Goal: Task Accomplishment & Management: Manage account settings

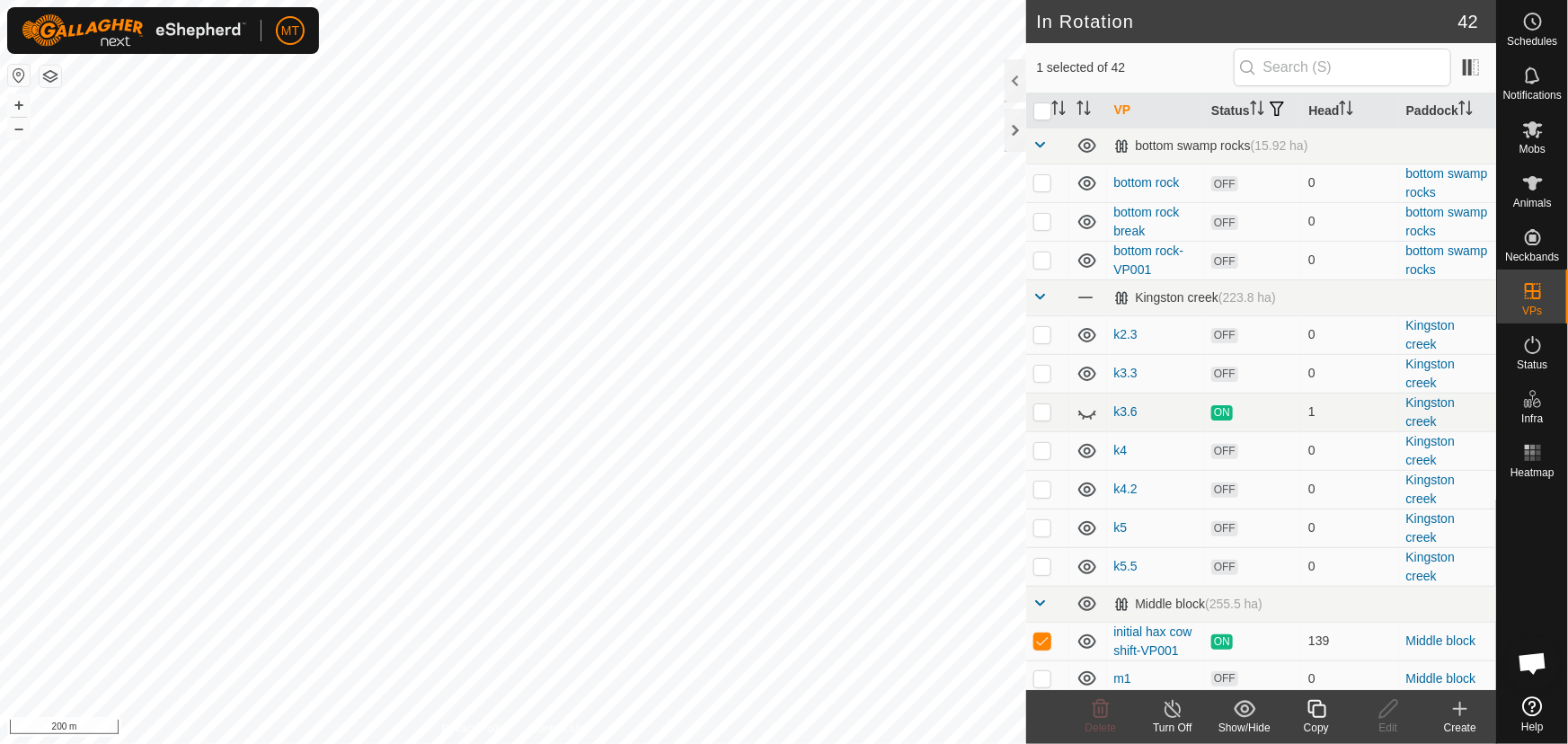
click at [1318, 710] on icon at bounding box center [1317, 709] width 22 height 21
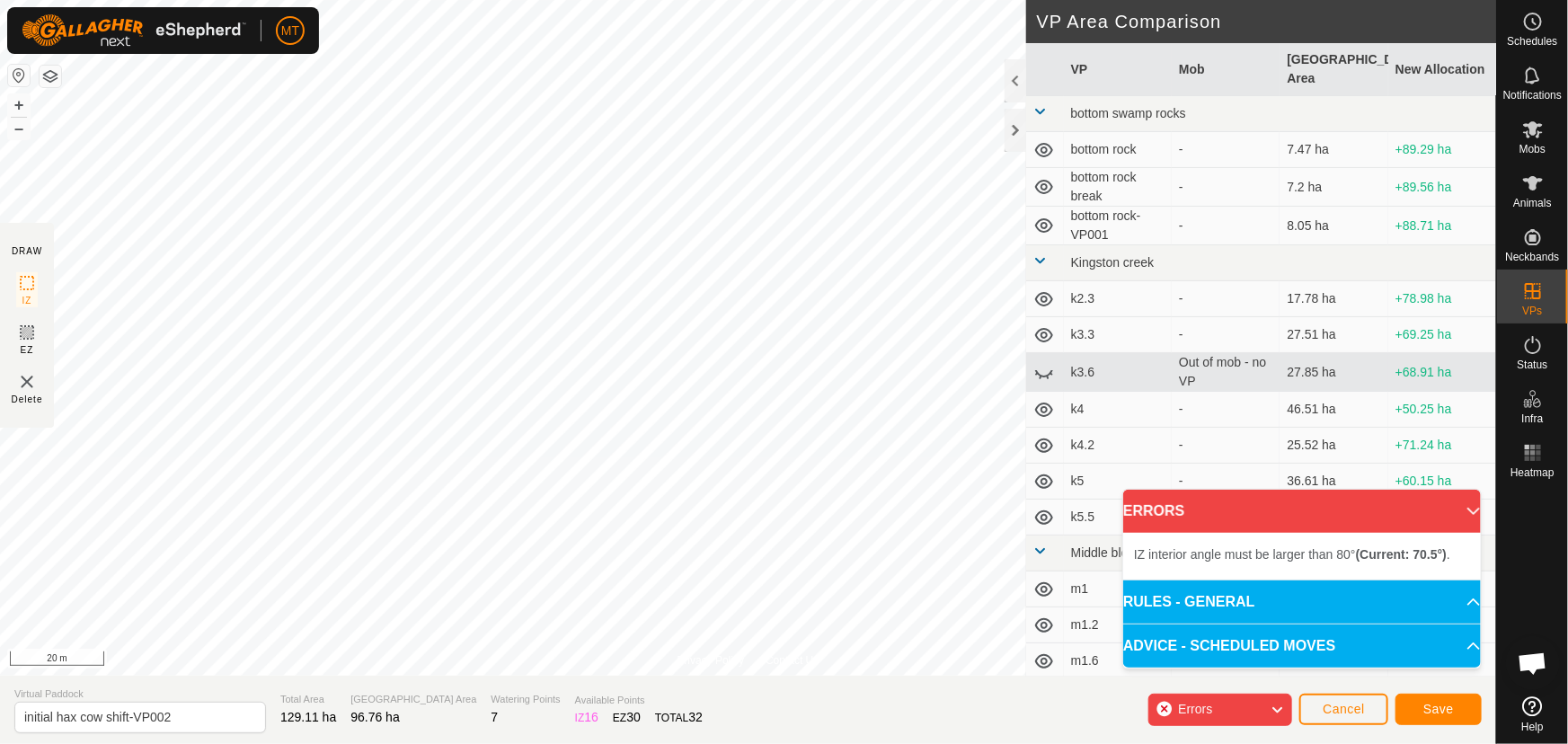
click at [804, 0] on html "MT Schedules Notifications Mobs Animals Neckbands VPs Status Infra Heatmap Help…" at bounding box center [784, 372] width 1568 height 744
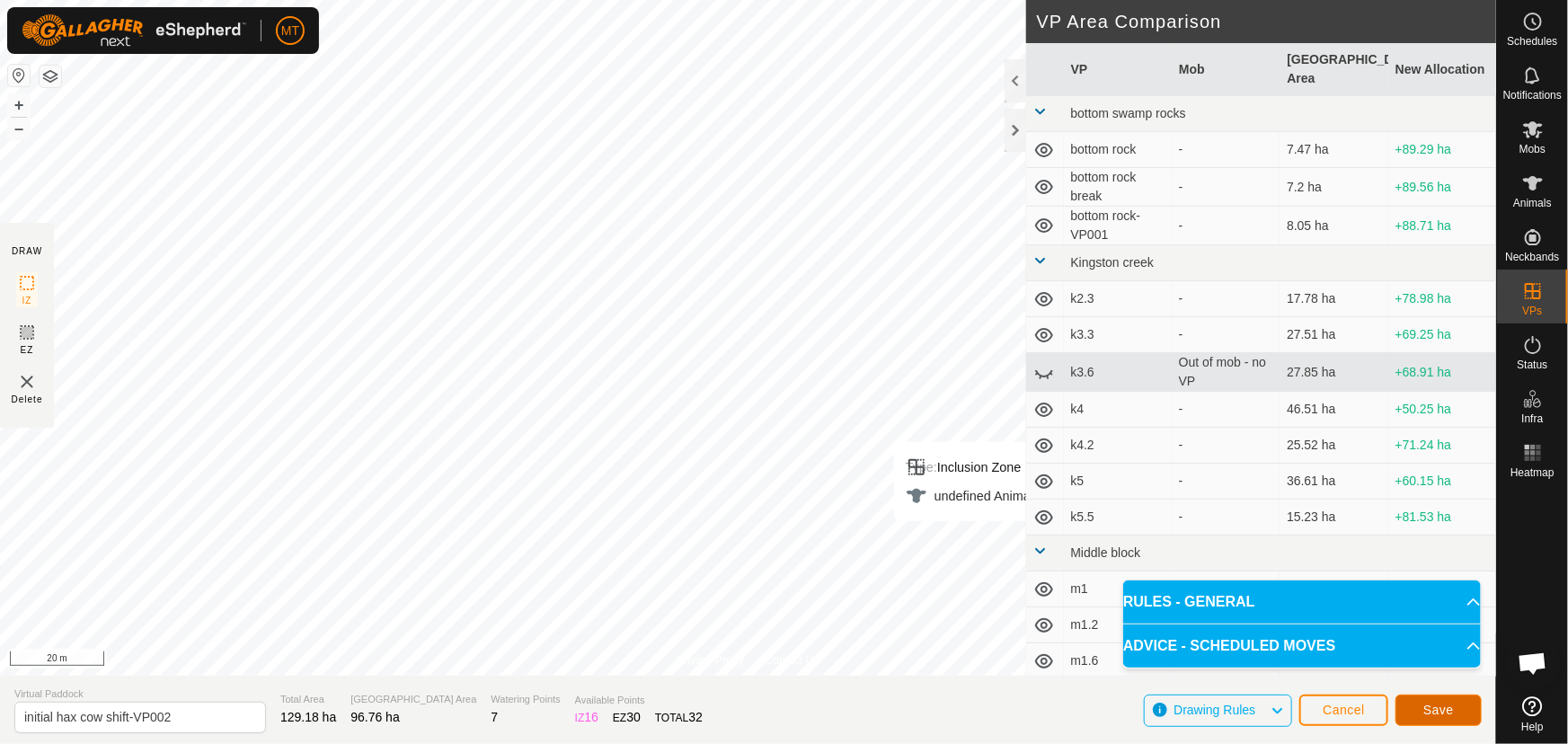
click at [1436, 705] on span "Save" at bounding box center [1437, 710] width 30 height 15
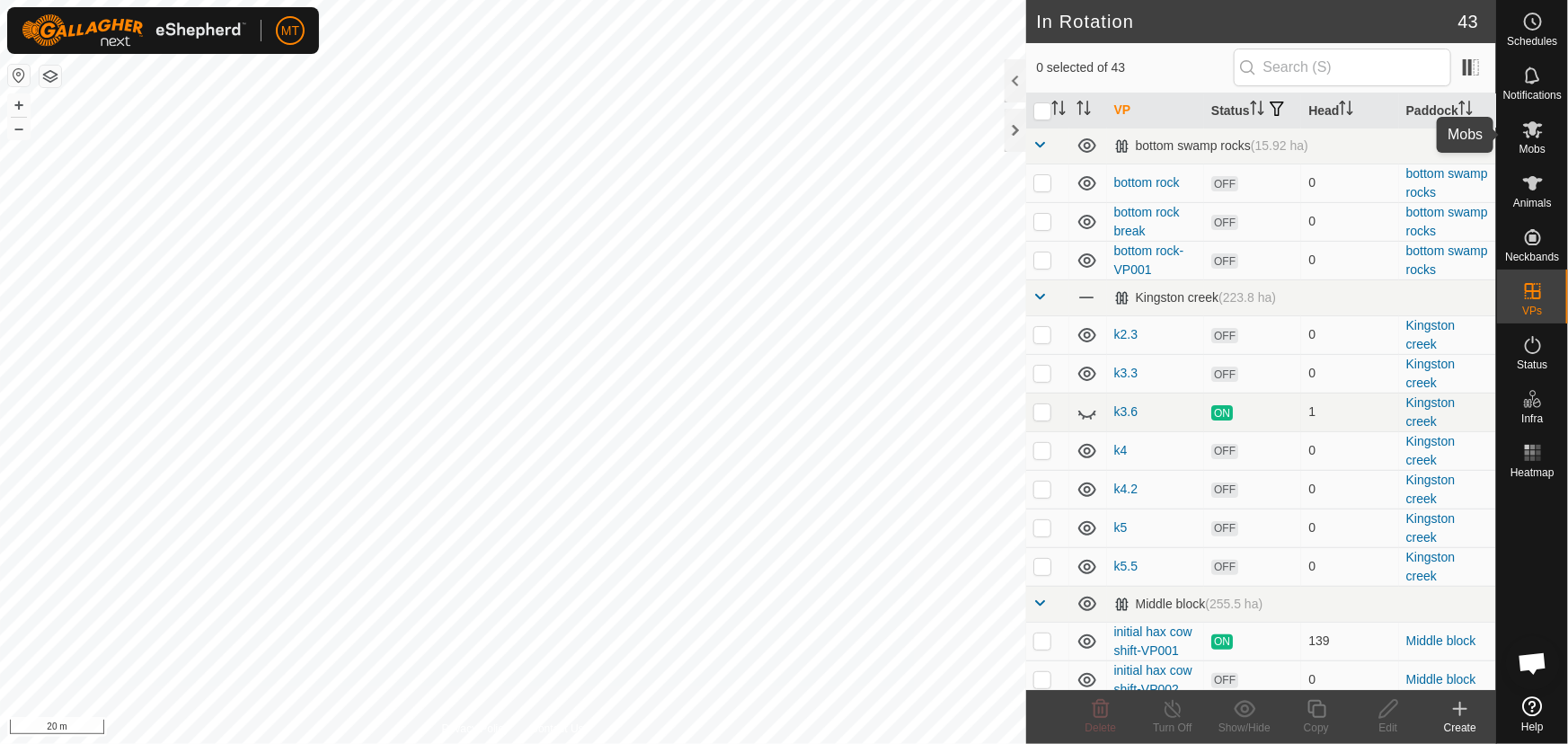
click at [1540, 133] on icon at bounding box center [1533, 130] width 21 height 21
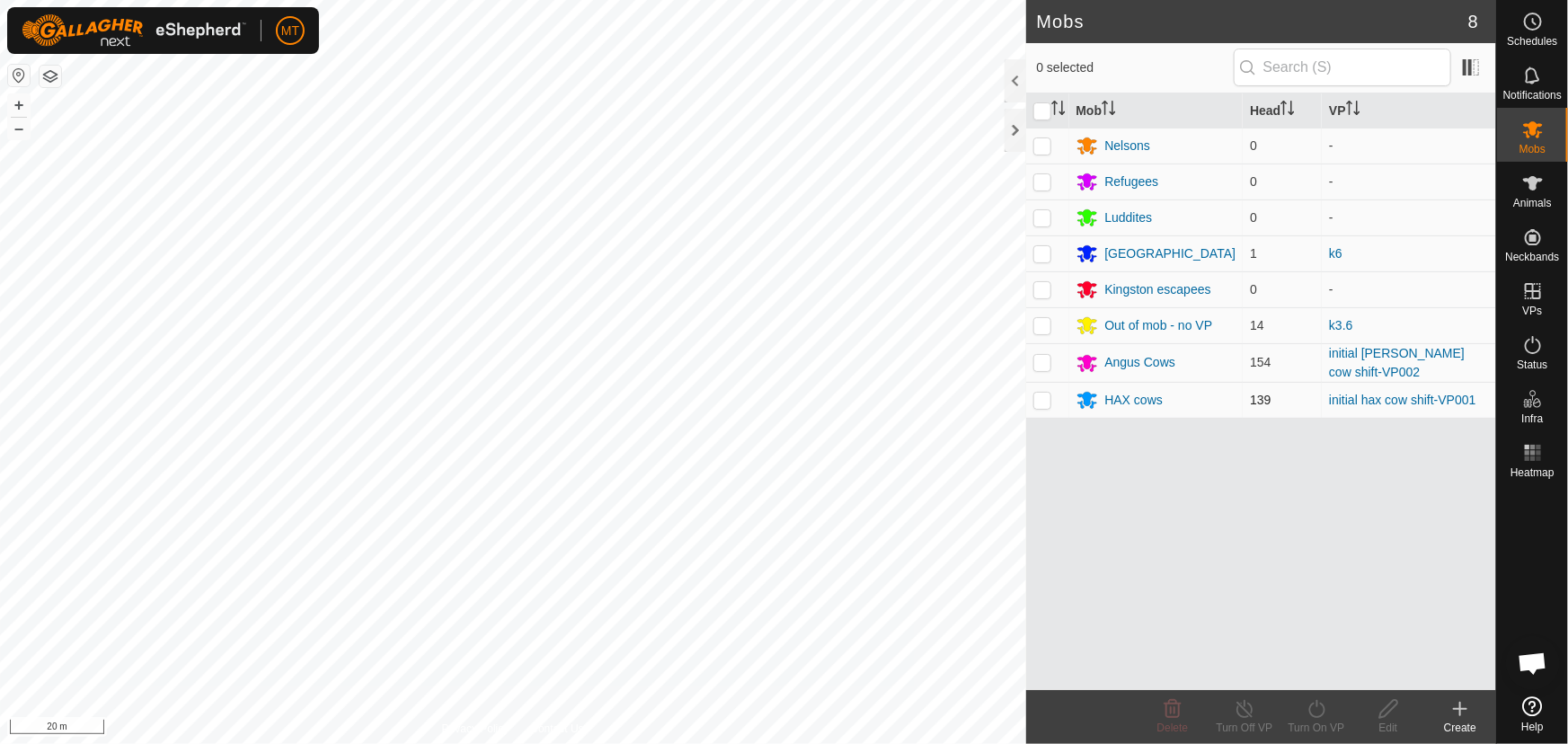
click at [1040, 401] on p-checkbox at bounding box center [1042, 399] width 18 height 15
checkbox input "true"
click at [1311, 710] on icon at bounding box center [1317, 709] width 22 height 21
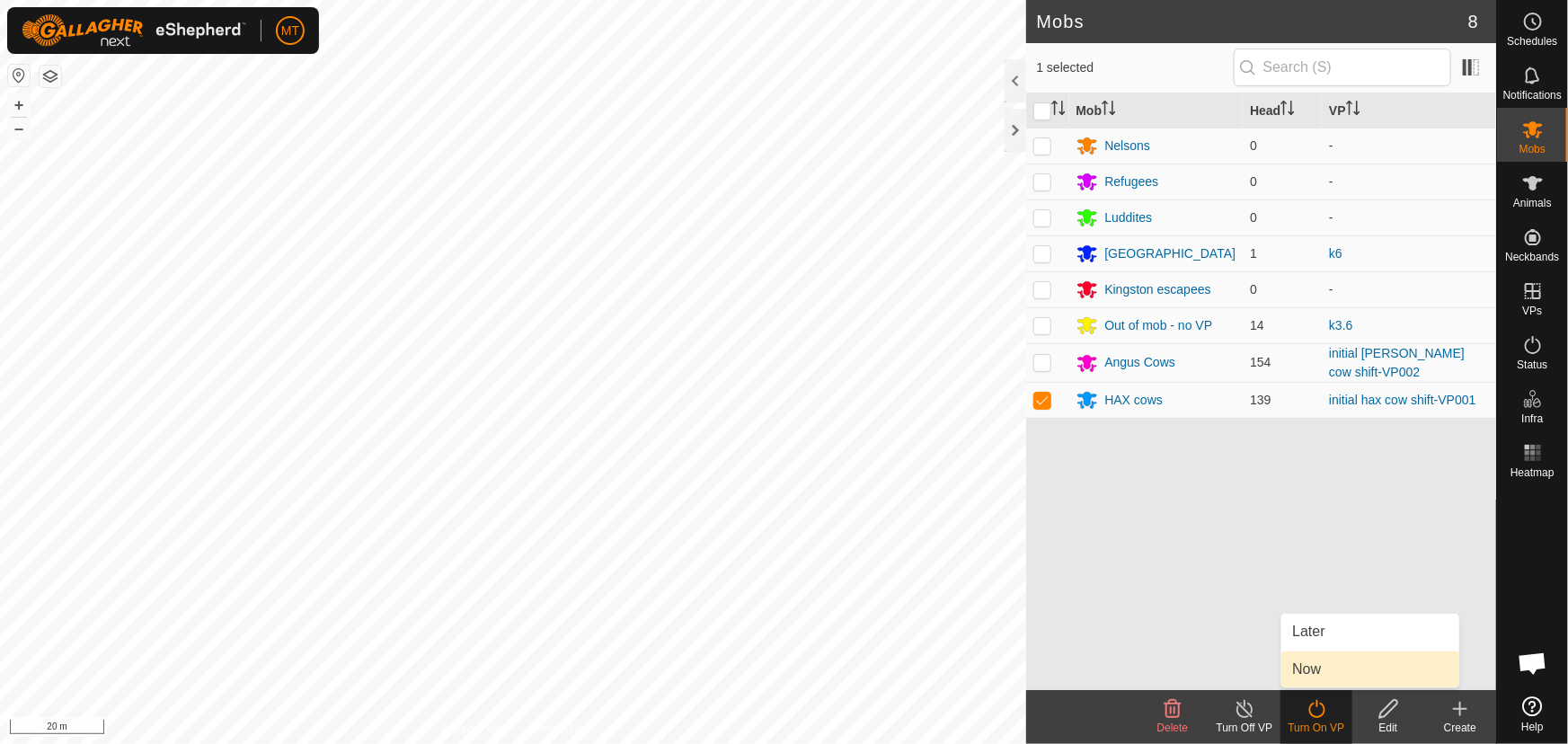
click at [1310, 677] on link "Now" at bounding box center [1370, 669] width 178 height 36
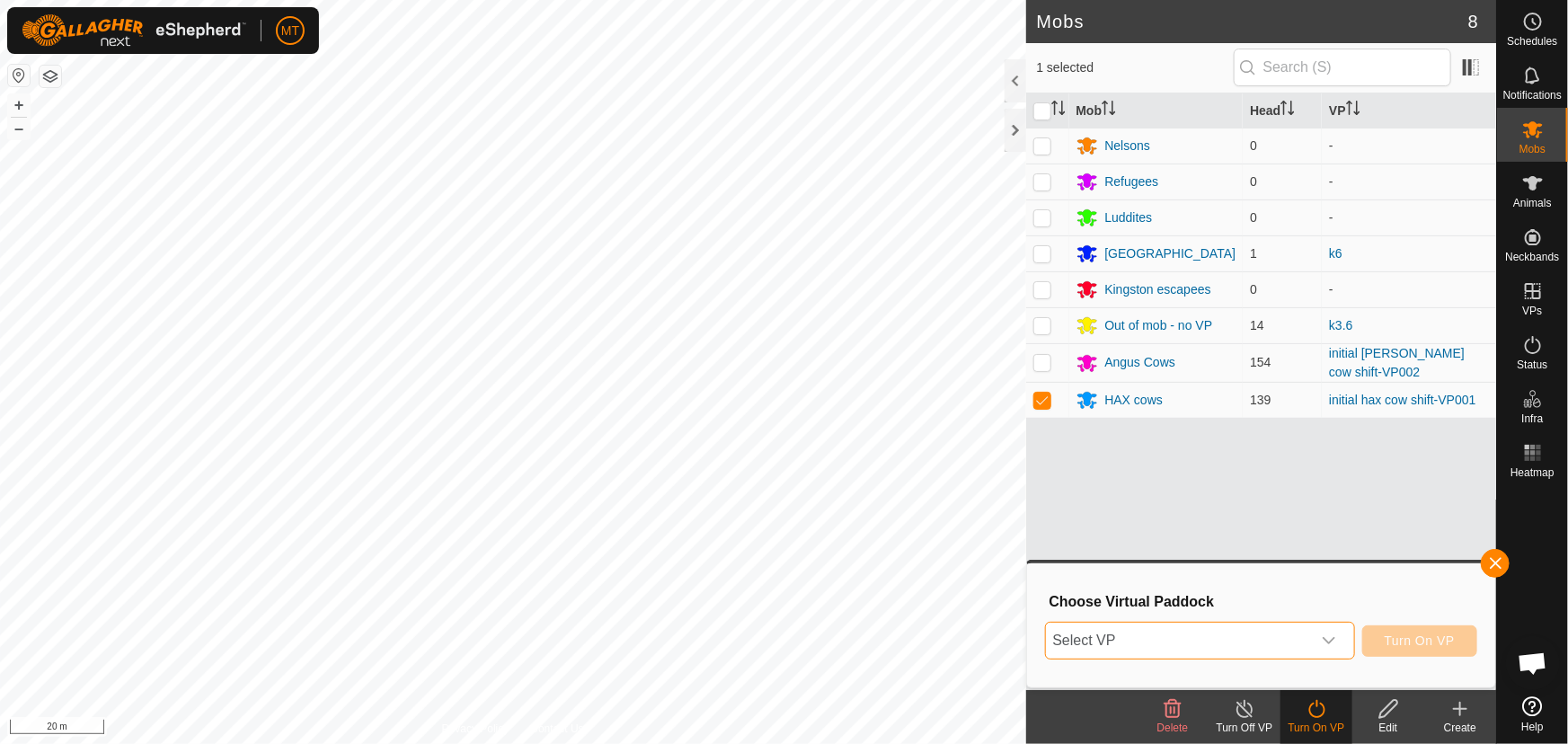
click at [1161, 645] on span "Select VP" at bounding box center [1178, 640] width 265 height 36
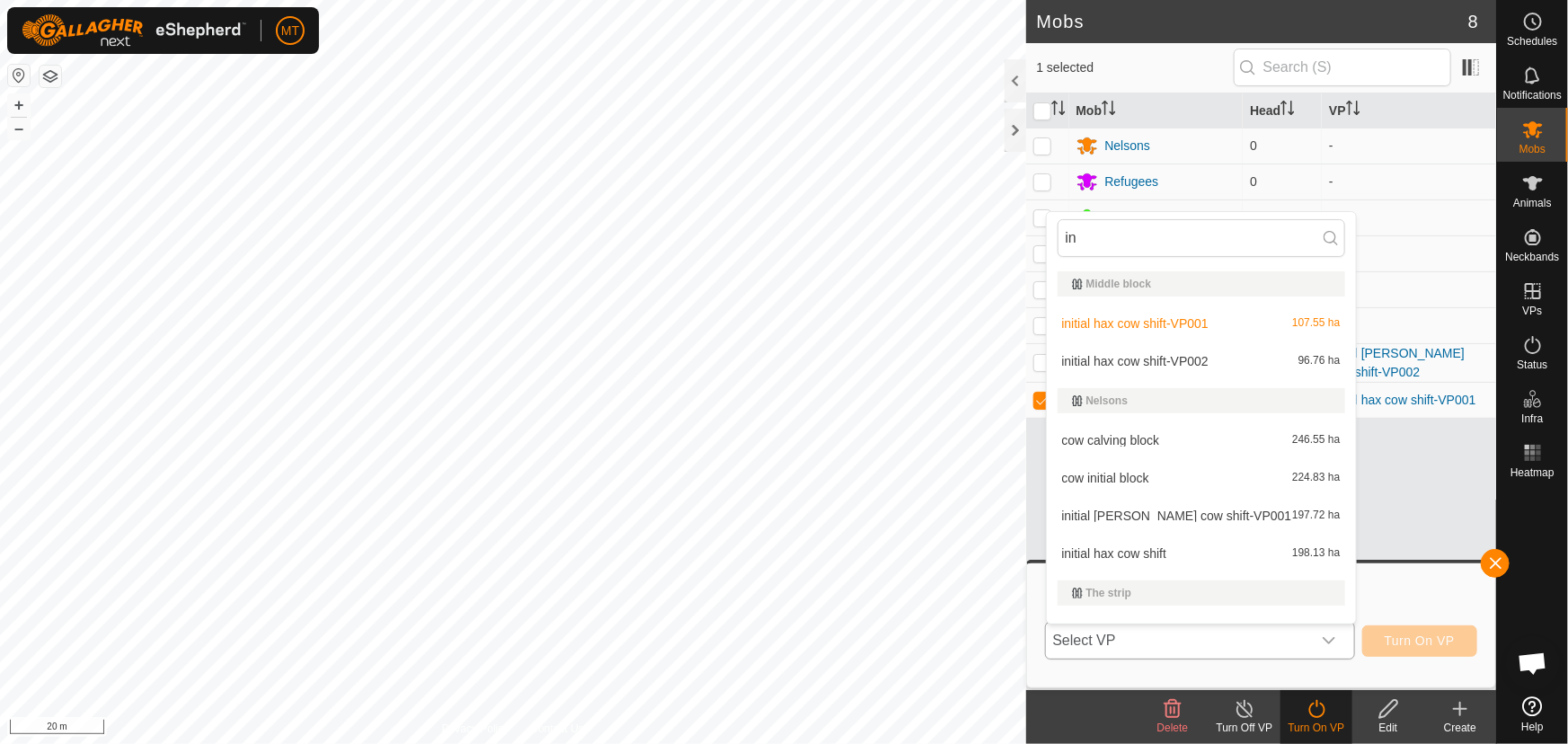
type input "ini"
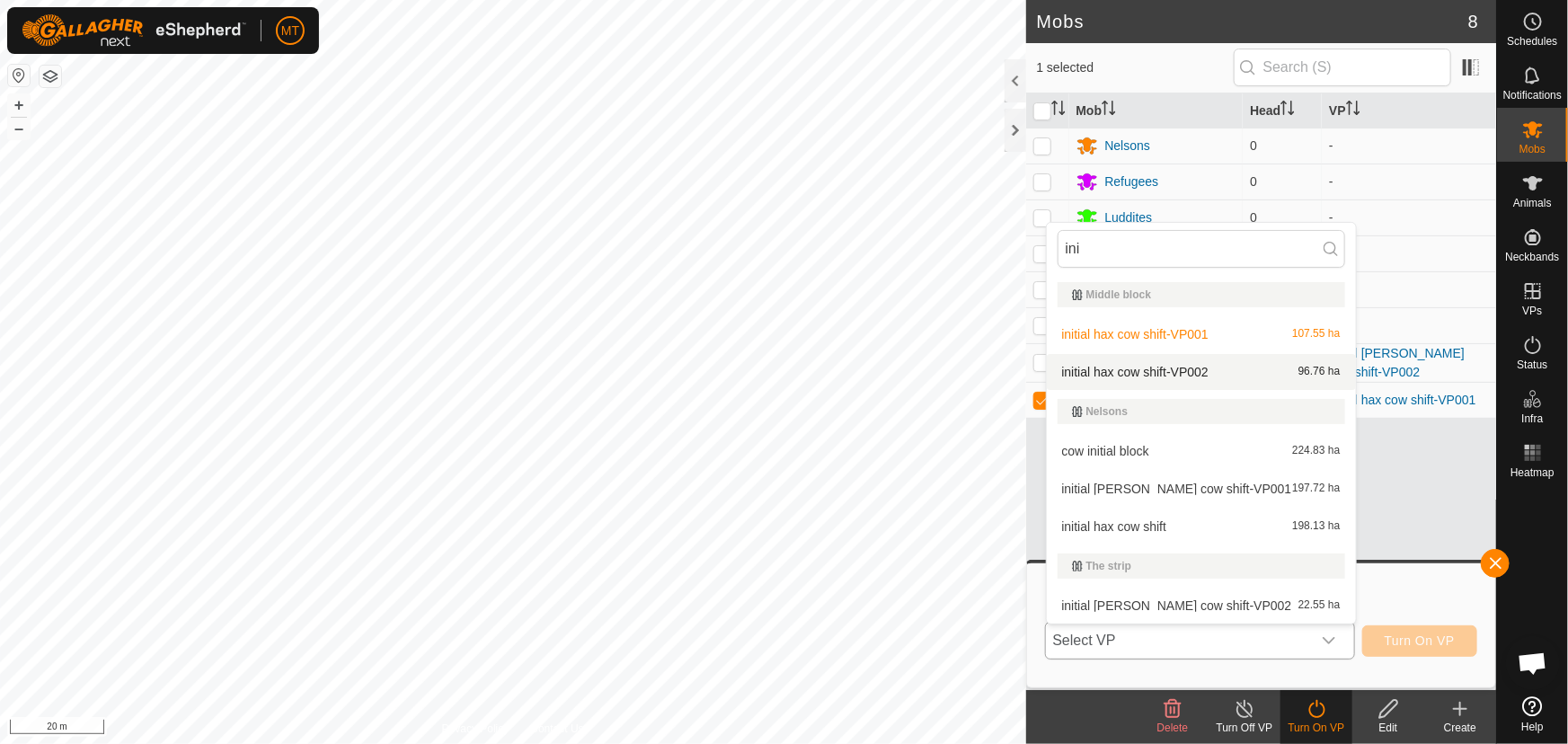
click at [1187, 375] on li "initial hax cow shift-VP002 96.76 ha" at bounding box center [1201, 372] width 309 height 36
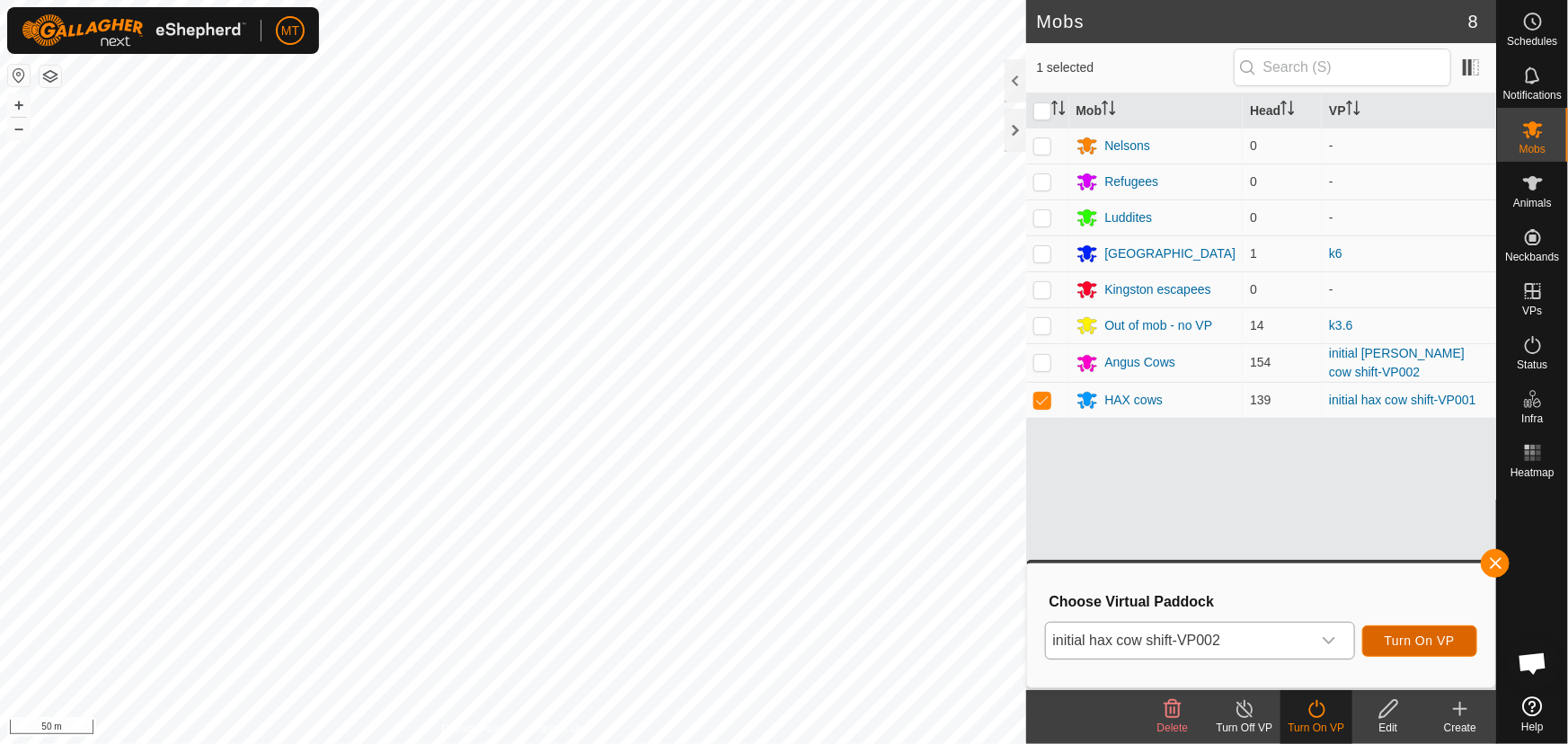
click at [1452, 645] on span "Turn On VP" at bounding box center [1420, 640] width 70 height 15
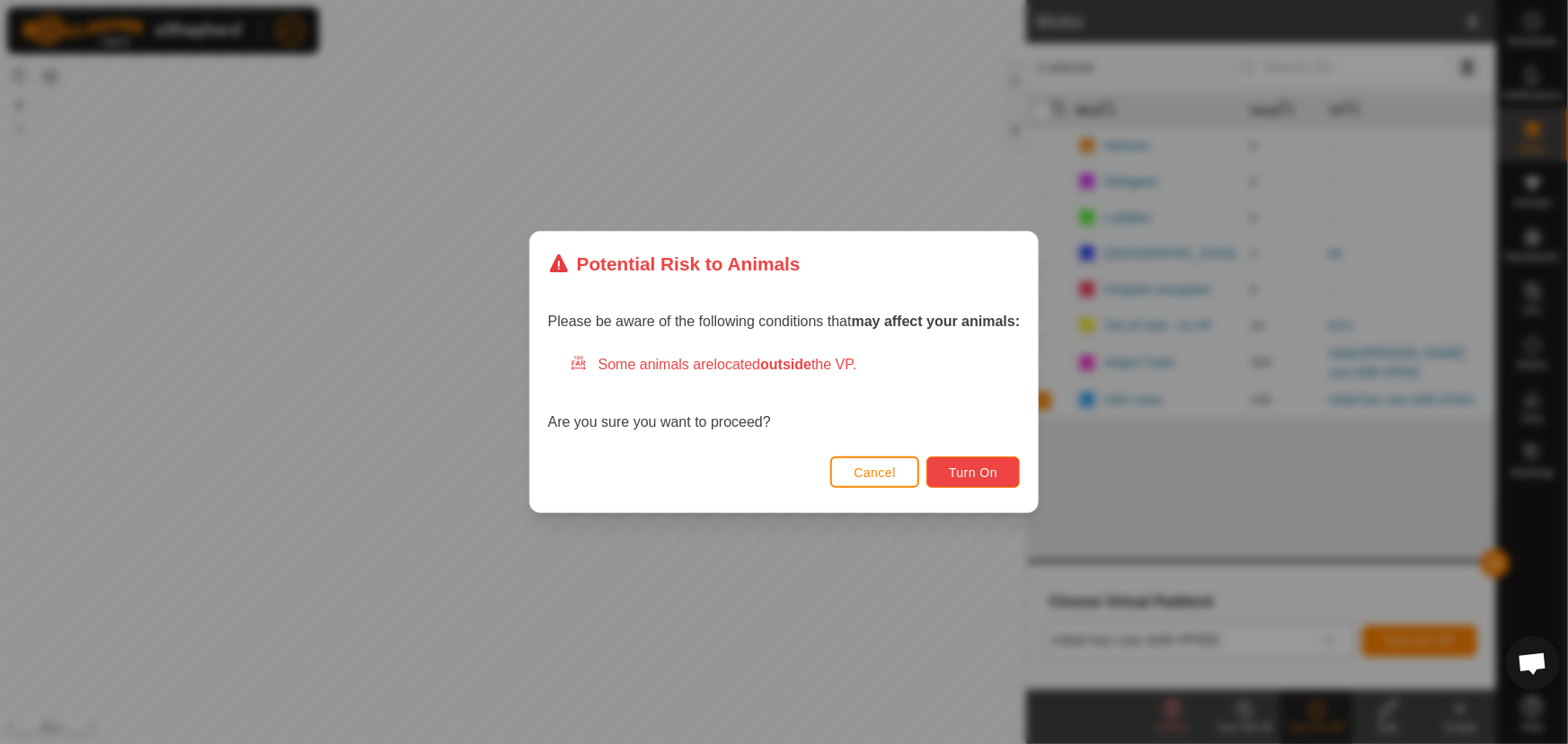
click at [989, 469] on span "Turn On" at bounding box center [973, 472] width 49 height 15
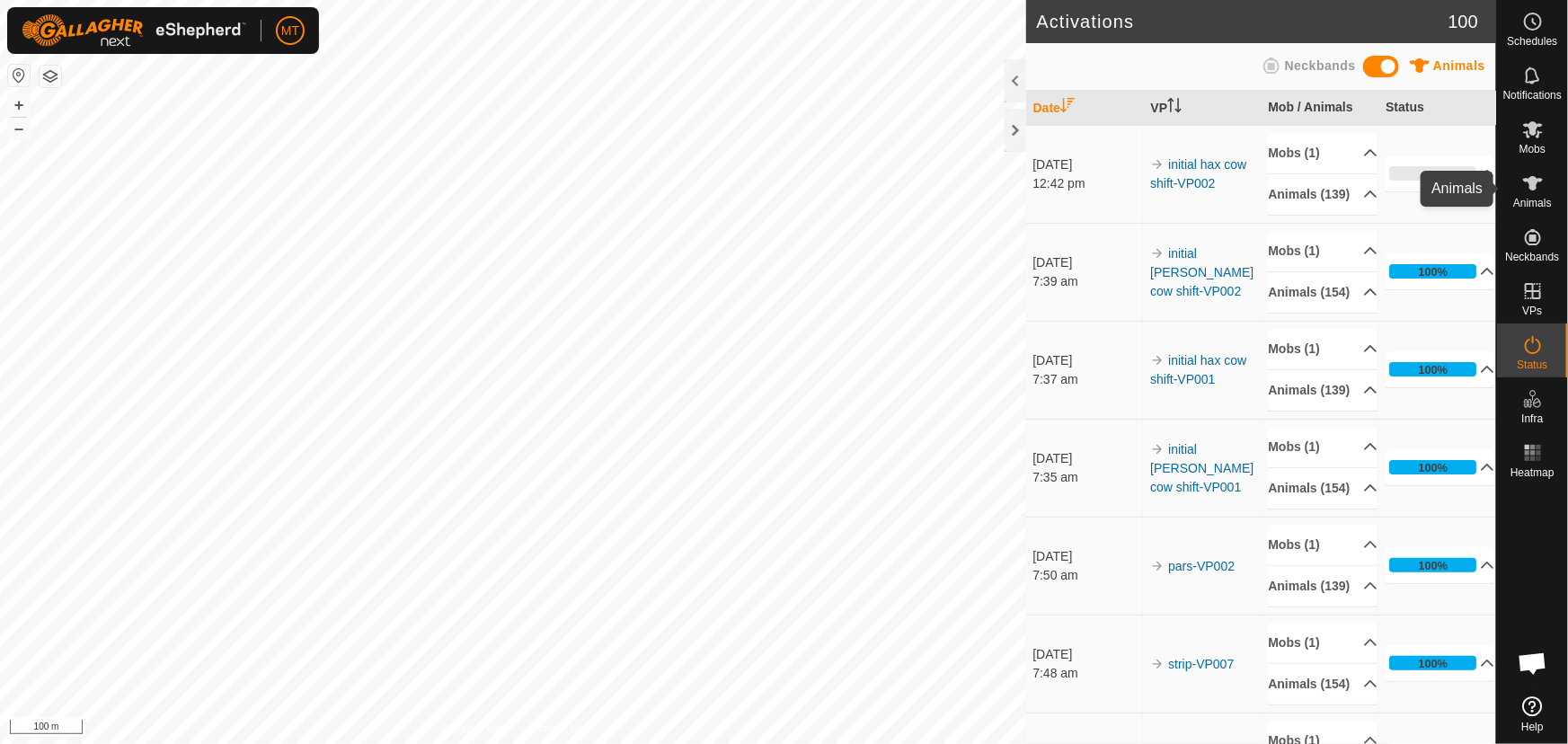
click at [1539, 180] on icon at bounding box center [1533, 183] width 19 height 15
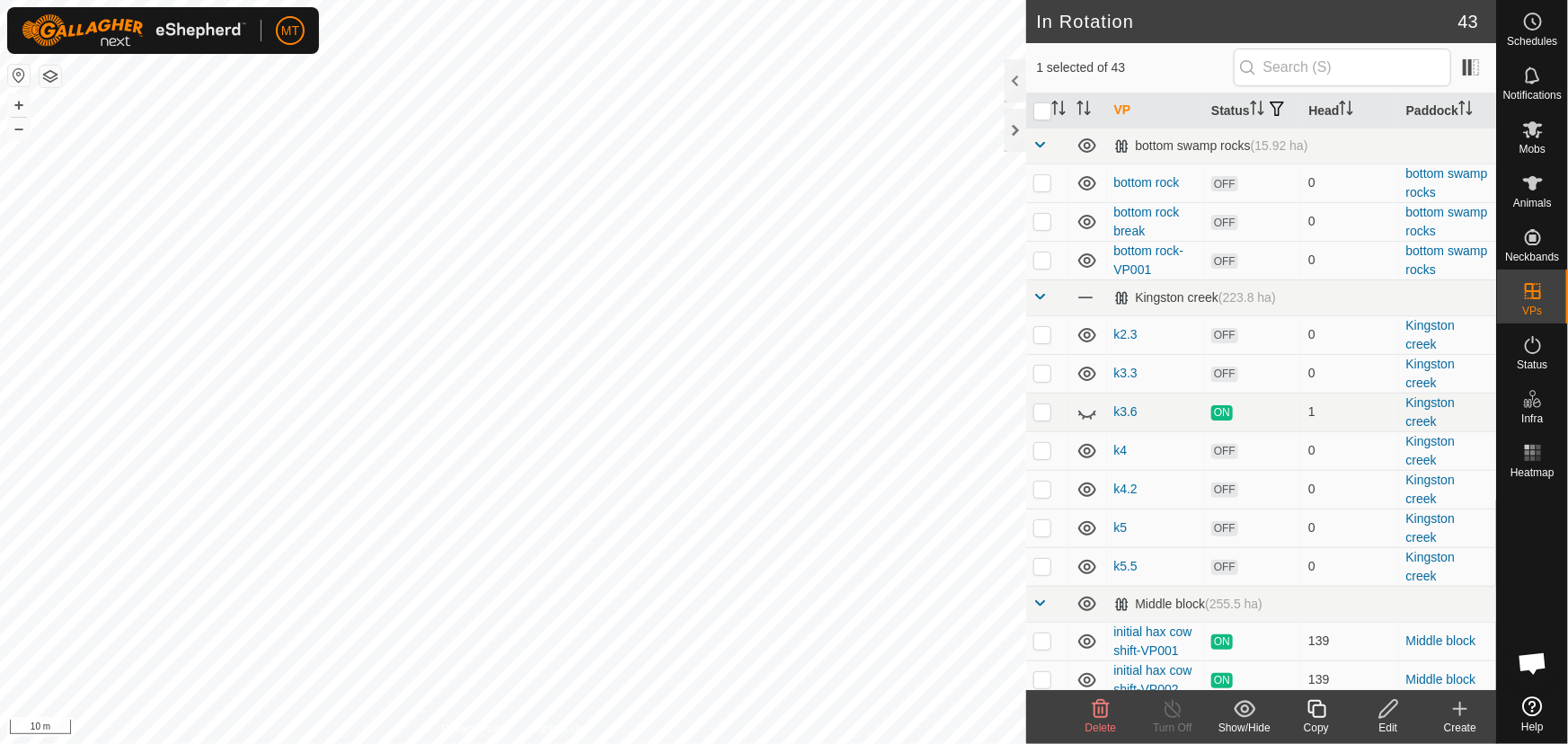
checkbox input "false"
click at [1523, 191] on icon at bounding box center [1533, 183] width 21 height 21
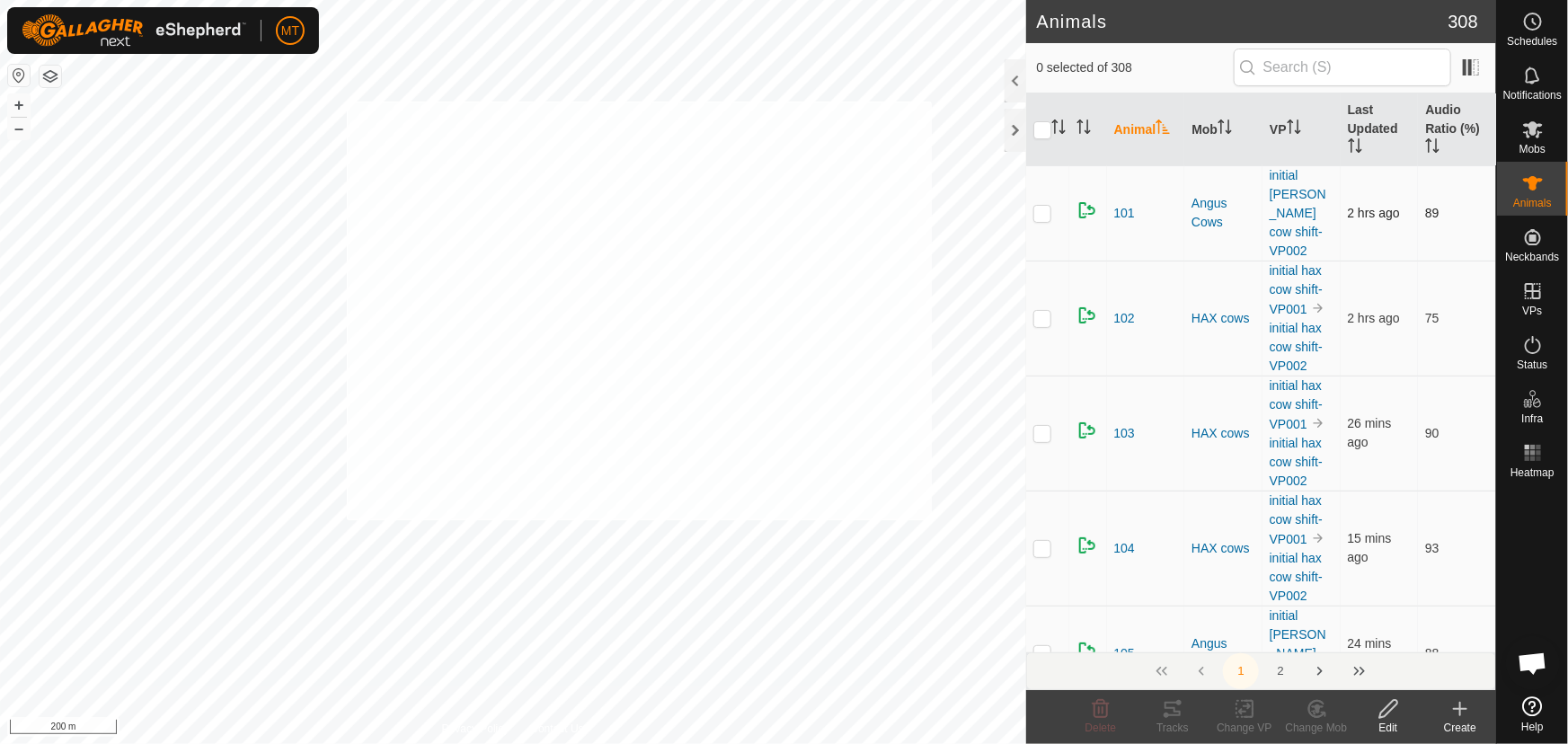
checkbox input "true"
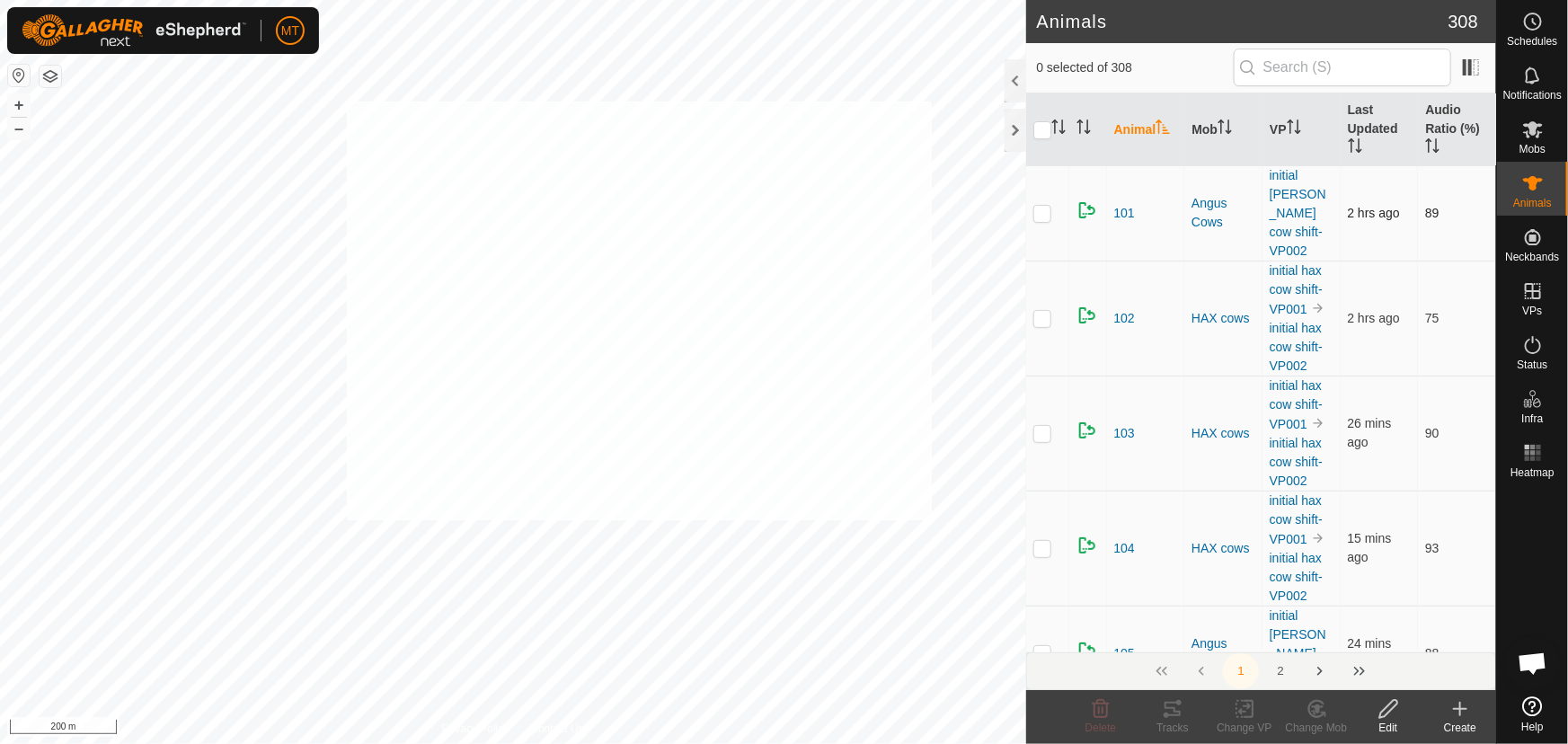
checkbox input "true"
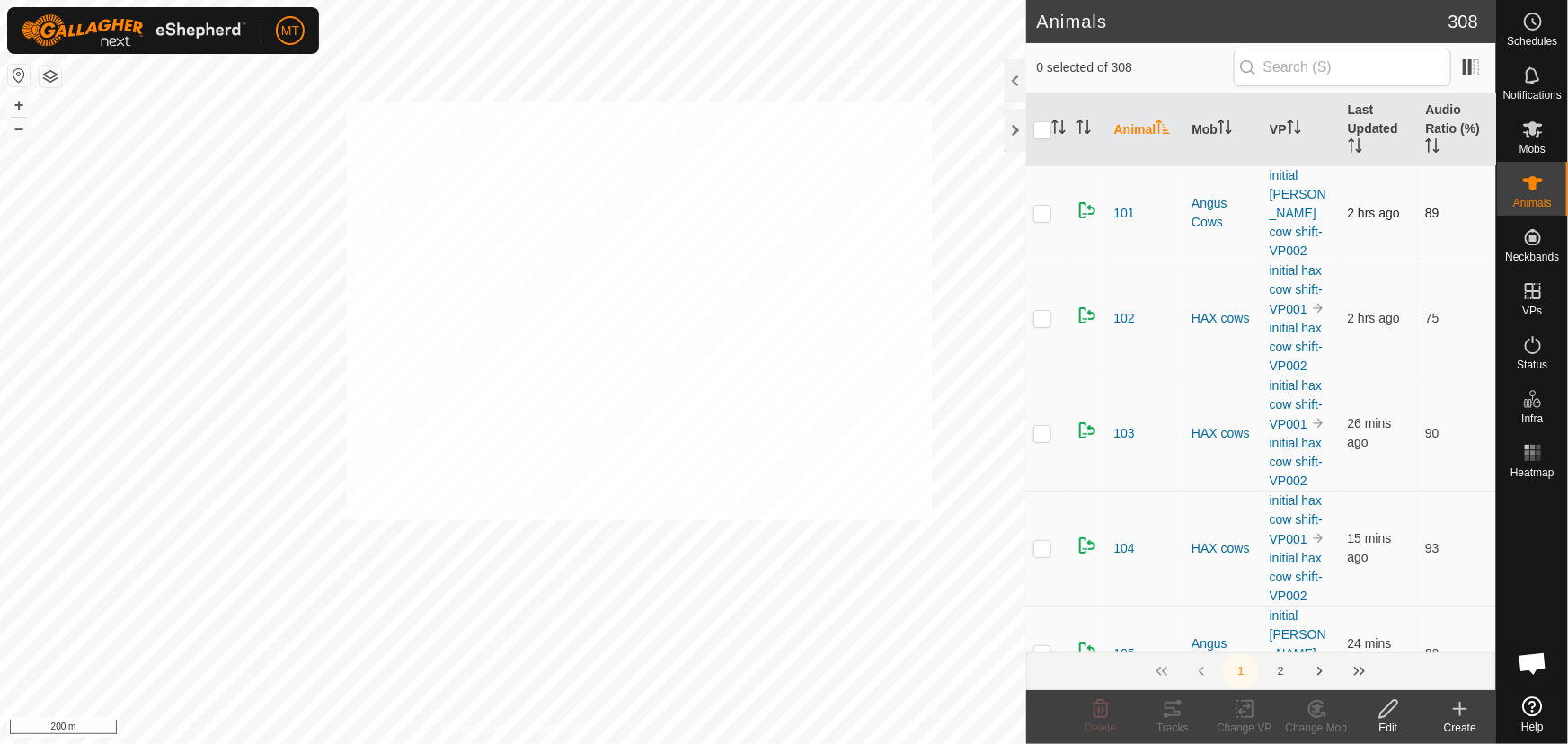
checkbox input "true"
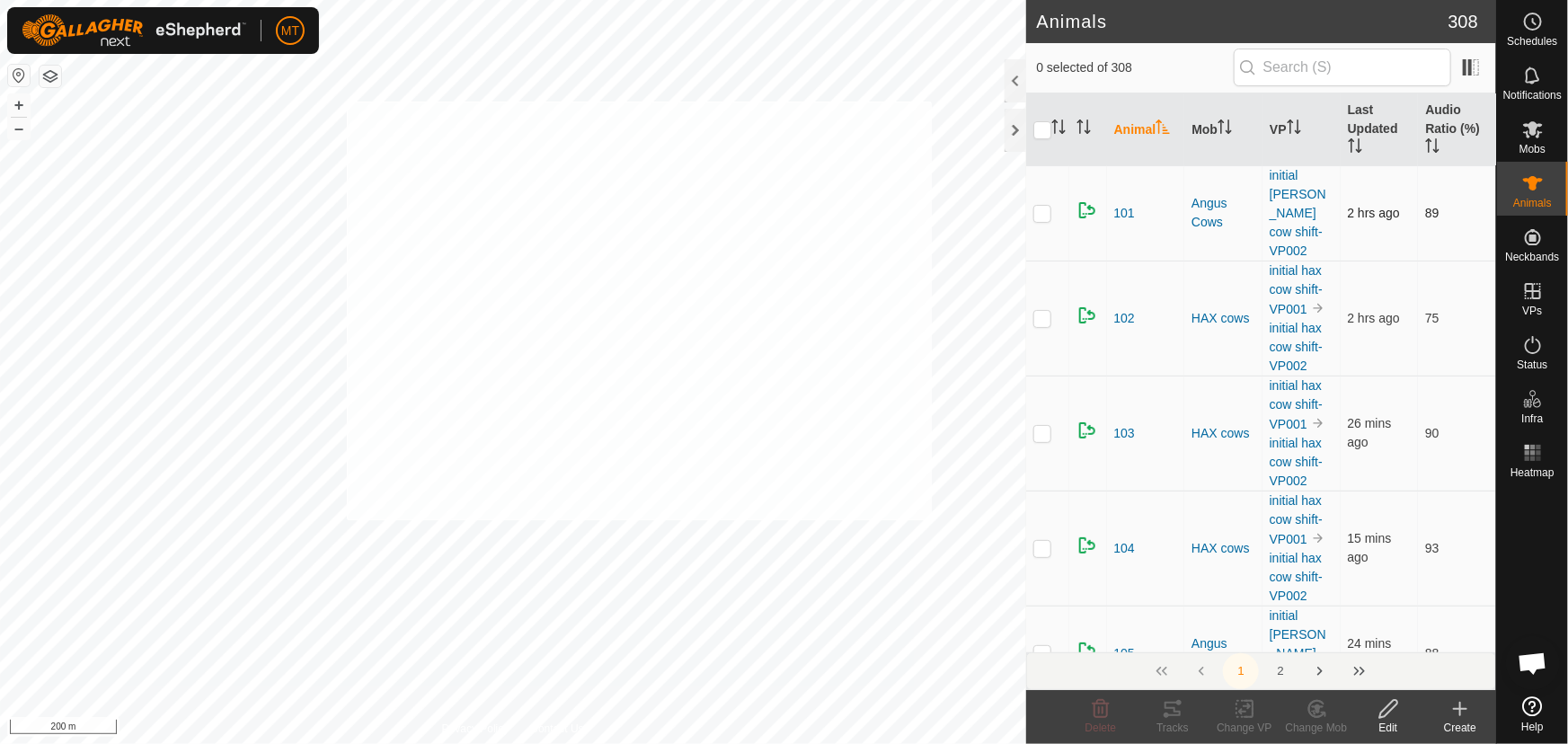
checkbox input "true"
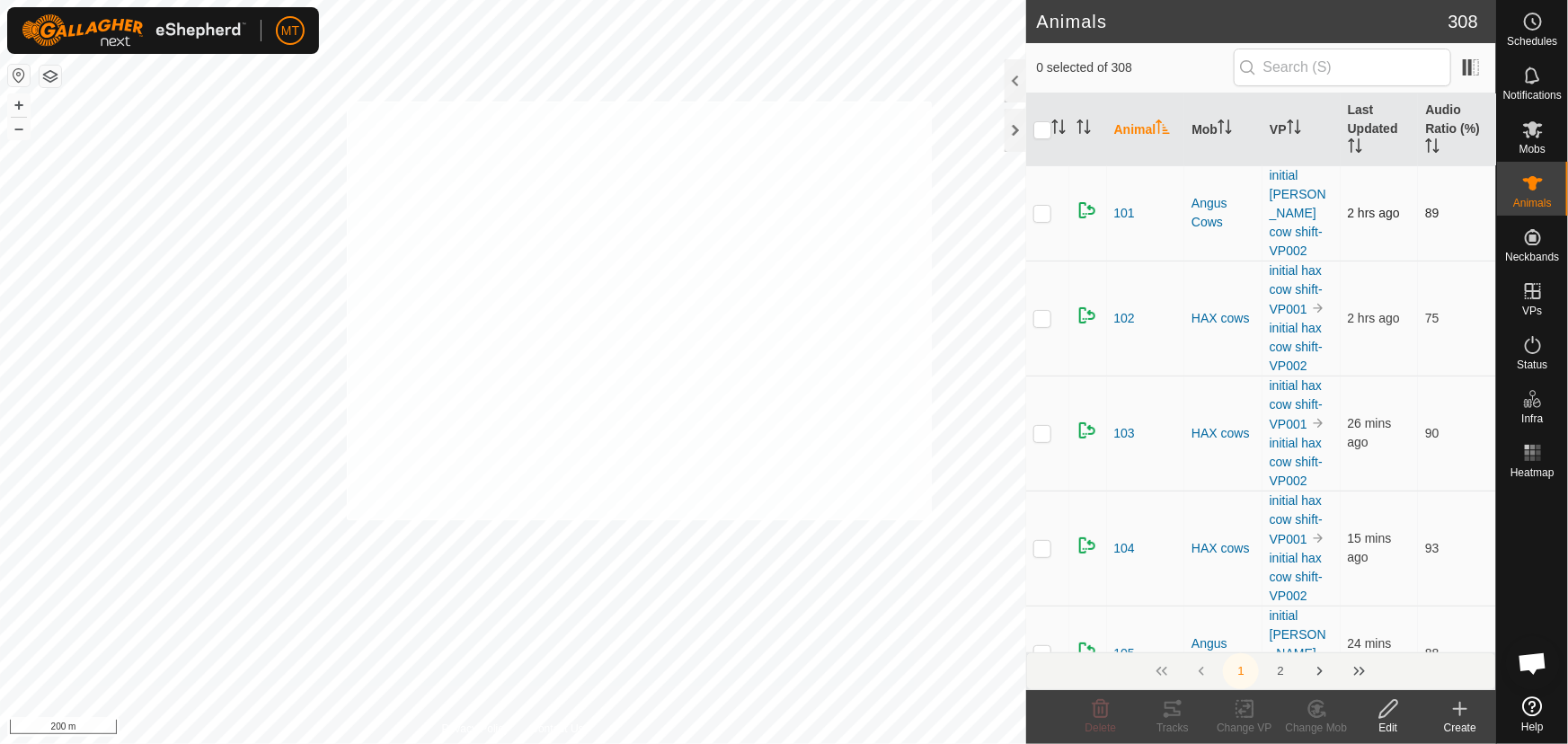
checkbox input "true"
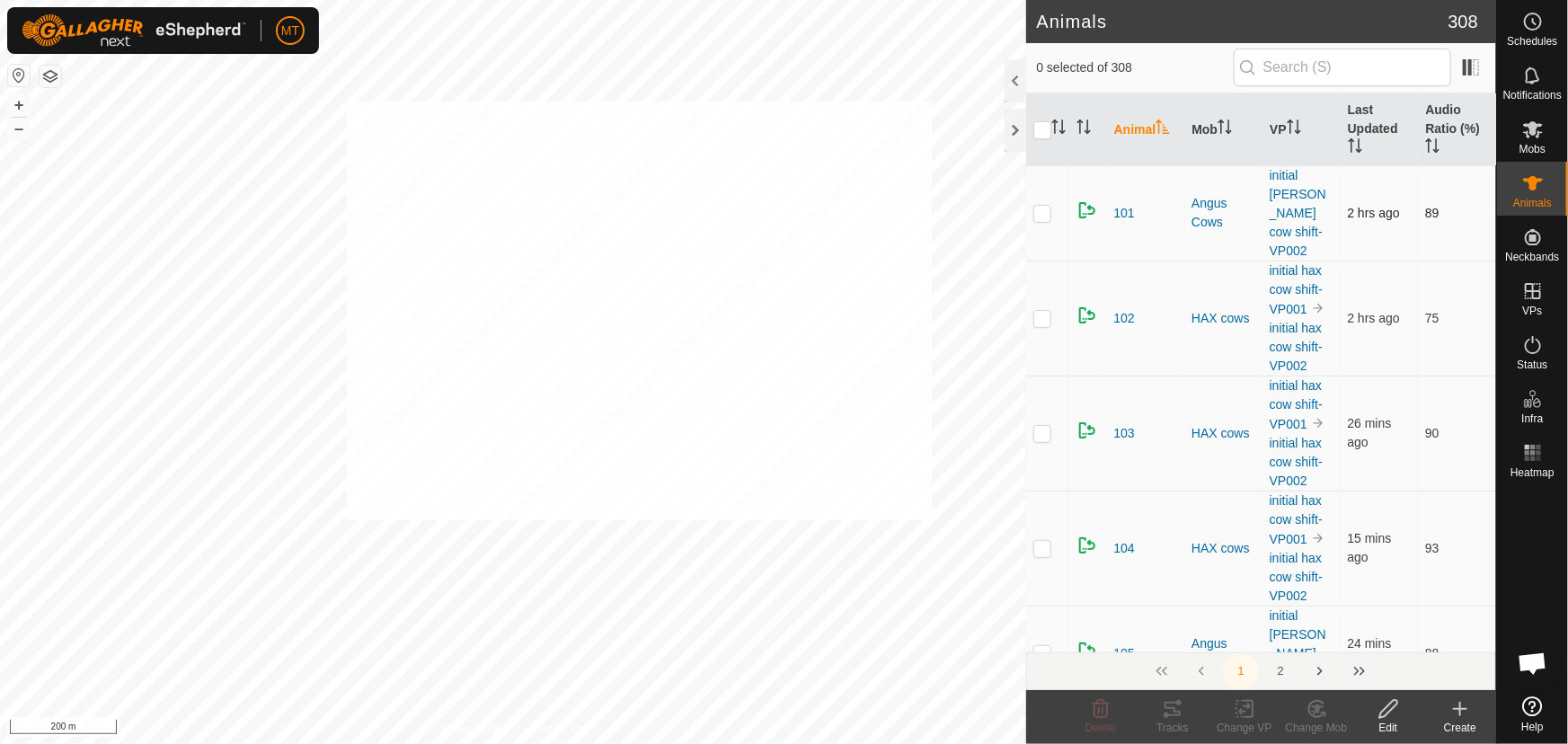
checkbox input "true"
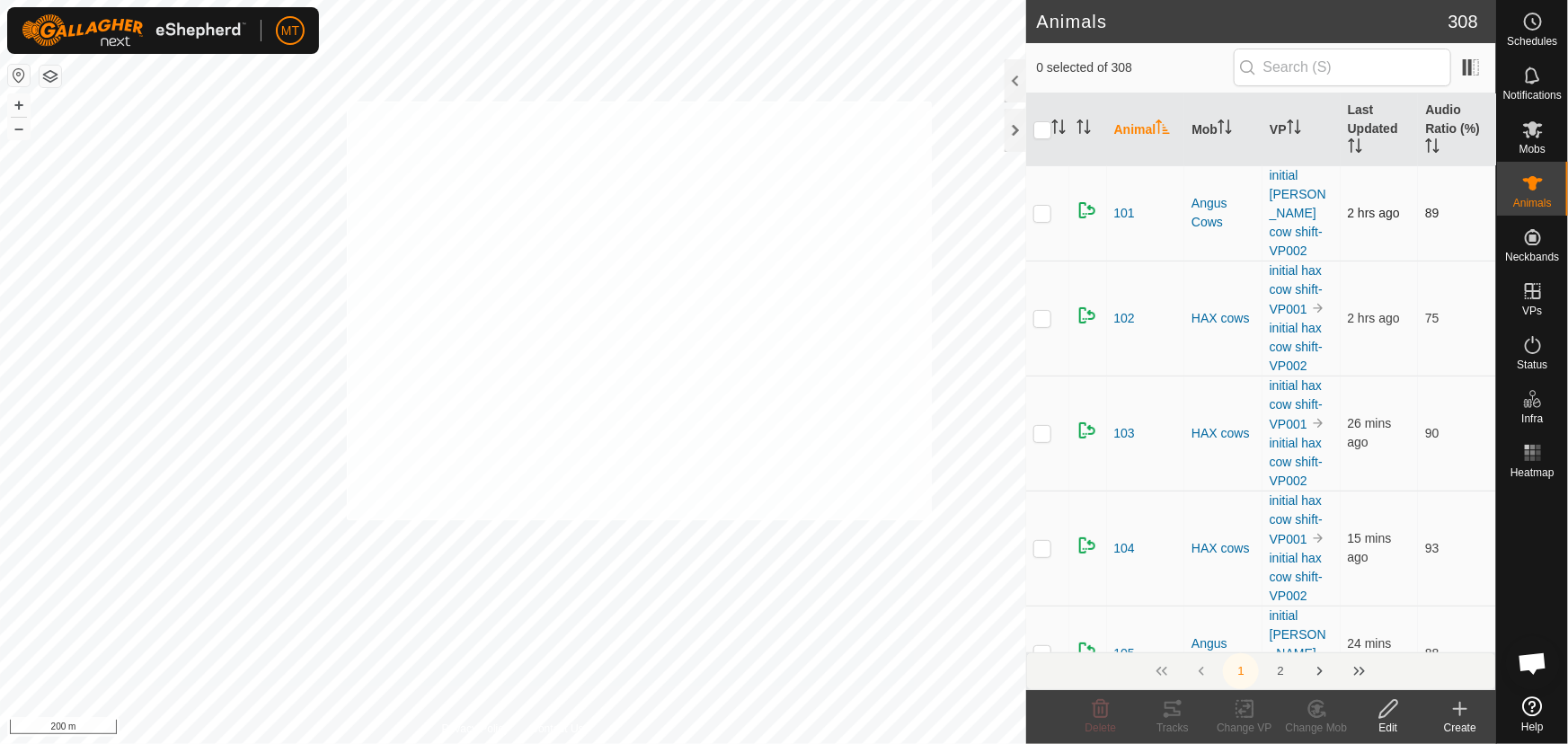
checkbox input "true"
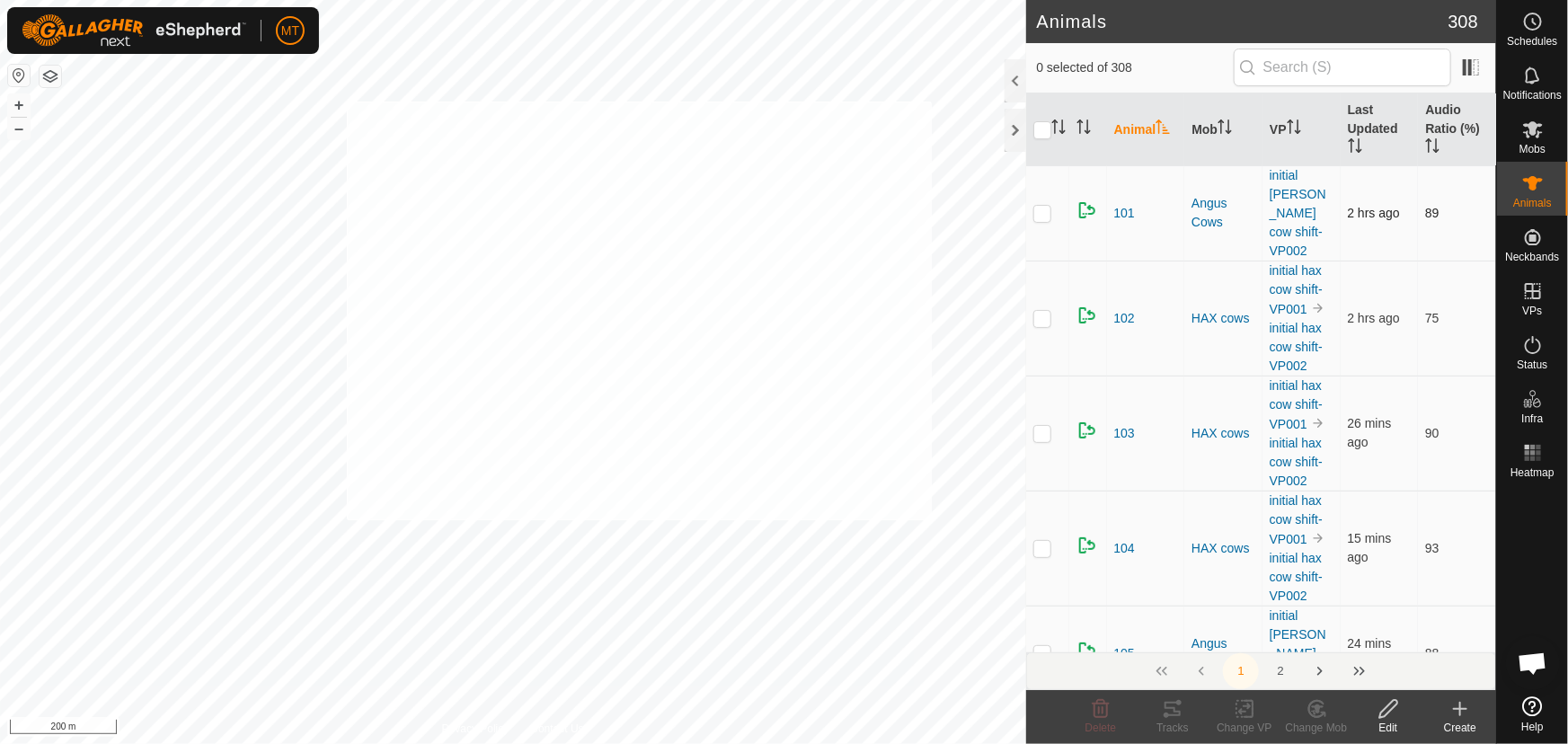
checkbox input "true"
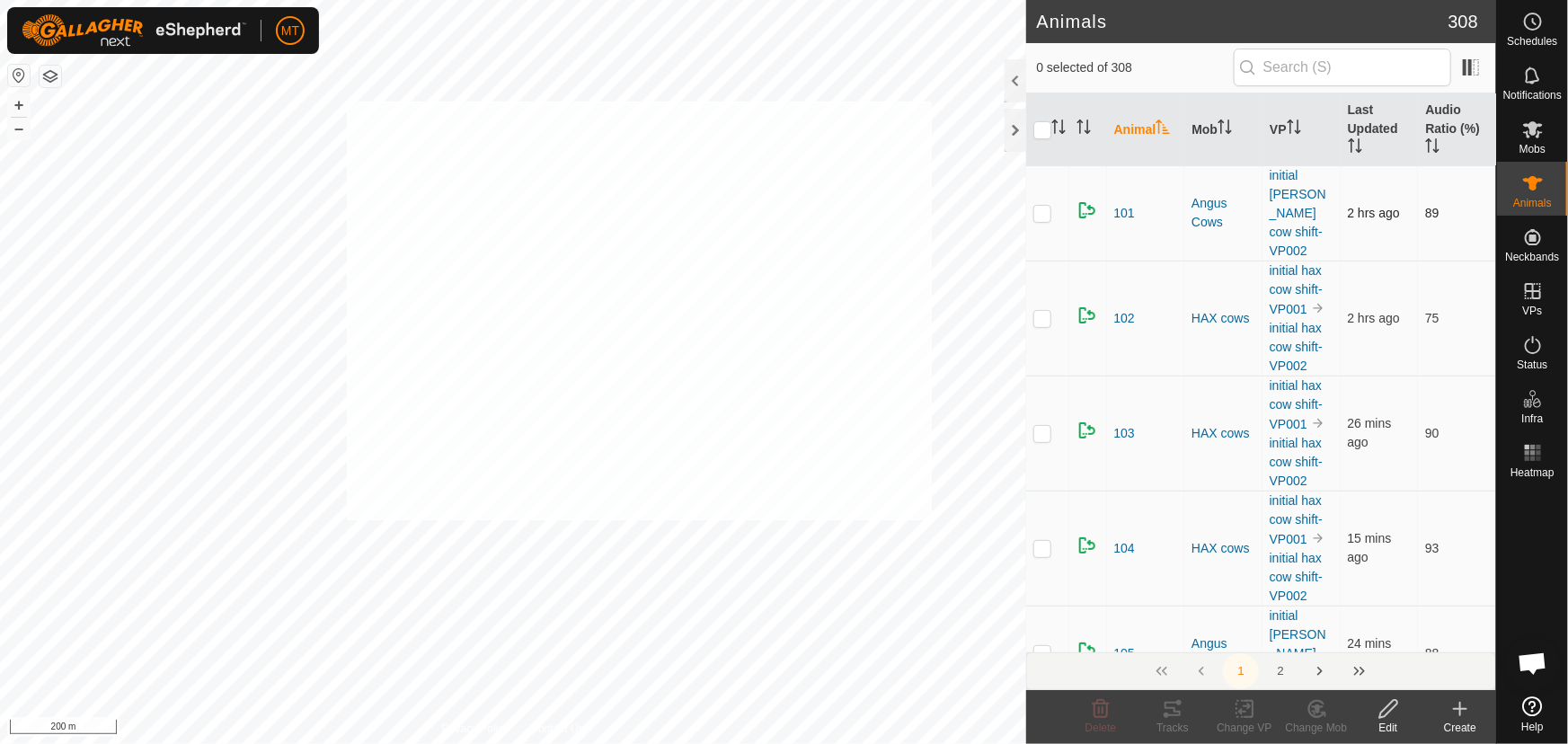
checkbox input "true"
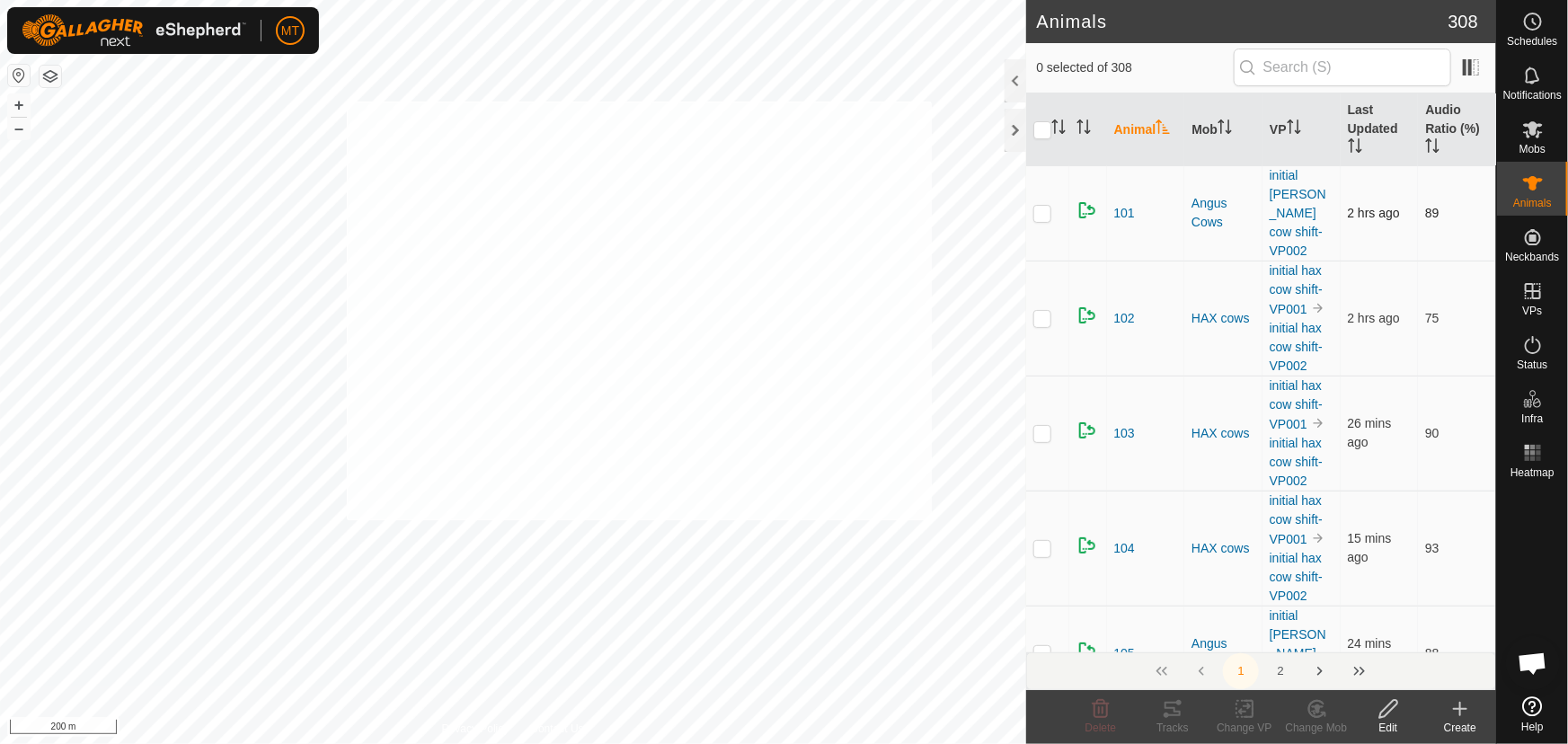
checkbox input "true"
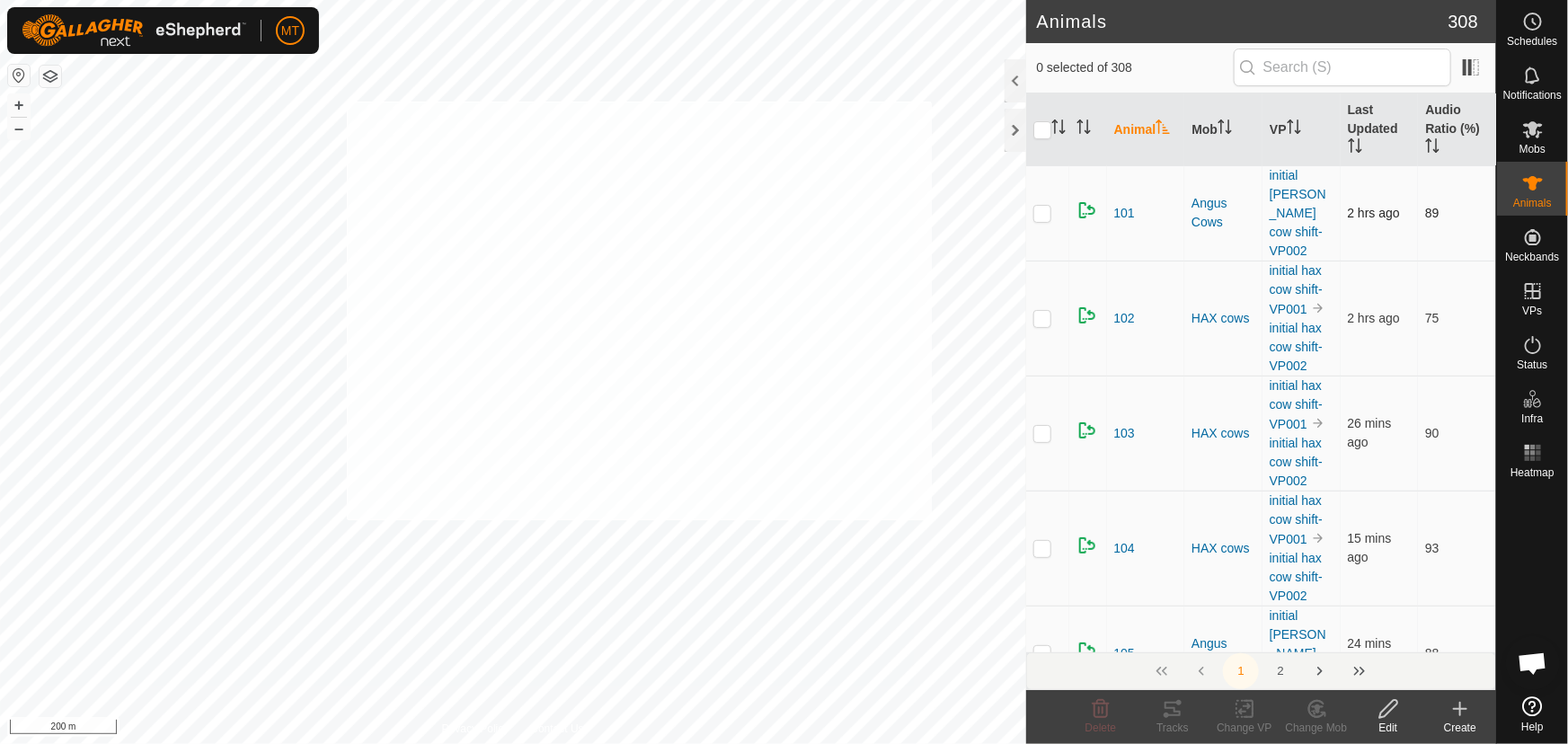
checkbox input "true"
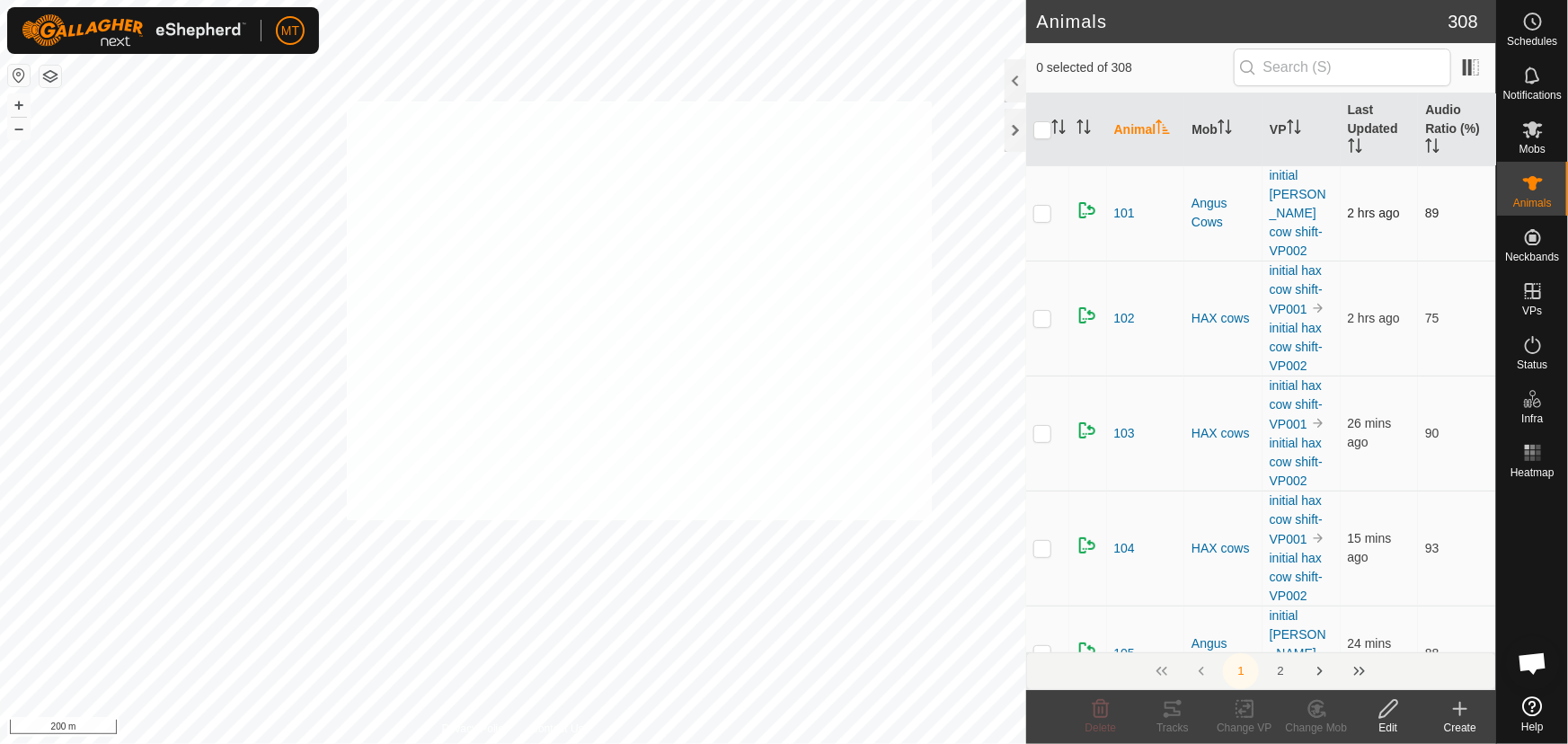
checkbox input "true"
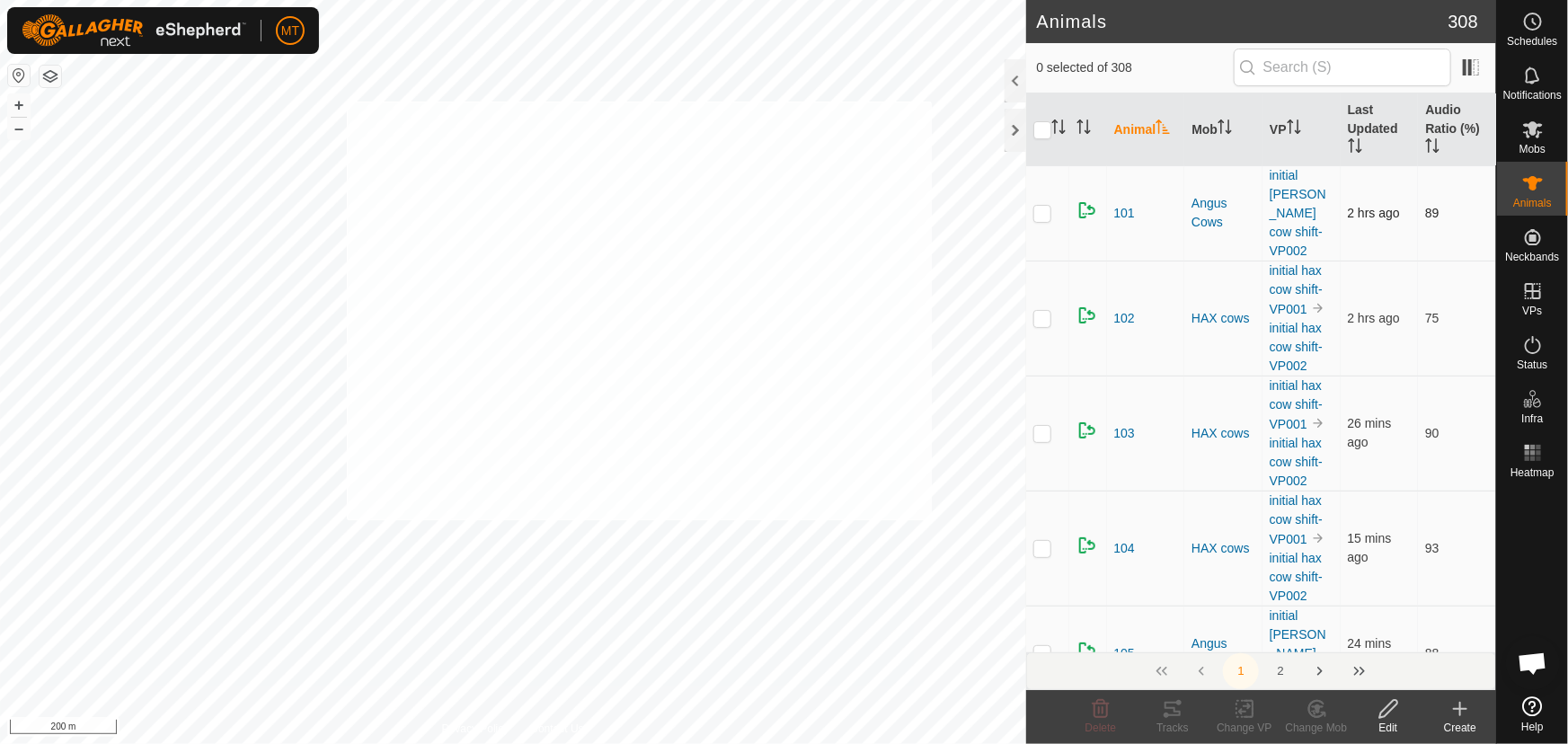
checkbox input "true"
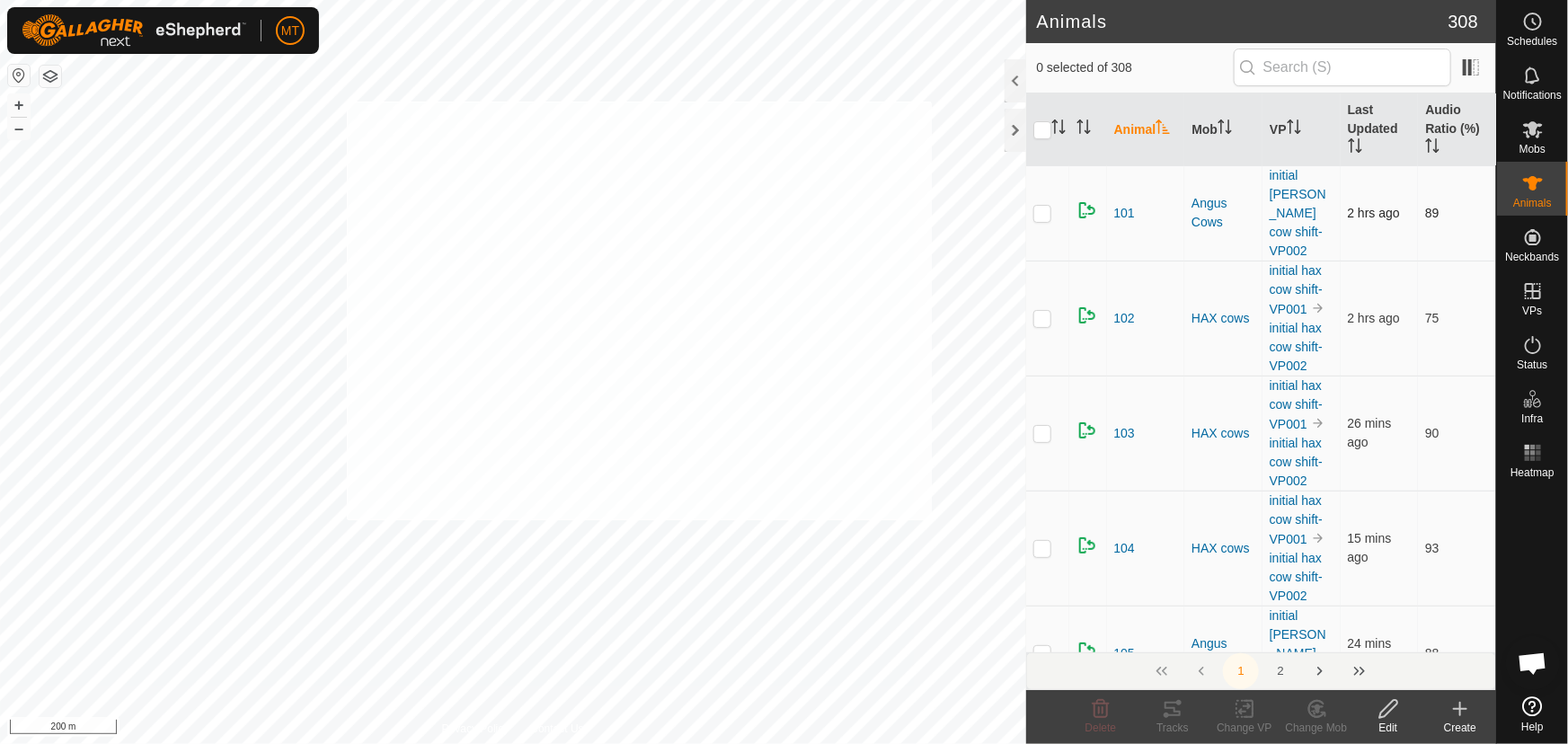
checkbox input "true"
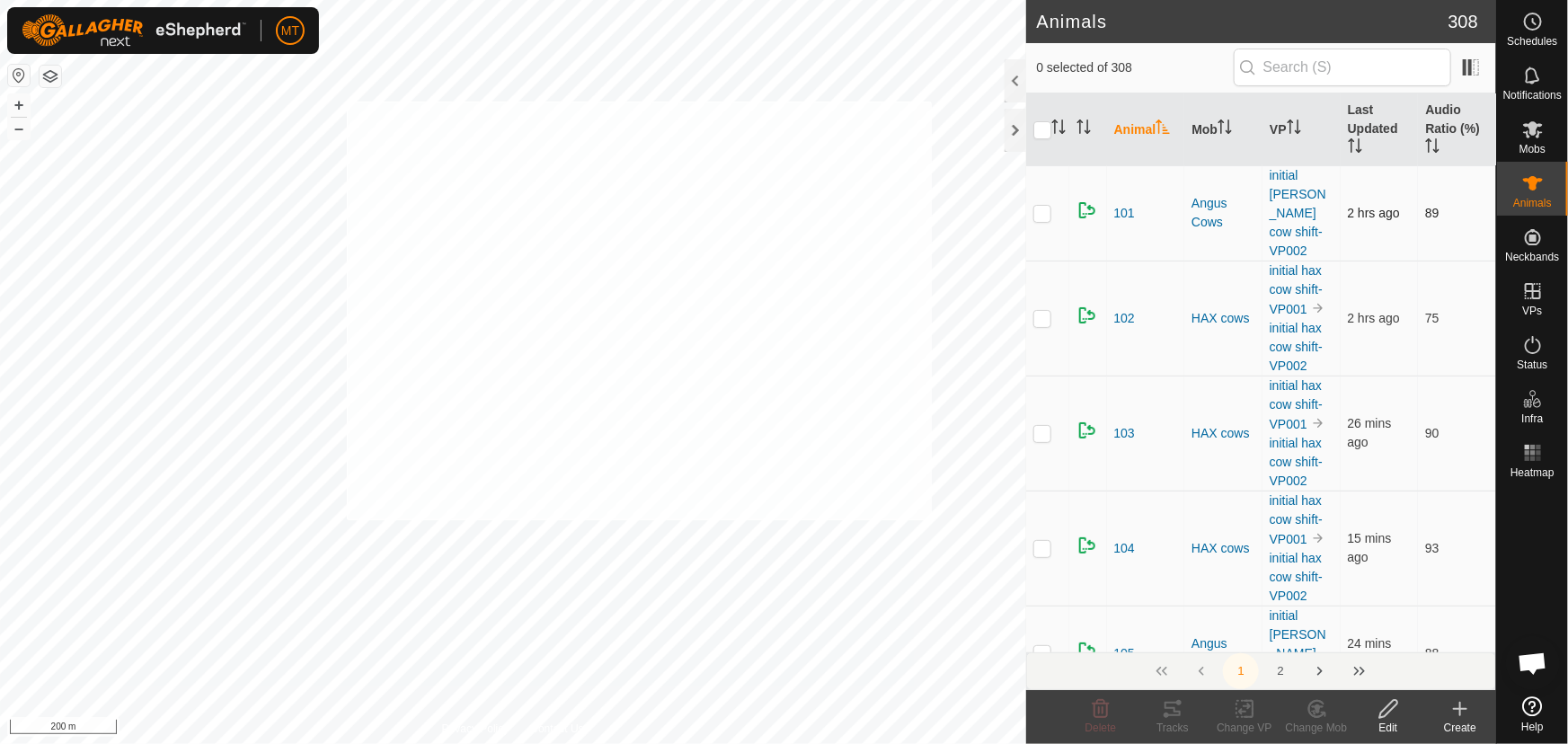
checkbox input "true"
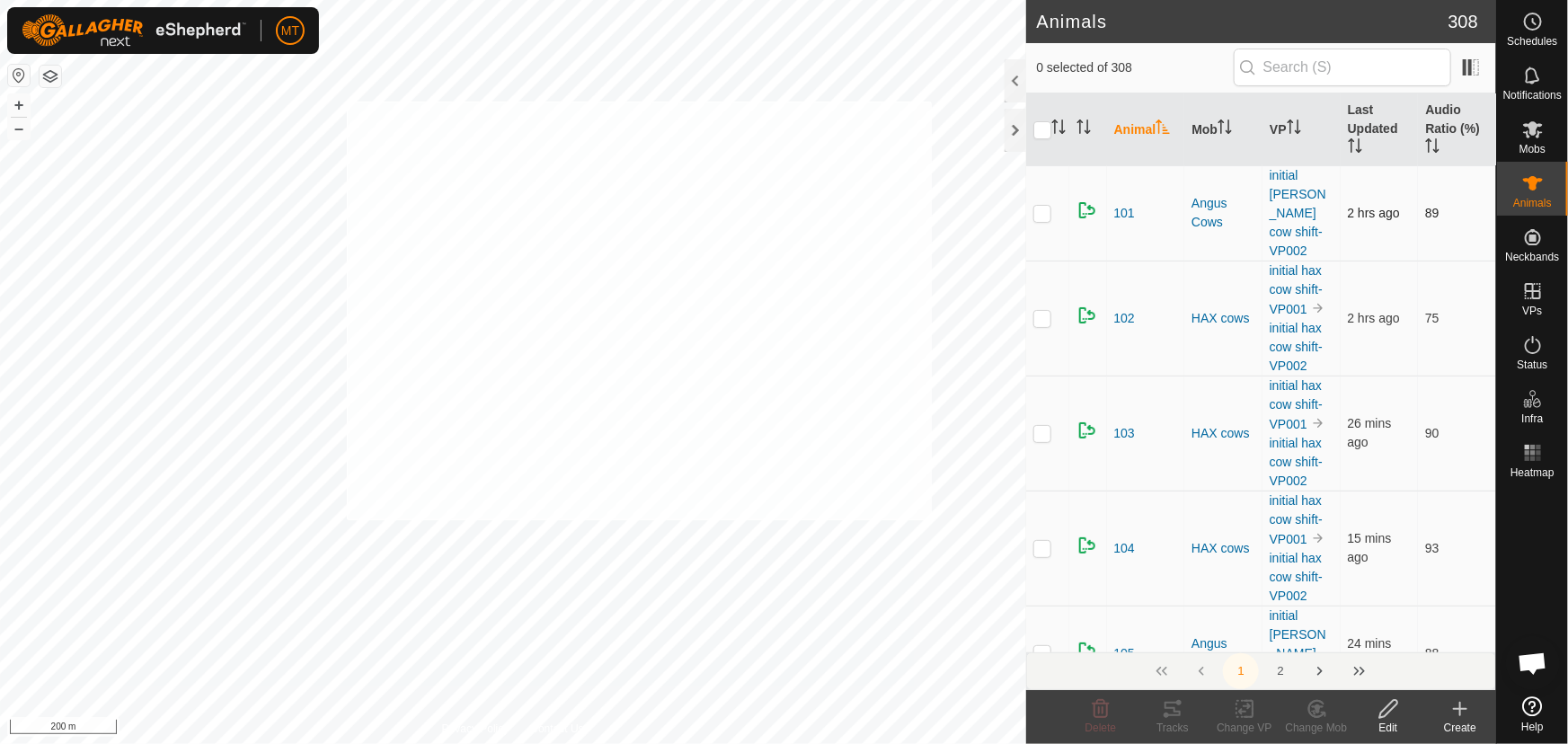
checkbox input "true"
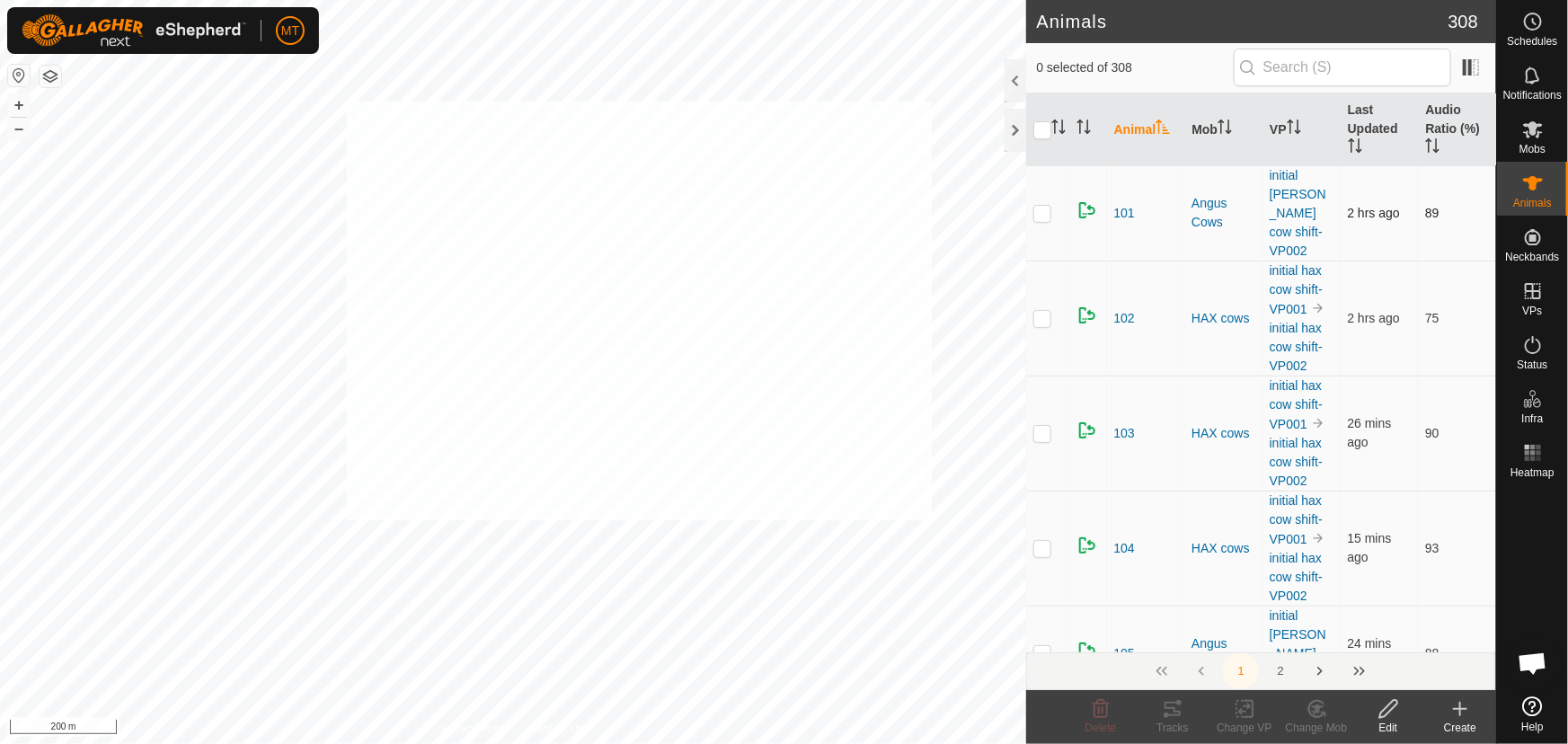
checkbox input "true"
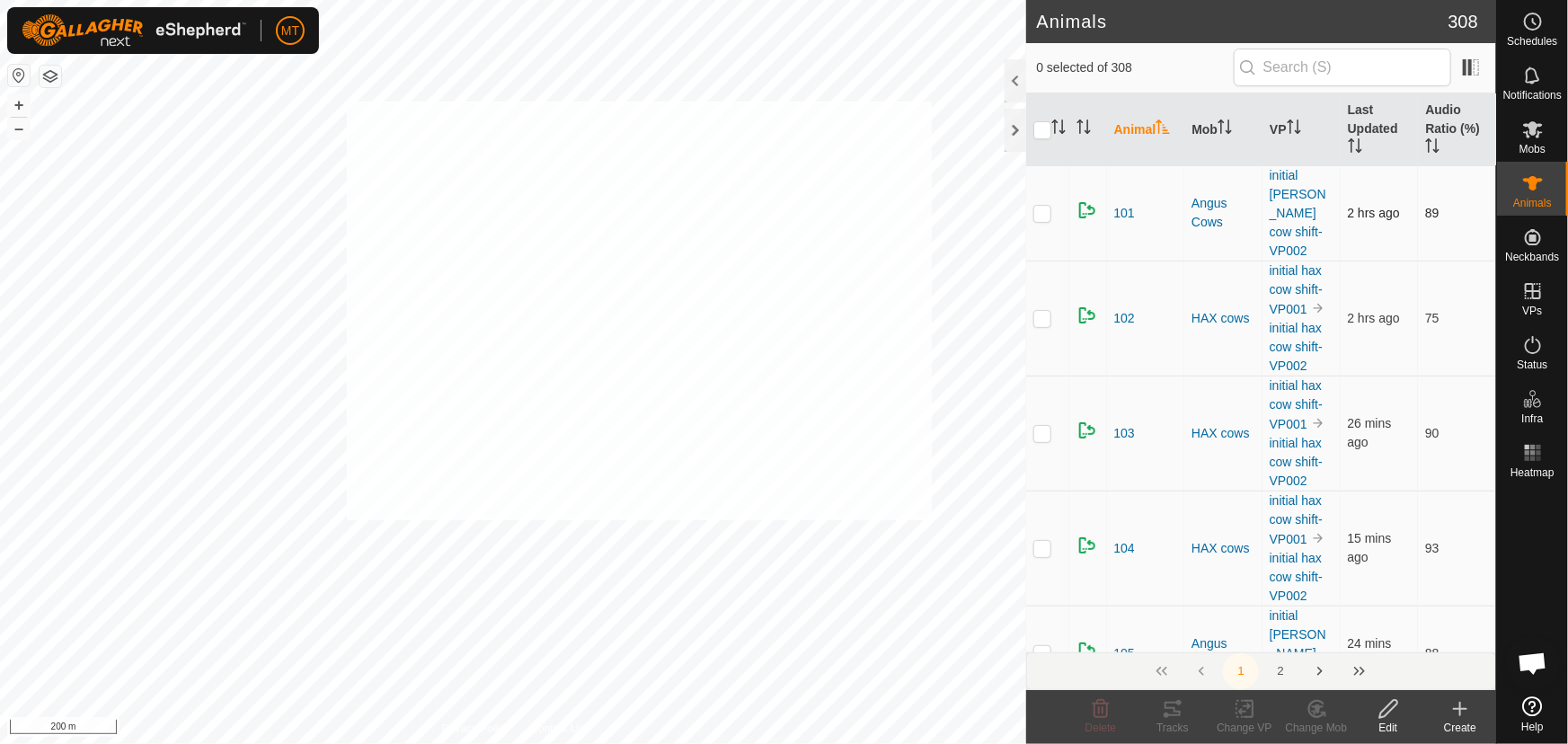
checkbox input "true"
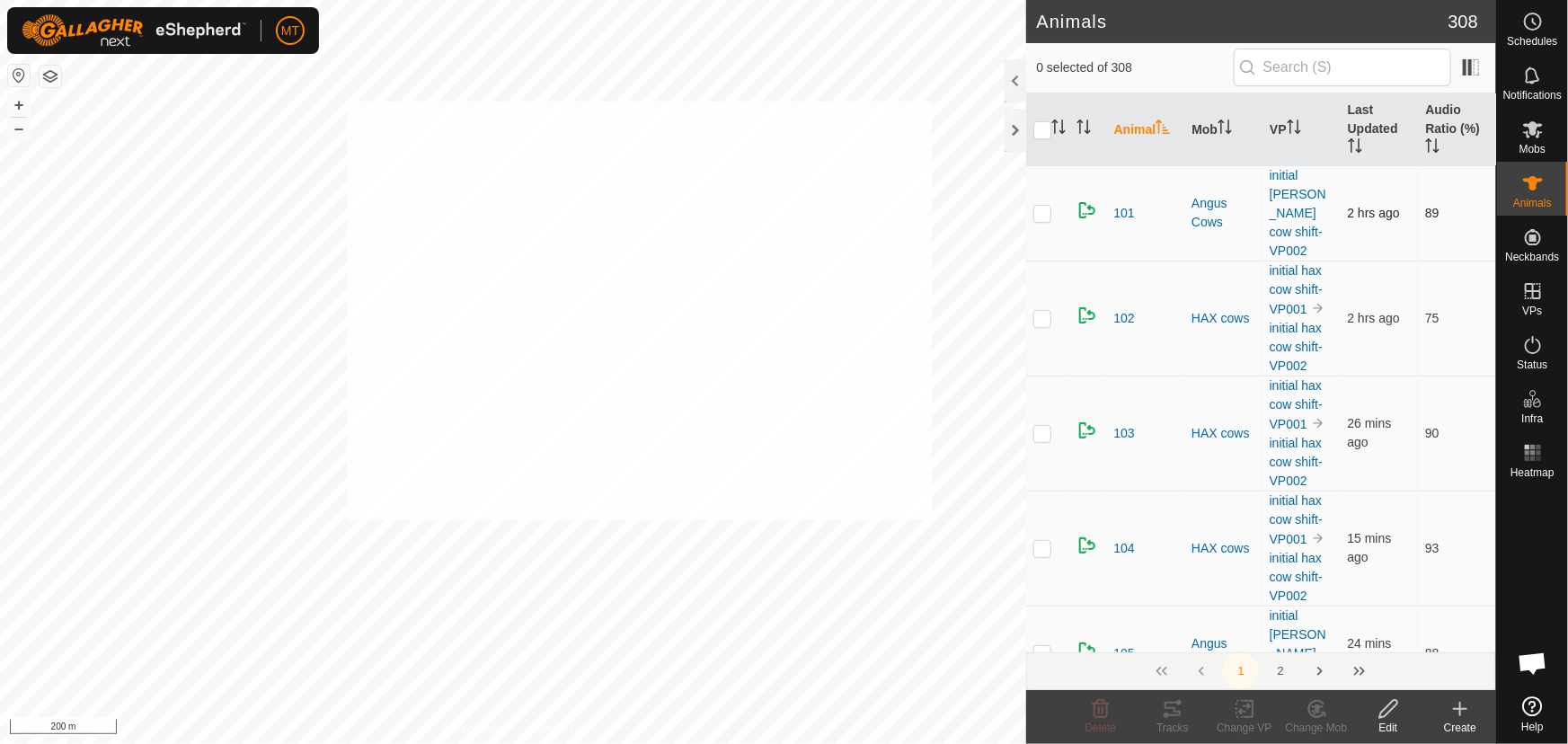
checkbox input "true"
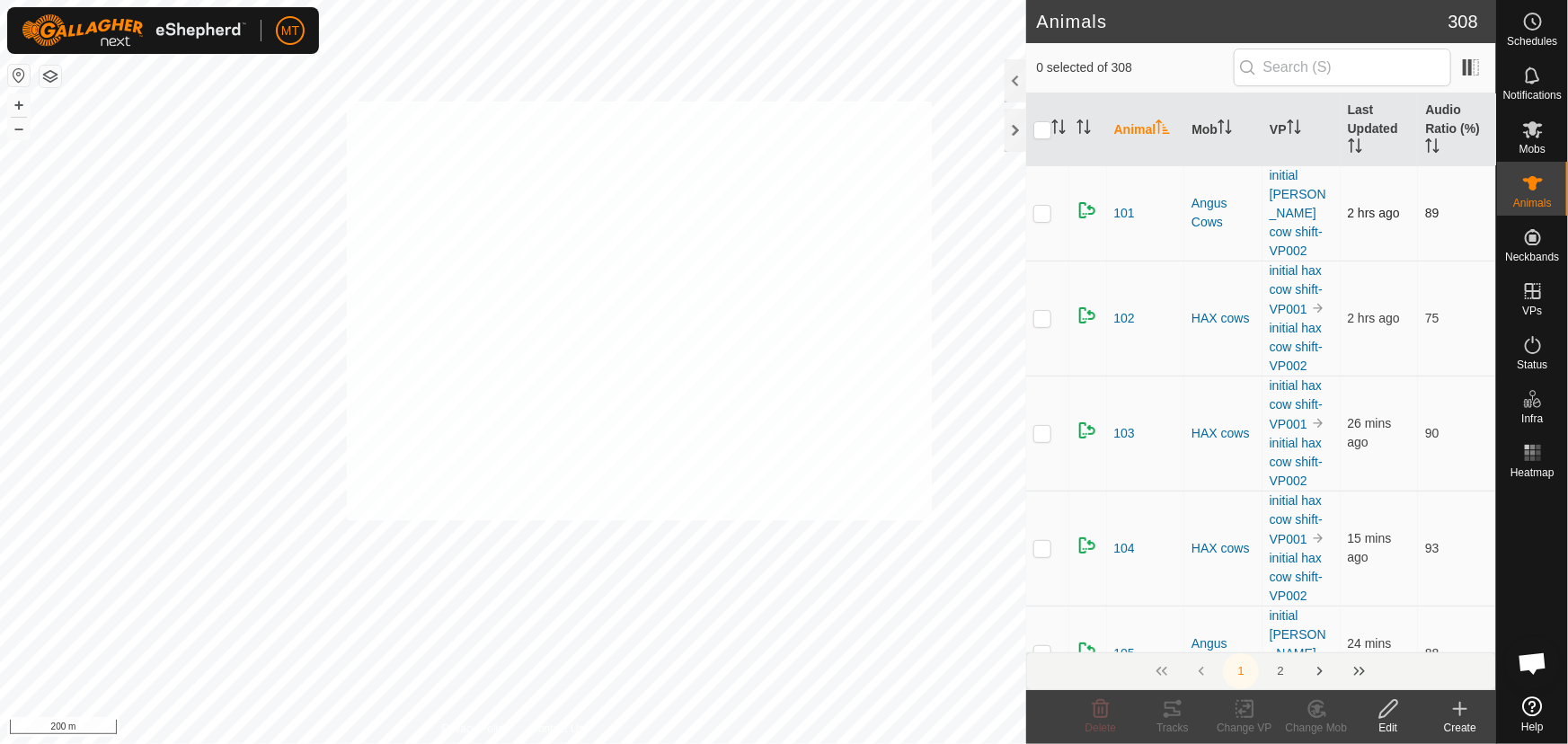
checkbox input "true"
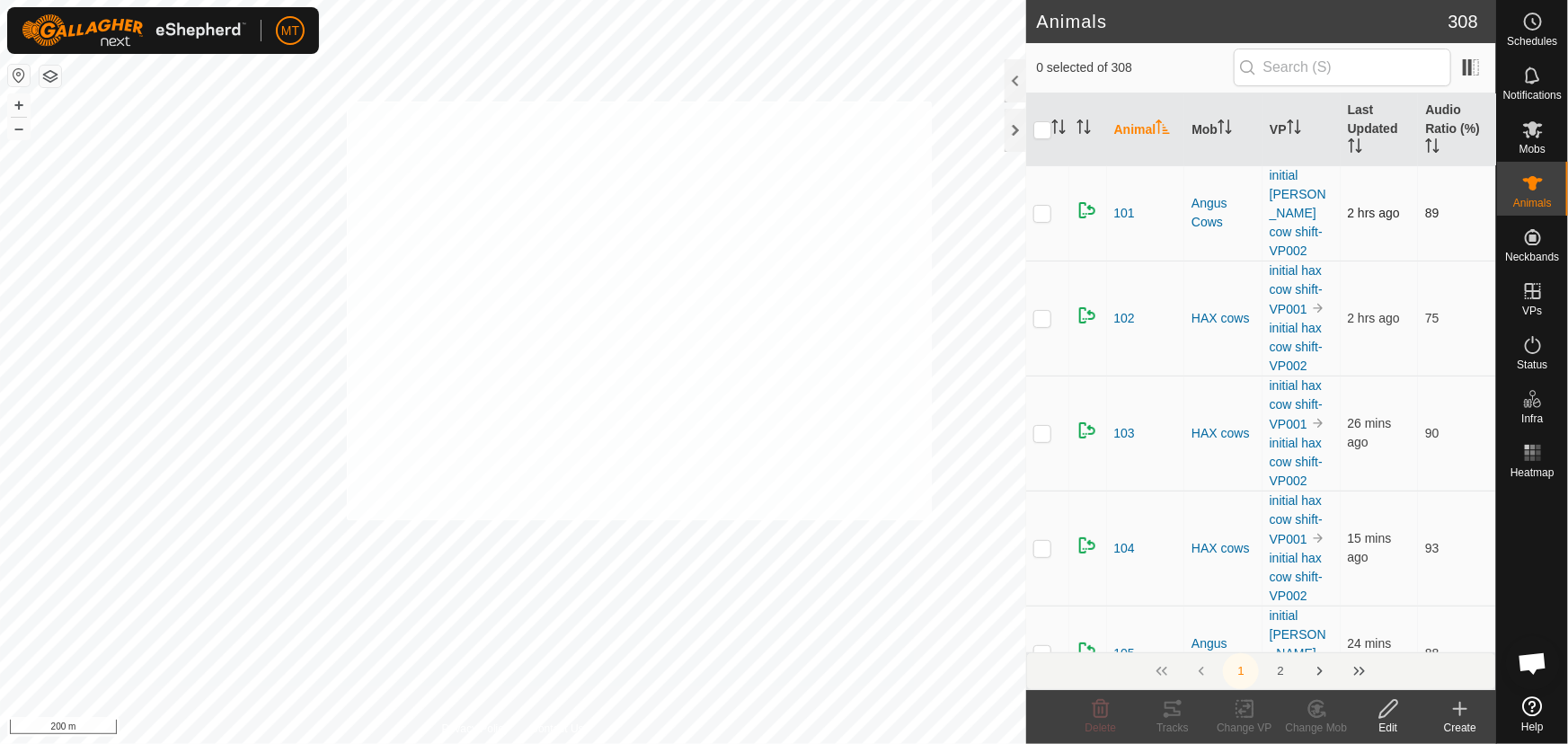
checkbox input "true"
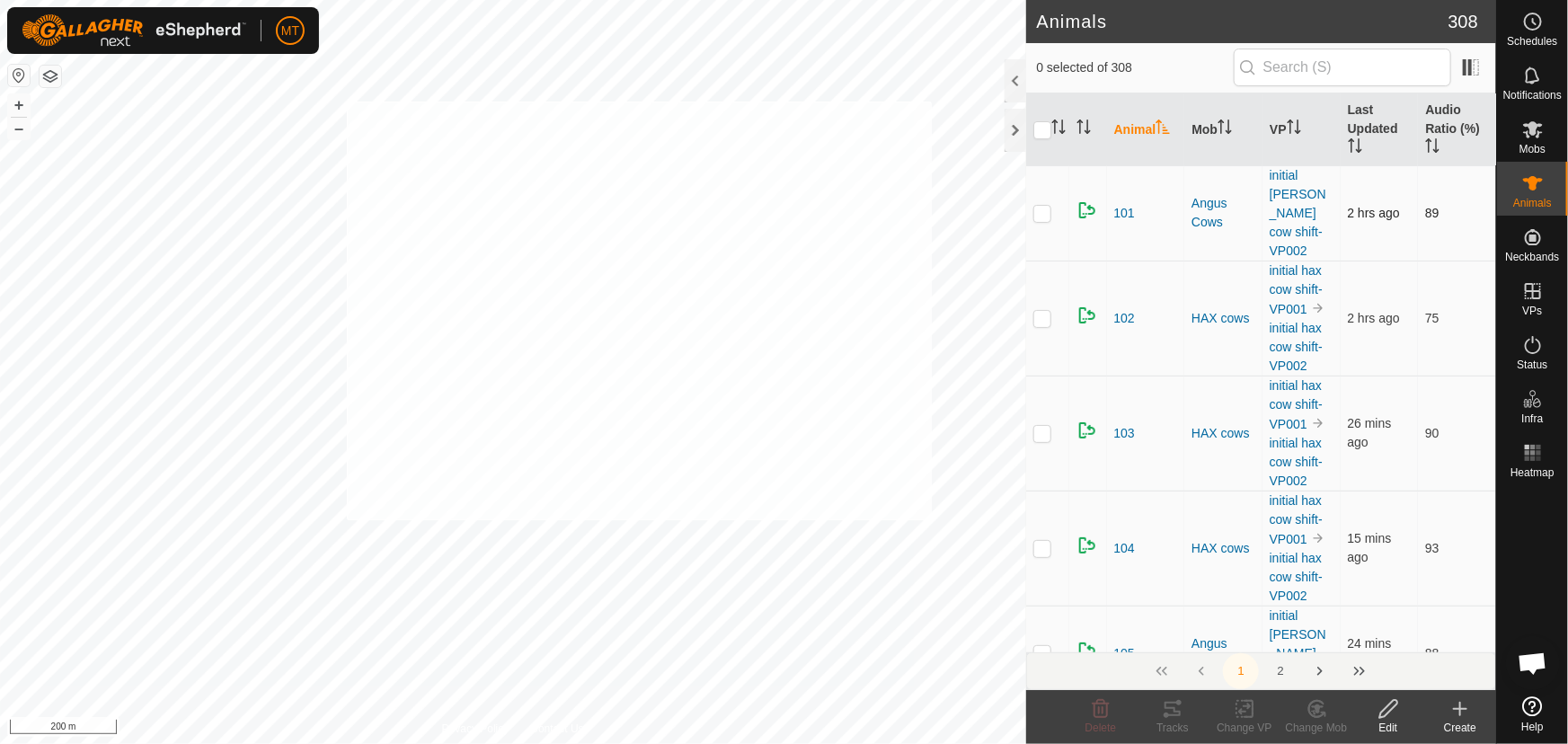
checkbox input "true"
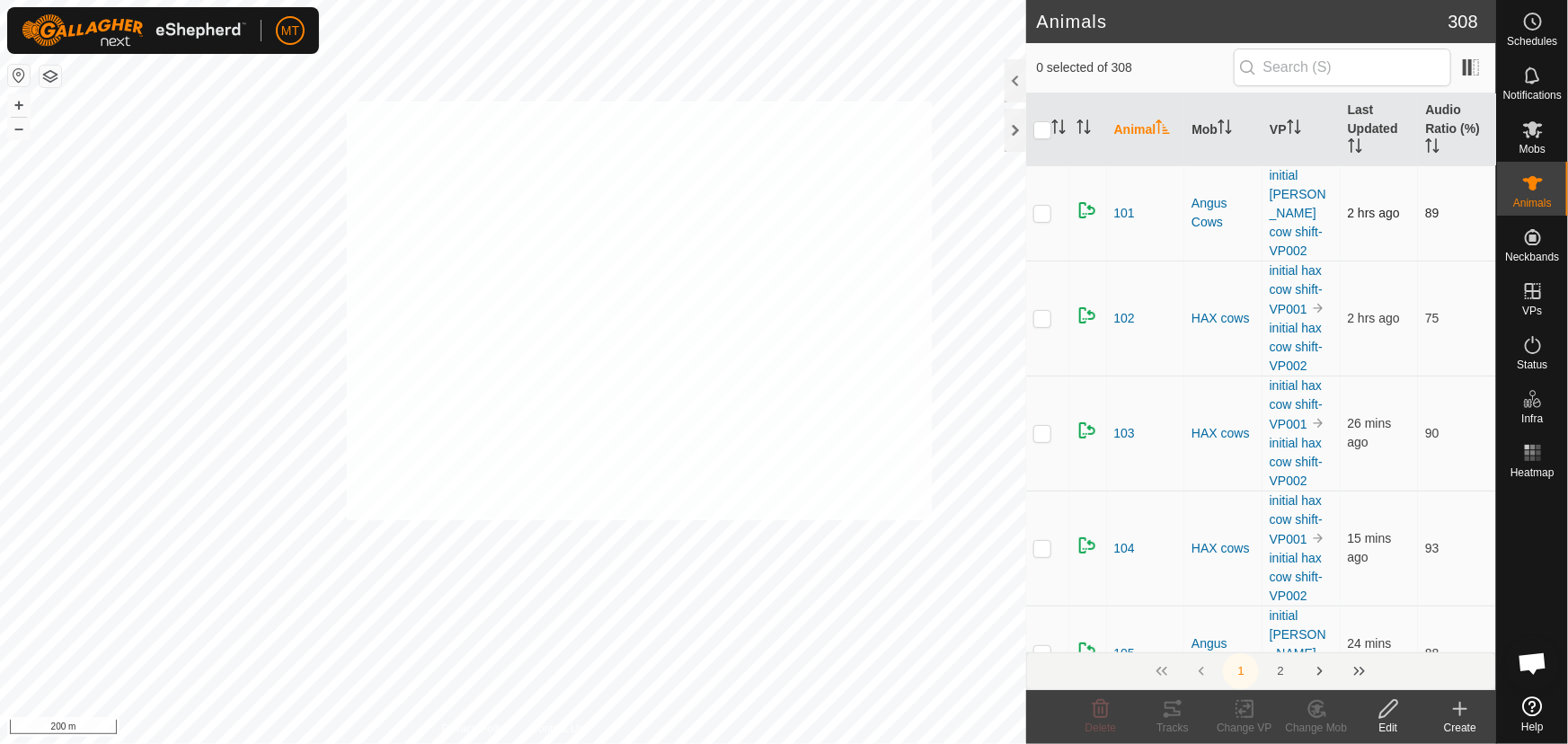
checkbox input "true"
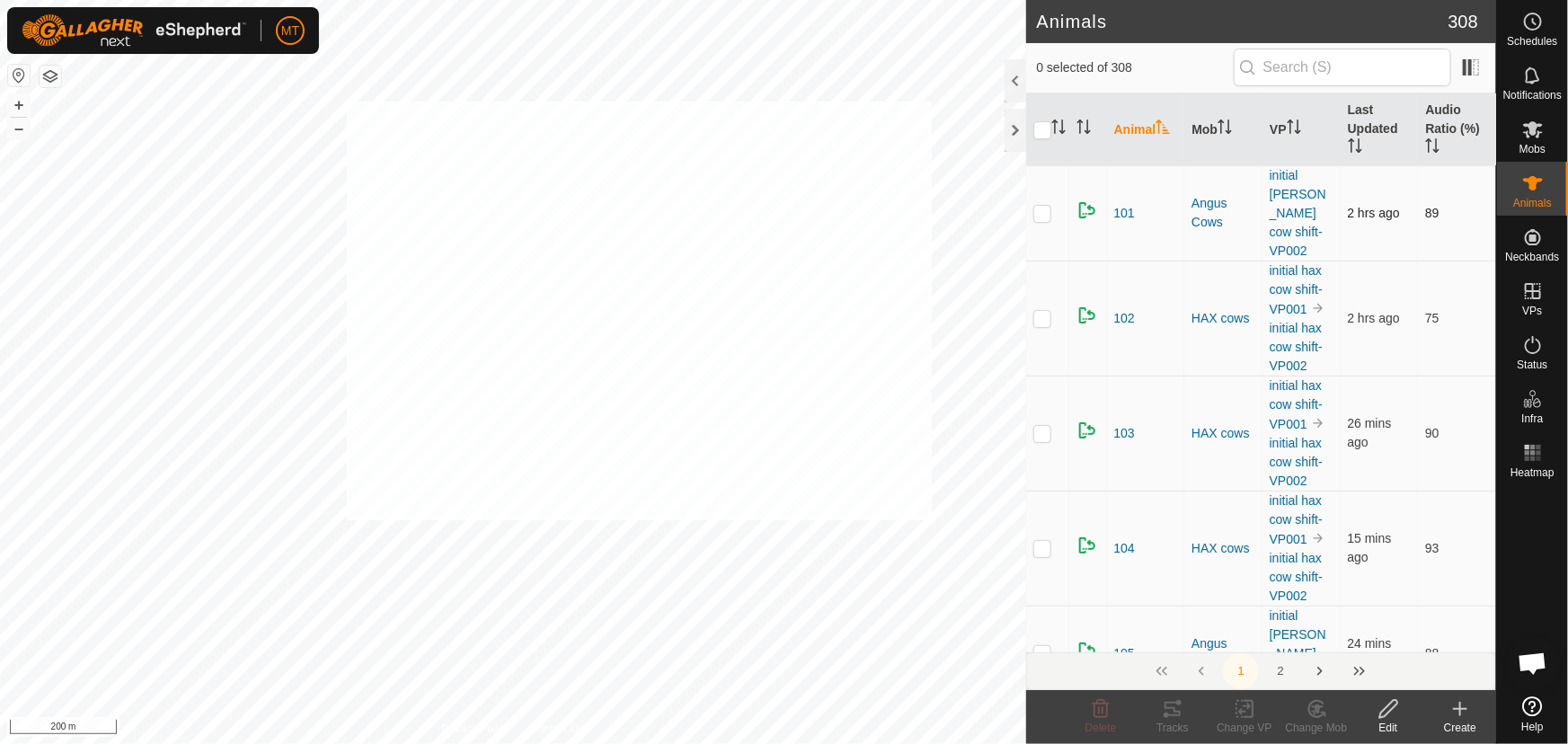
checkbox input "true"
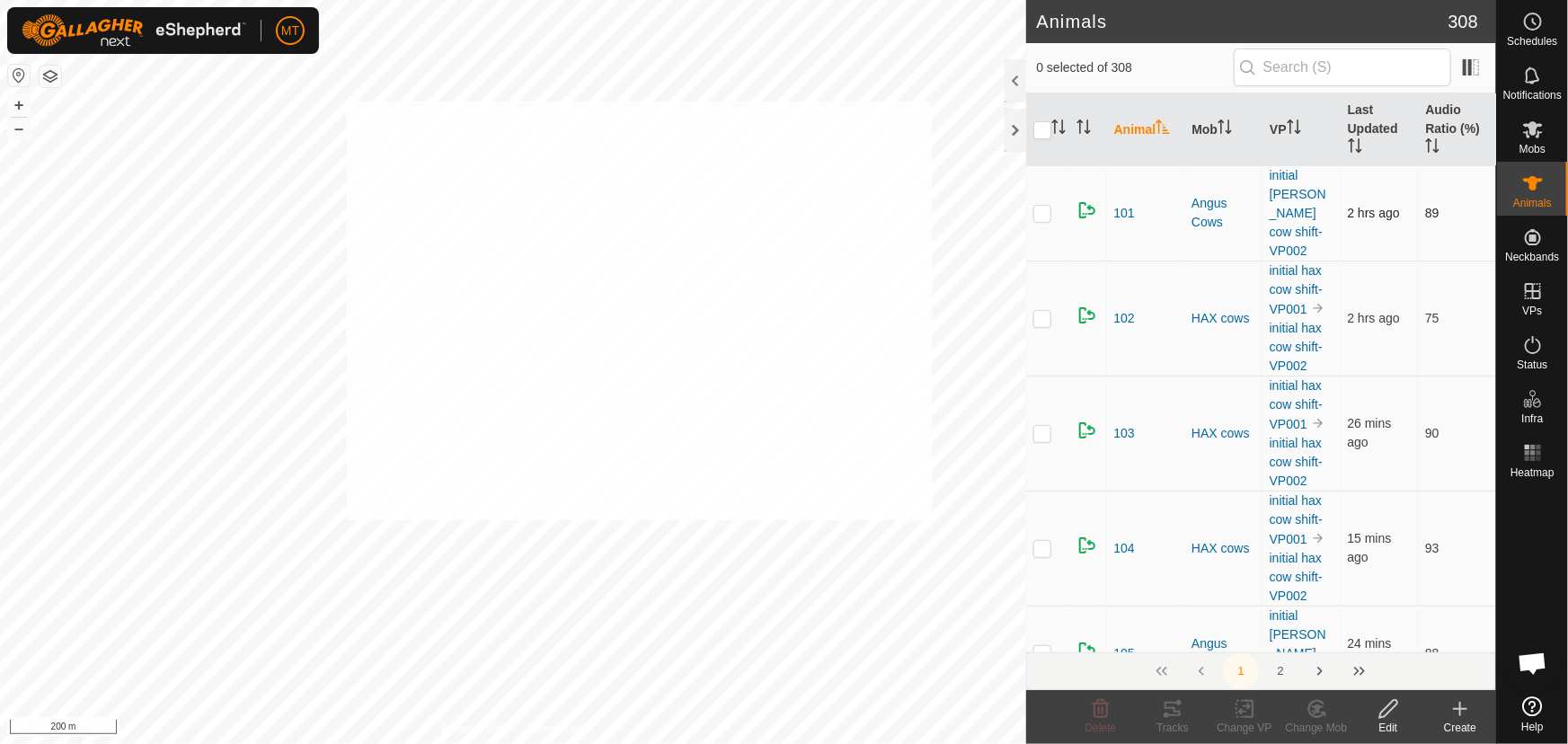
checkbox input "true"
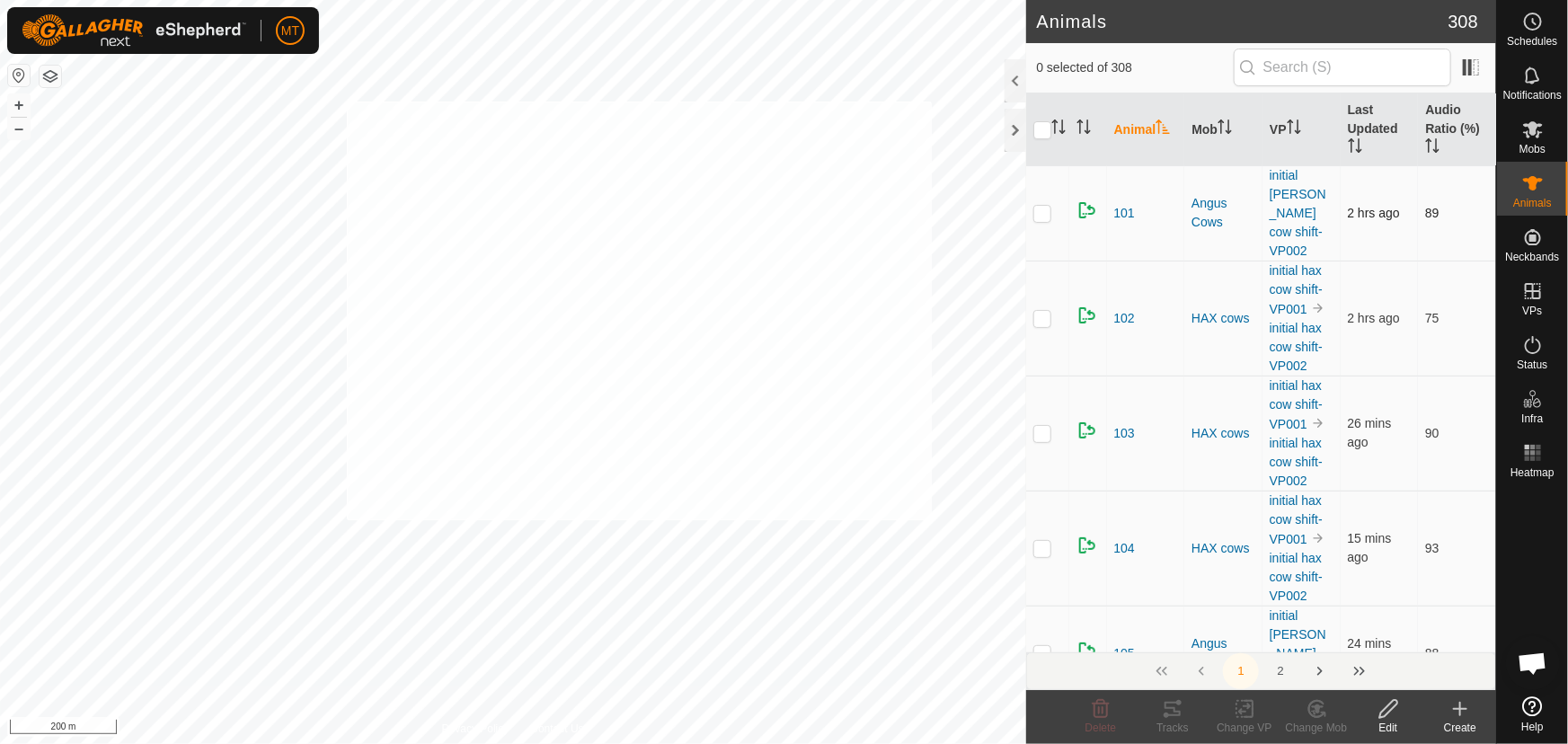
checkbox input "true"
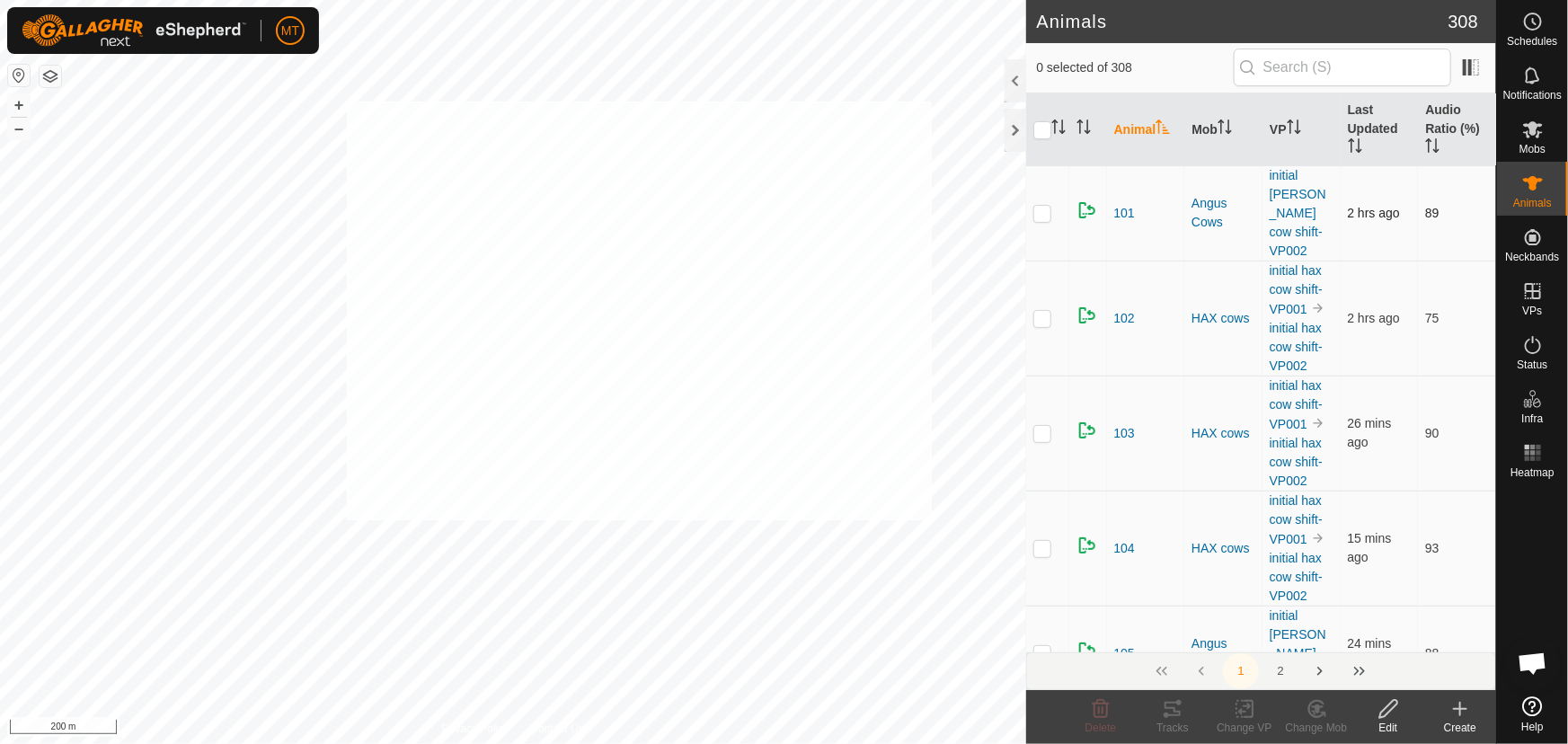
checkbox input "true"
click at [1225, 123] on icon "Activate to sort" at bounding box center [1224, 127] width 15 height 15
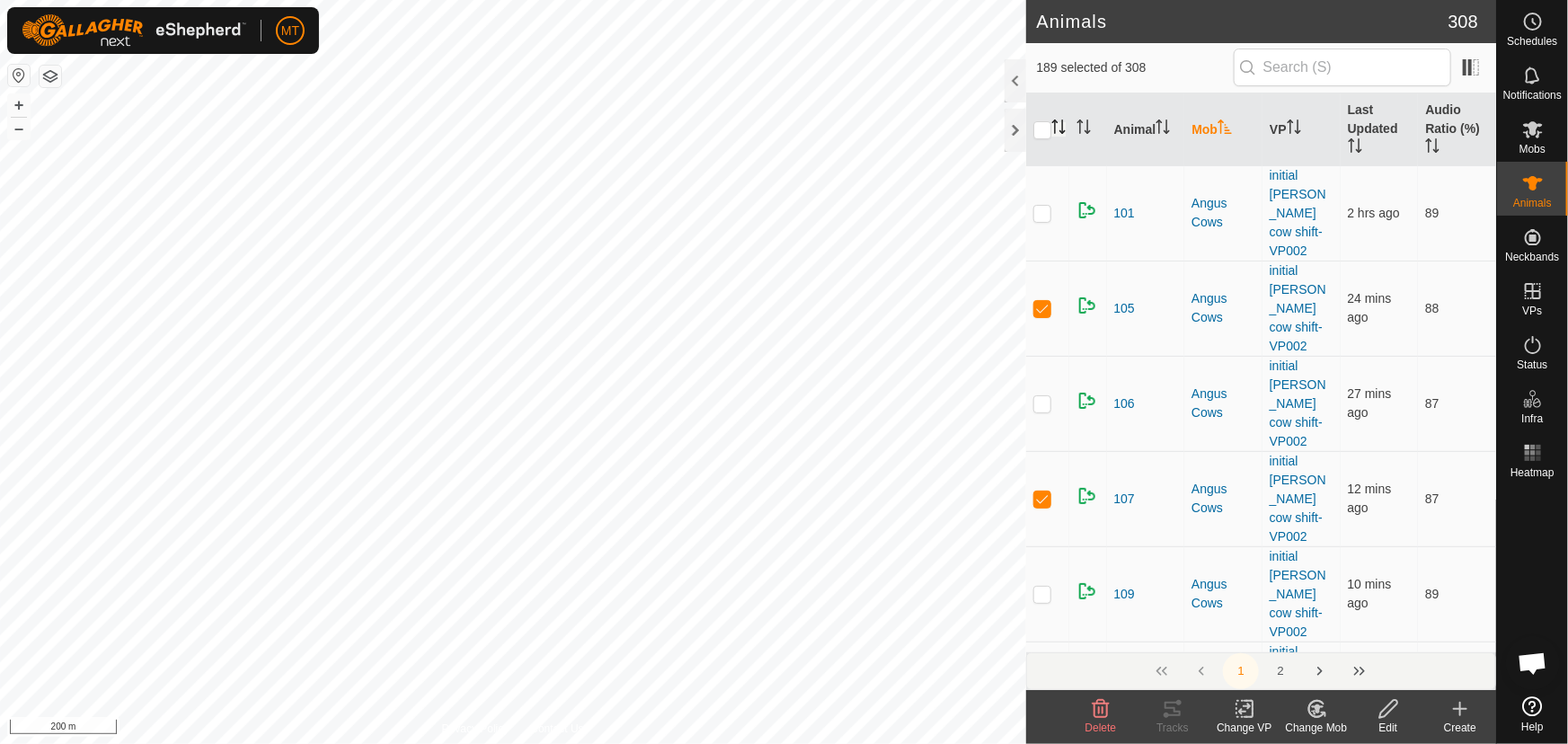
click at [1063, 124] on icon "Activate to sort" at bounding box center [1058, 127] width 15 height 15
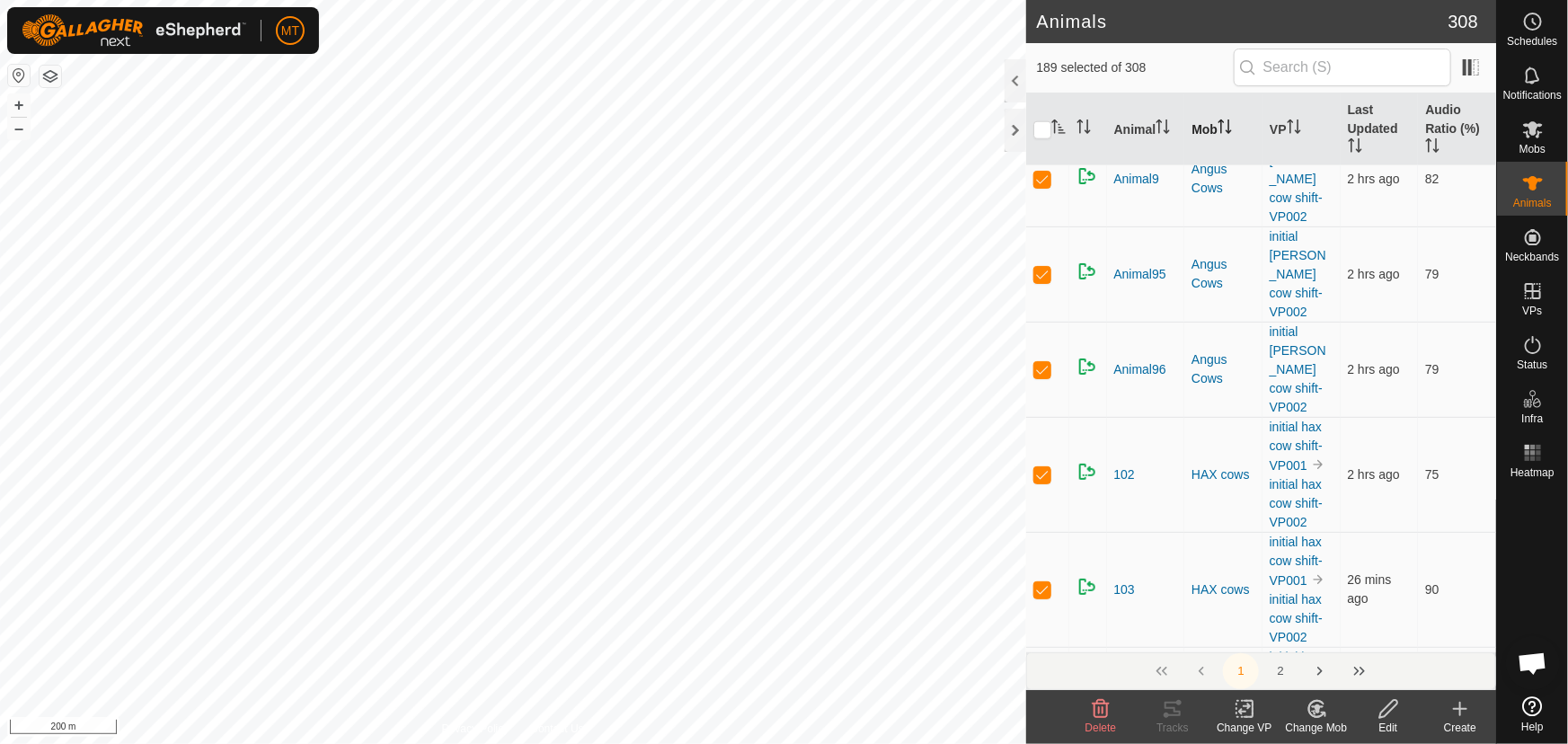
scroll to position [4444, 0]
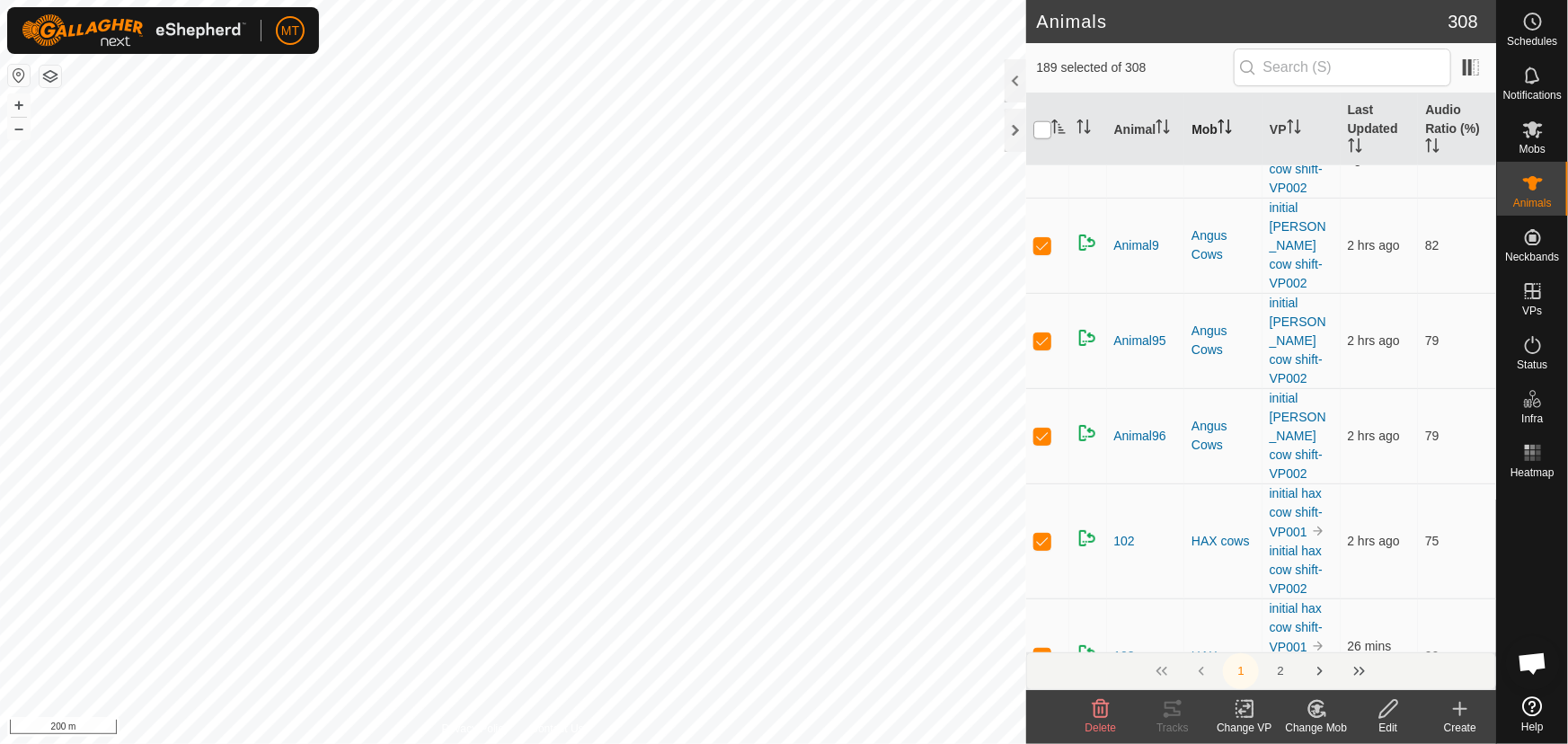
click at [1041, 126] on input "checkbox" at bounding box center [1042, 130] width 18 height 18
checkbox input "true"
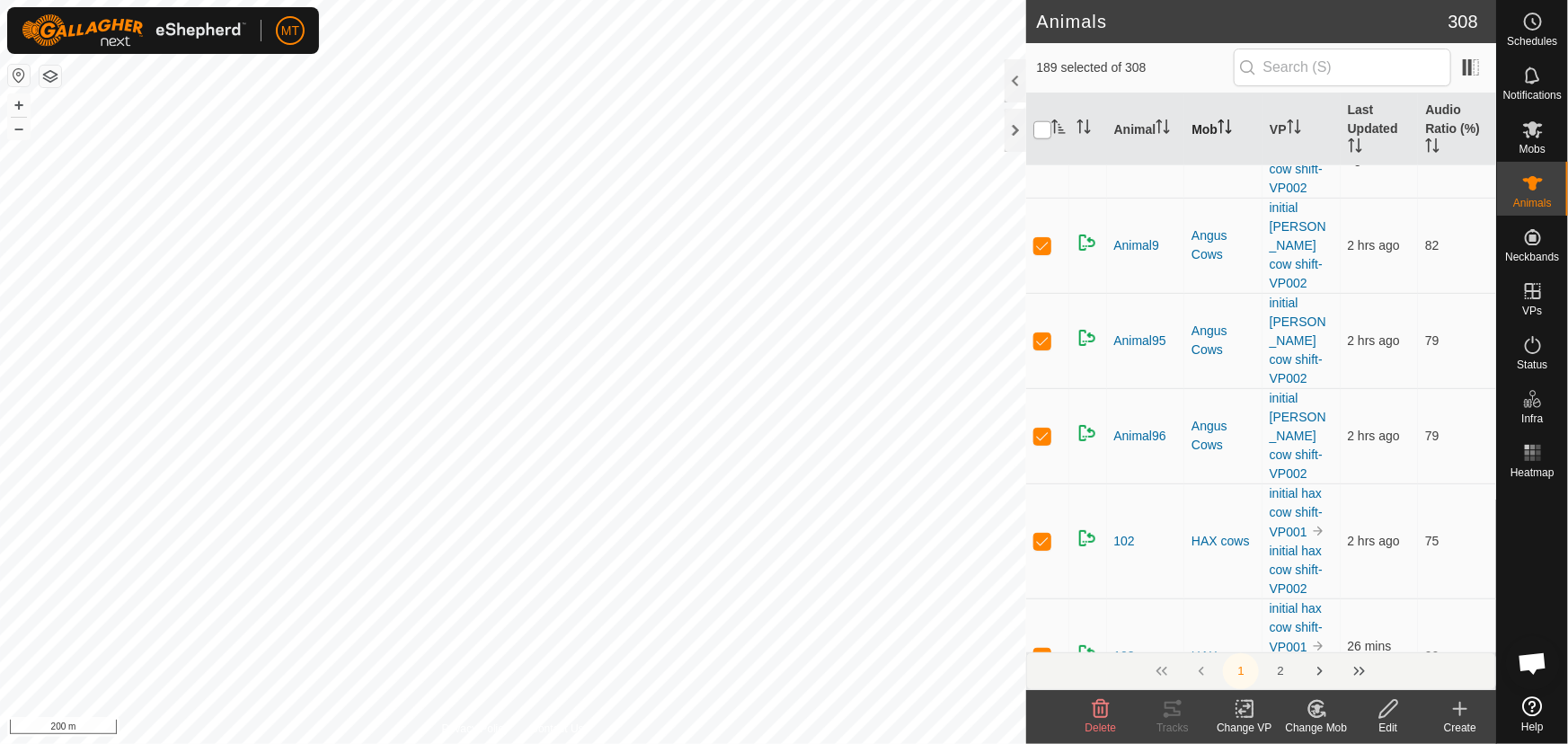
checkbox input "true"
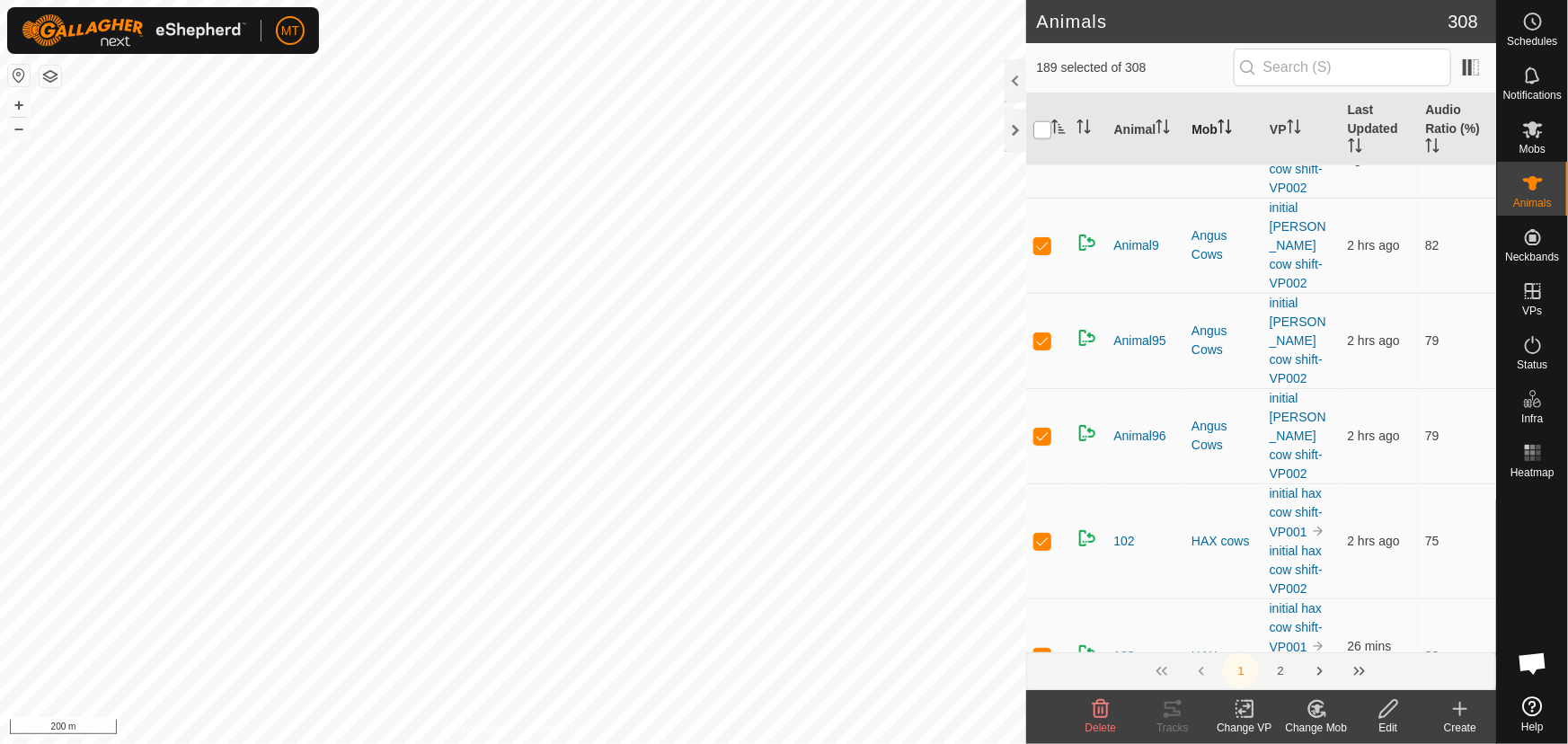
checkbox input "true"
click at [1041, 126] on input "checkbox" at bounding box center [1042, 130] width 18 height 18
checkbox input "false"
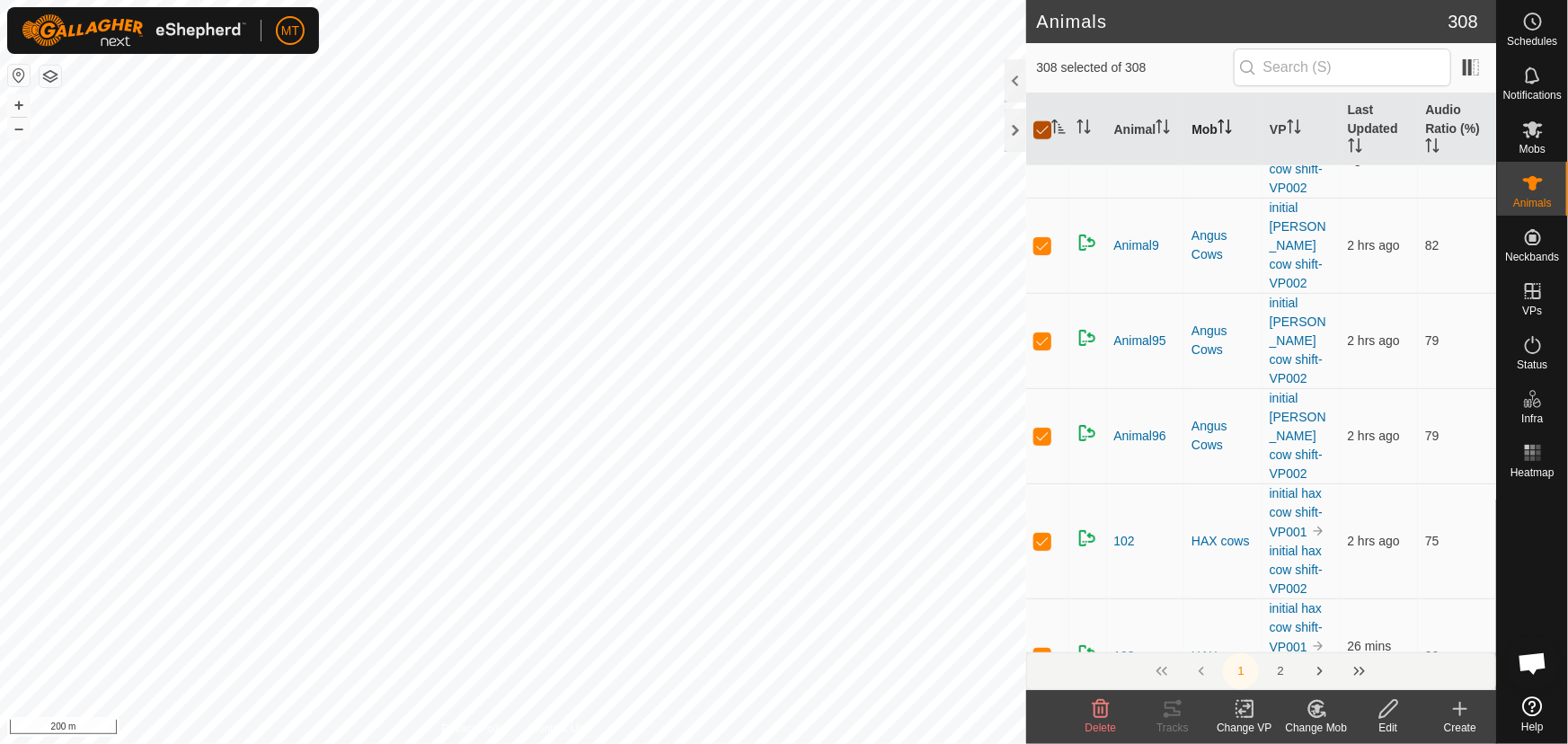
checkbox input "false"
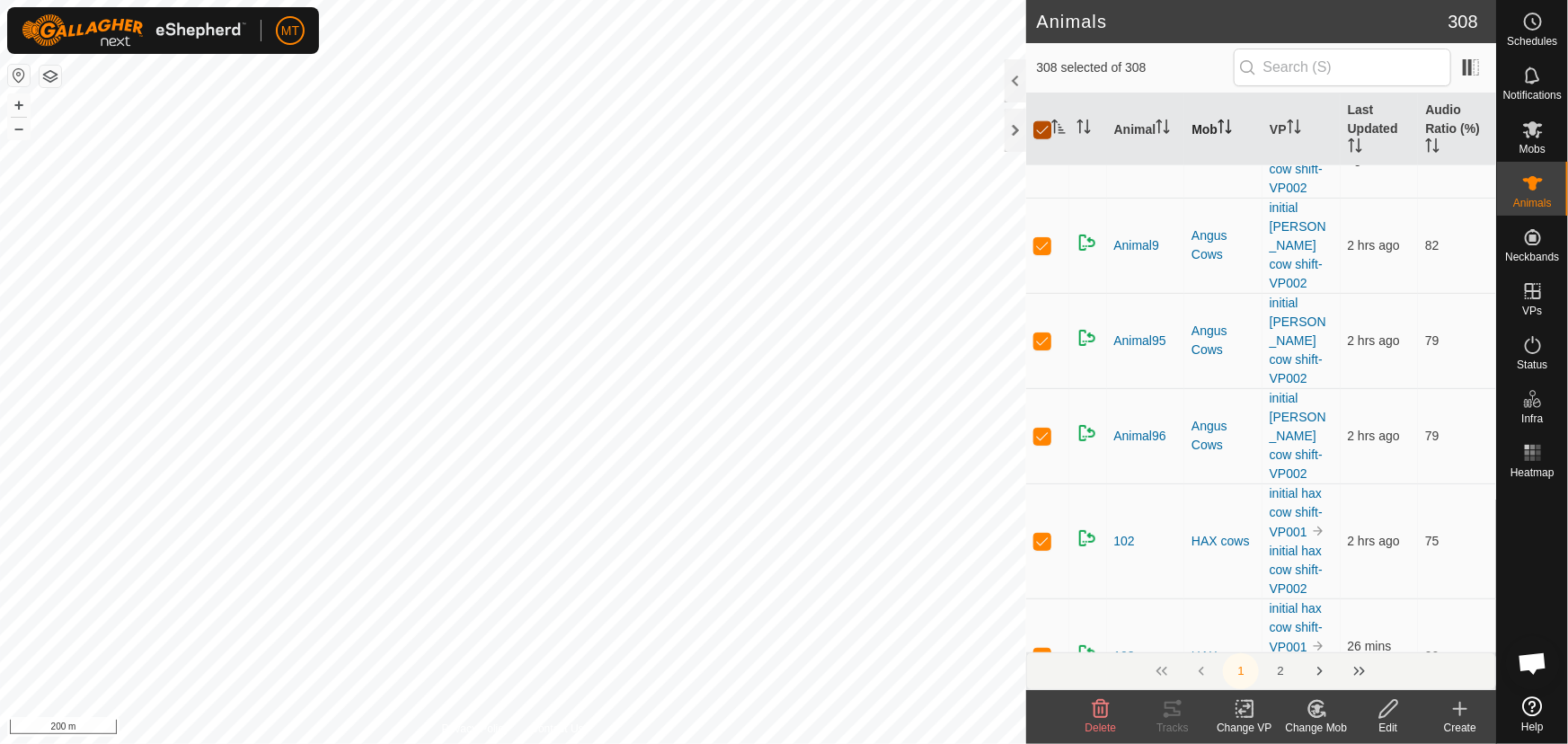
checkbox input "false"
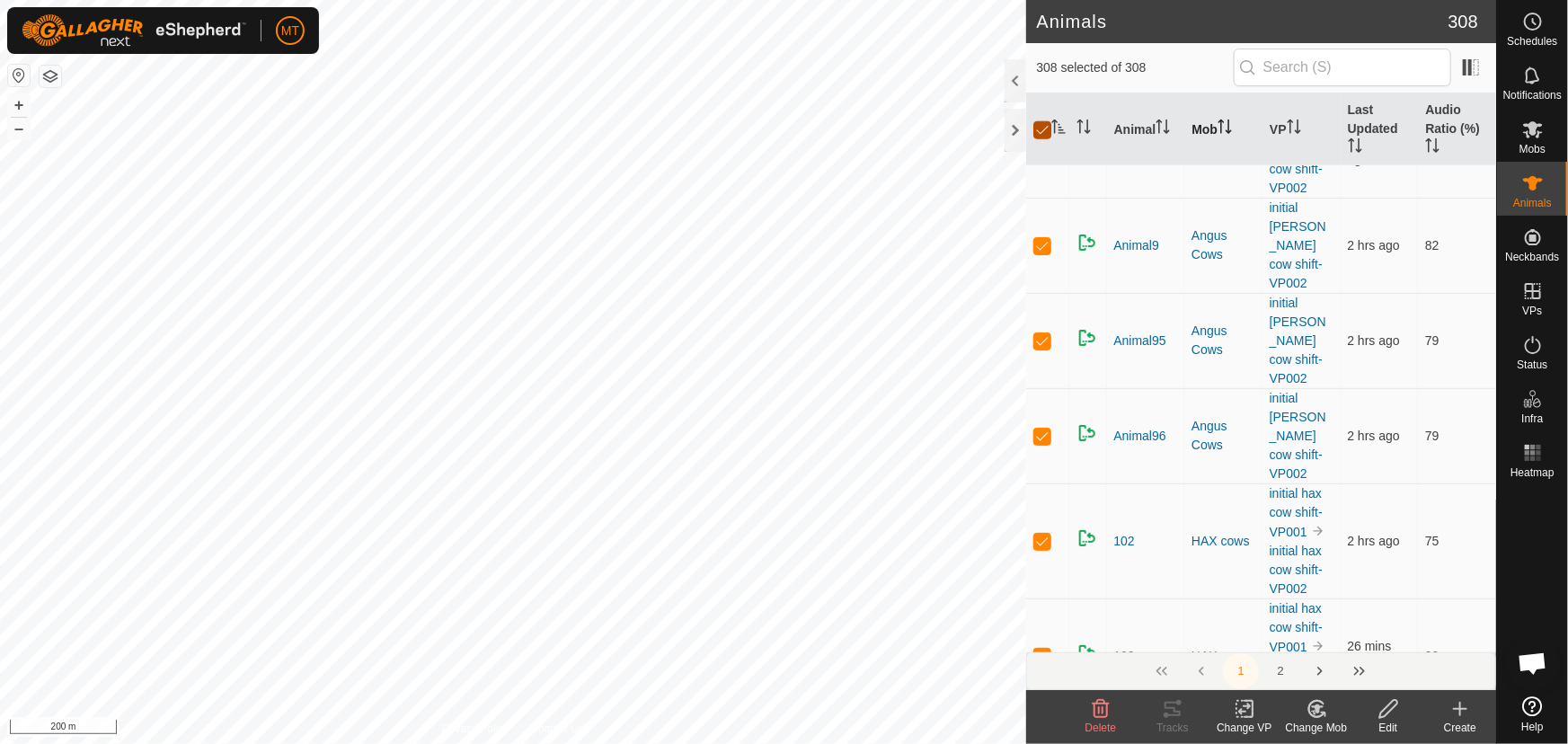
checkbox input "false"
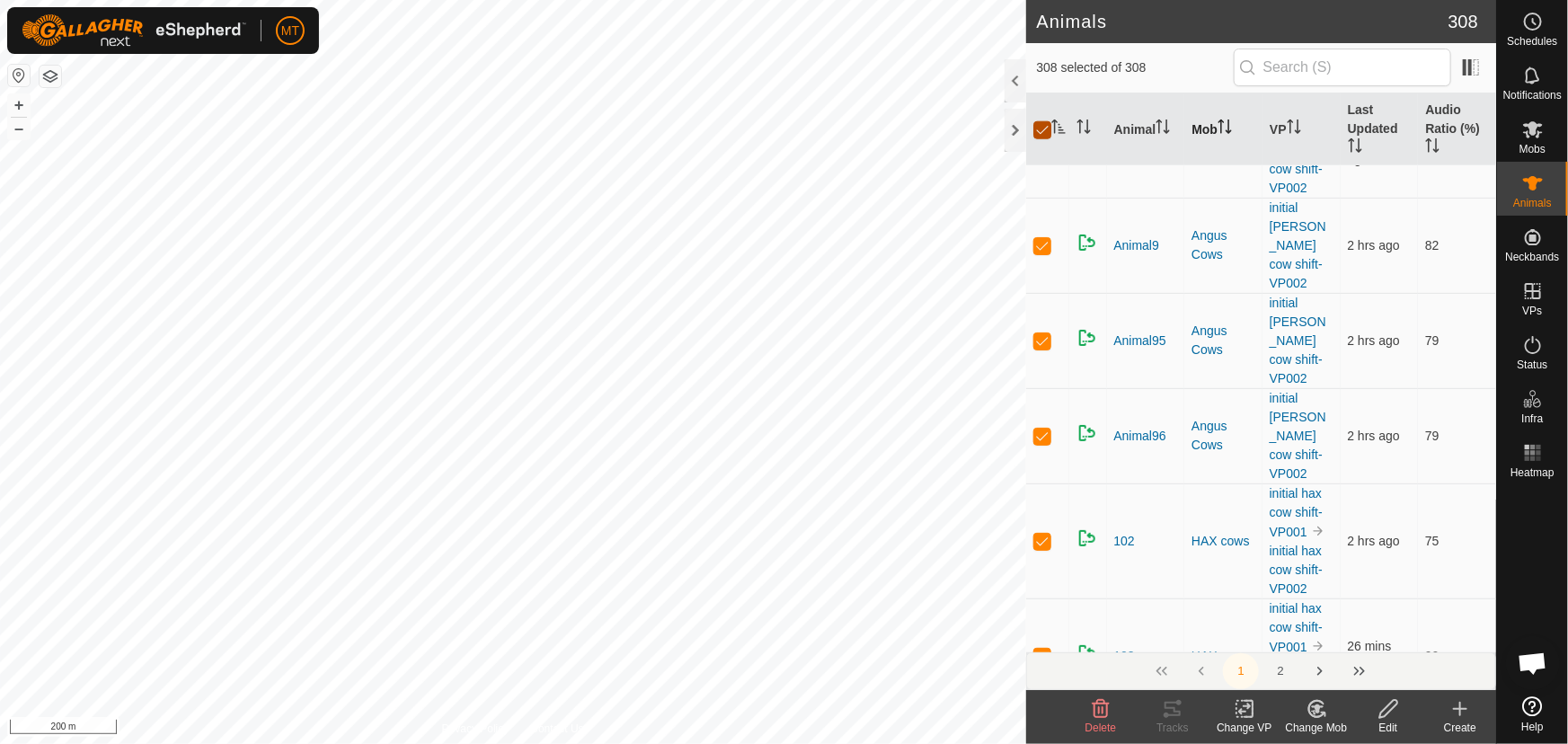
checkbox input "false"
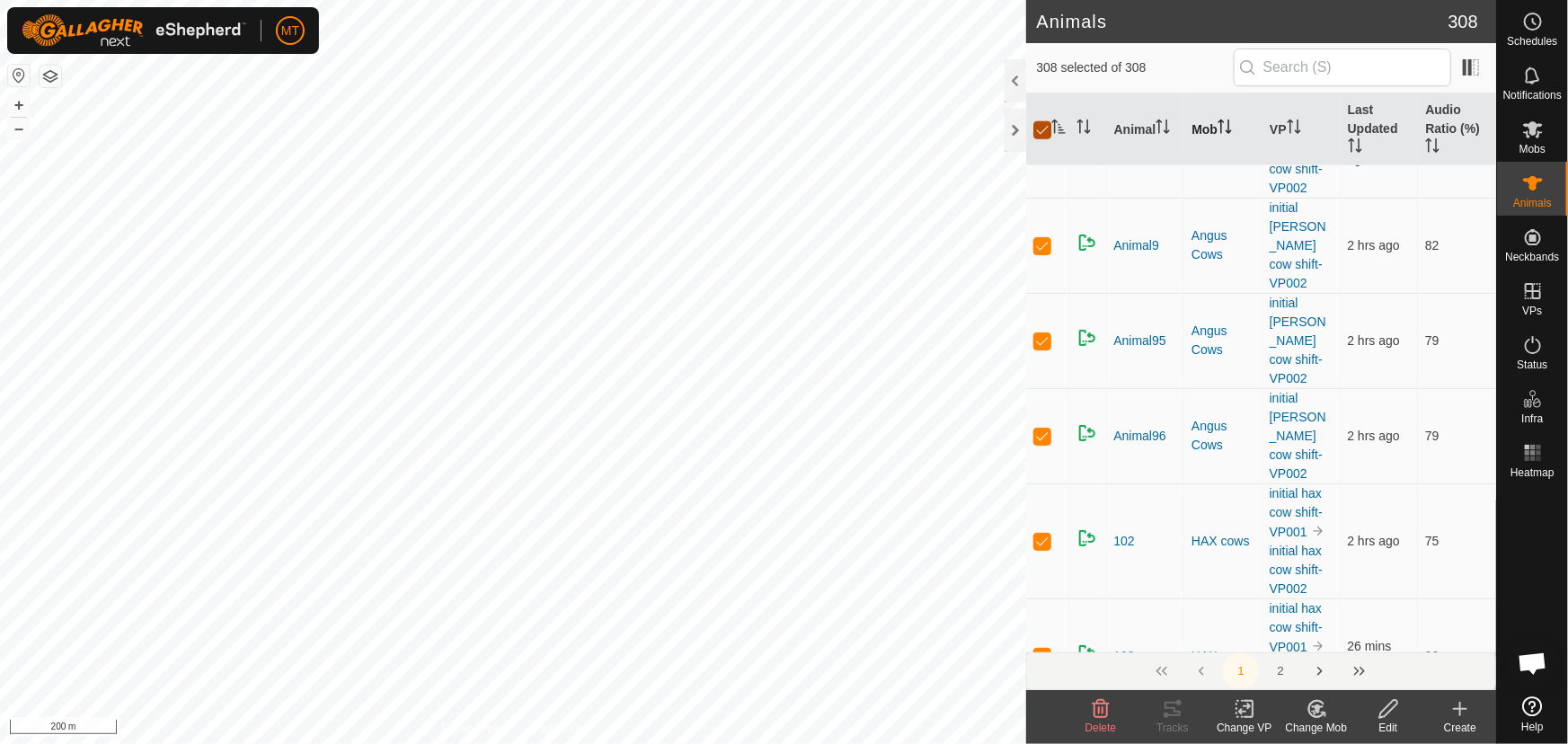
checkbox input "false"
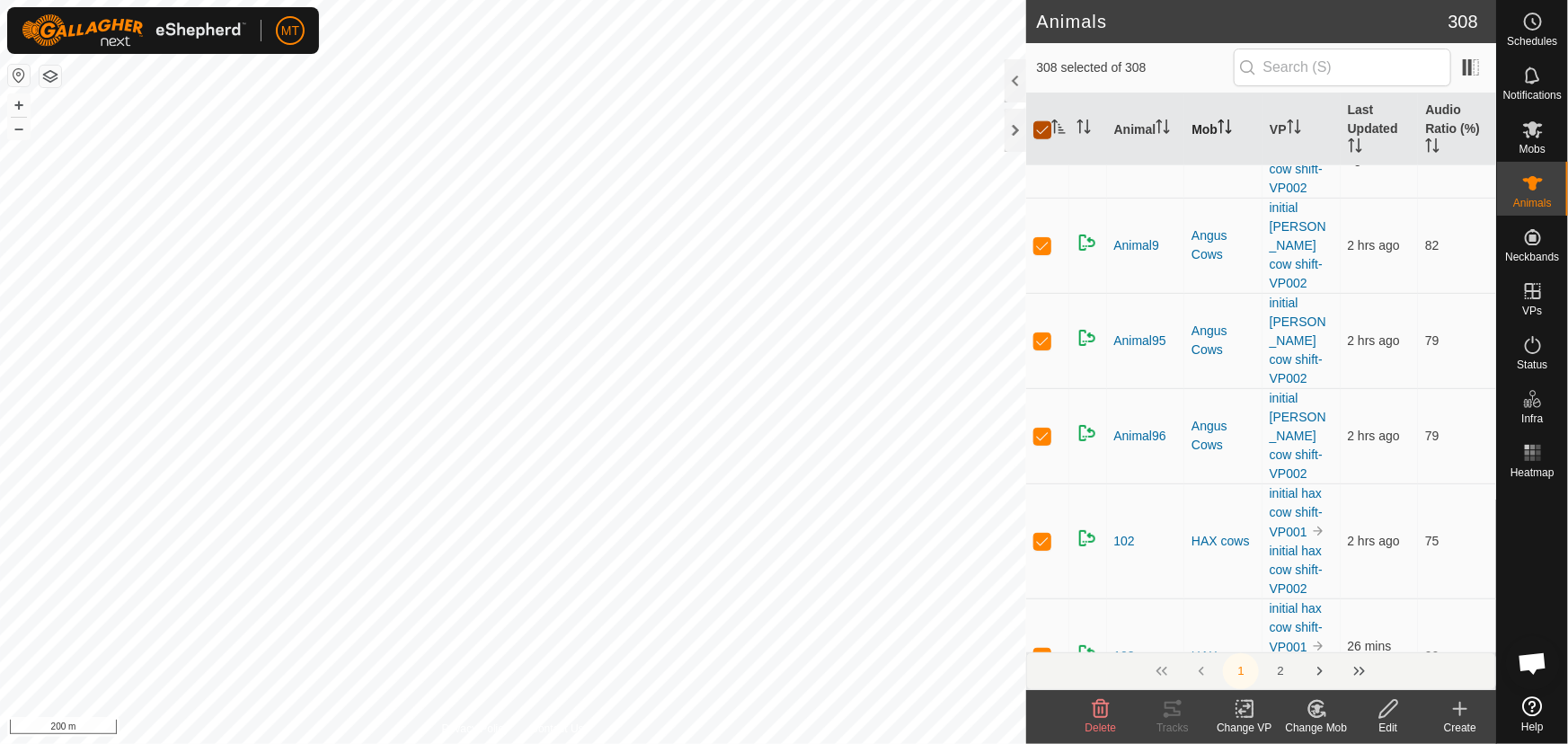
checkbox input "false"
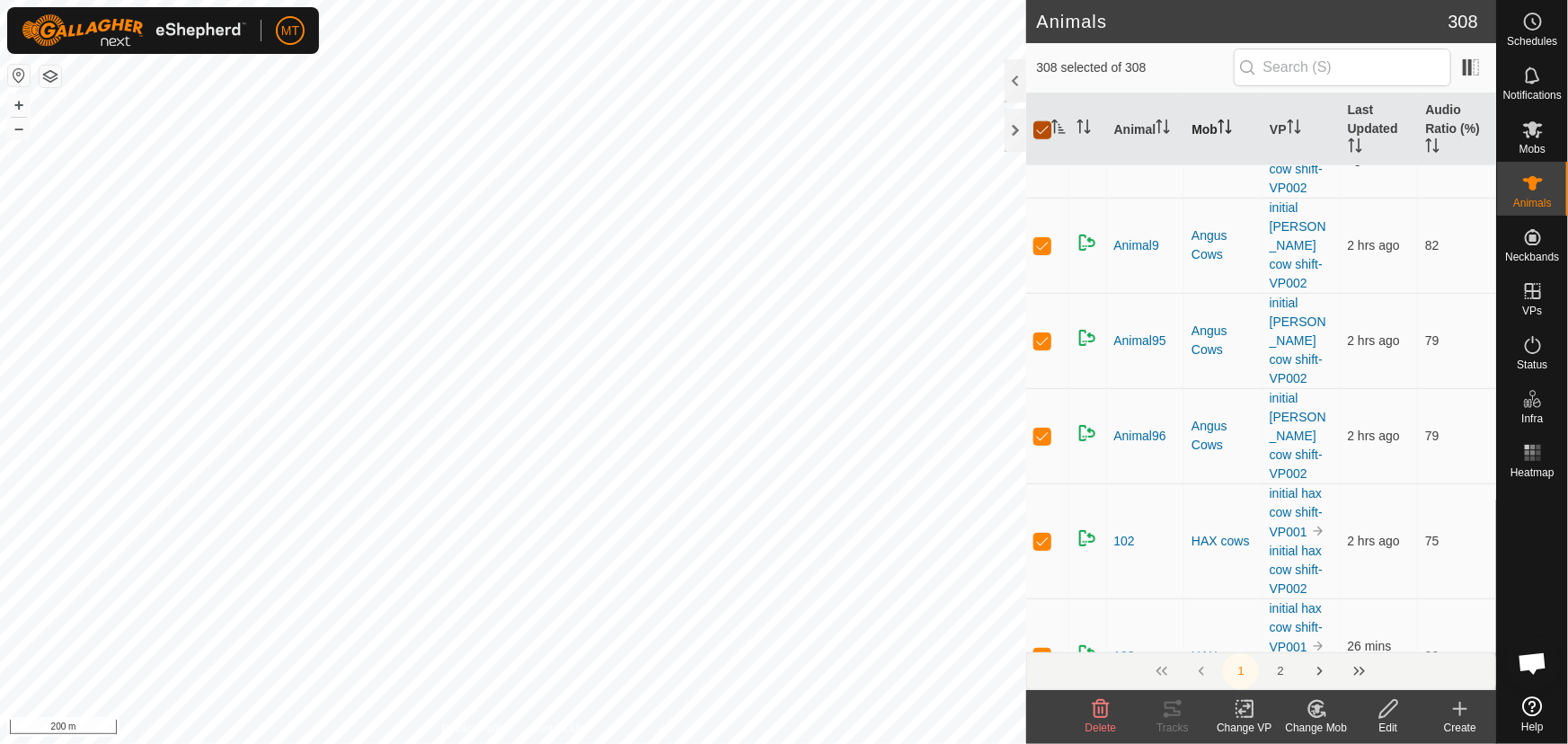
checkbox input "false"
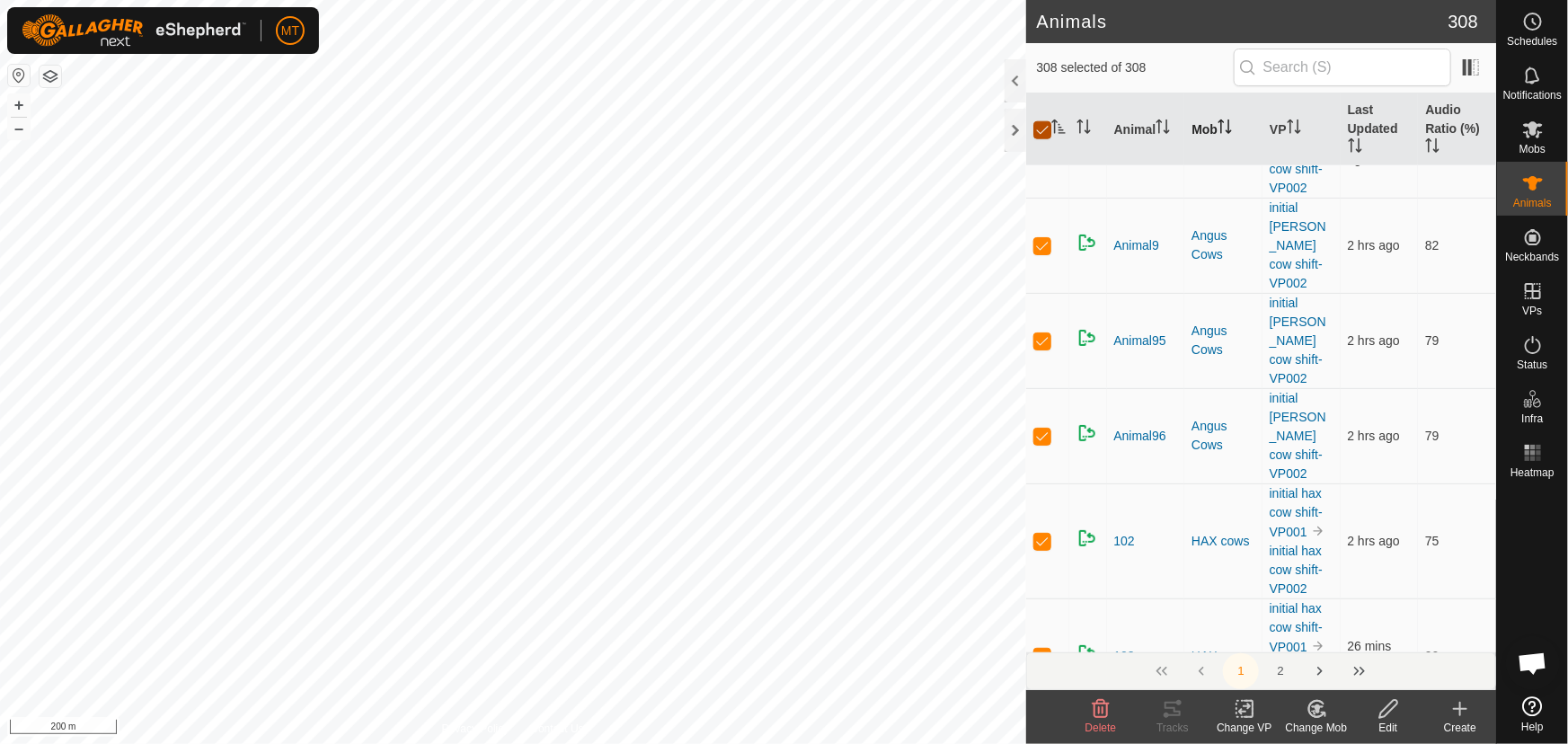
checkbox input "false"
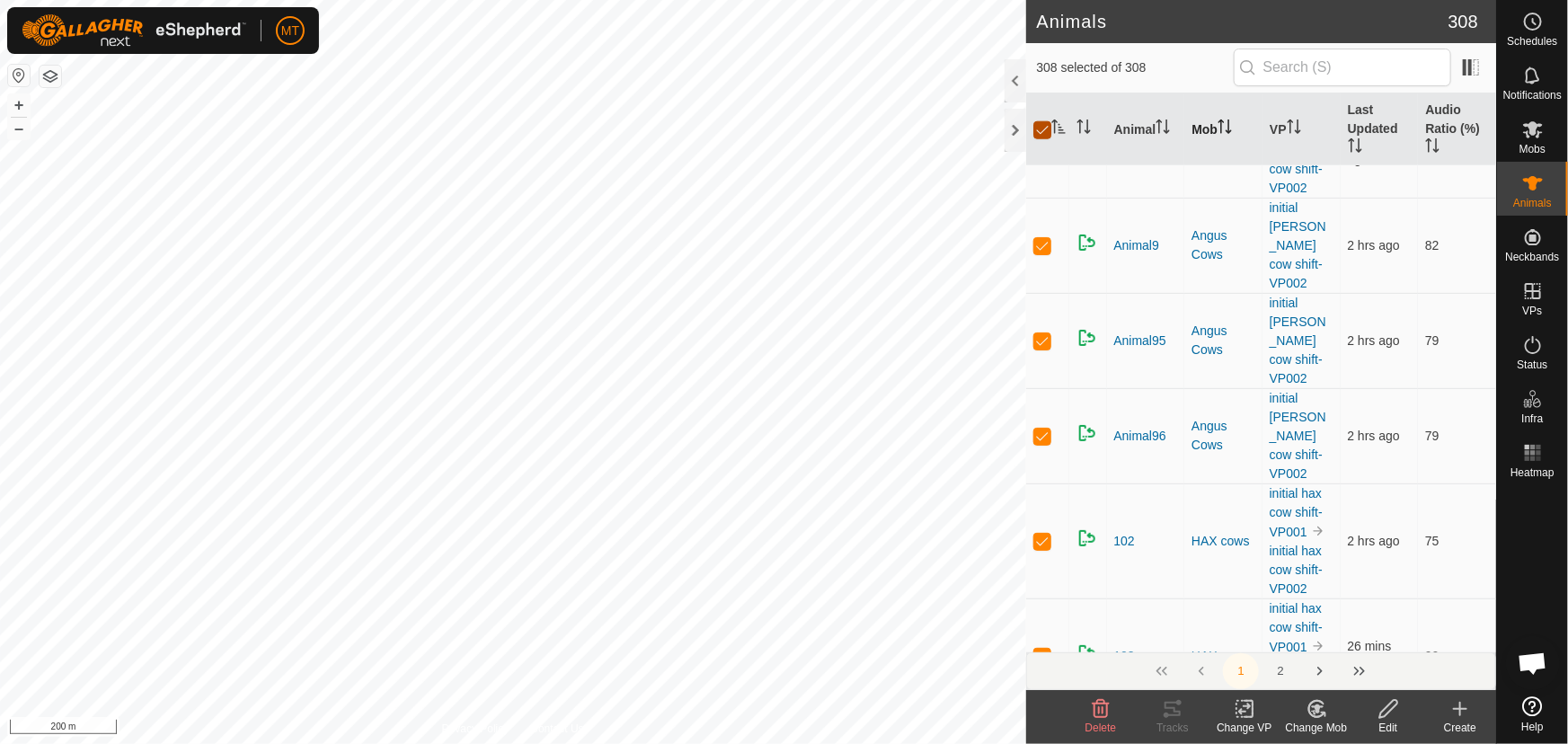
checkbox input "false"
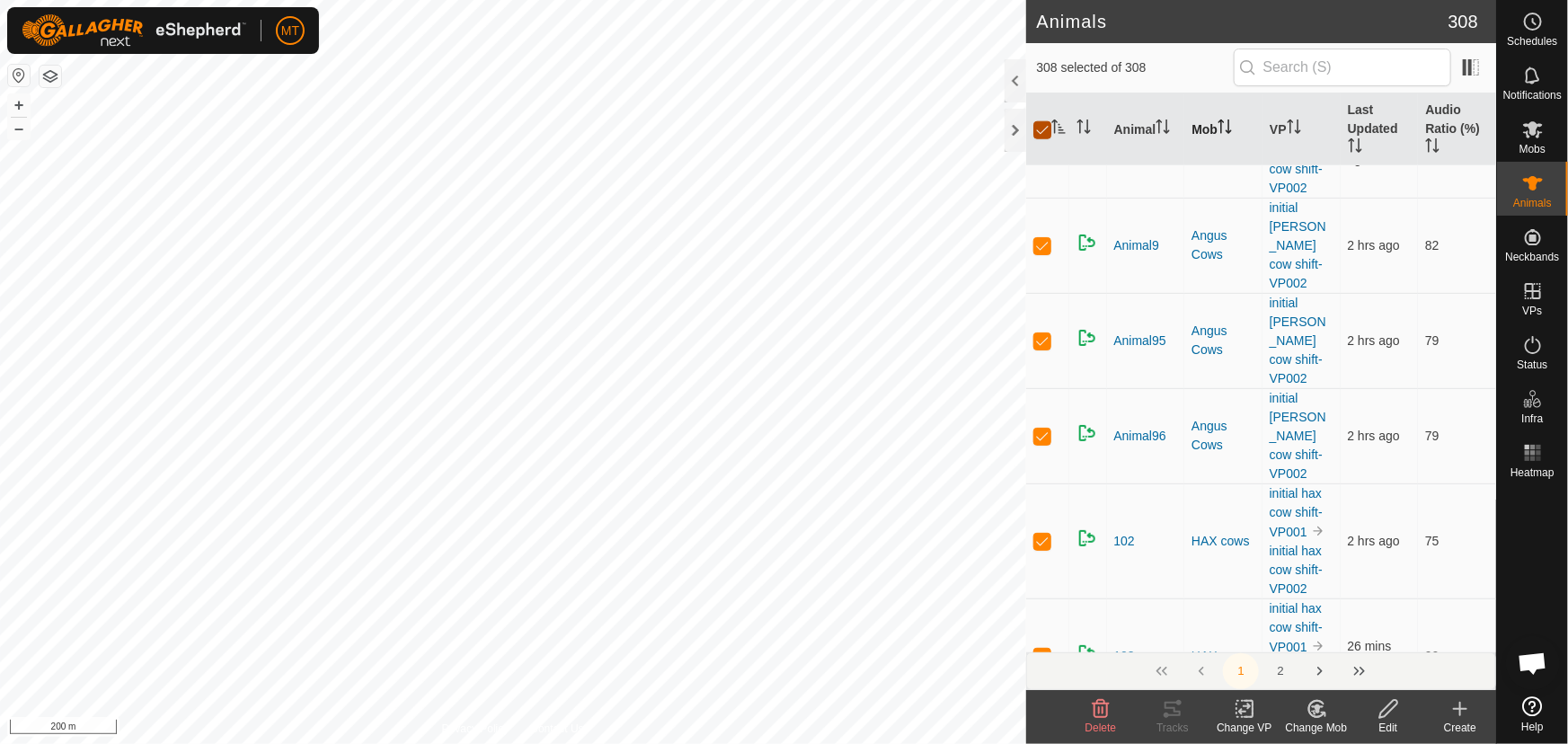
checkbox input "false"
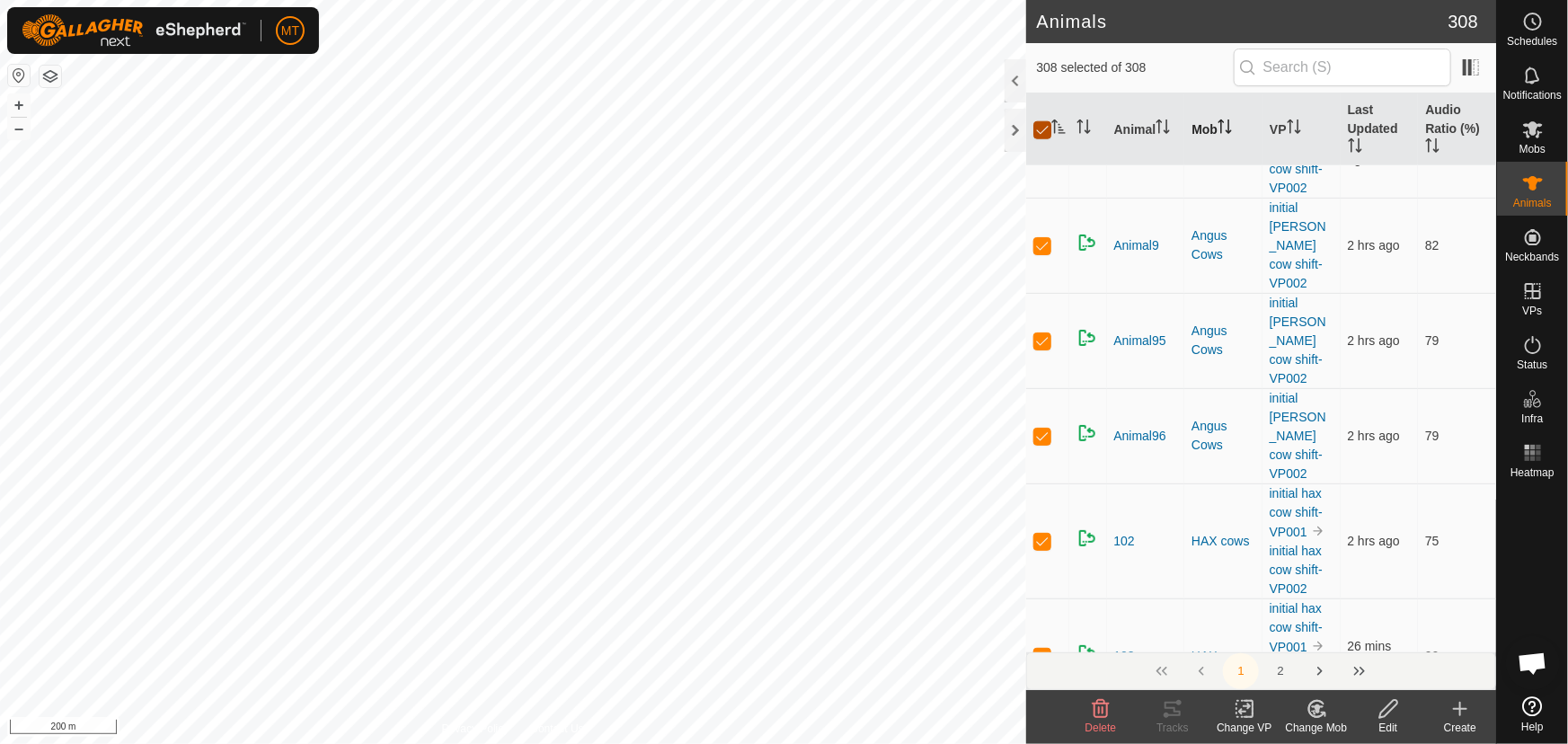
checkbox input "false"
click at [1038, 431] on p-checkbox at bounding box center [1042, 435] width 18 height 15
click at [1036, 431] on p-checkbox at bounding box center [1042, 435] width 18 height 15
click at [1045, 435] on p-checkbox at bounding box center [1042, 435] width 18 height 15
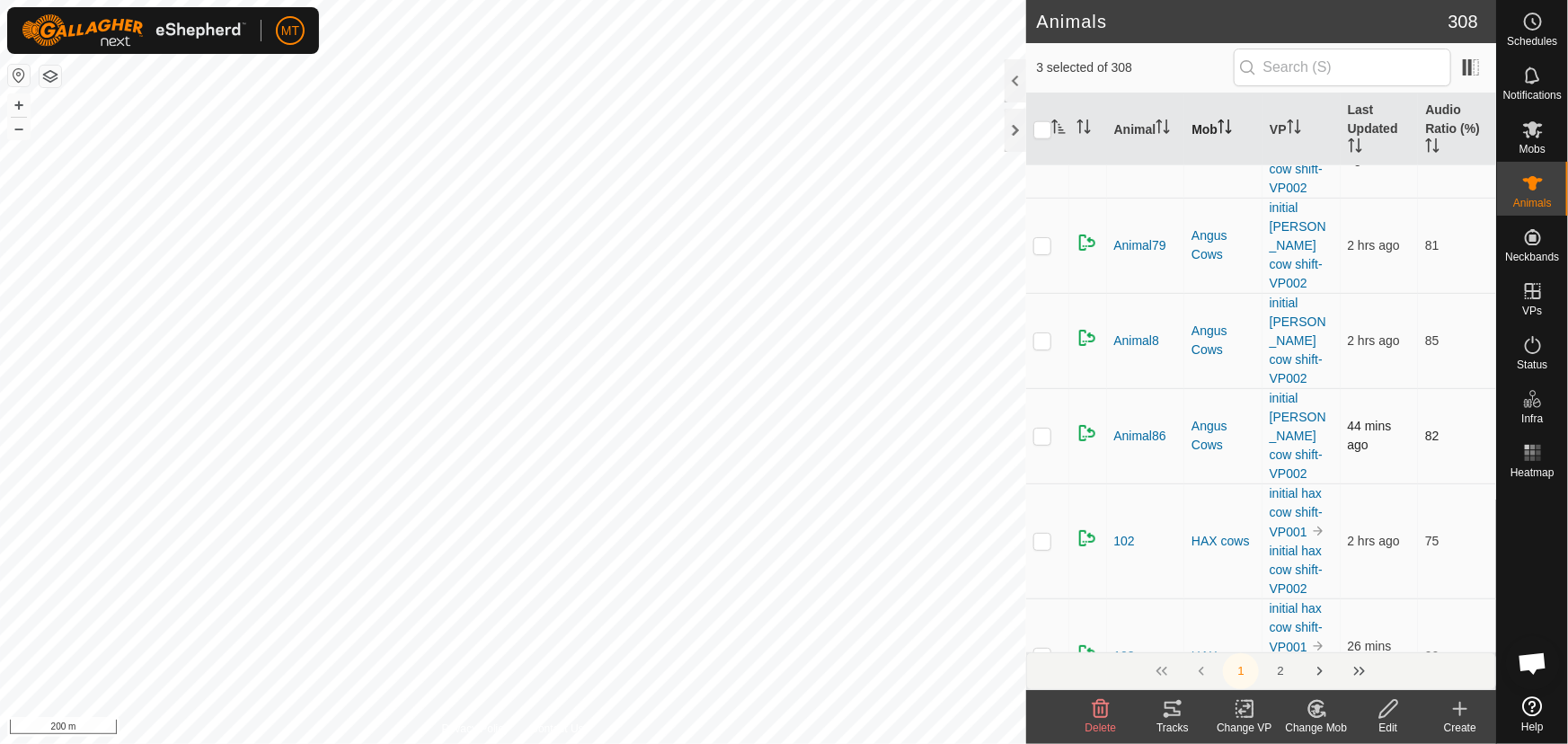
click at [1045, 435] on p-checkbox at bounding box center [1042, 435] width 18 height 15
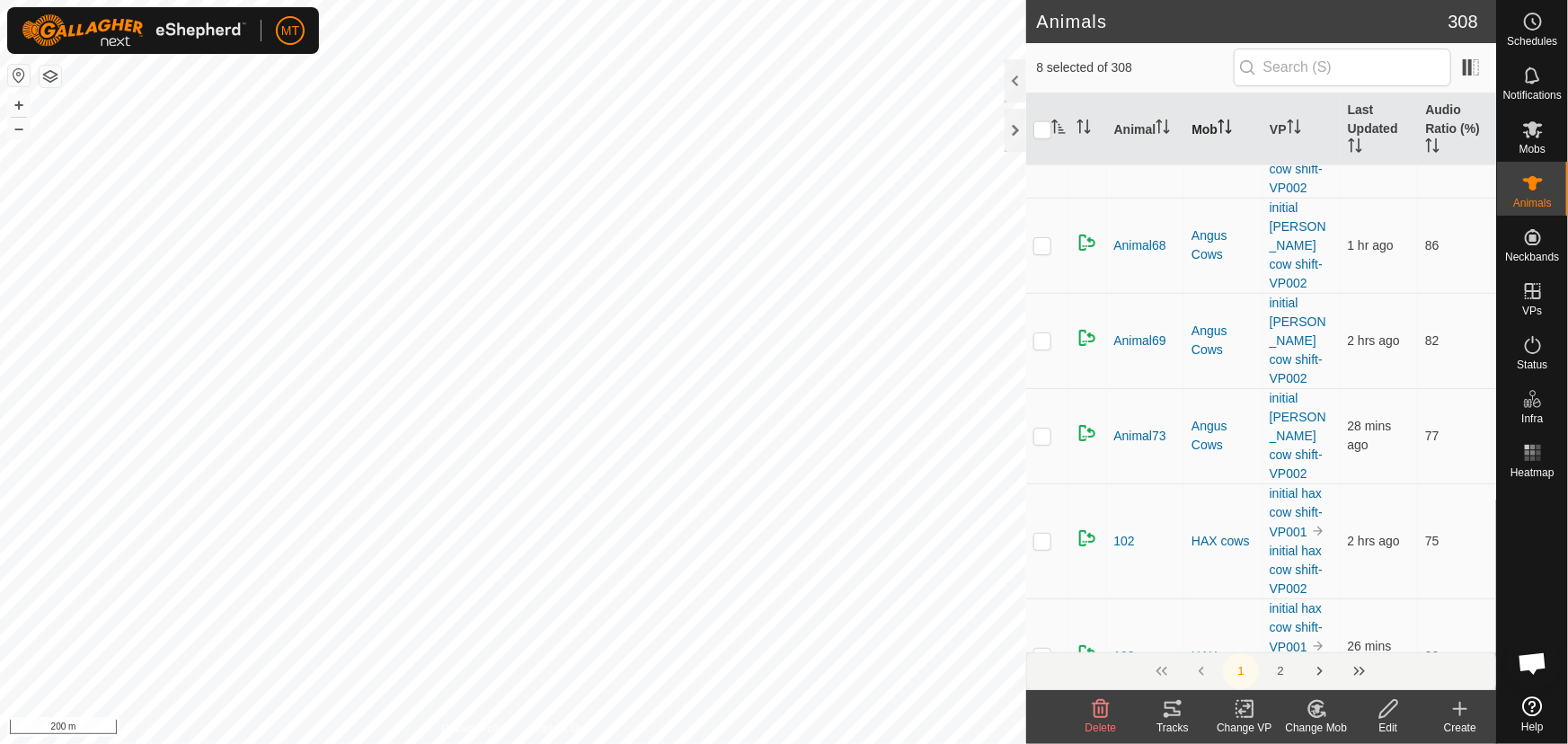
click at [1045, 435] on p-checkbox at bounding box center [1042, 435] width 18 height 15
click at [1045, 348] on p-checkbox at bounding box center [1042, 340] width 18 height 15
click at [1045, 435] on p-checkbox at bounding box center [1042, 435] width 18 height 15
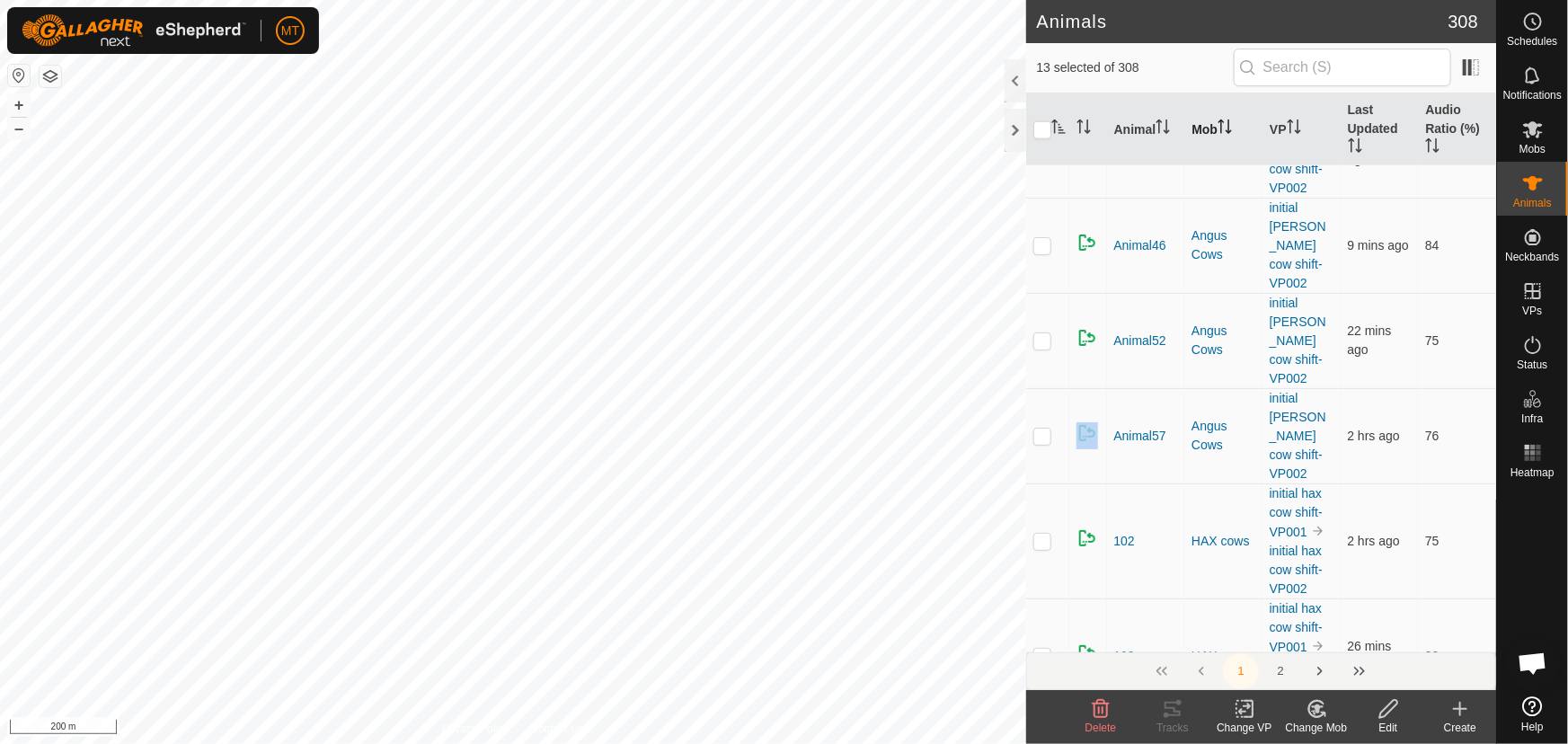
click at [1045, 435] on p-checkbox at bounding box center [1042, 435] width 18 height 15
click at [1042, 432] on p-checkbox at bounding box center [1042, 435] width 18 height 15
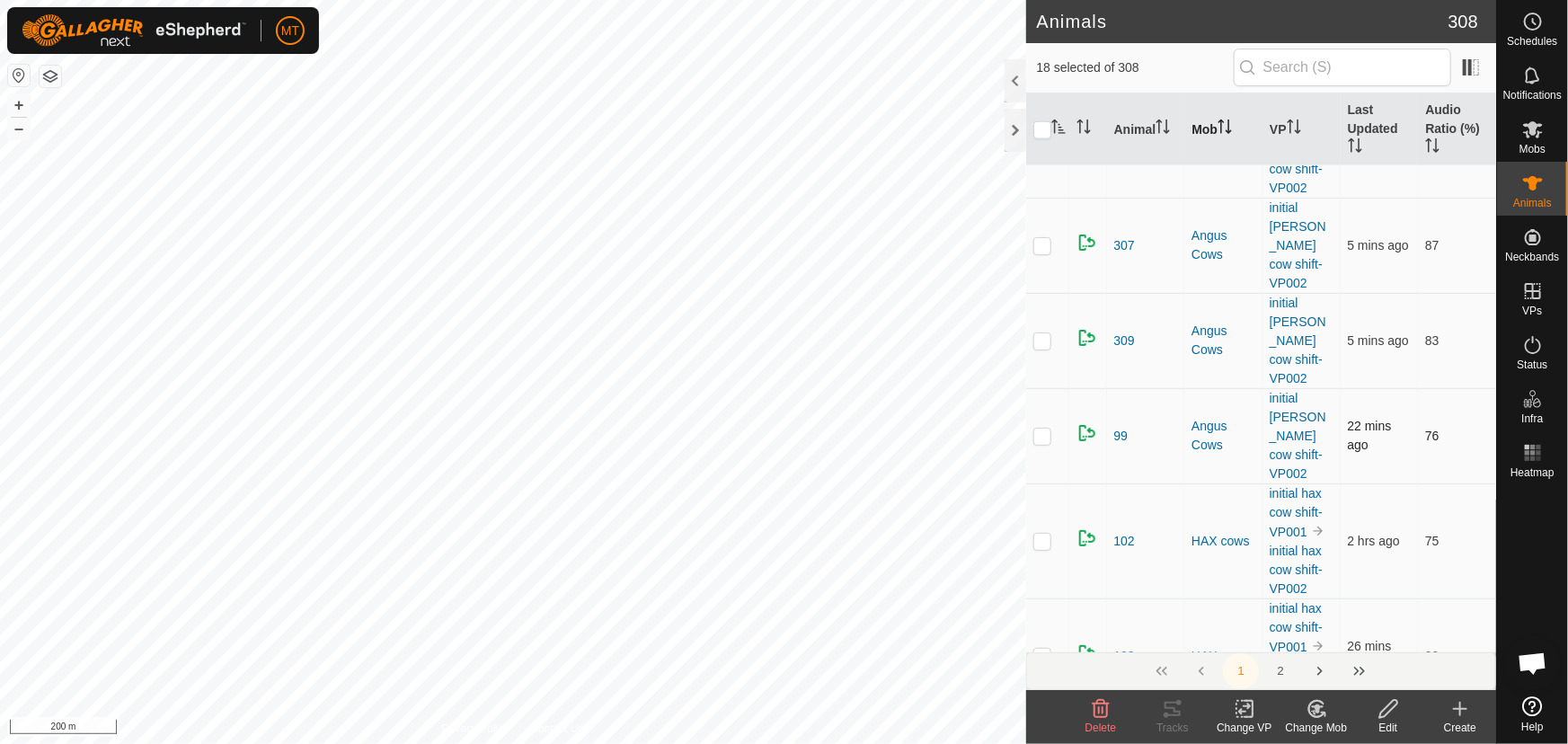
click at [1042, 430] on p-checkbox at bounding box center [1042, 435] width 18 height 15
click at [1042, 348] on p-checkbox at bounding box center [1042, 340] width 18 height 15
click at [1042, 430] on p-checkbox at bounding box center [1042, 435] width 18 height 15
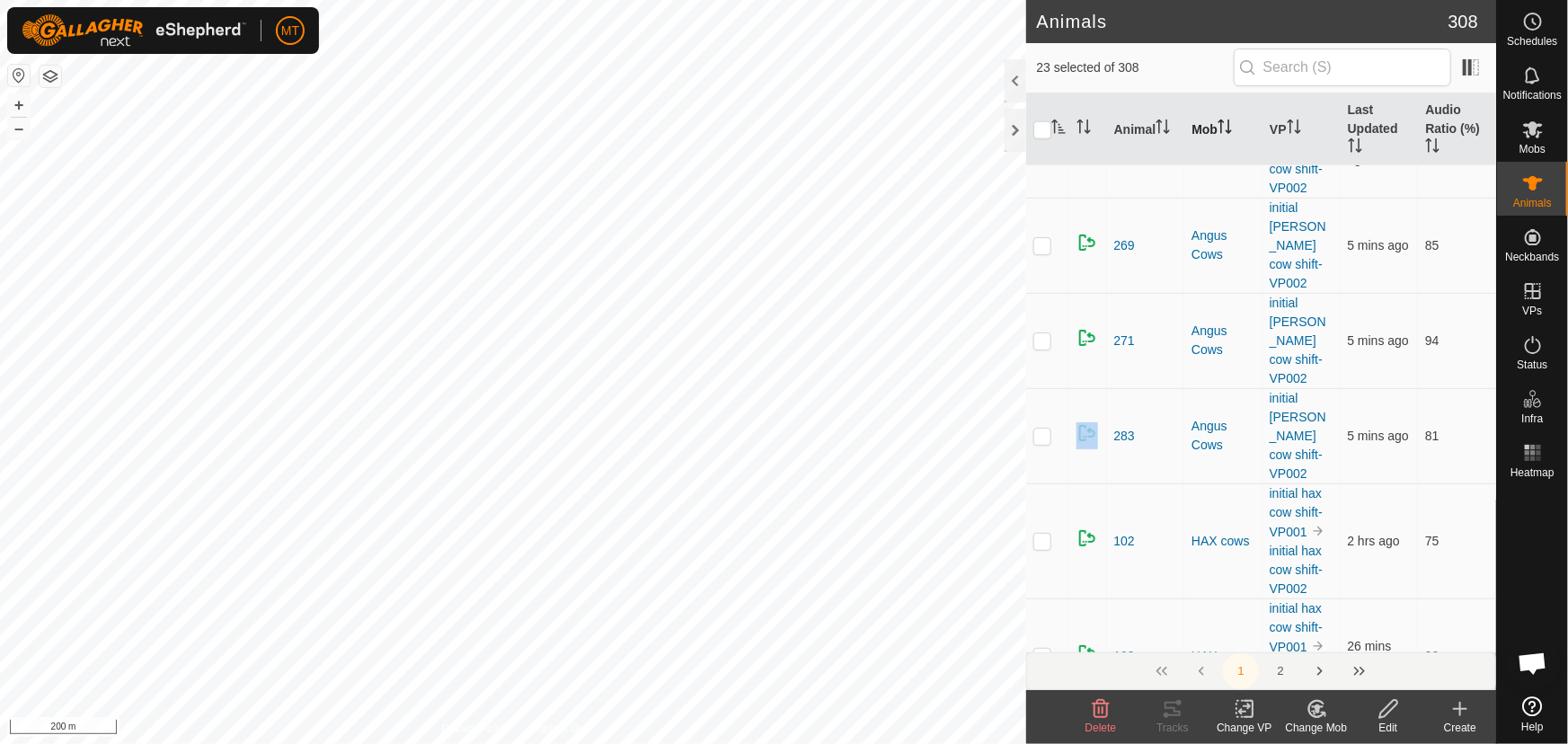
click at [1042, 430] on p-checkbox at bounding box center [1042, 435] width 18 height 15
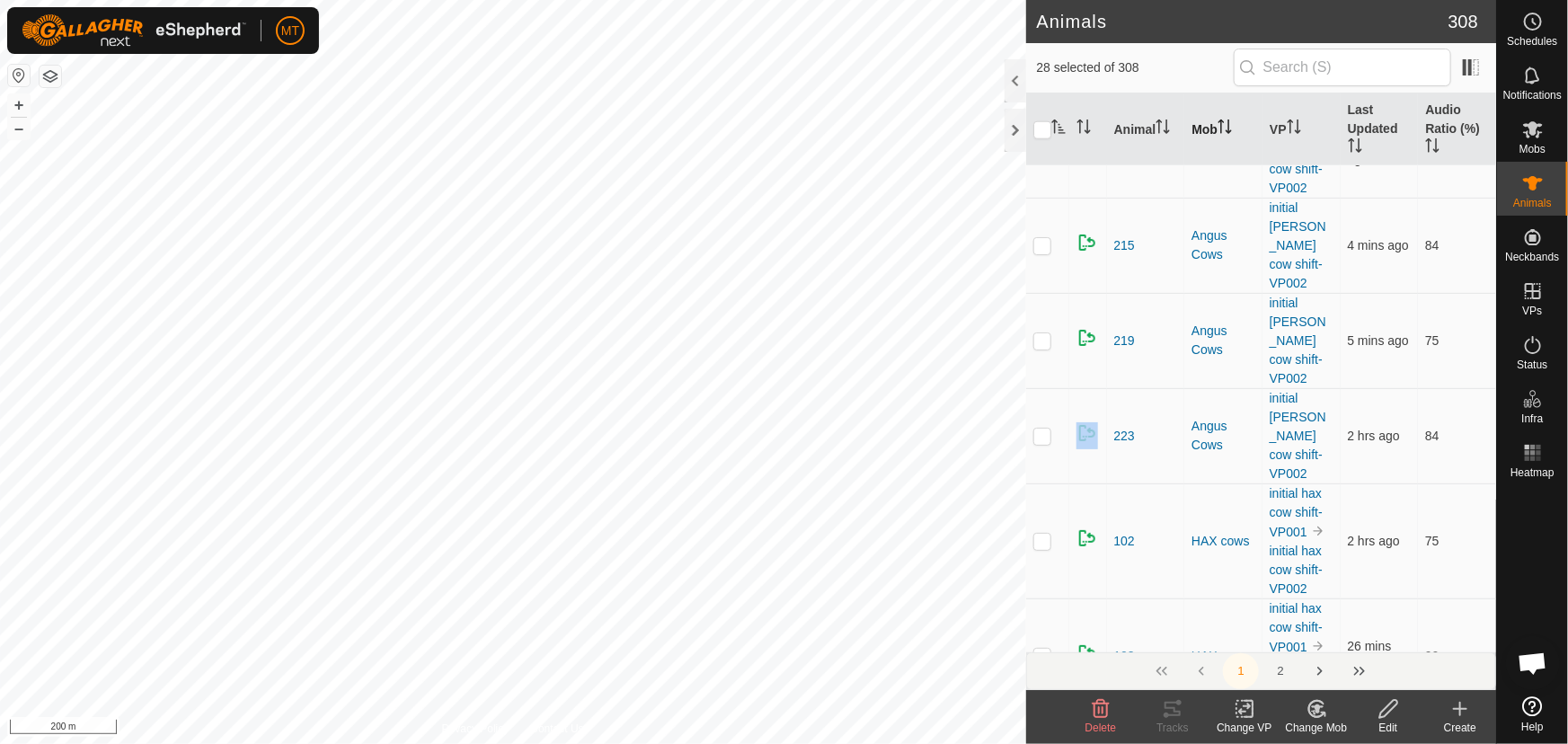
click at [1042, 430] on p-checkbox at bounding box center [1042, 435] width 18 height 15
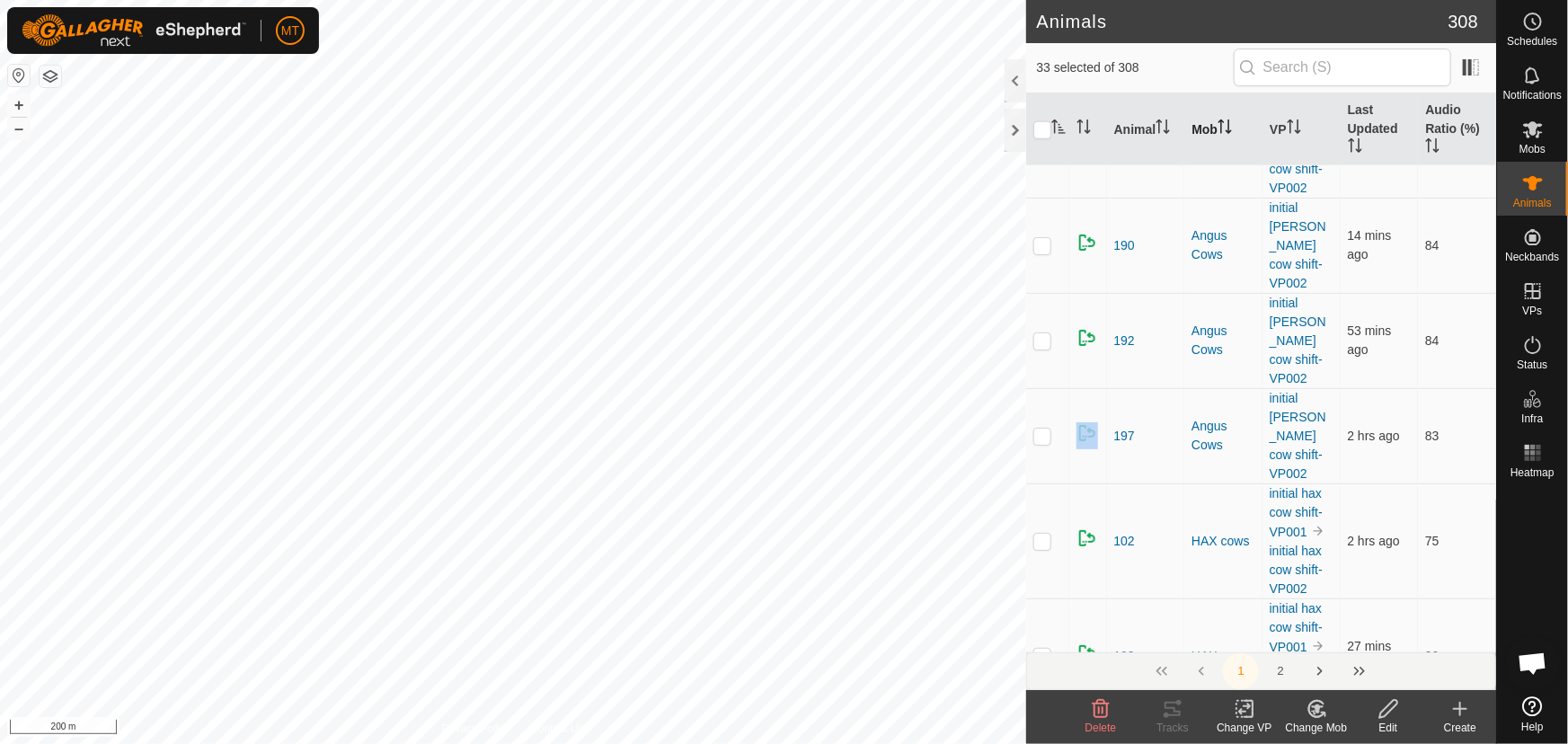
click at [1042, 430] on p-checkbox at bounding box center [1042, 435] width 18 height 15
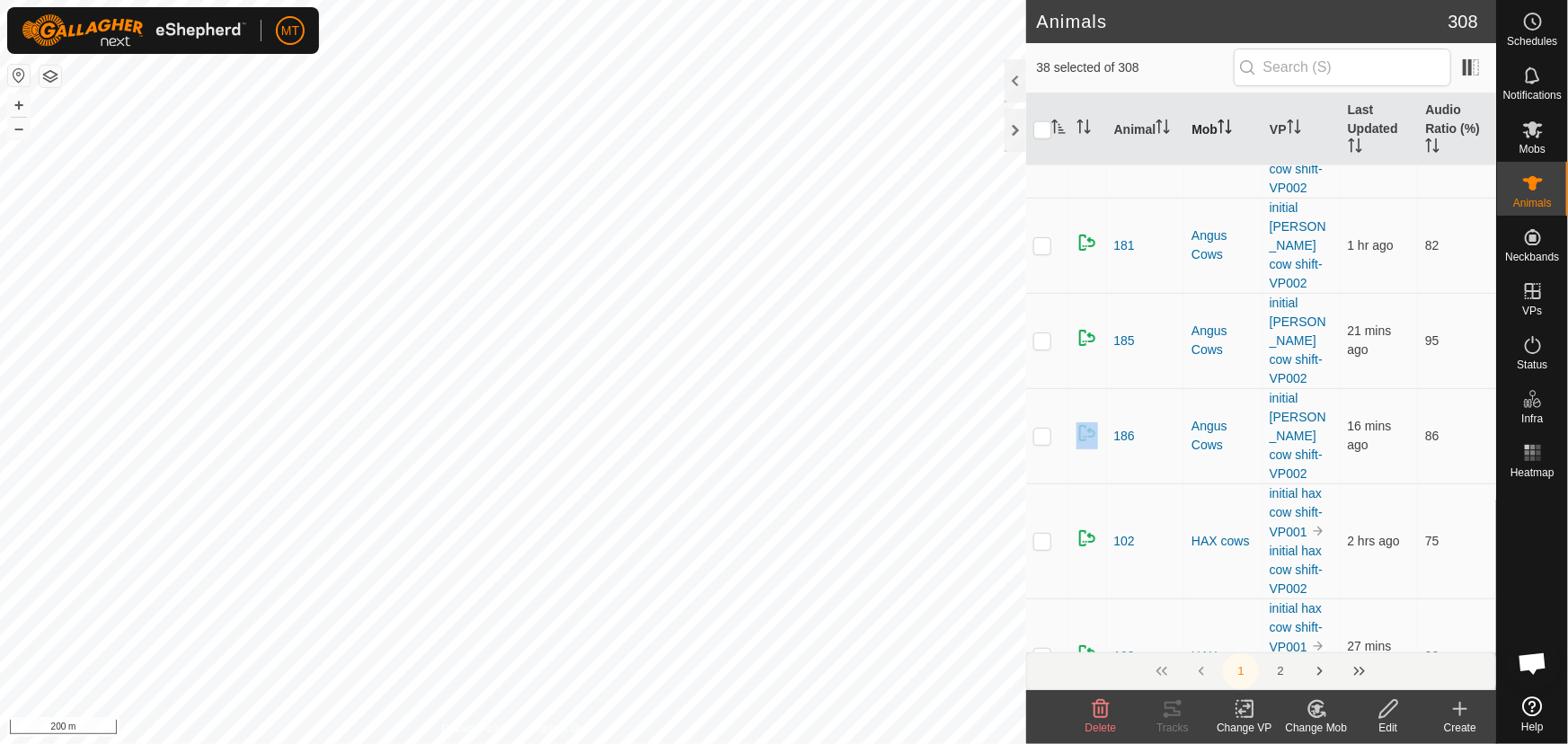
click at [1042, 430] on p-checkbox at bounding box center [1042, 435] width 18 height 15
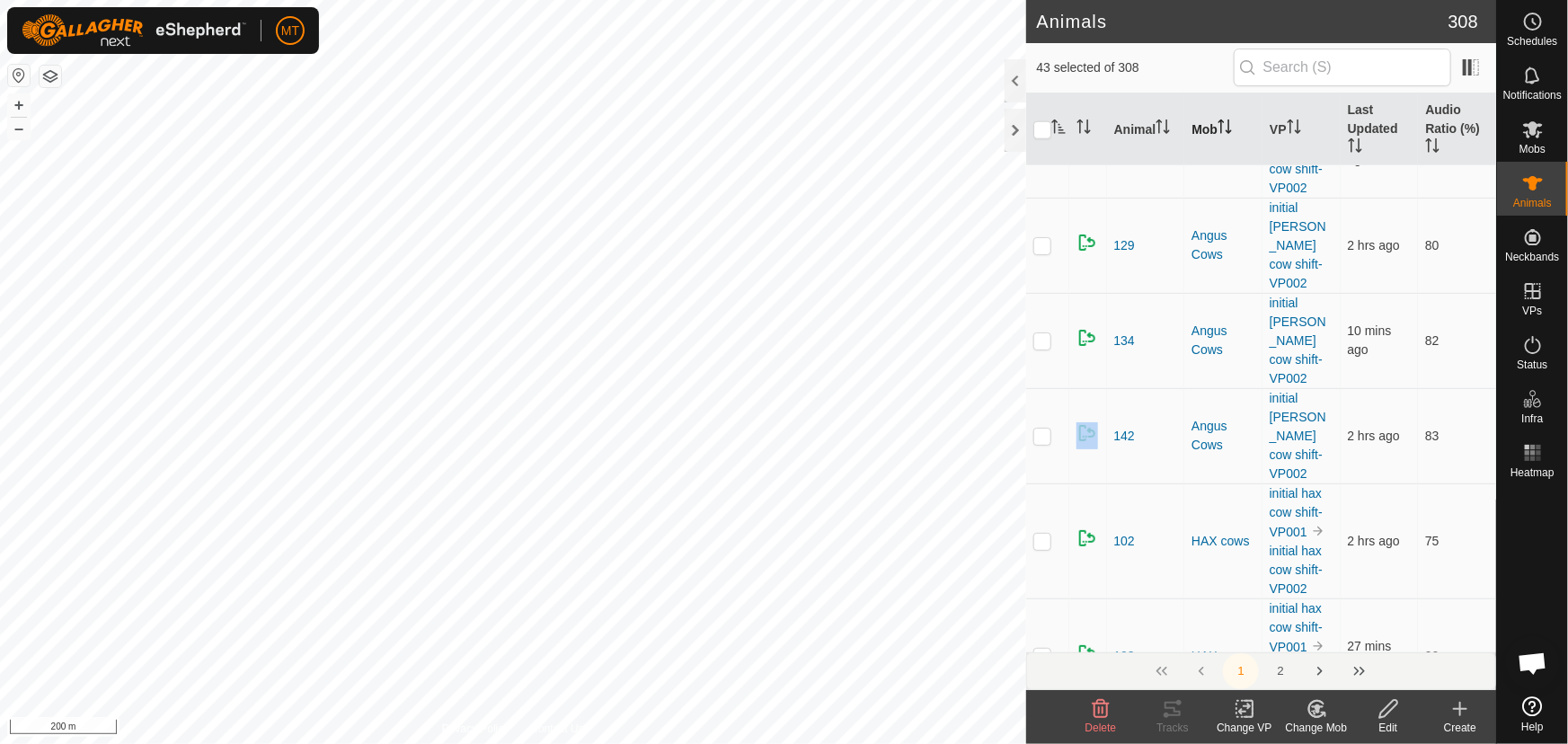
click at [1042, 430] on p-checkbox at bounding box center [1042, 435] width 18 height 15
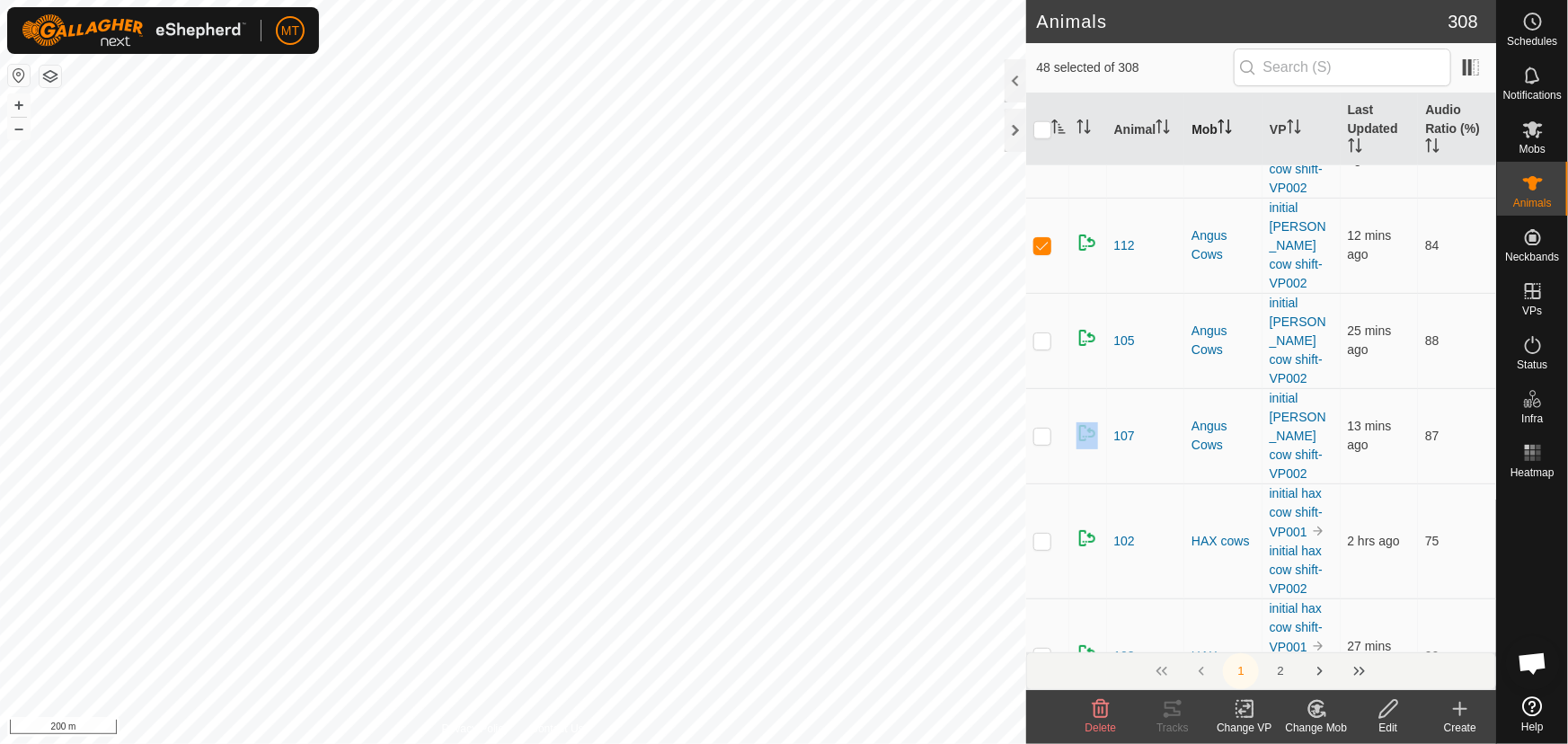
click at [1042, 430] on p-checkbox at bounding box center [1042, 435] width 18 height 15
click at [1318, 711] on icon at bounding box center [1317, 708] width 13 height 9
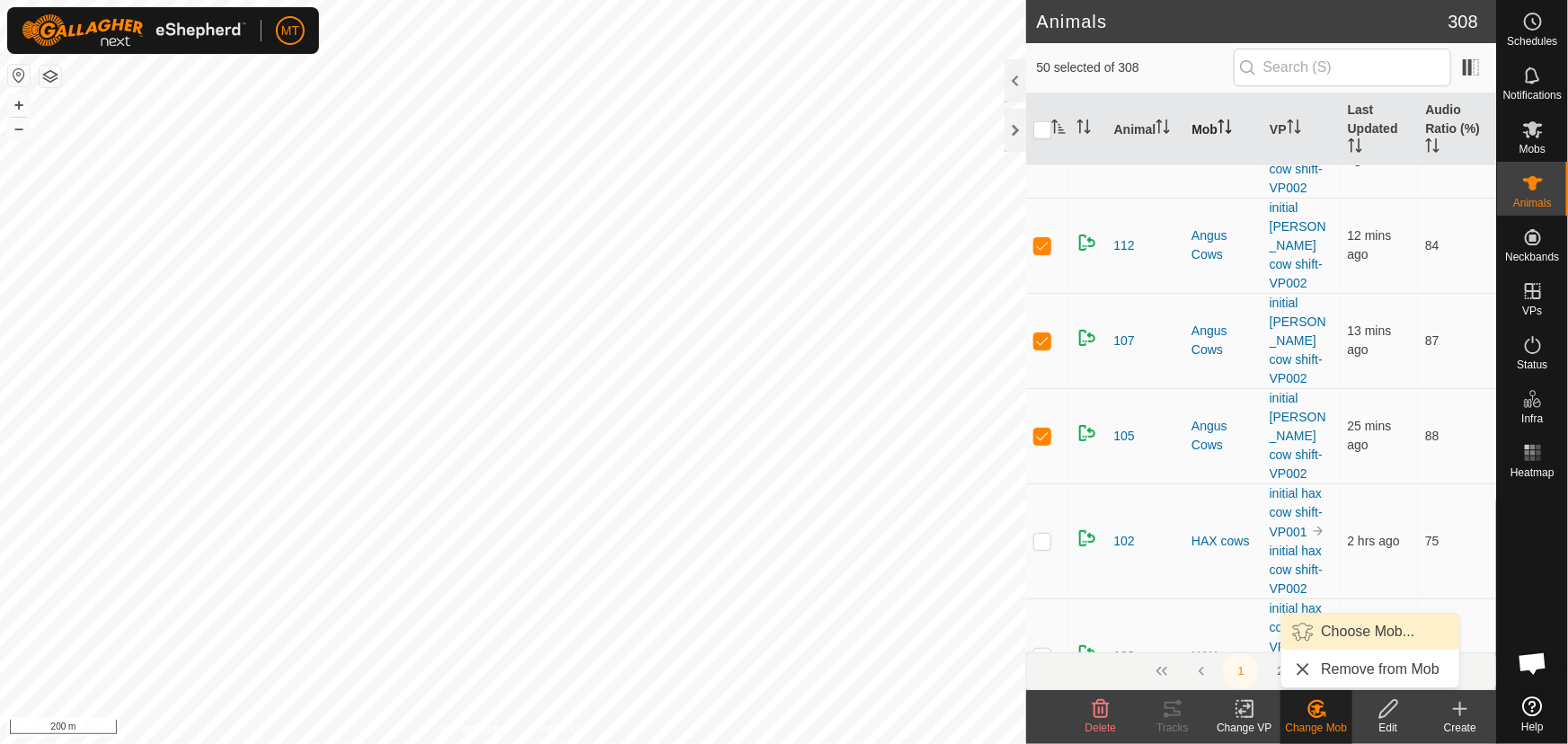
click at [1341, 638] on link "Choose Mob..." at bounding box center [1370, 631] width 178 height 36
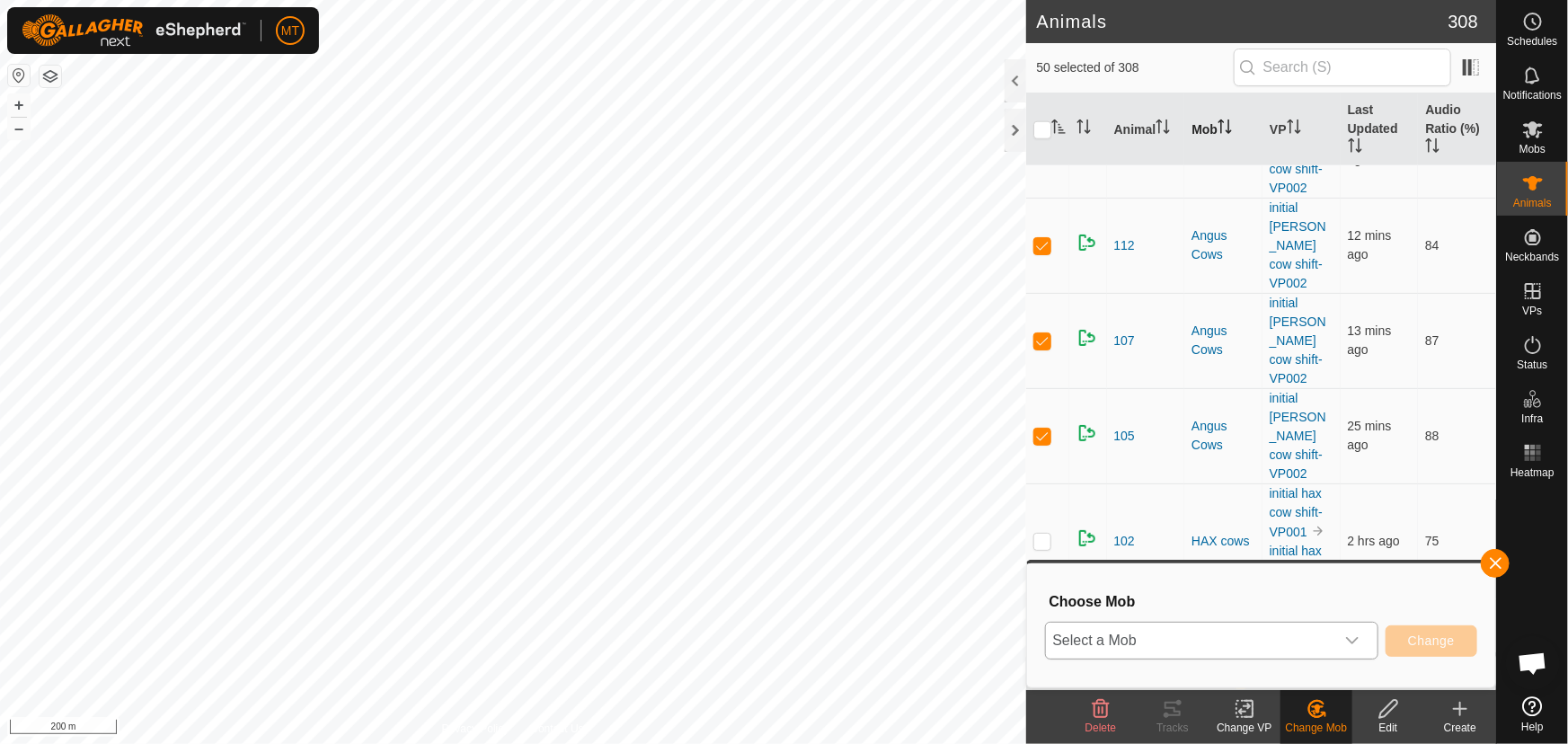
click at [1260, 633] on span "Select a Mob" at bounding box center [1190, 640] width 288 height 36
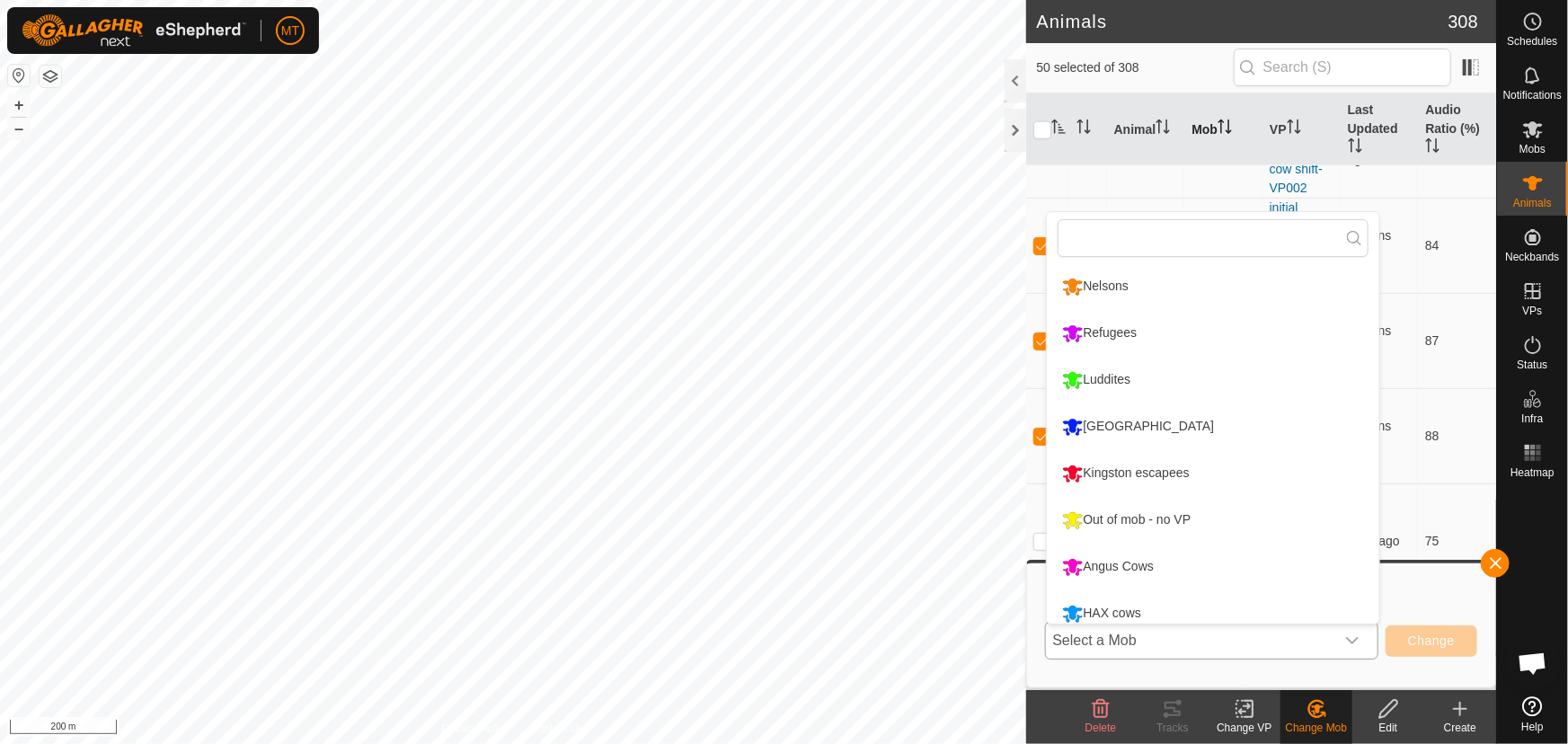
scroll to position [12, 0]
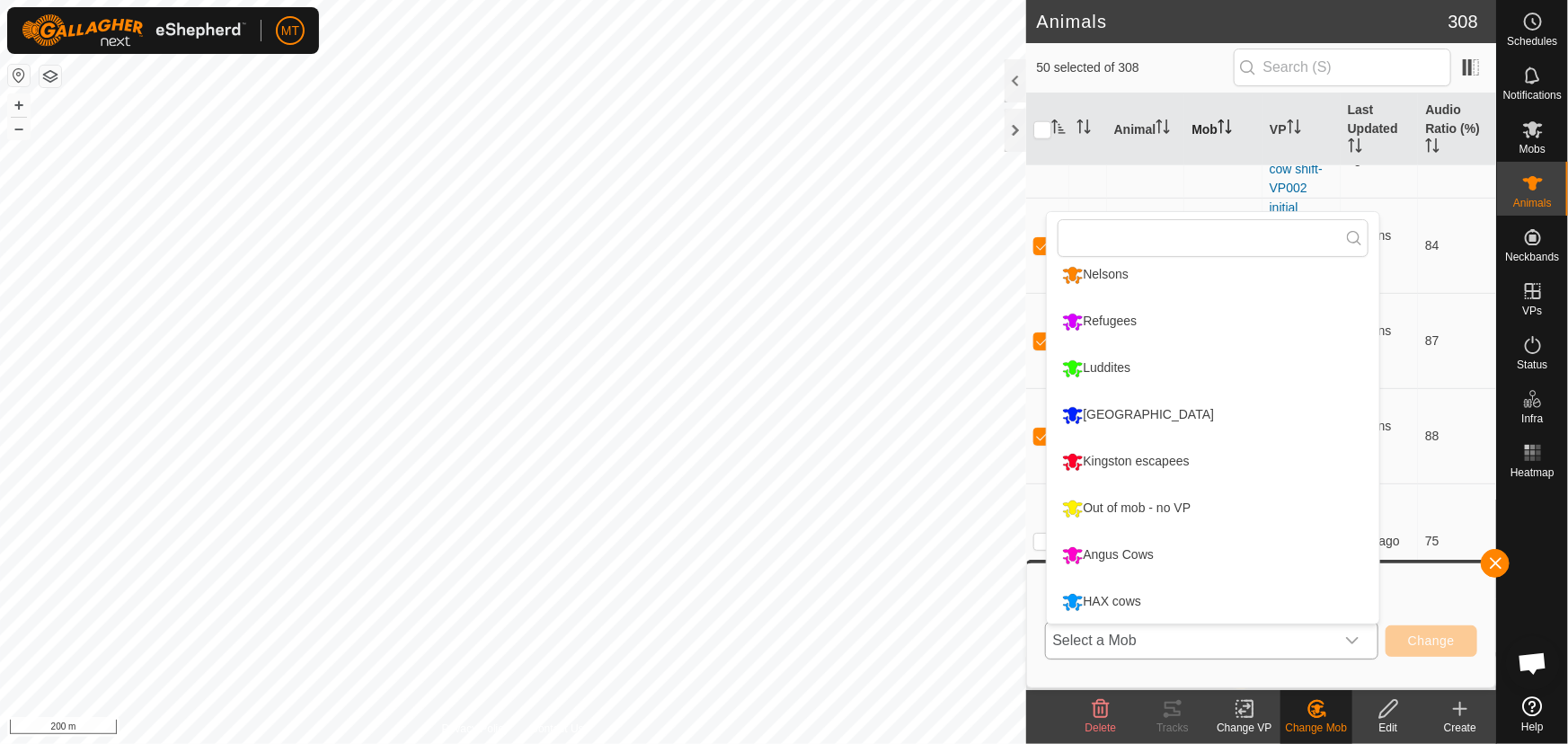
click at [1157, 413] on li "Kingston Creek" at bounding box center [1213, 415] width 332 height 45
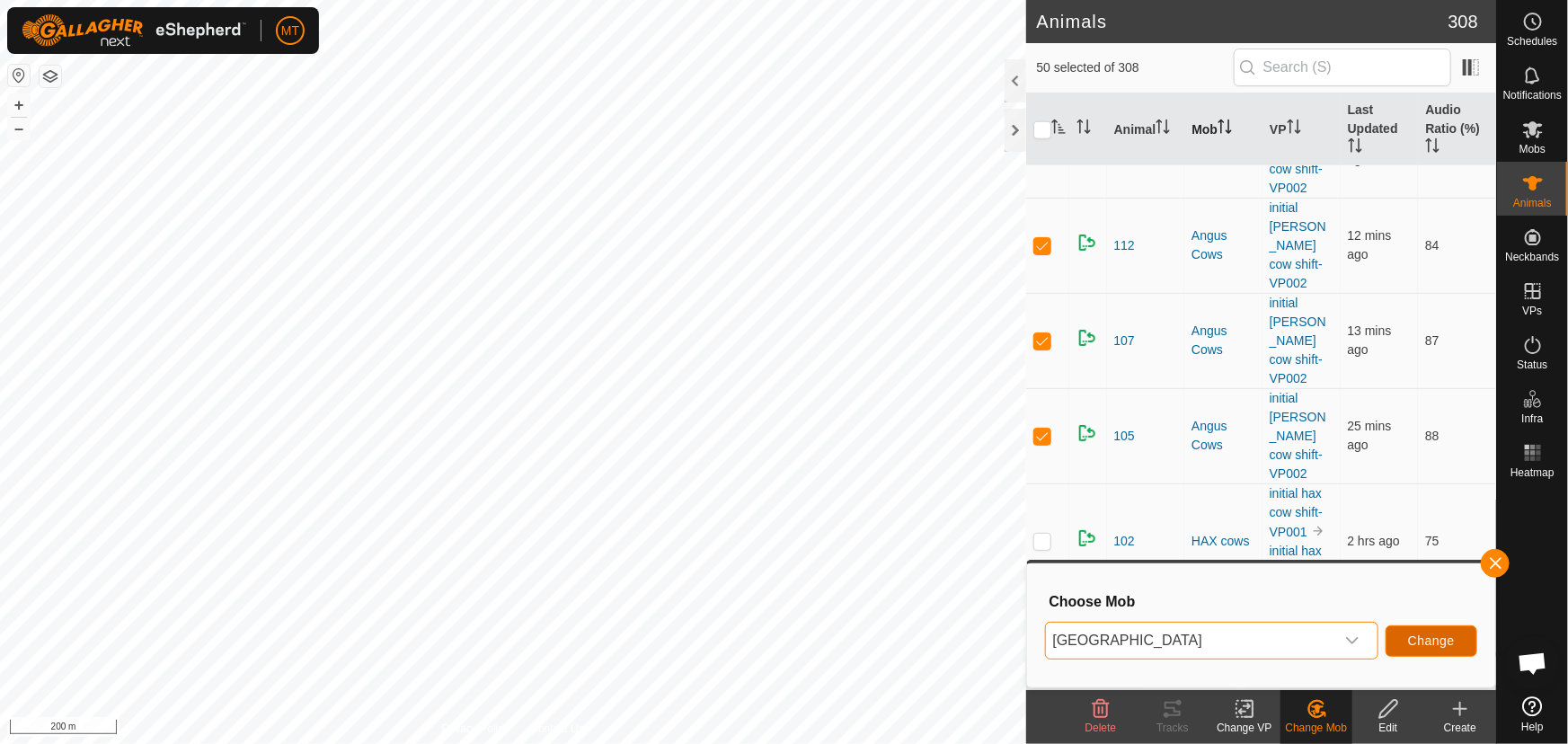
click at [1427, 638] on span "Change" at bounding box center [1432, 640] width 47 height 15
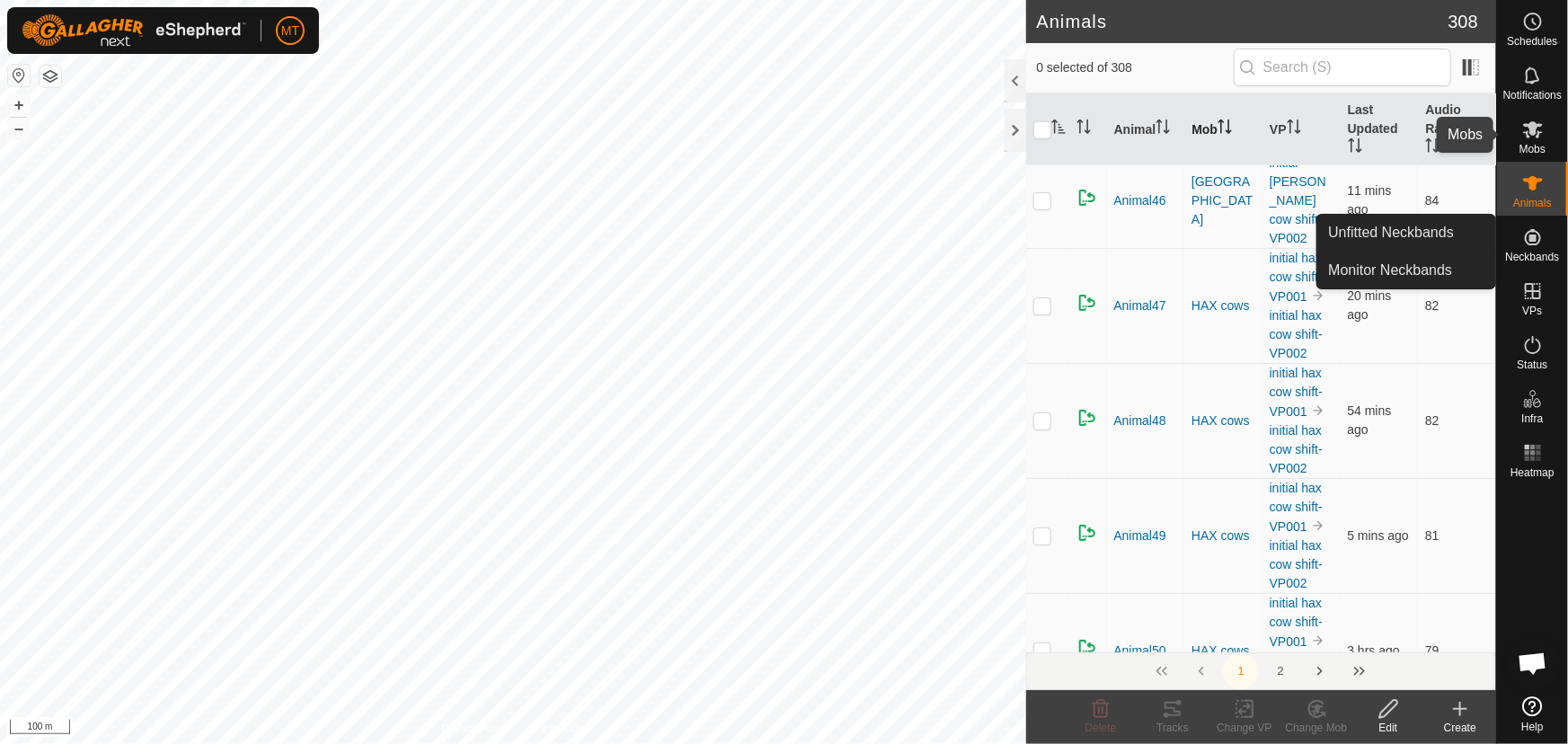
click at [1534, 134] on icon at bounding box center [1533, 130] width 21 height 21
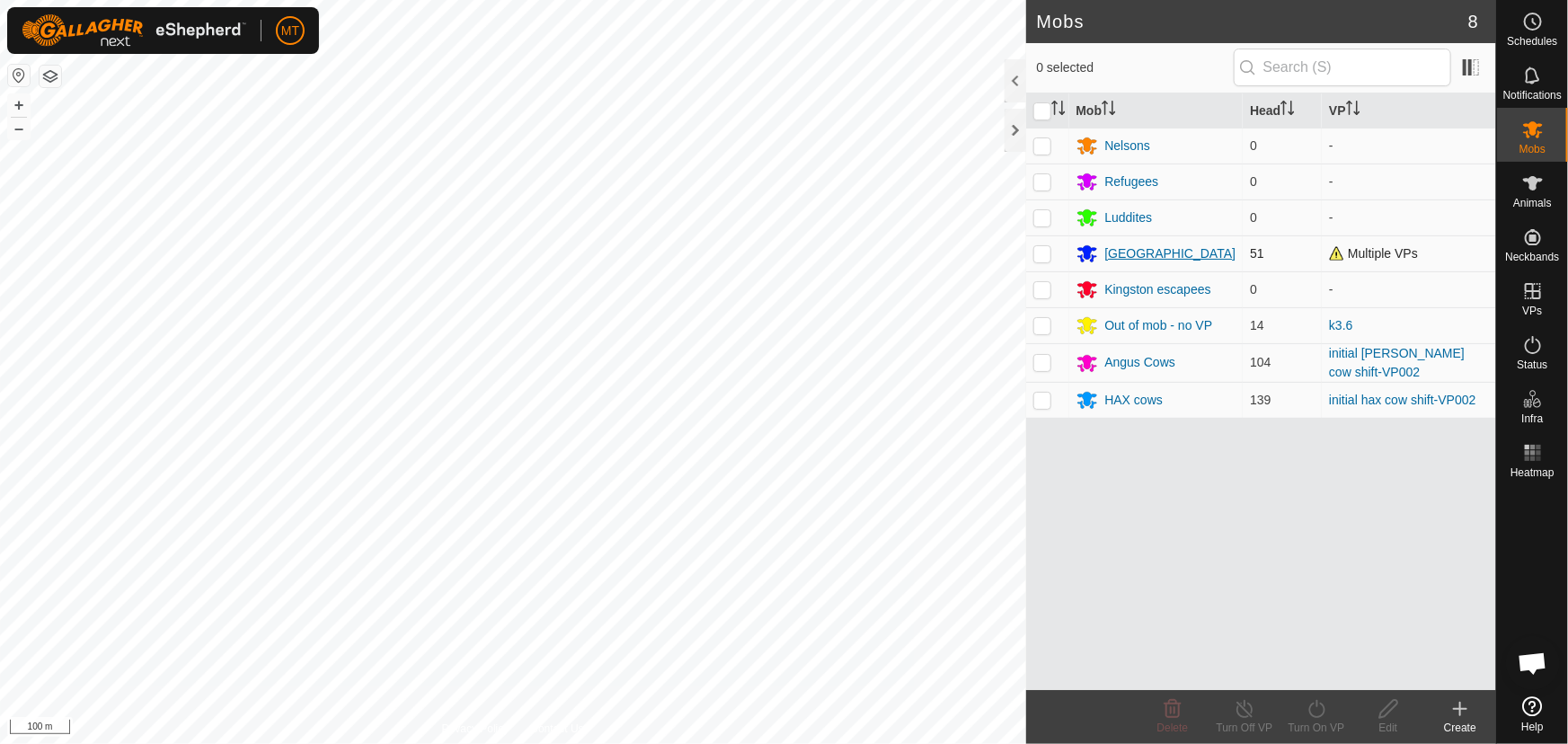
click at [1129, 246] on div "Kingston Creek" at bounding box center [1171, 253] width 131 height 19
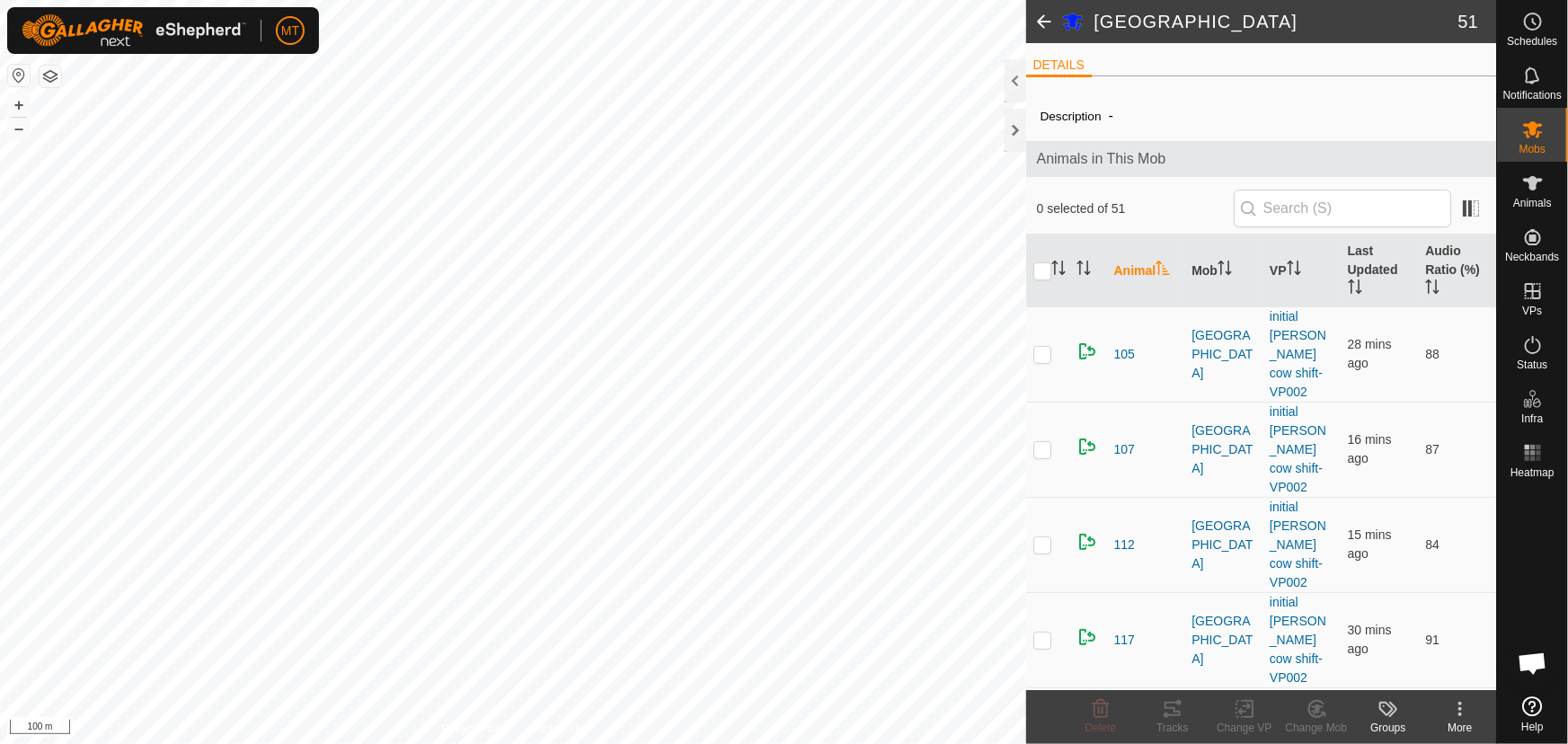
click at [1460, 717] on icon at bounding box center [1460, 709] width 21 height 21
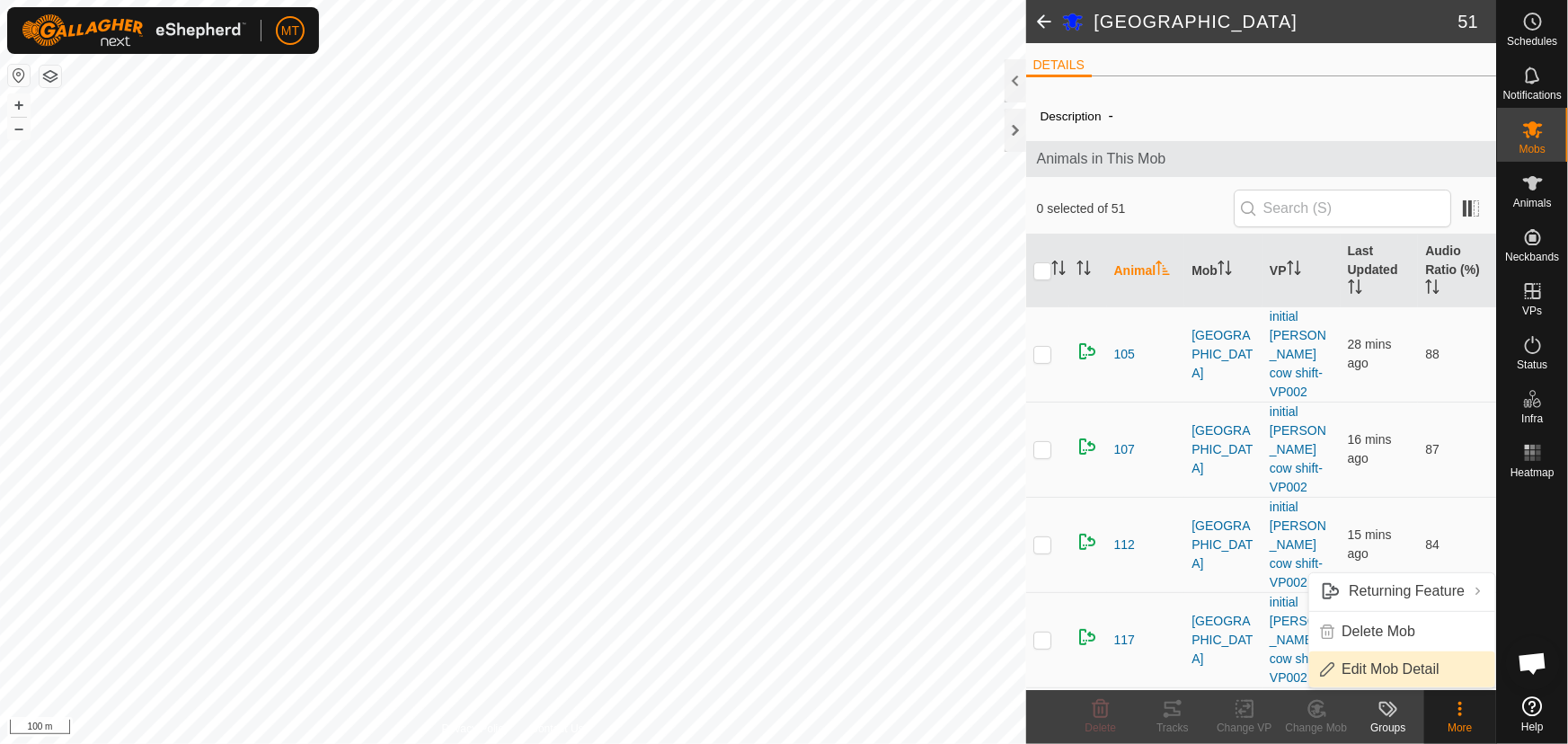
click at [1367, 668] on link "Edit Mob Detail" at bounding box center [1401, 669] width 186 height 36
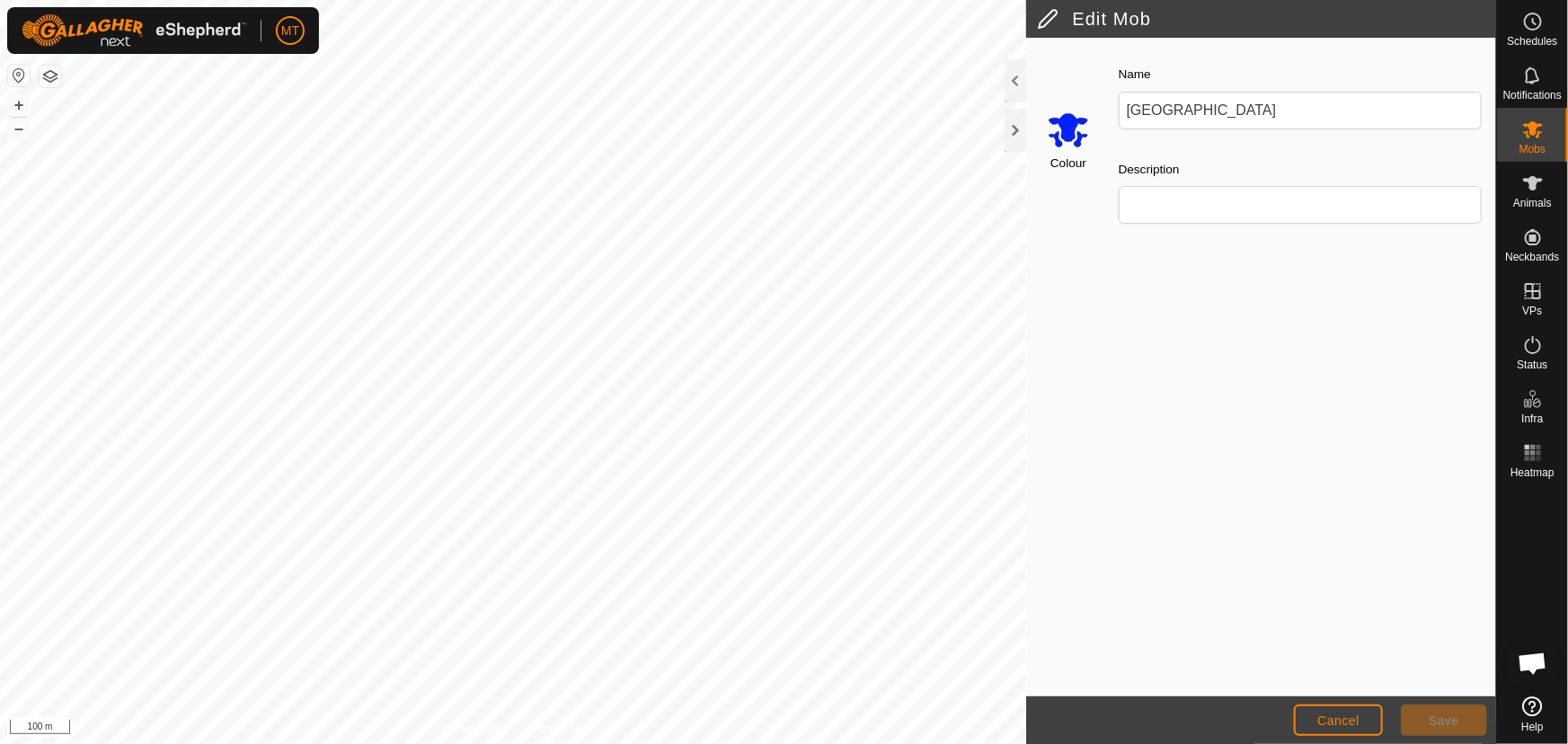
click at [1074, 124] on input "Select a color" at bounding box center [1068, 130] width 43 height 43
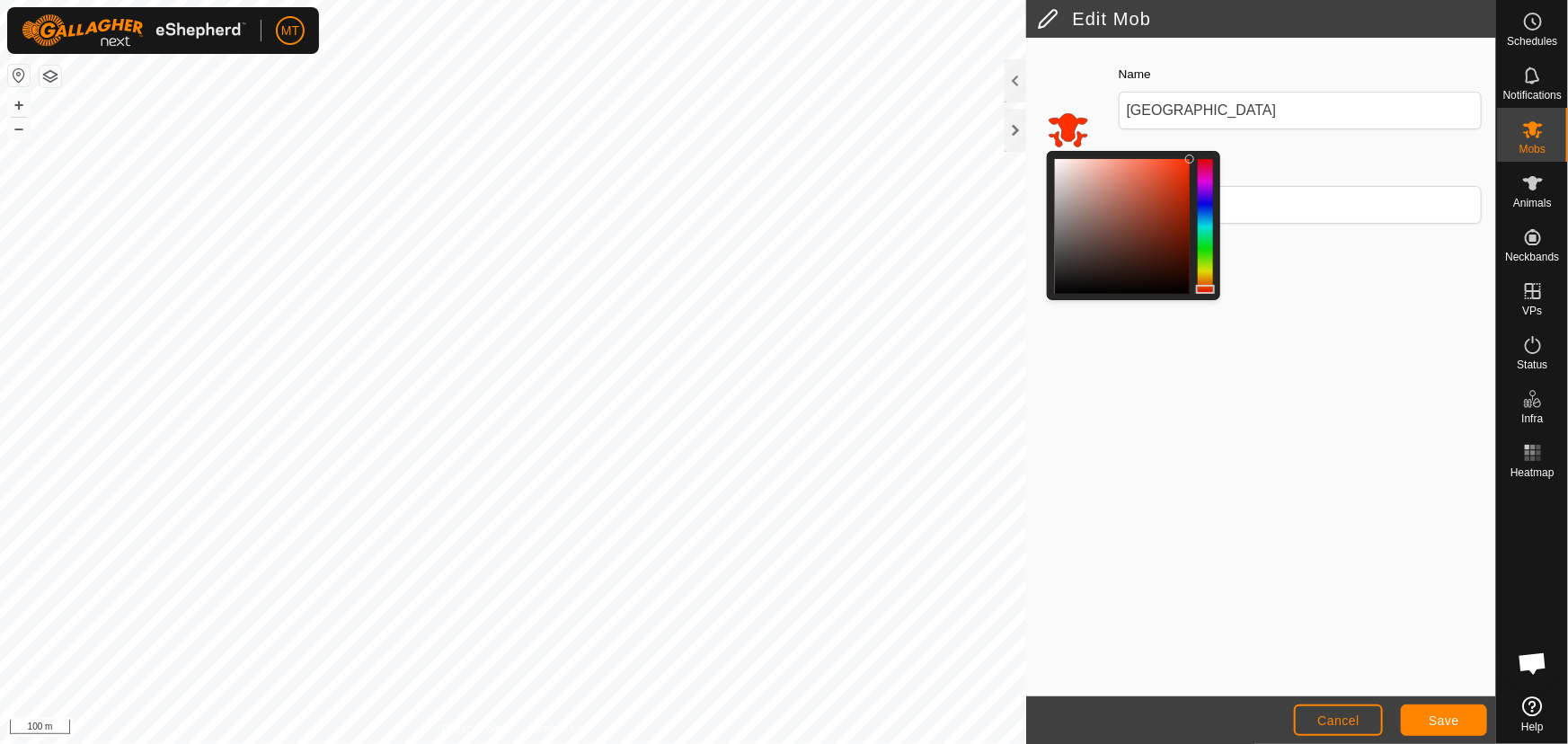
click at [1206, 288] on div at bounding box center [1206, 226] width 16 height 134
drag, startPoint x: 1234, startPoint y: 110, endPoint x: 1074, endPoint y: 114, distance: 160.0
click at [1074, 114] on div "Colour Name Kingston Creek Description" at bounding box center [1261, 150] width 470 height 204
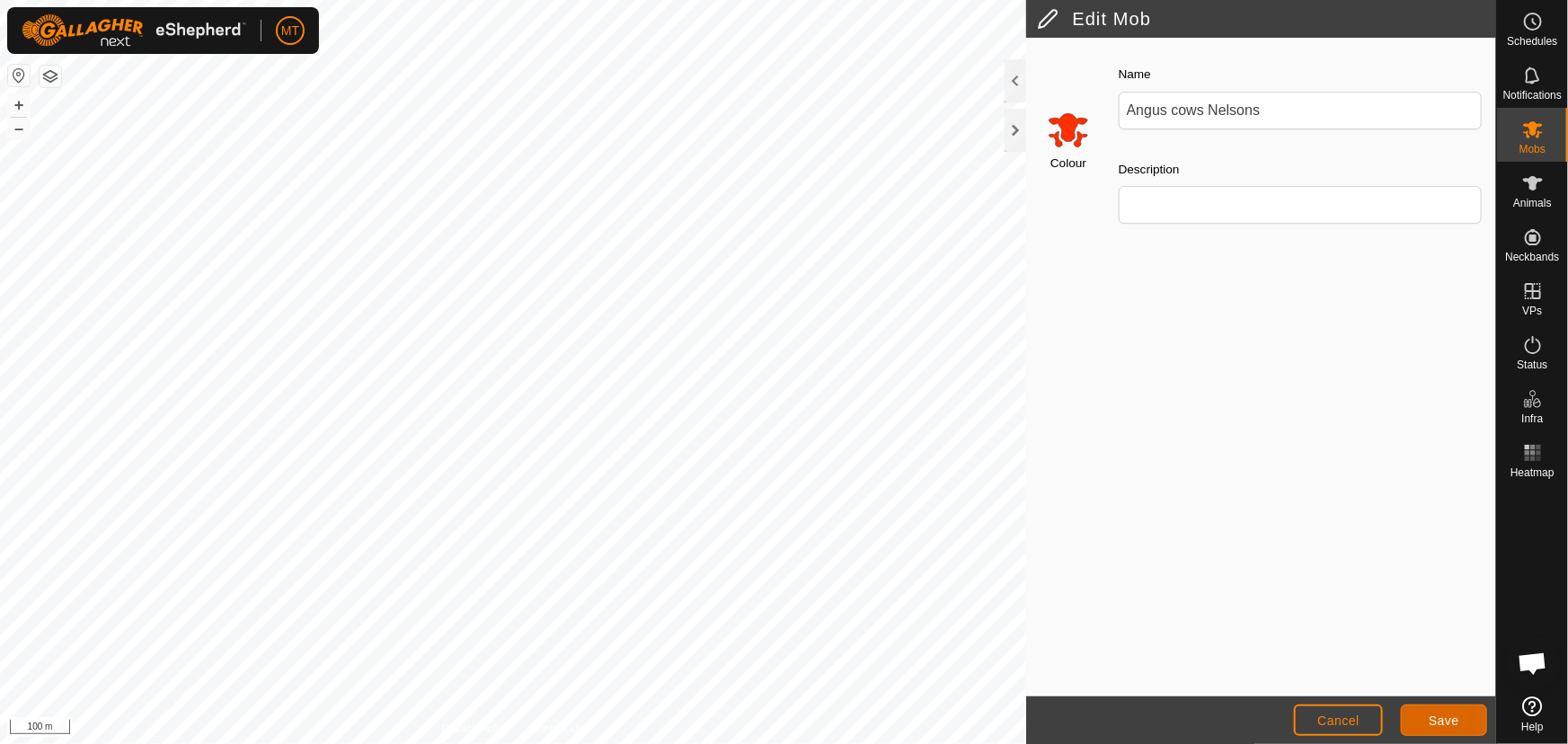
click at [1445, 716] on span "Save" at bounding box center [1443, 721] width 30 height 15
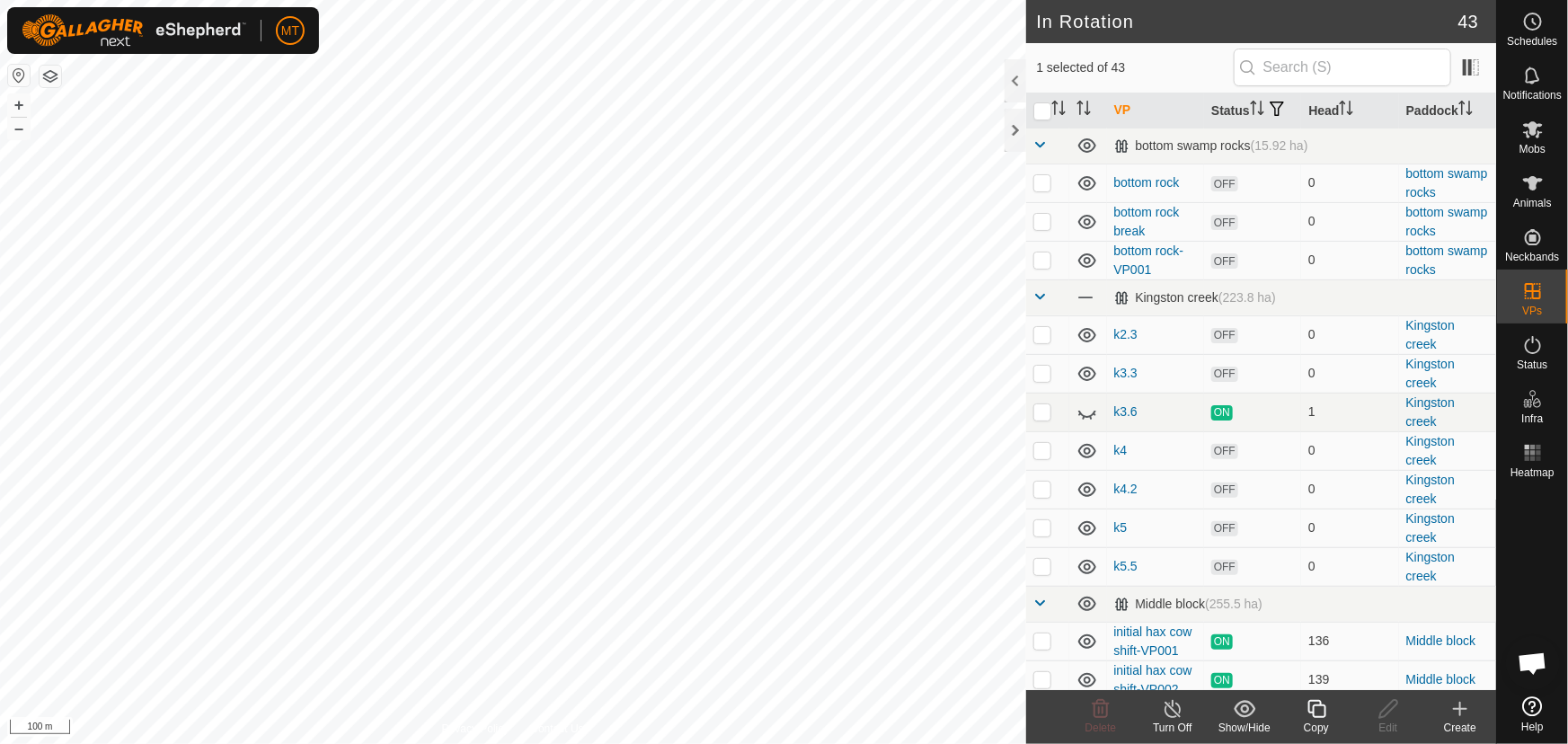
click at [1311, 710] on icon at bounding box center [1317, 709] width 22 height 21
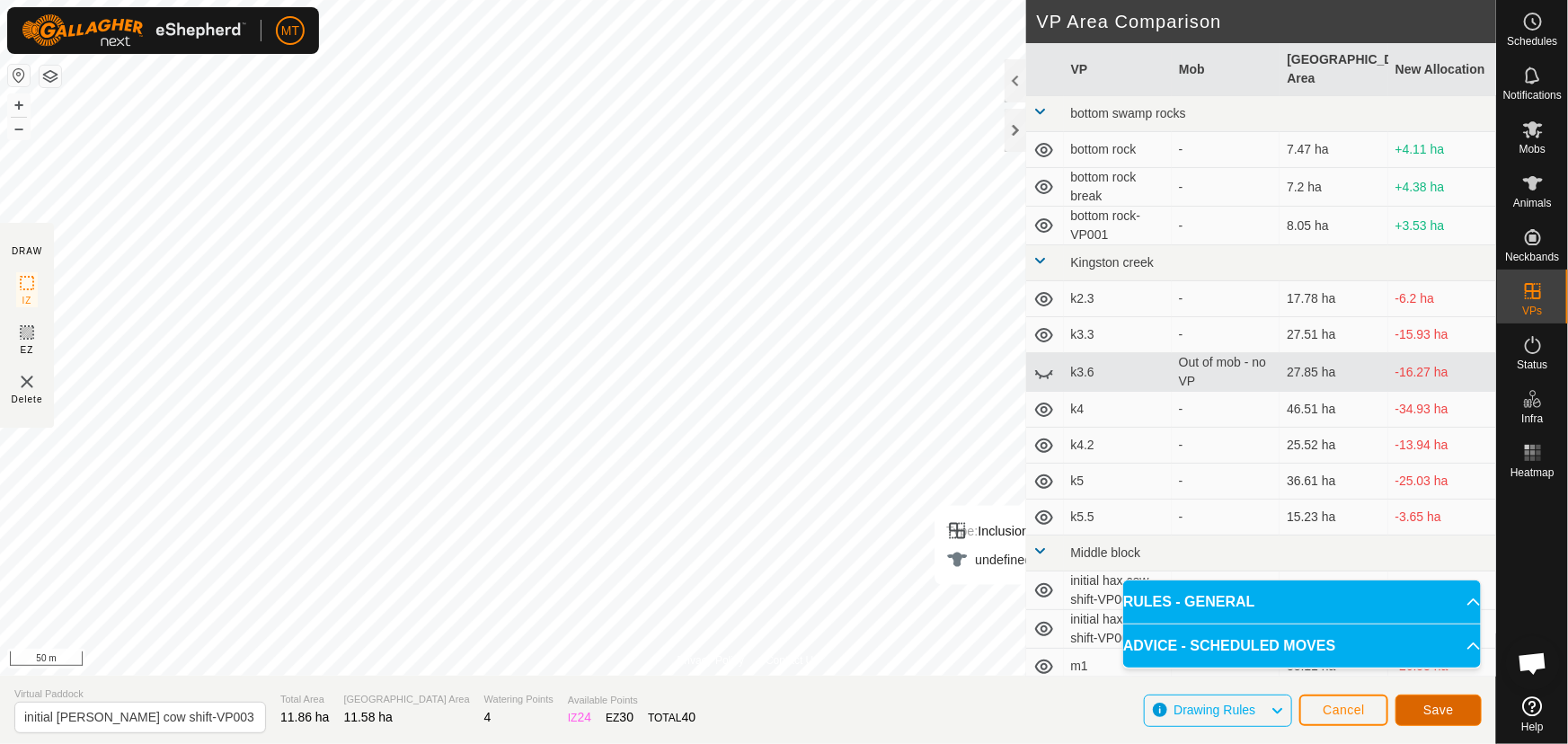
click at [1435, 703] on span "Save" at bounding box center [1437, 710] width 30 height 15
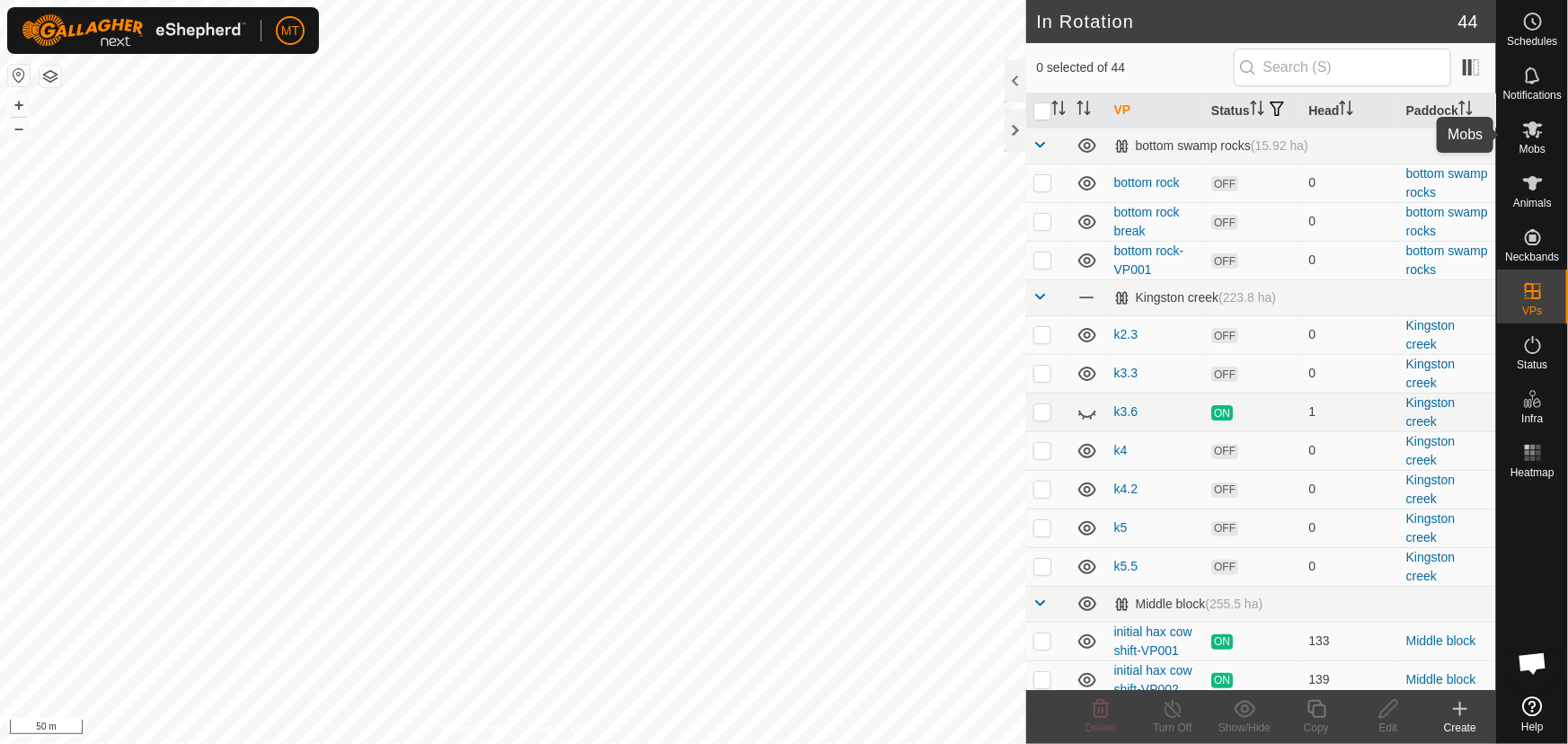
click at [1539, 141] on es-mob-svg-icon at bounding box center [1532, 130] width 32 height 29
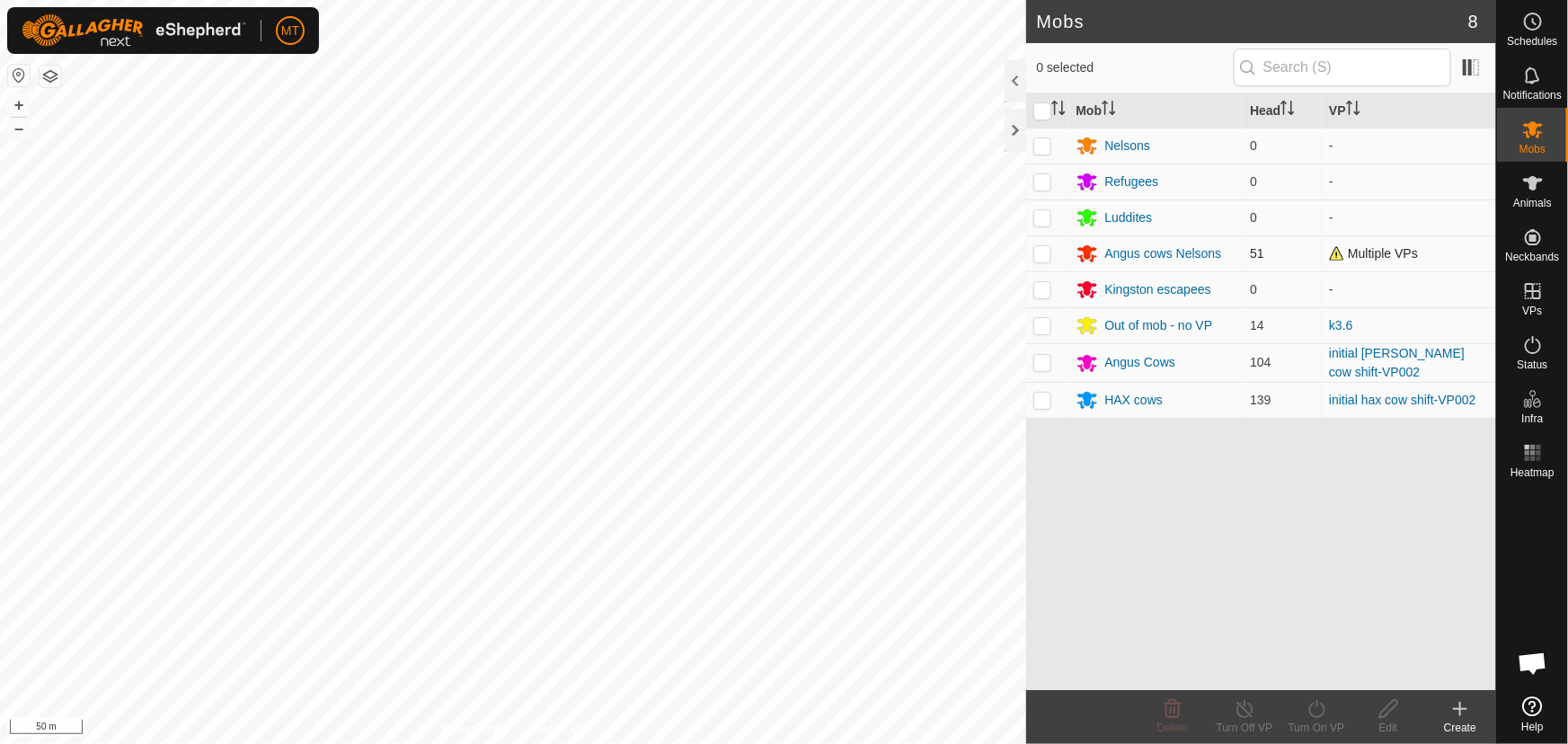
click at [1042, 251] on p-checkbox at bounding box center [1042, 253] width 18 height 15
checkbox input "true"
click at [1312, 713] on icon at bounding box center [1317, 709] width 22 height 21
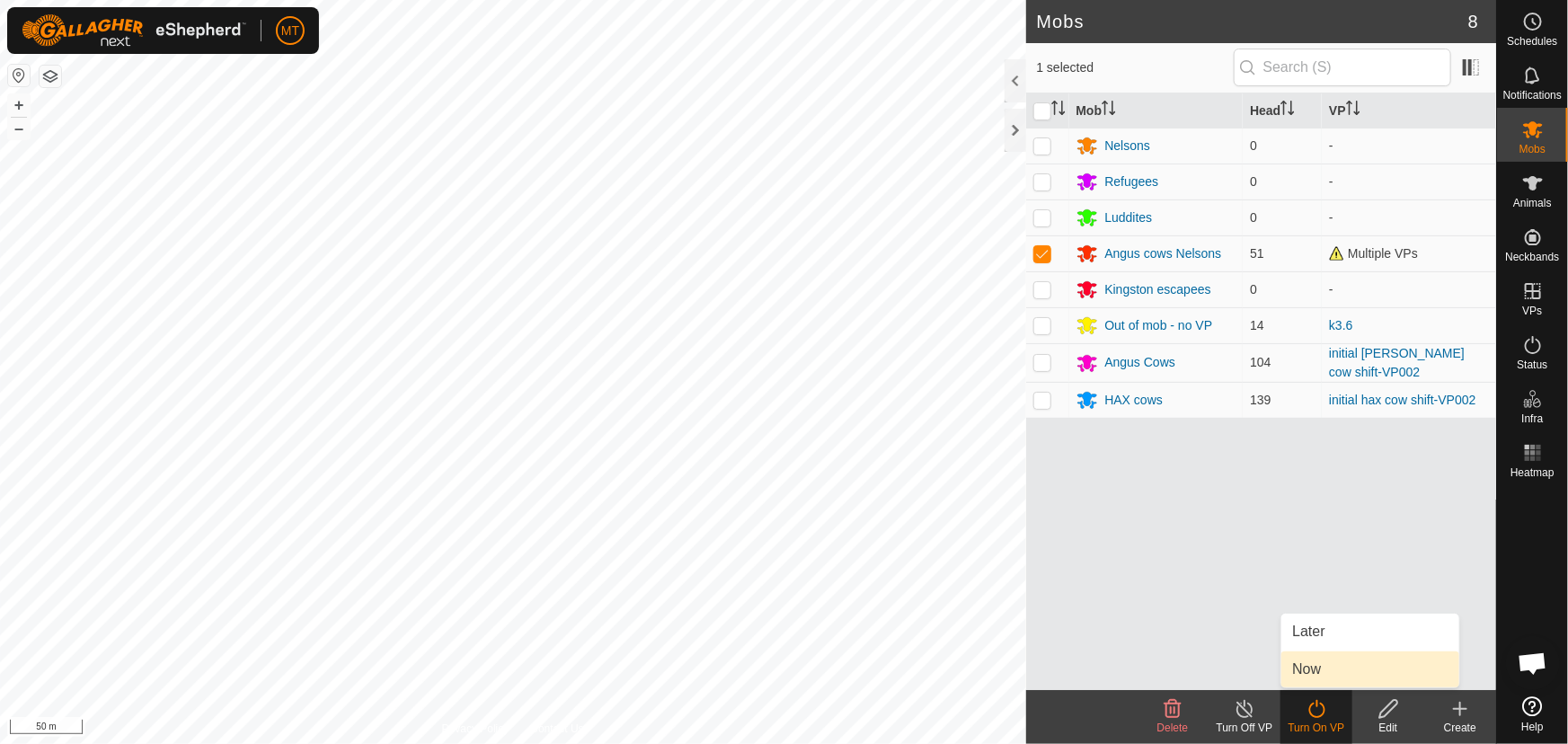
click at [1317, 670] on link "Now" at bounding box center [1370, 669] width 178 height 36
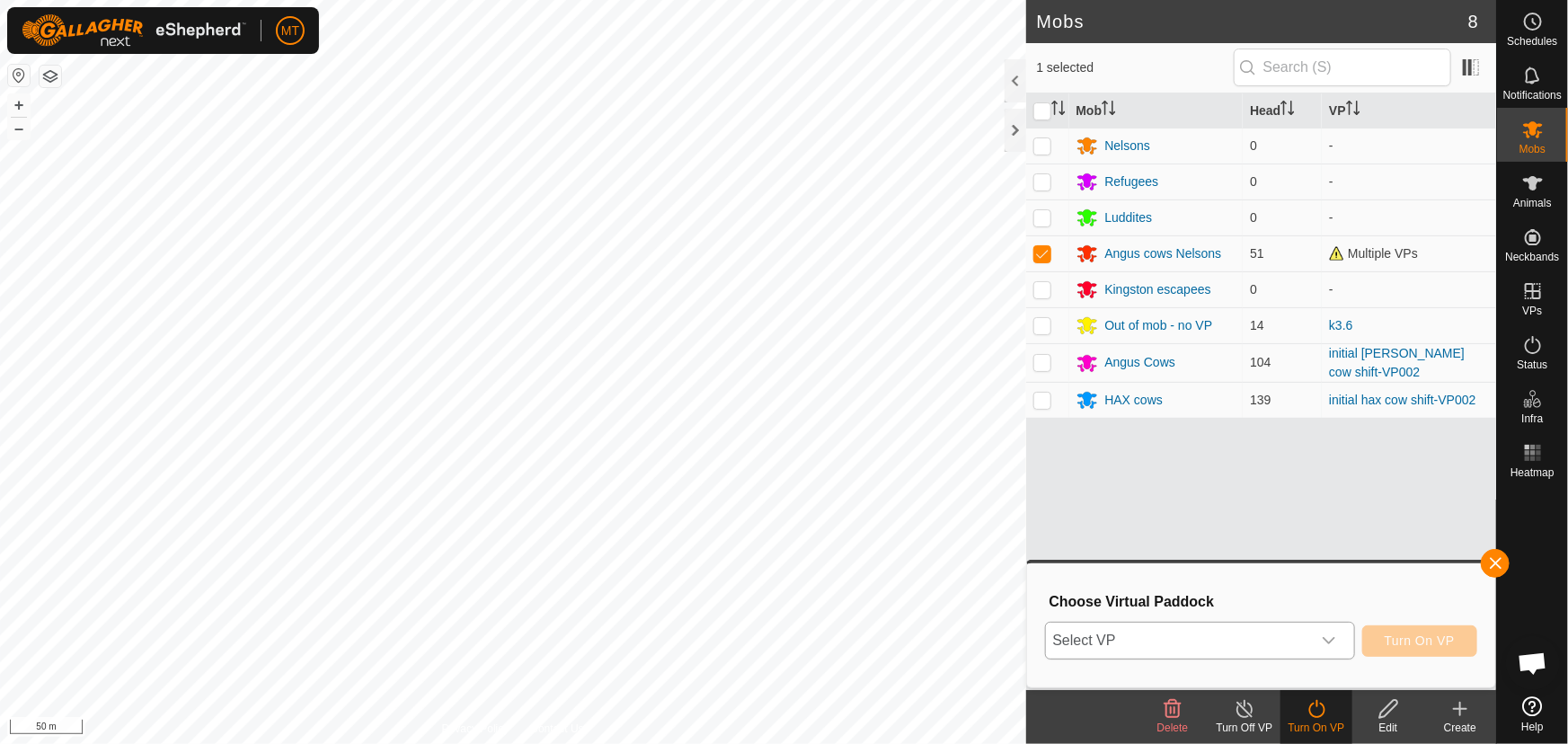
click at [1201, 645] on span "Select VP" at bounding box center [1178, 640] width 265 height 36
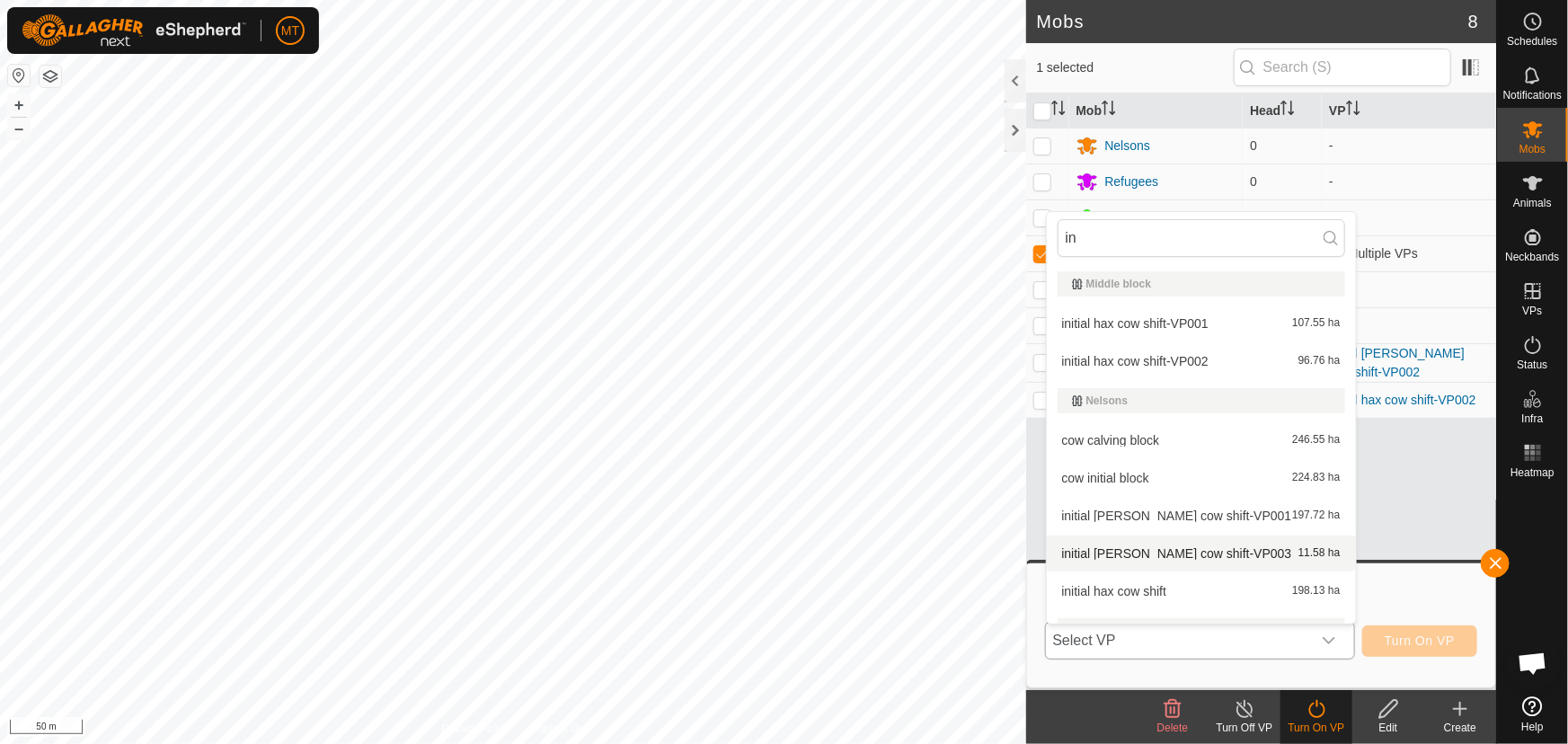
type input "in"
click at [1155, 543] on li "initial angus nelson cow shift-VP003 11.58 ha" at bounding box center [1201, 553] width 309 height 36
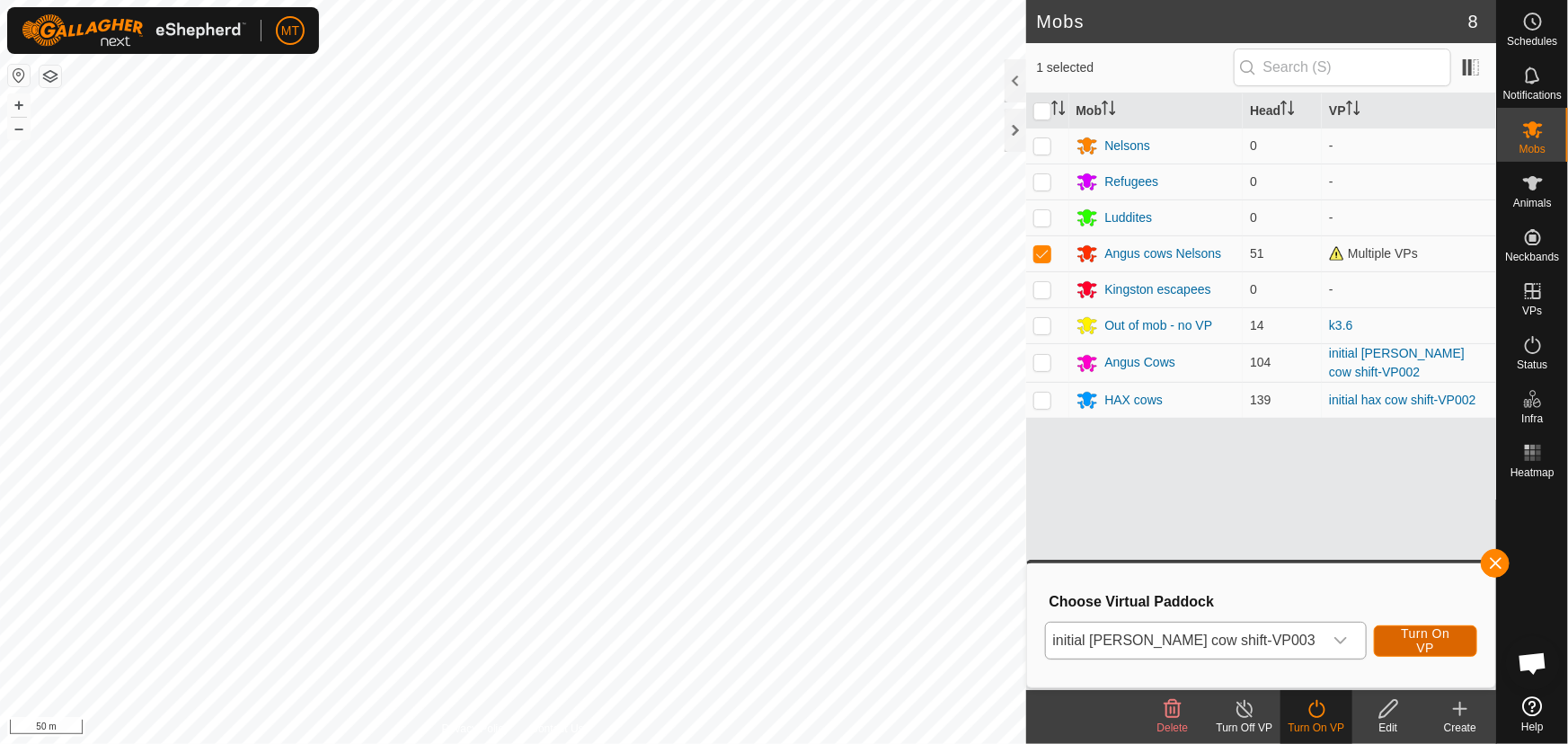
click at [1427, 643] on span "Turn On VP" at bounding box center [1426, 641] width 58 height 29
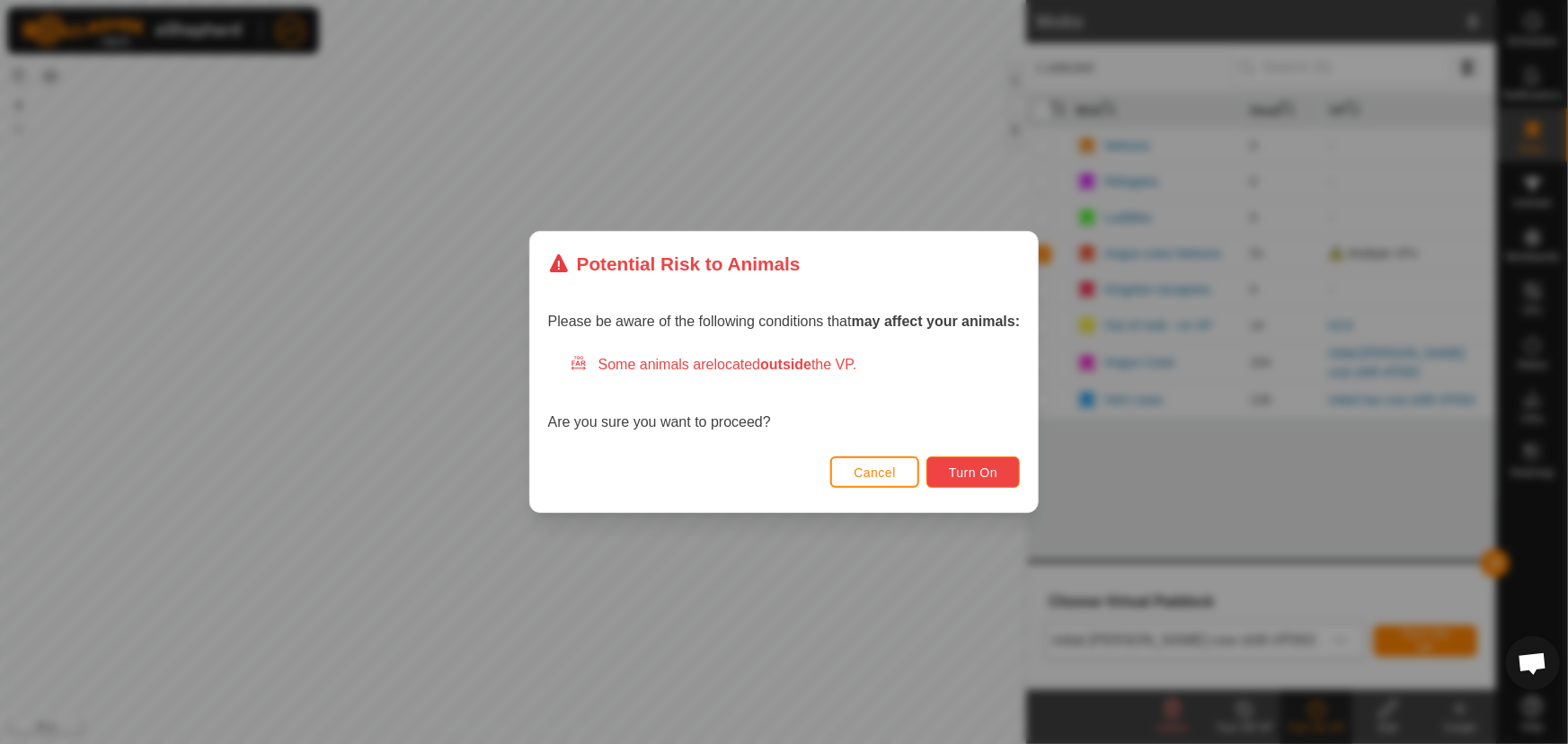
click at [989, 474] on span "Turn On" at bounding box center [973, 472] width 49 height 15
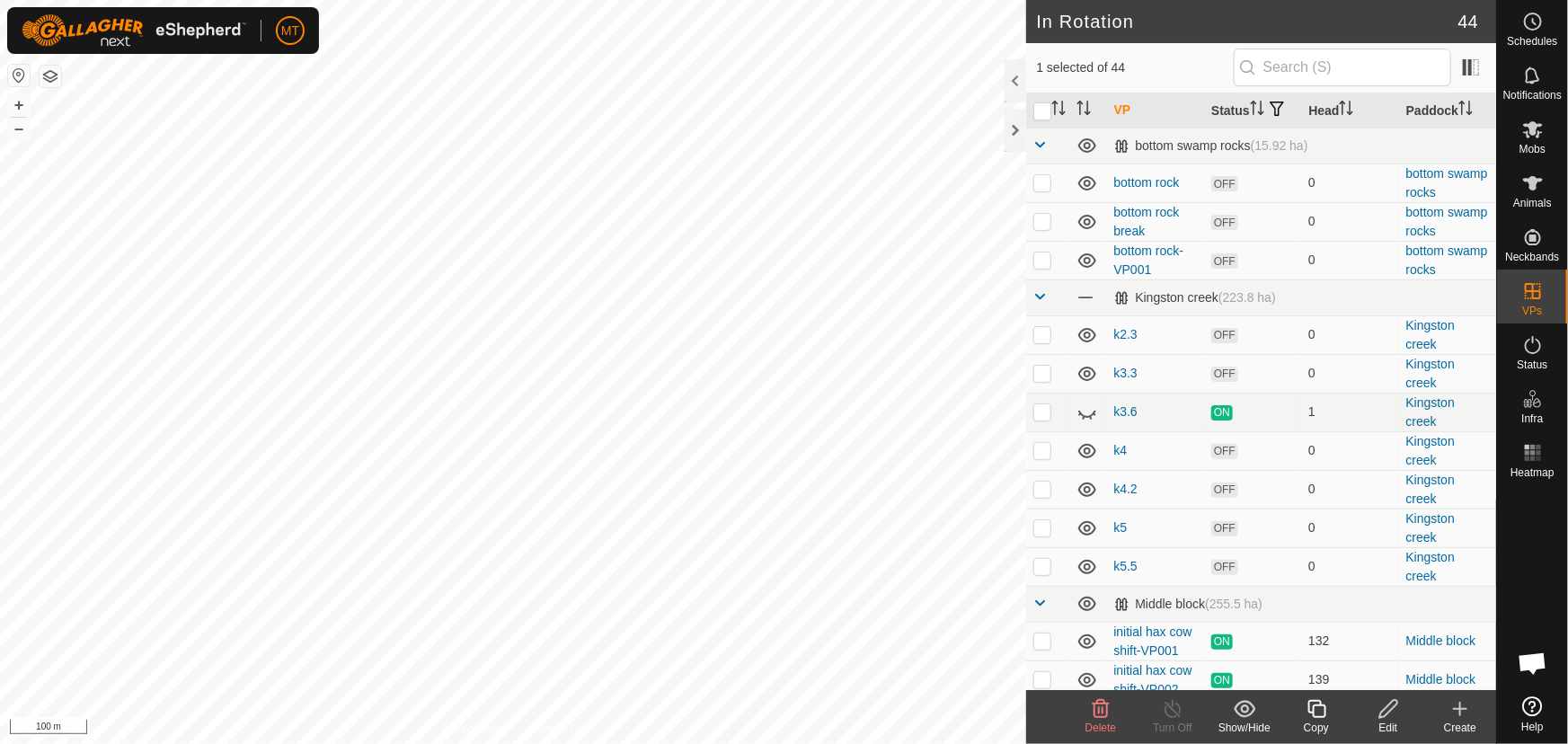
checkbox input "true"
checkbox input "false"
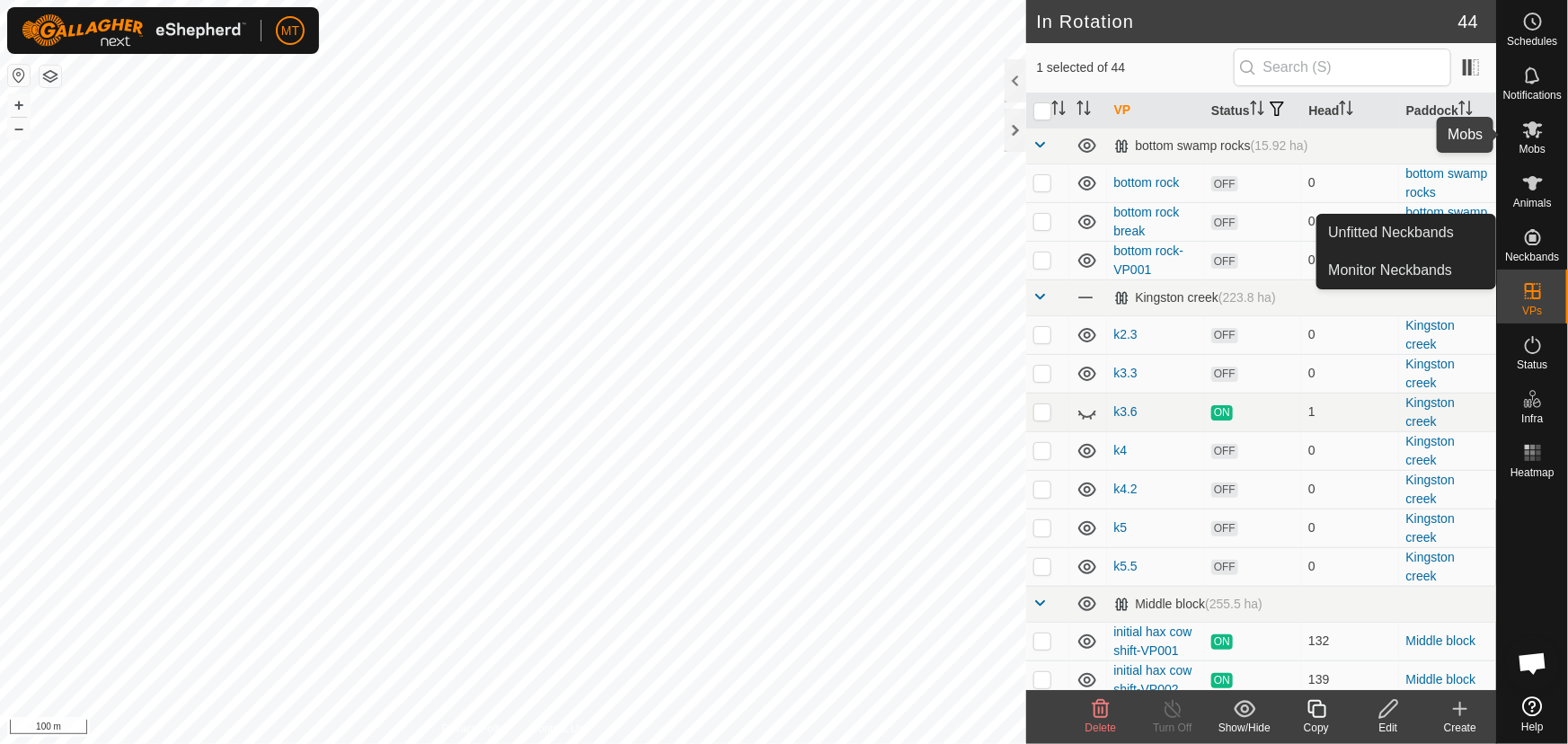
click at [1532, 140] on es-mob-svg-icon at bounding box center [1532, 130] width 32 height 29
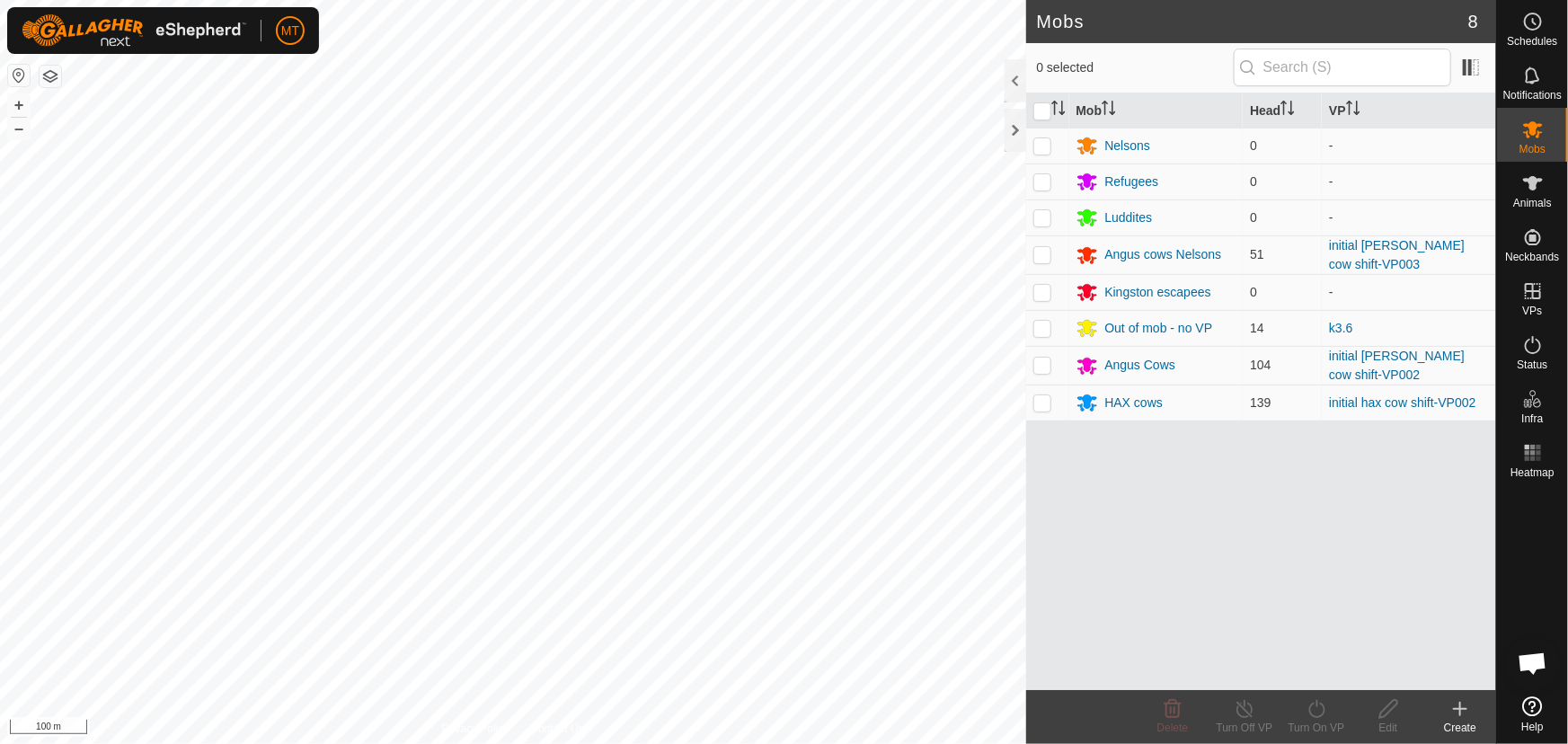
click at [1357, 403] on link "initial hax cow shift-VP002" at bounding box center [1402, 402] width 146 height 15
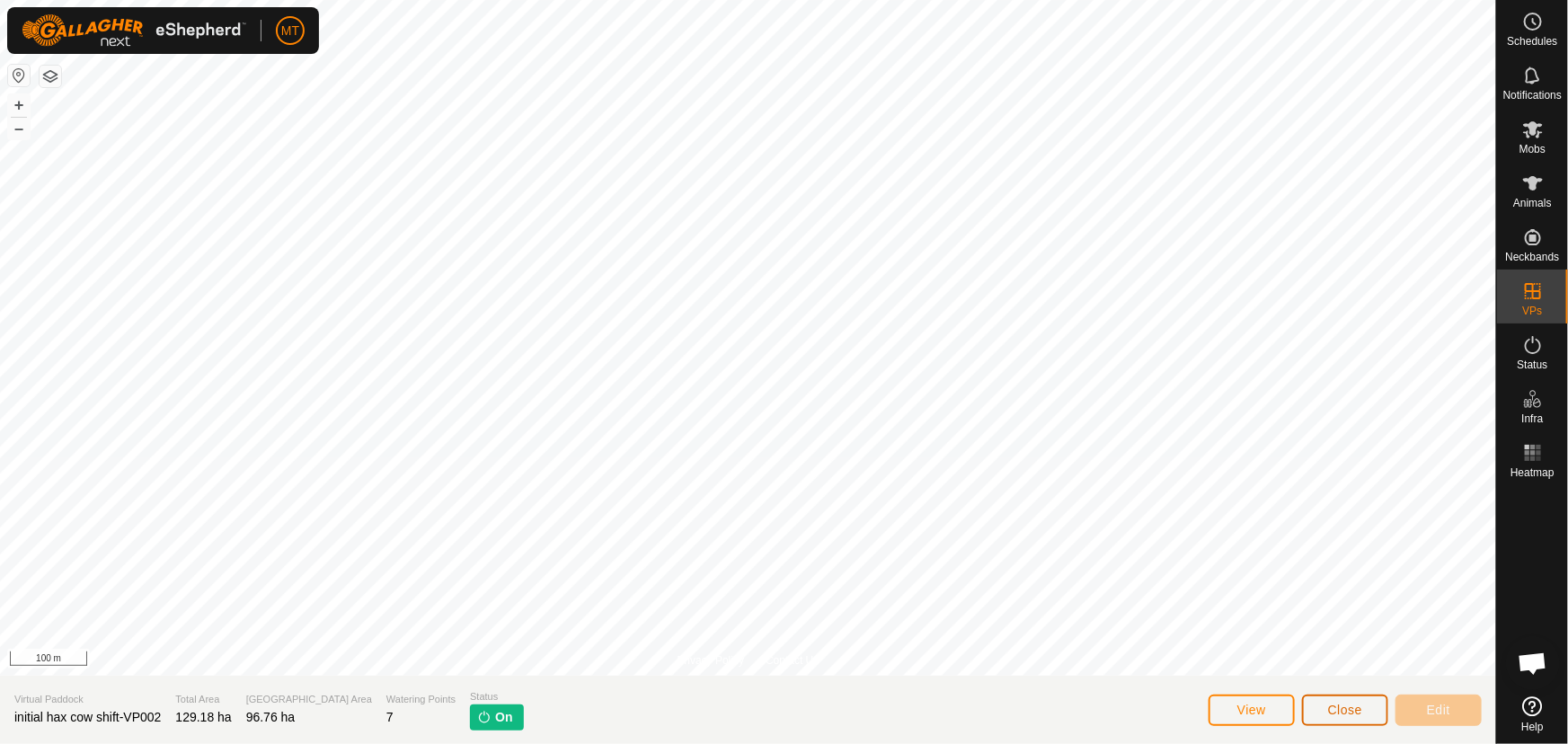
click at [1336, 709] on span "Close" at bounding box center [1345, 710] width 34 height 15
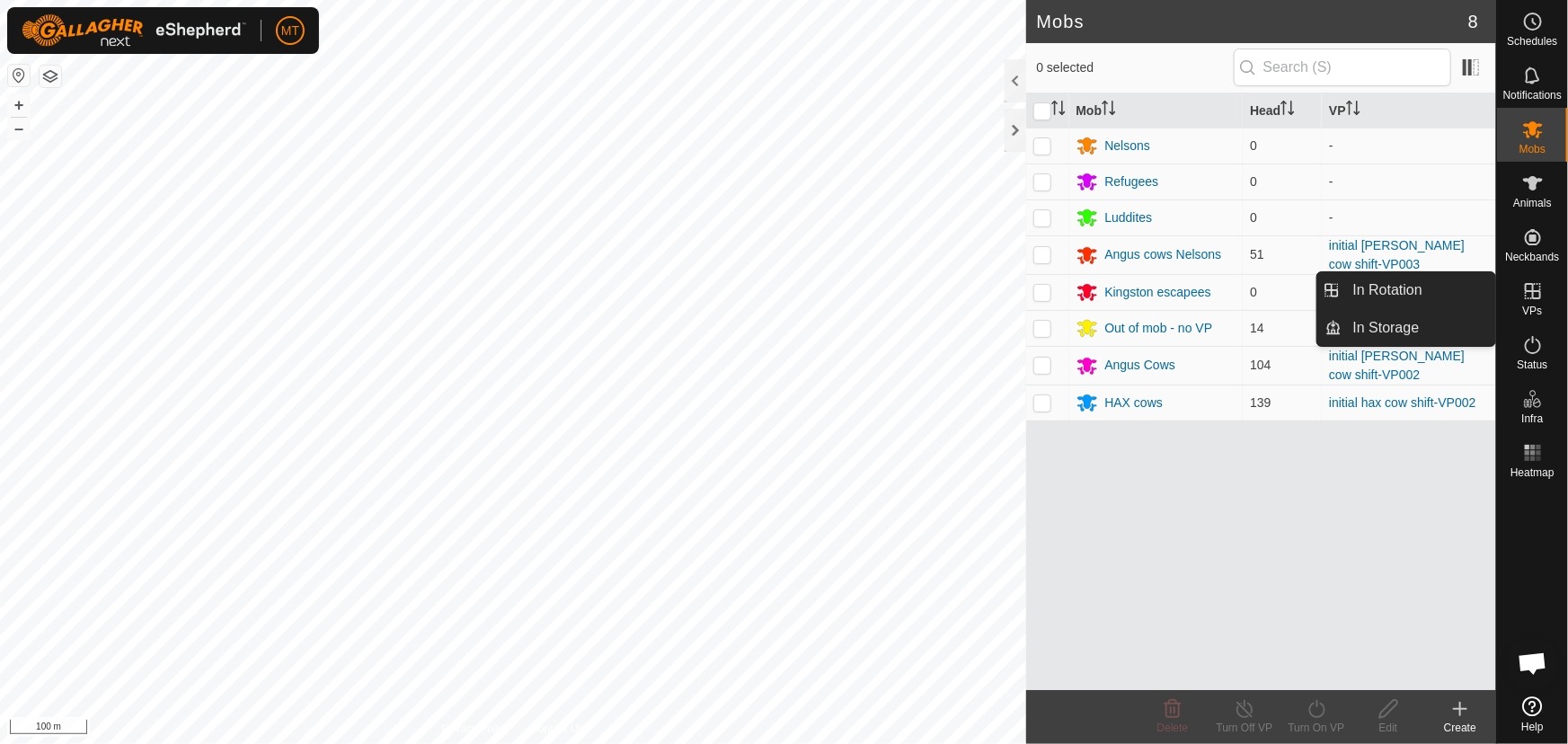
click at [1531, 290] on icon at bounding box center [1533, 291] width 17 height 17
click at [1429, 295] on link "In Rotation" at bounding box center [1419, 290] width 154 height 36
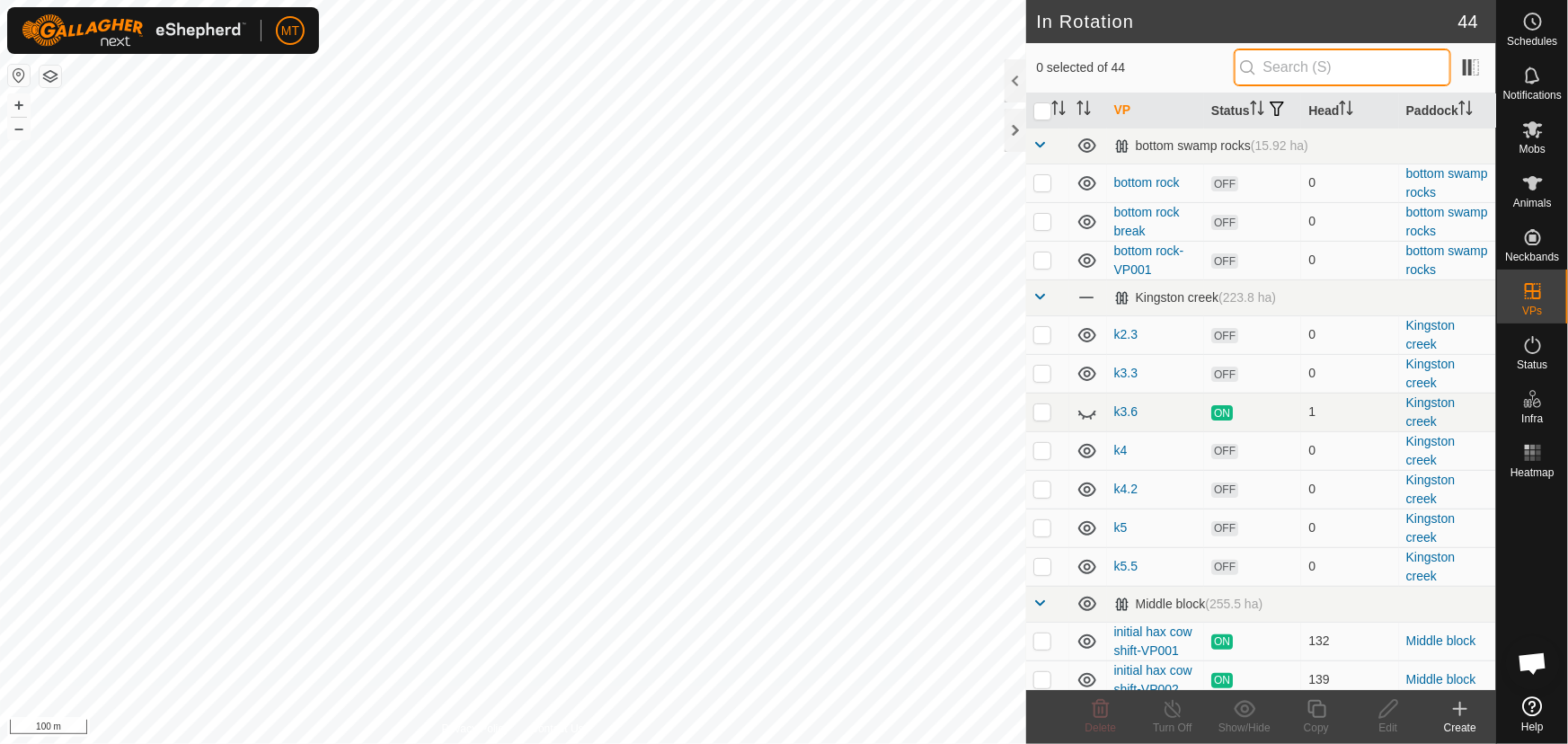
click at [1278, 65] on input "text" at bounding box center [1342, 67] width 217 height 38
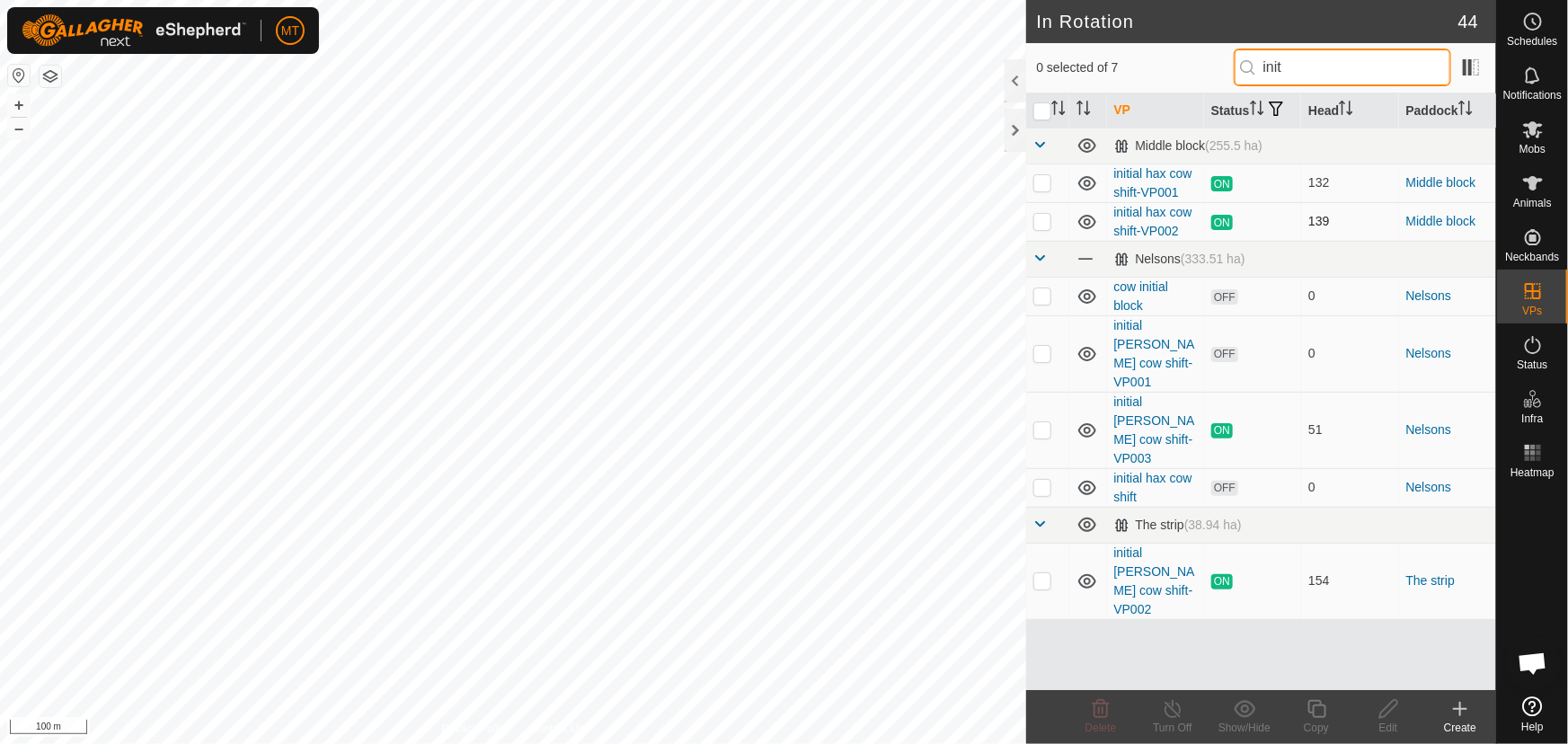
type input "init"
click at [1042, 221] on p-checkbox at bounding box center [1042, 221] width 18 height 15
checkbox input "true"
click at [1311, 715] on icon at bounding box center [1317, 709] width 22 height 21
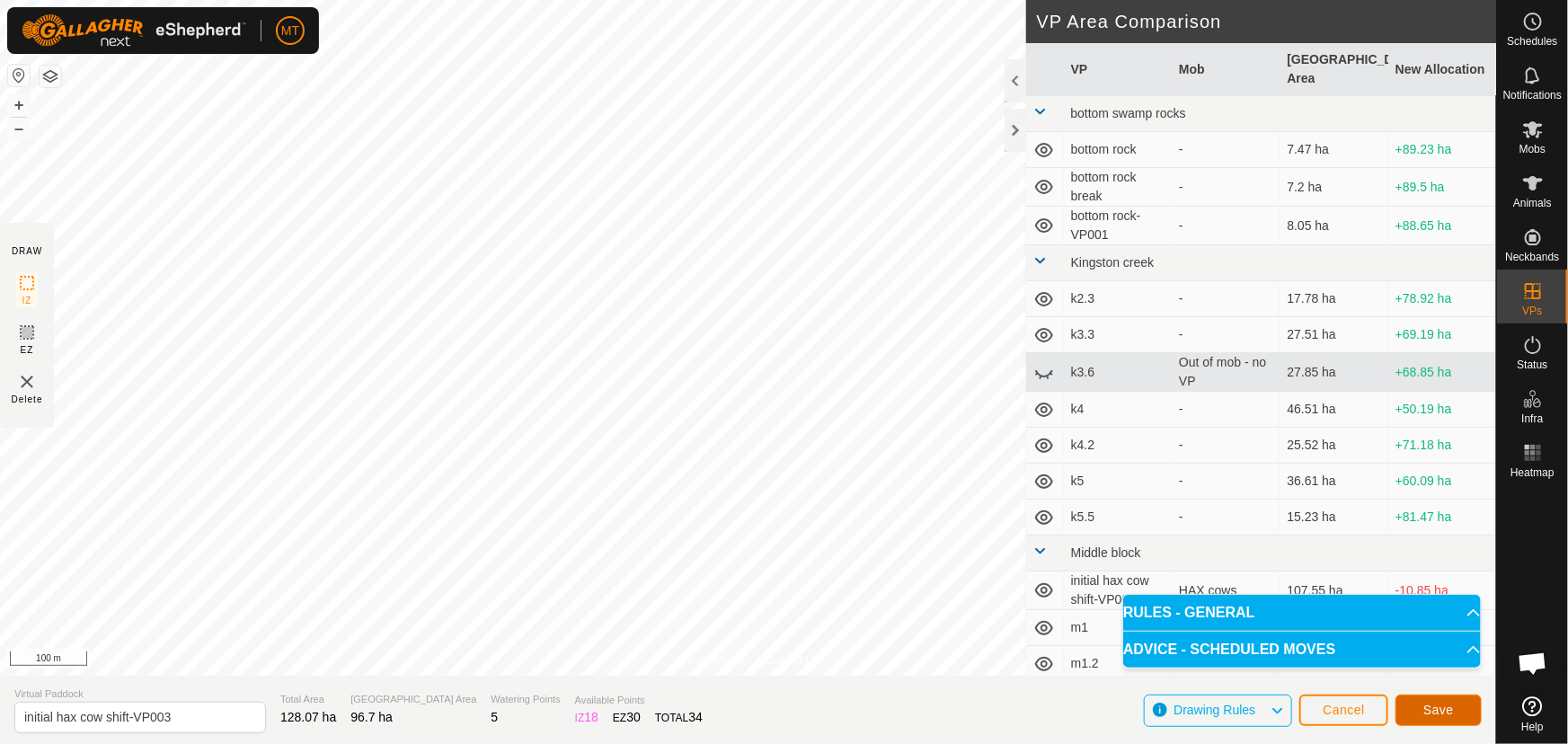
click at [1421, 703] on button "Save" at bounding box center [1438, 710] width 87 height 31
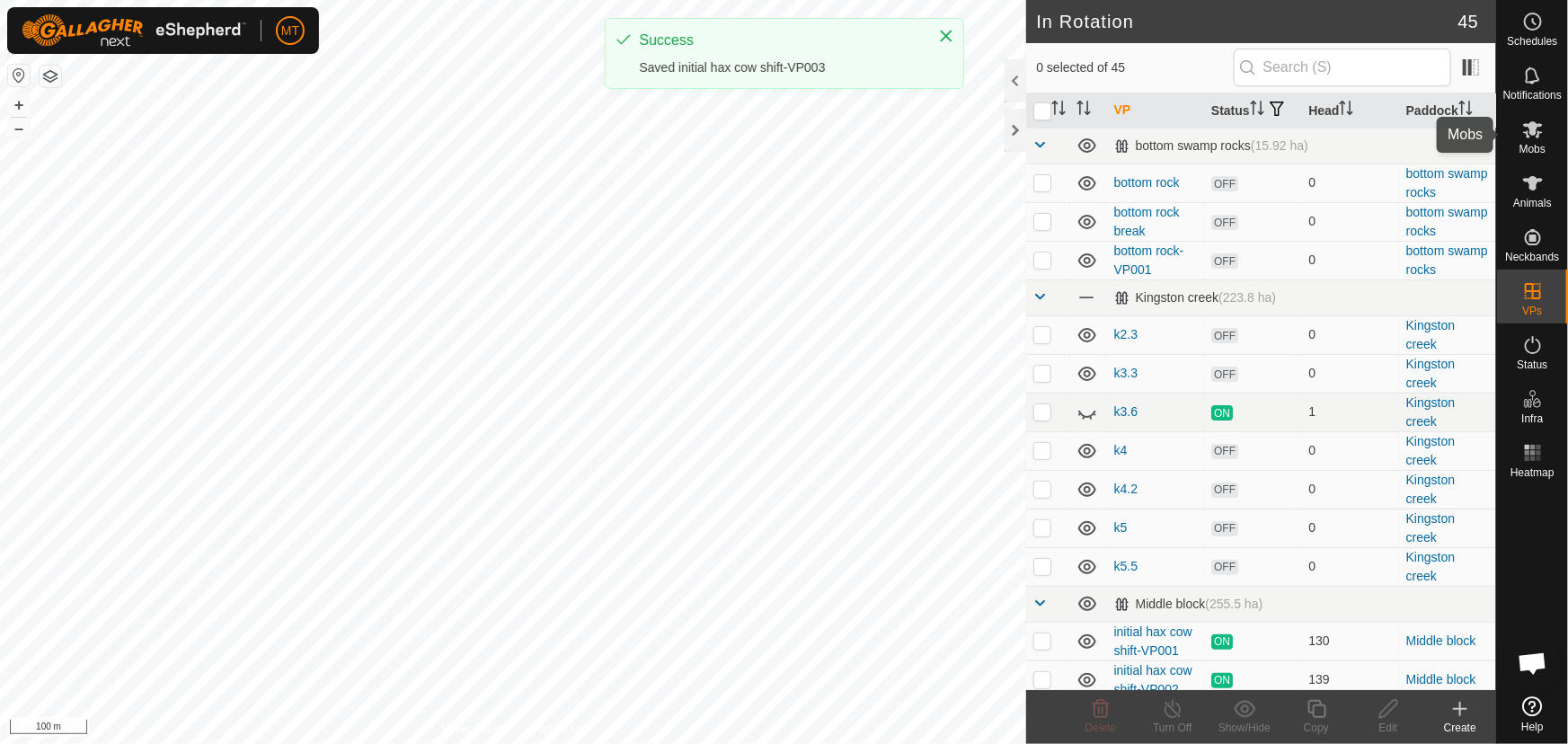
click at [1527, 138] on icon at bounding box center [1533, 130] width 21 height 21
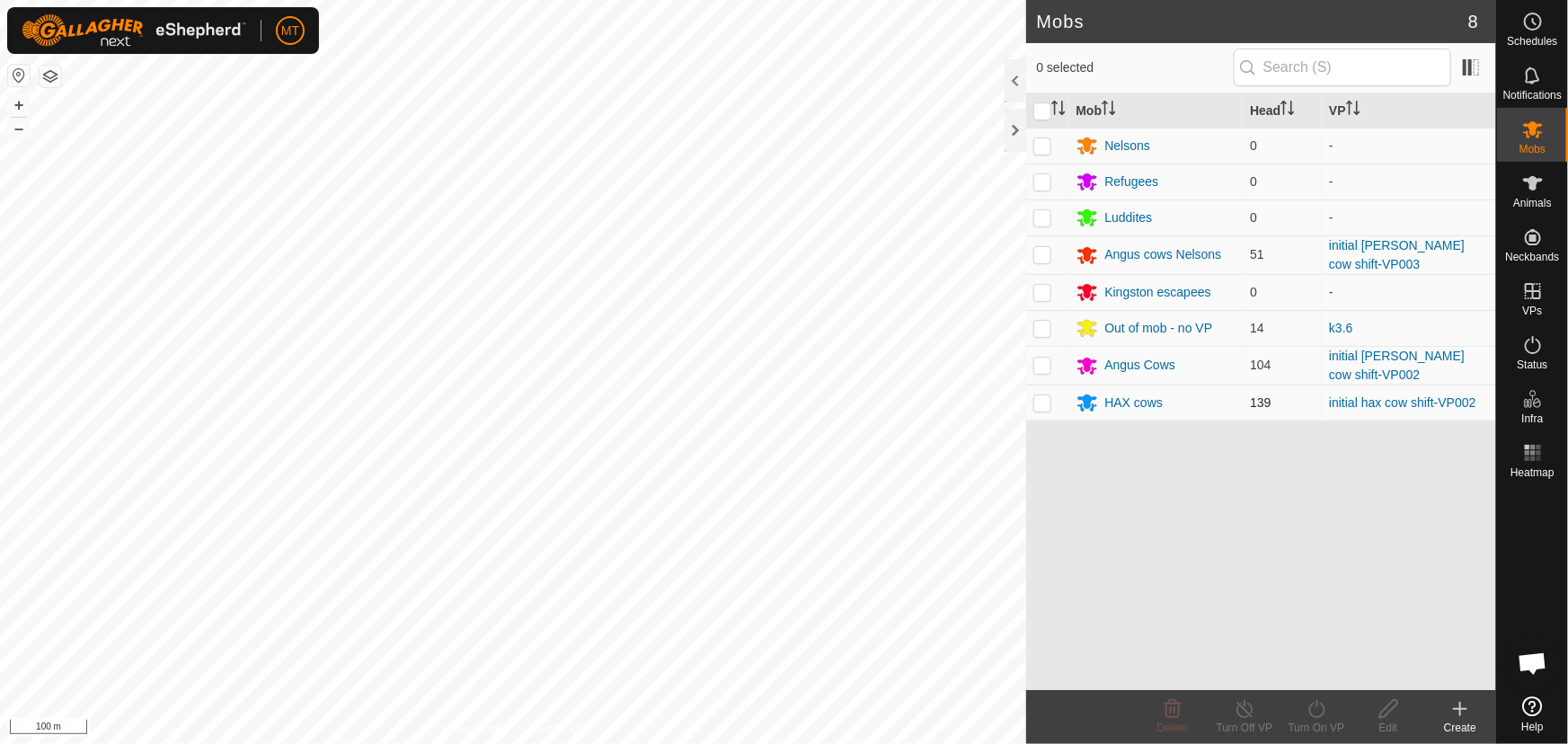
click at [1043, 404] on p-checkbox at bounding box center [1042, 402] width 18 height 15
checkbox input "true"
click at [1311, 714] on icon at bounding box center [1316, 709] width 17 height 18
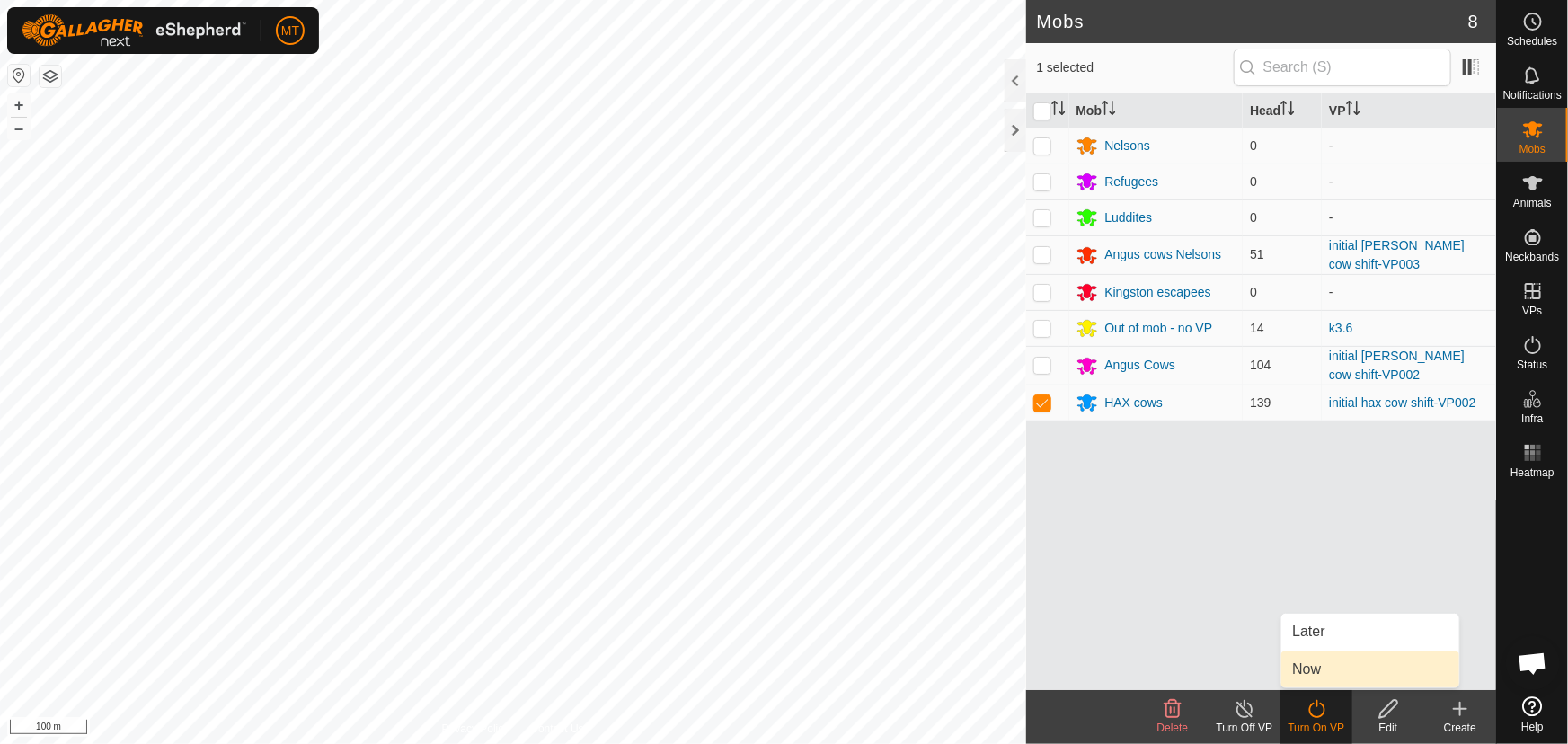
click at [1312, 672] on link "Now" at bounding box center [1370, 669] width 178 height 36
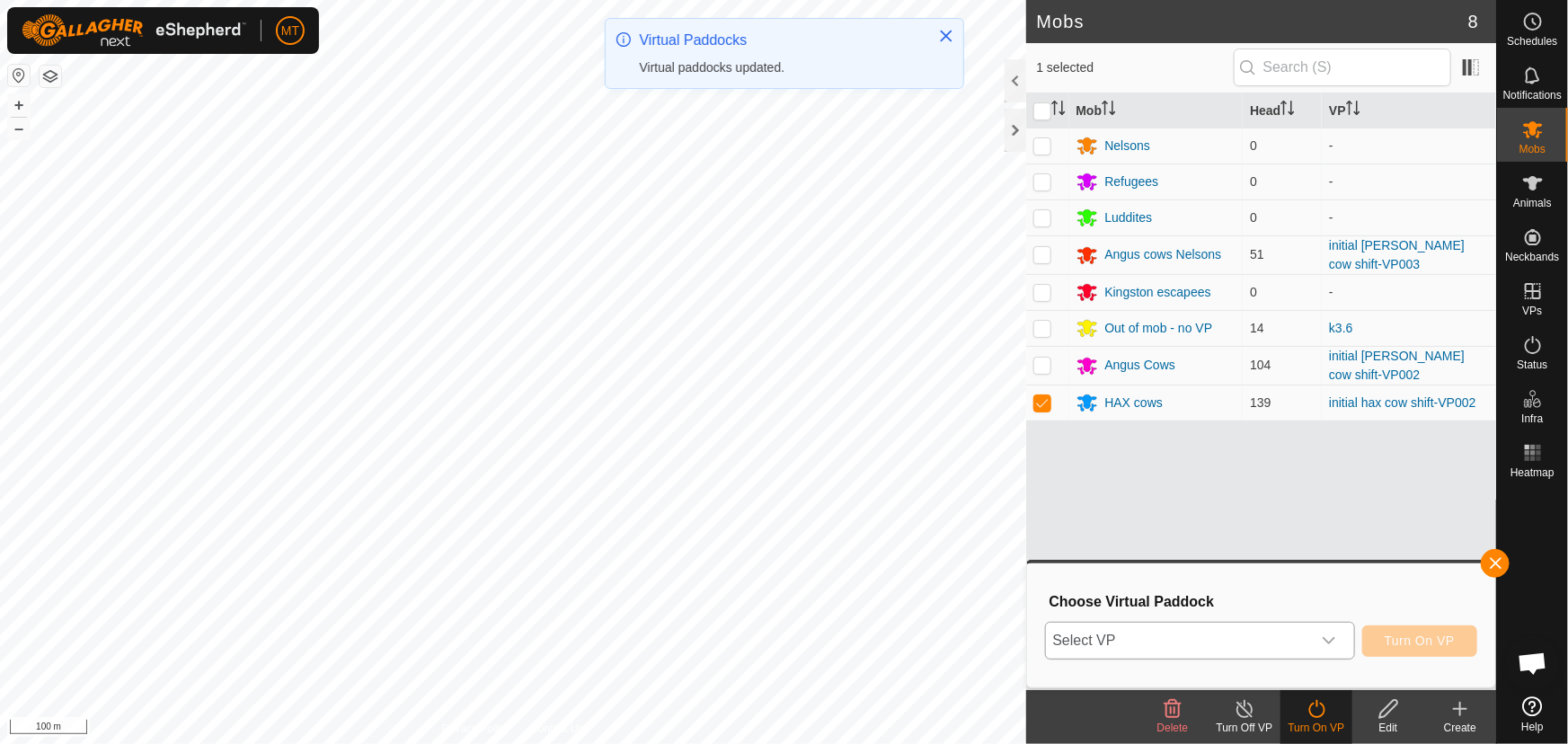
click at [1293, 647] on span "Select VP" at bounding box center [1178, 640] width 265 height 36
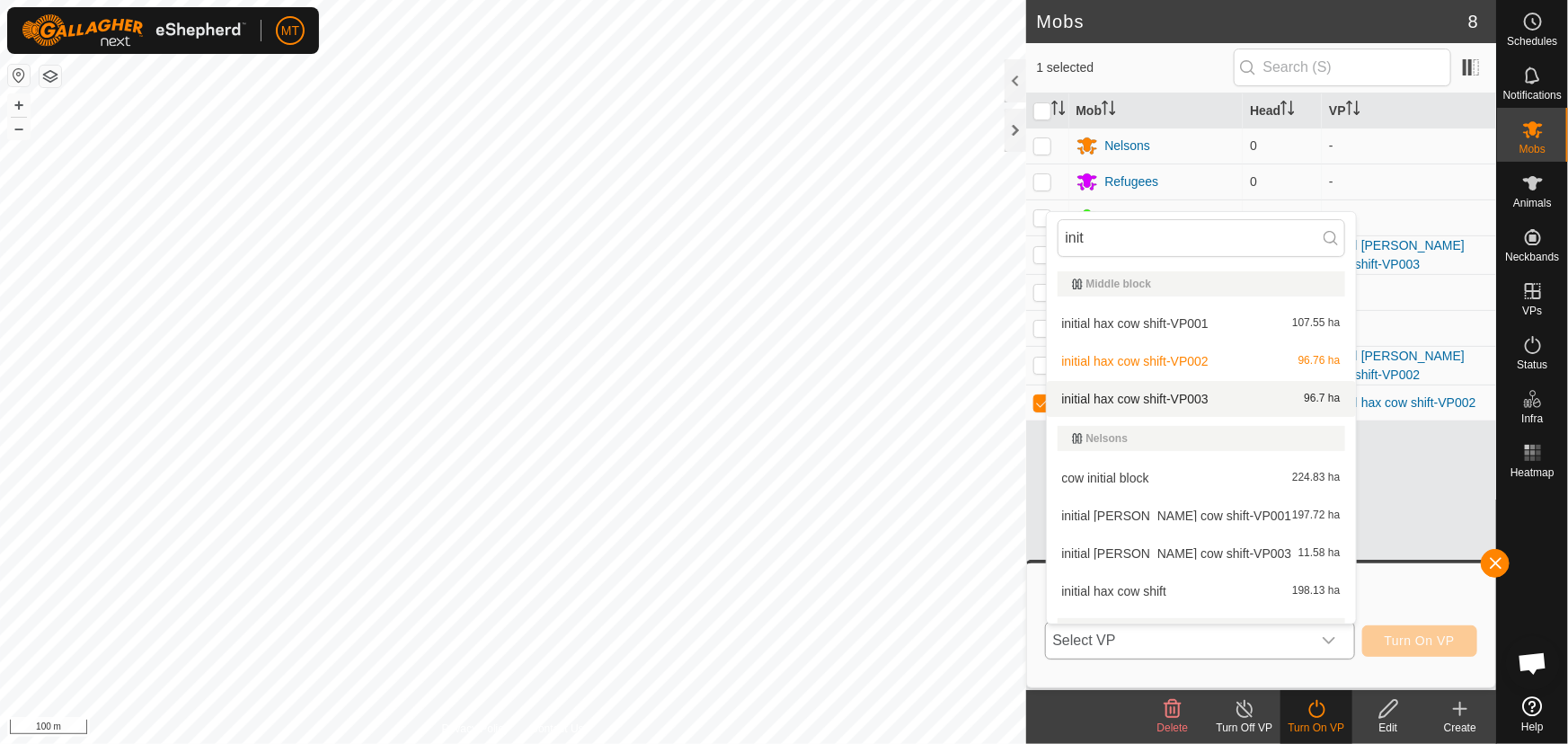
type input "init"
click at [1206, 403] on li "initial hax cow shift-VP003 96.7 ha" at bounding box center [1201, 398] width 309 height 36
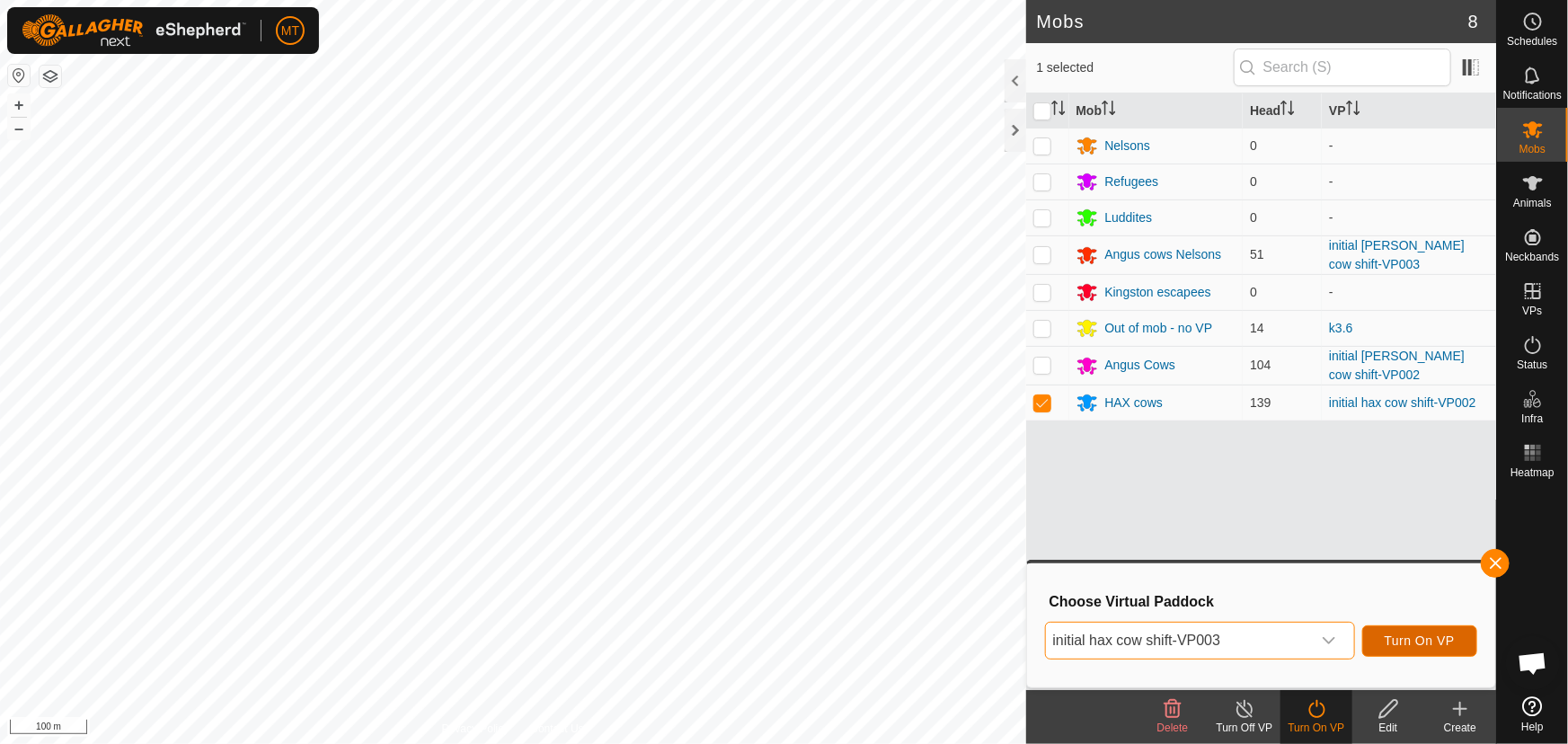
click at [1423, 641] on span "Turn On VP" at bounding box center [1420, 640] width 70 height 15
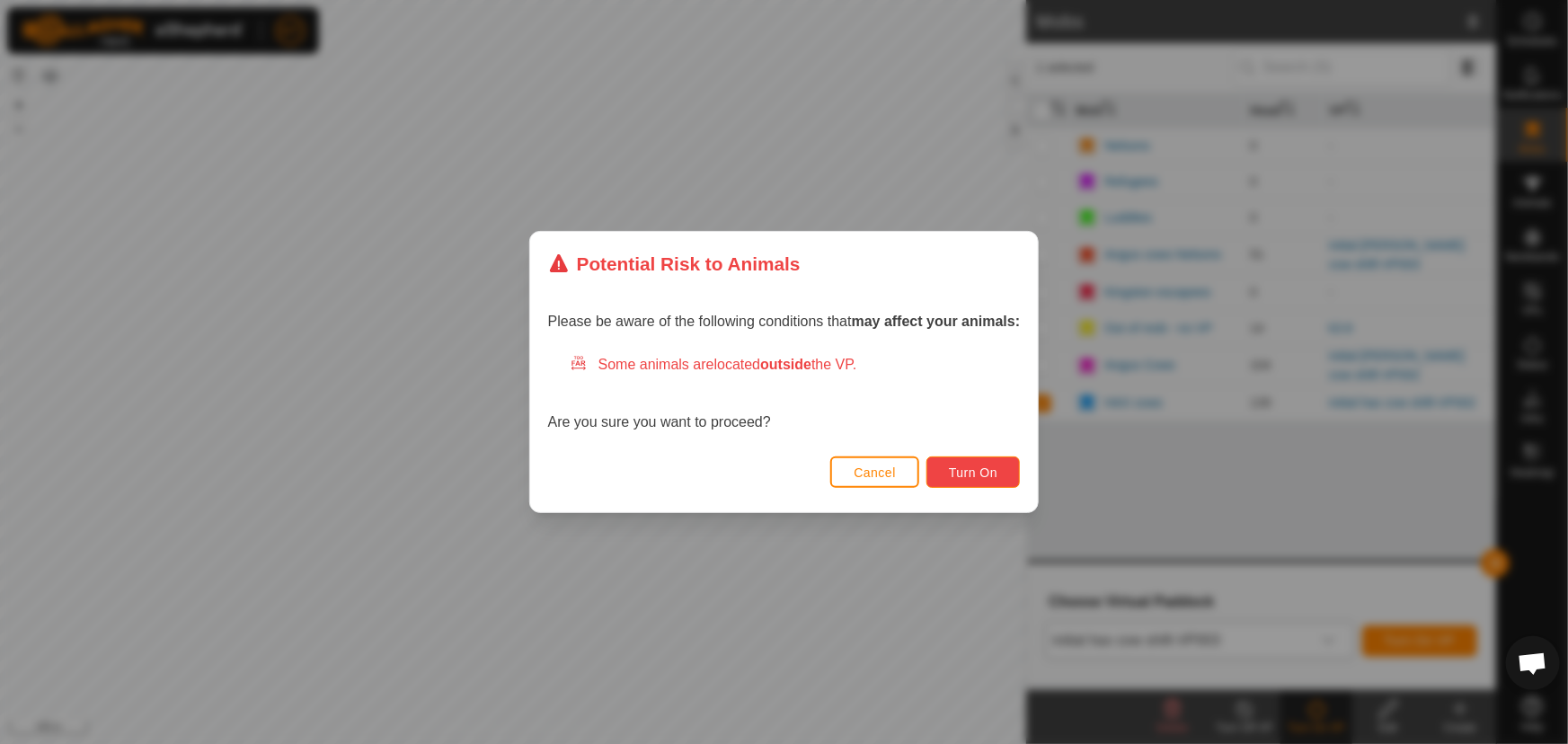
click at [987, 470] on span "Turn On" at bounding box center [973, 472] width 49 height 15
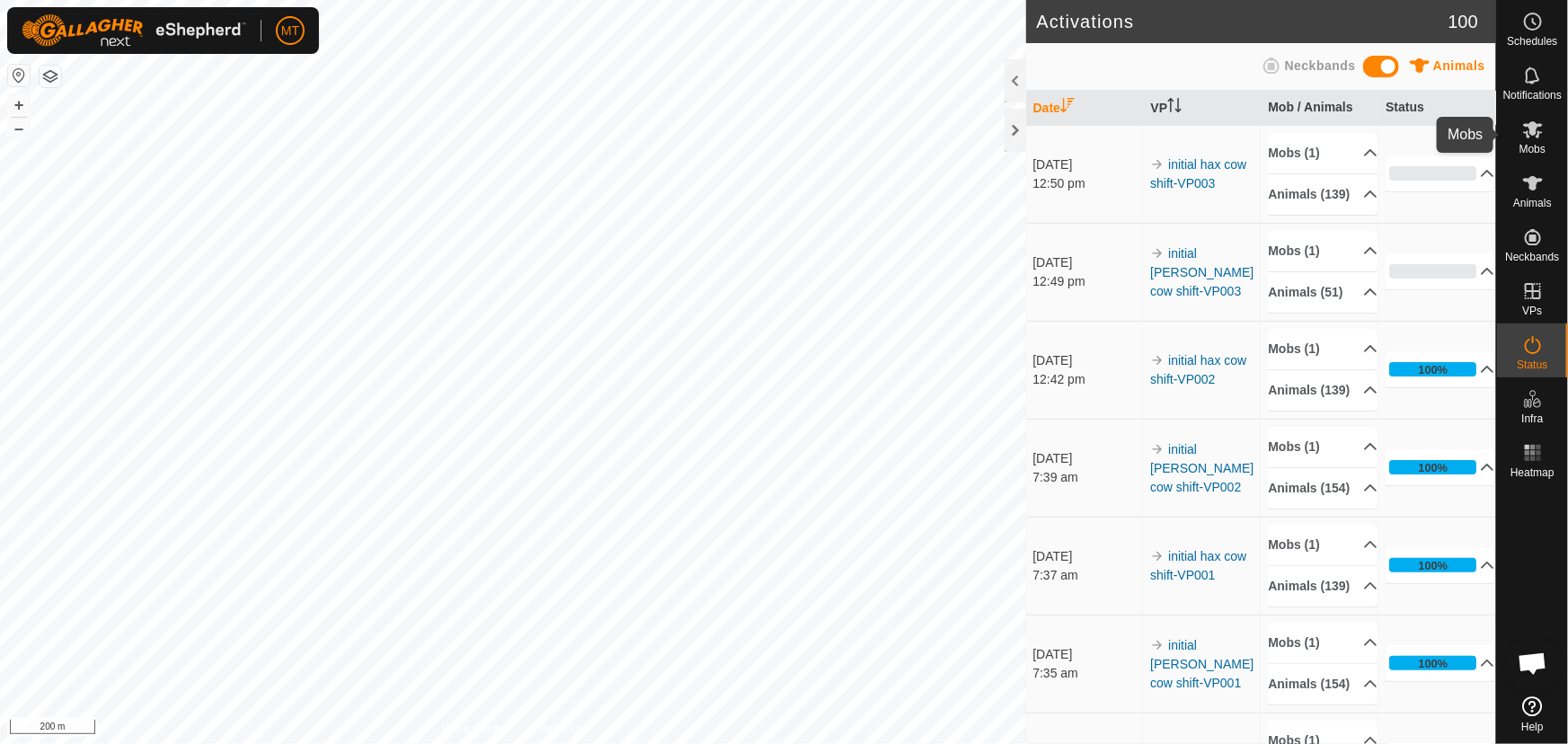
click at [1539, 137] on icon at bounding box center [1533, 130] width 21 height 21
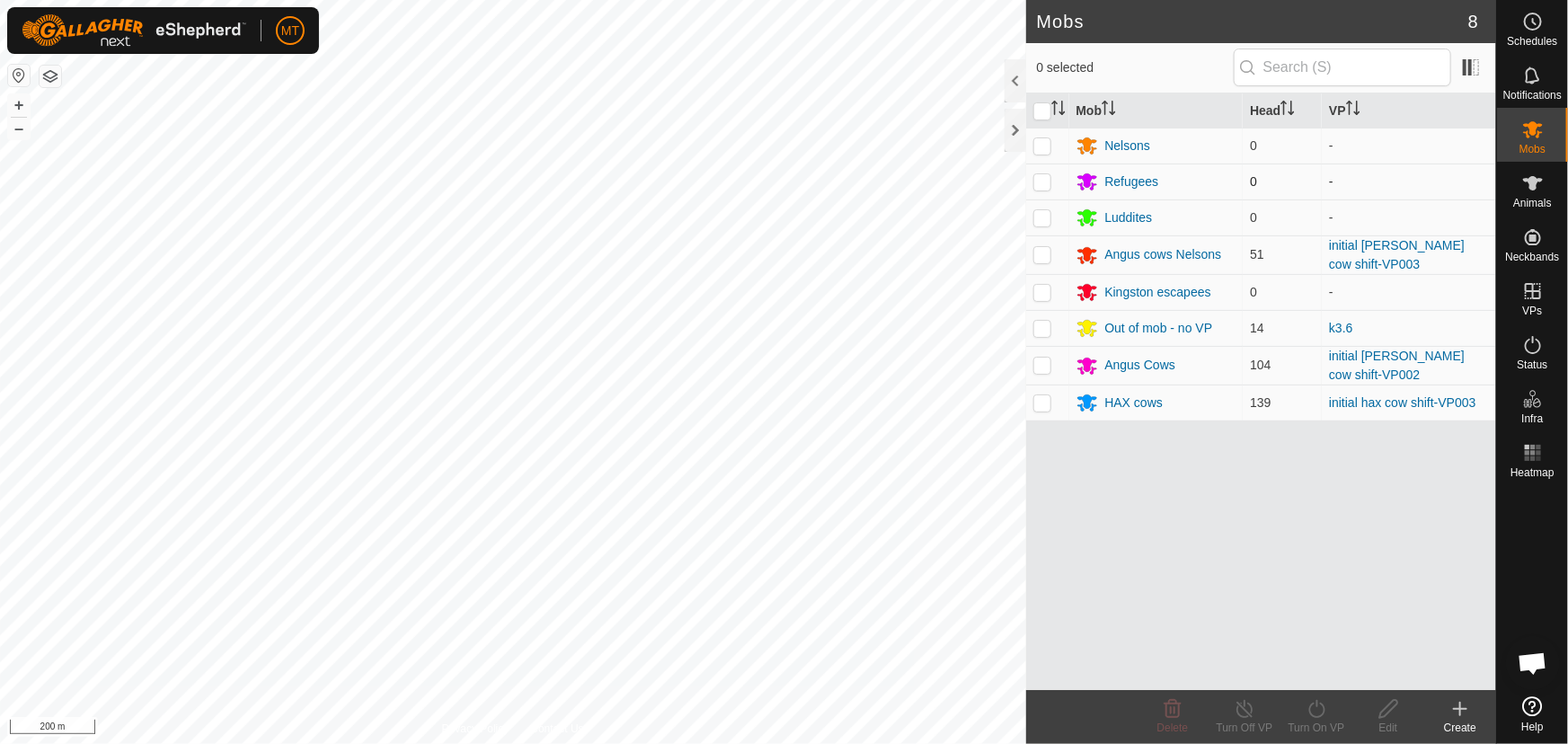
click at [1042, 183] on p-checkbox at bounding box center [1042, 181] width 18 height 15
checkbox input "true"
click at [1042, 217] on p-checkbox at bounding box center [1042, 217] width 18 height 15
checkbox input "true"
click at [1038, 285] on p-checkbox at bounding box center [1042, 291] width 18 height 15
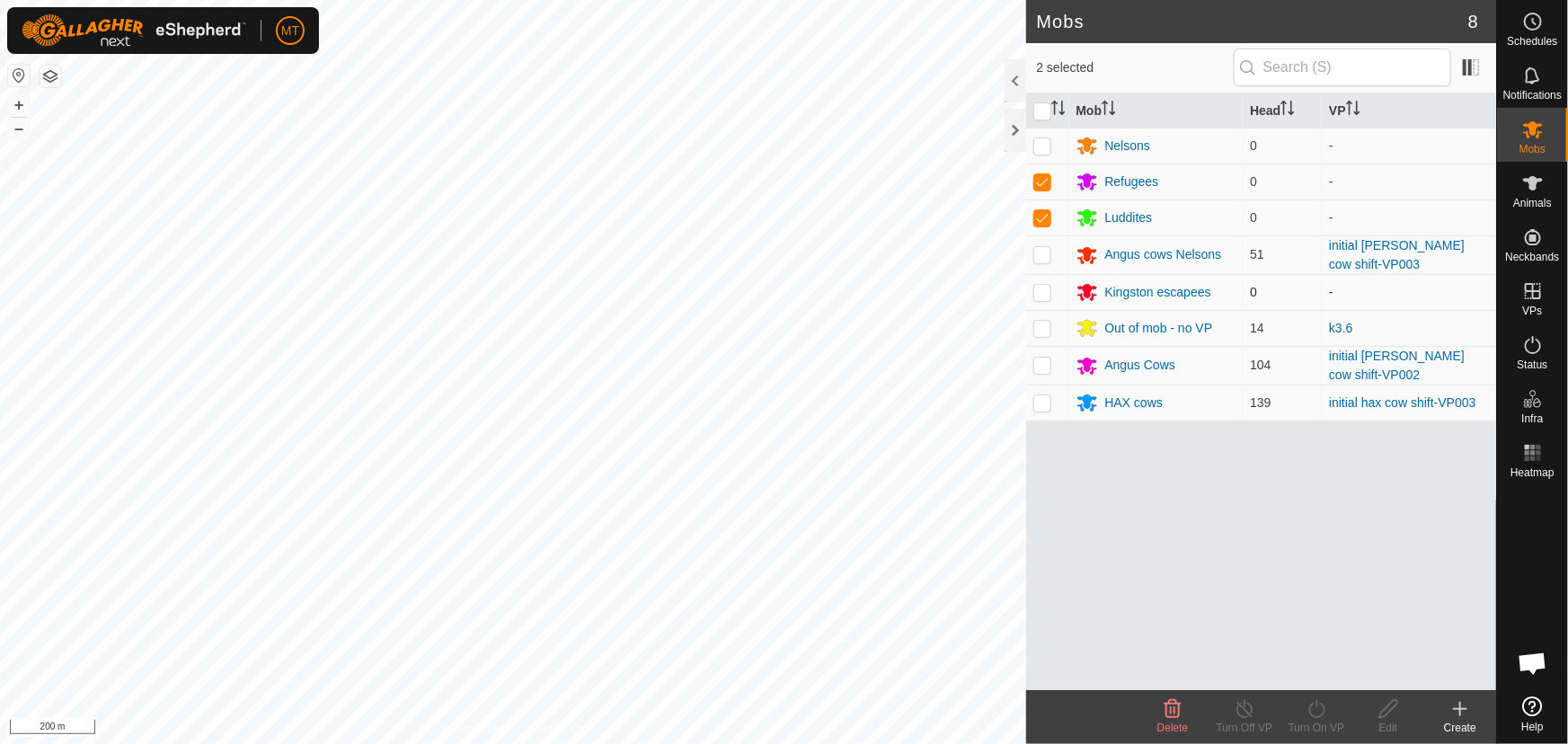
checkbox input "true"
click at [1039, 219] on p-checkbox at bounding box center [1042, 217] width 18 height 15
checkbox input "false"
click at [1185, 720] on div "Delete" at bounding box center [1173, 727] width 72 height 17
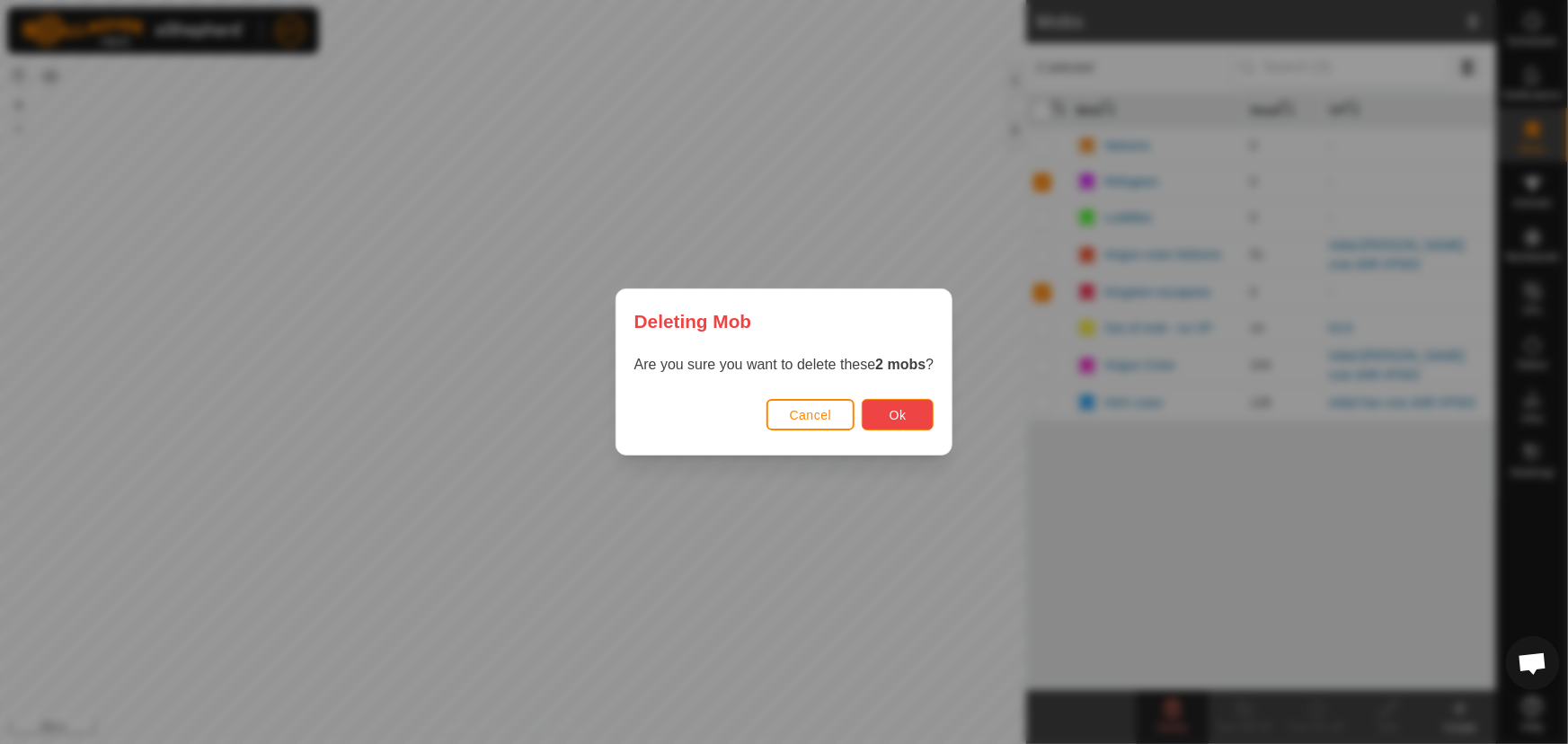
click at [930, 426] on button "Ok" at bounding box center [898, 415] width 72 height 31
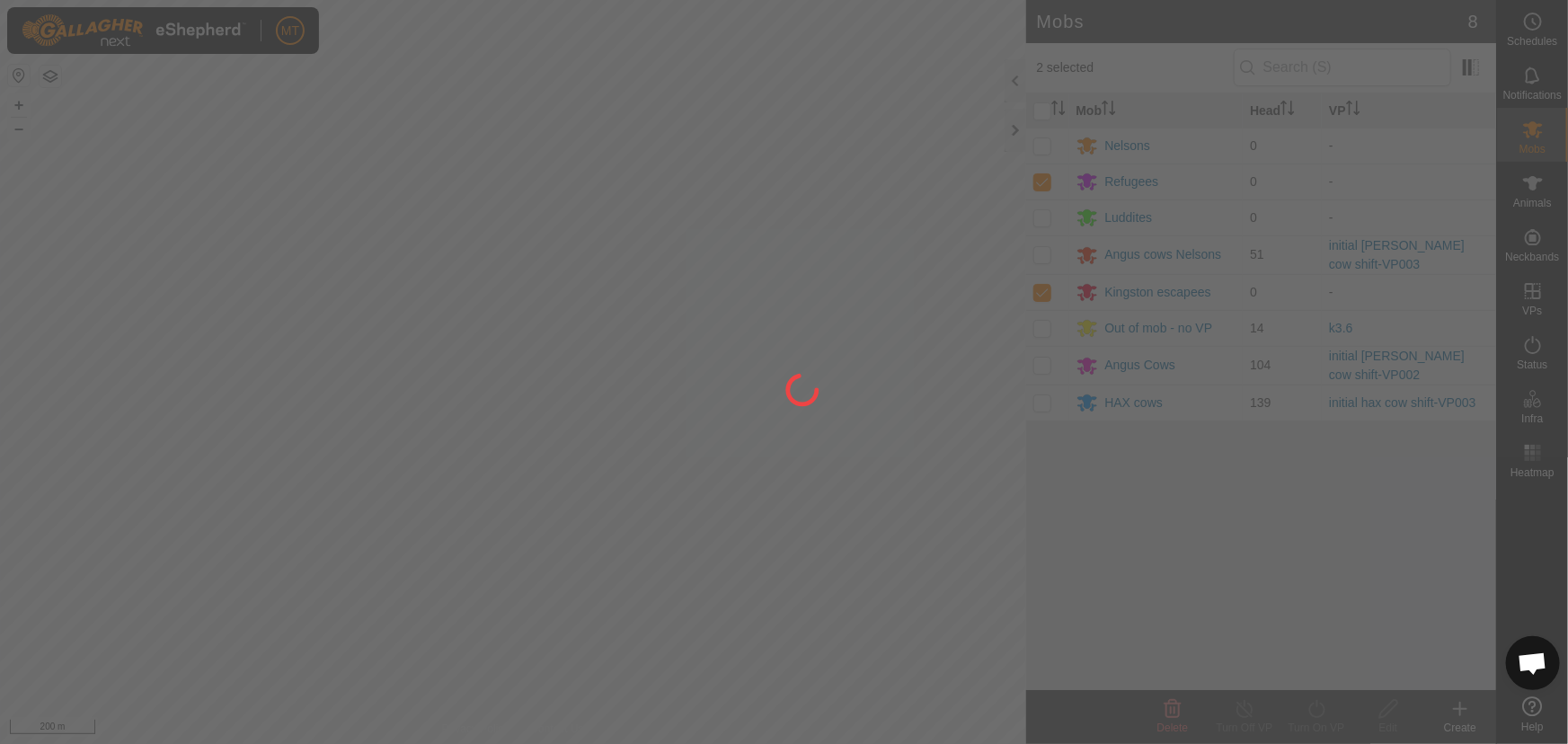
checkbox input "false"
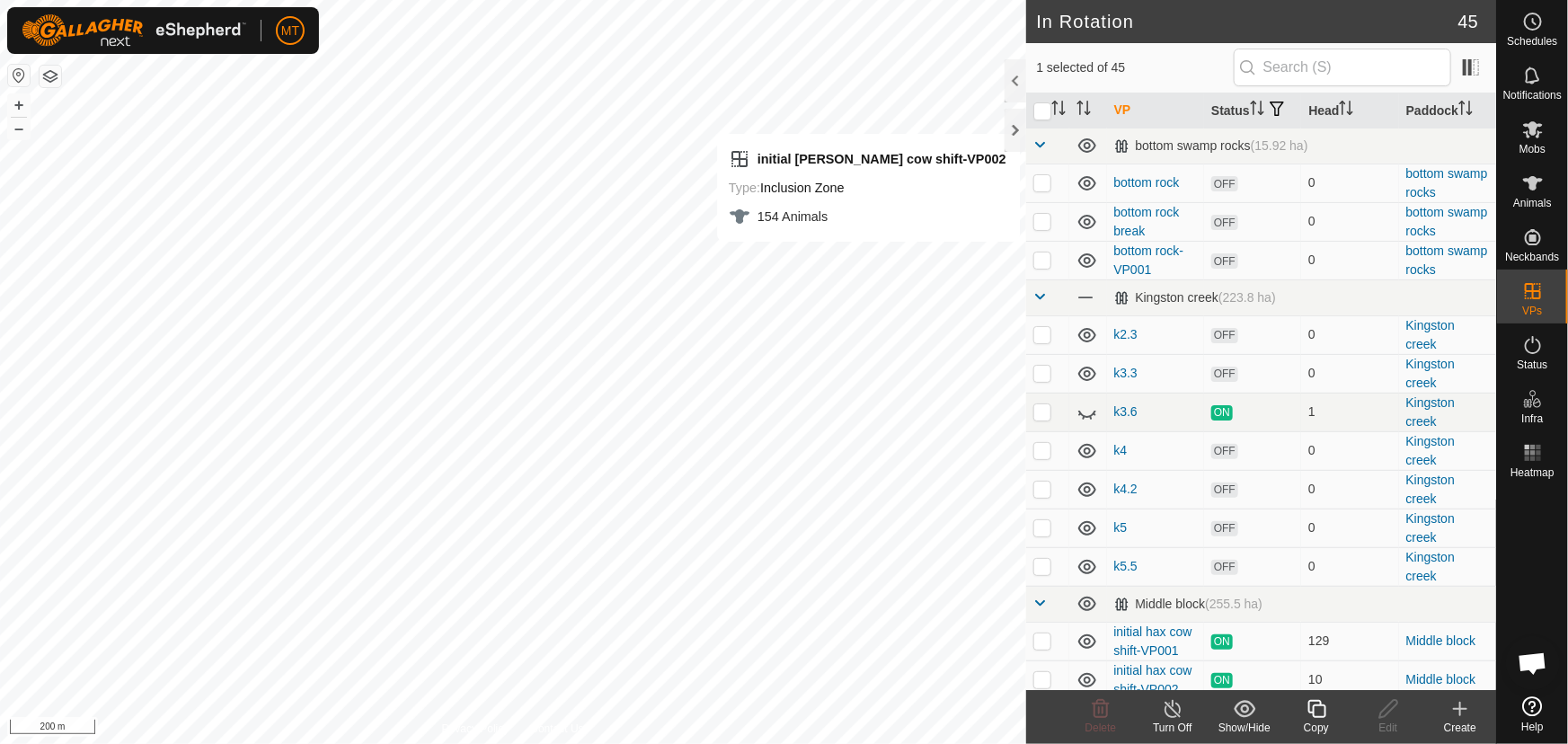
click at [1321, 713] on icon at bounding box center [1317, 709] width 22 height 21
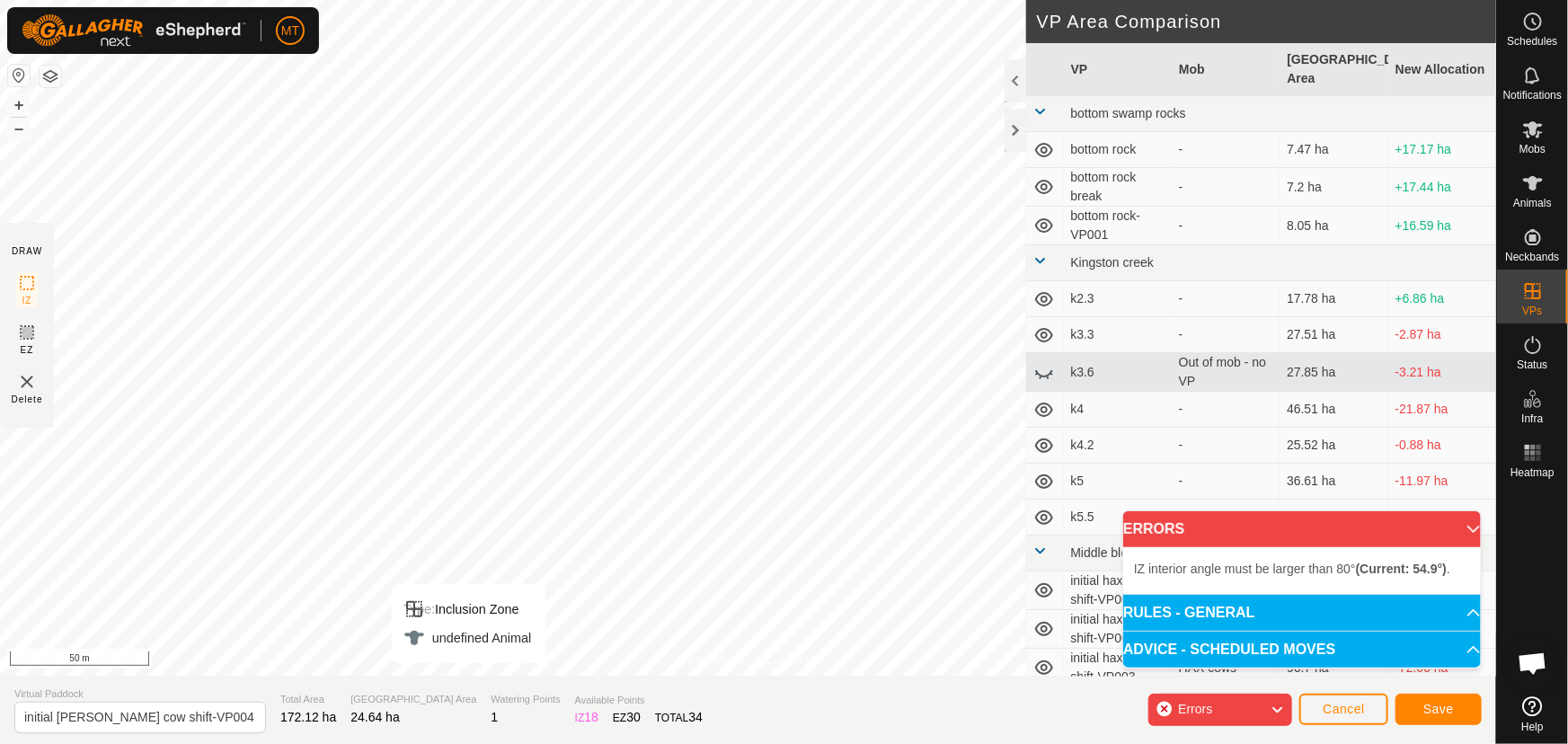
click at [470, 683] on div "Privacy Policy Contact Us Type: Inclusion Zone undefined Animal + – ⇧ i 50 m DR…" at bounding box center [748, 372] width 1496 height 744
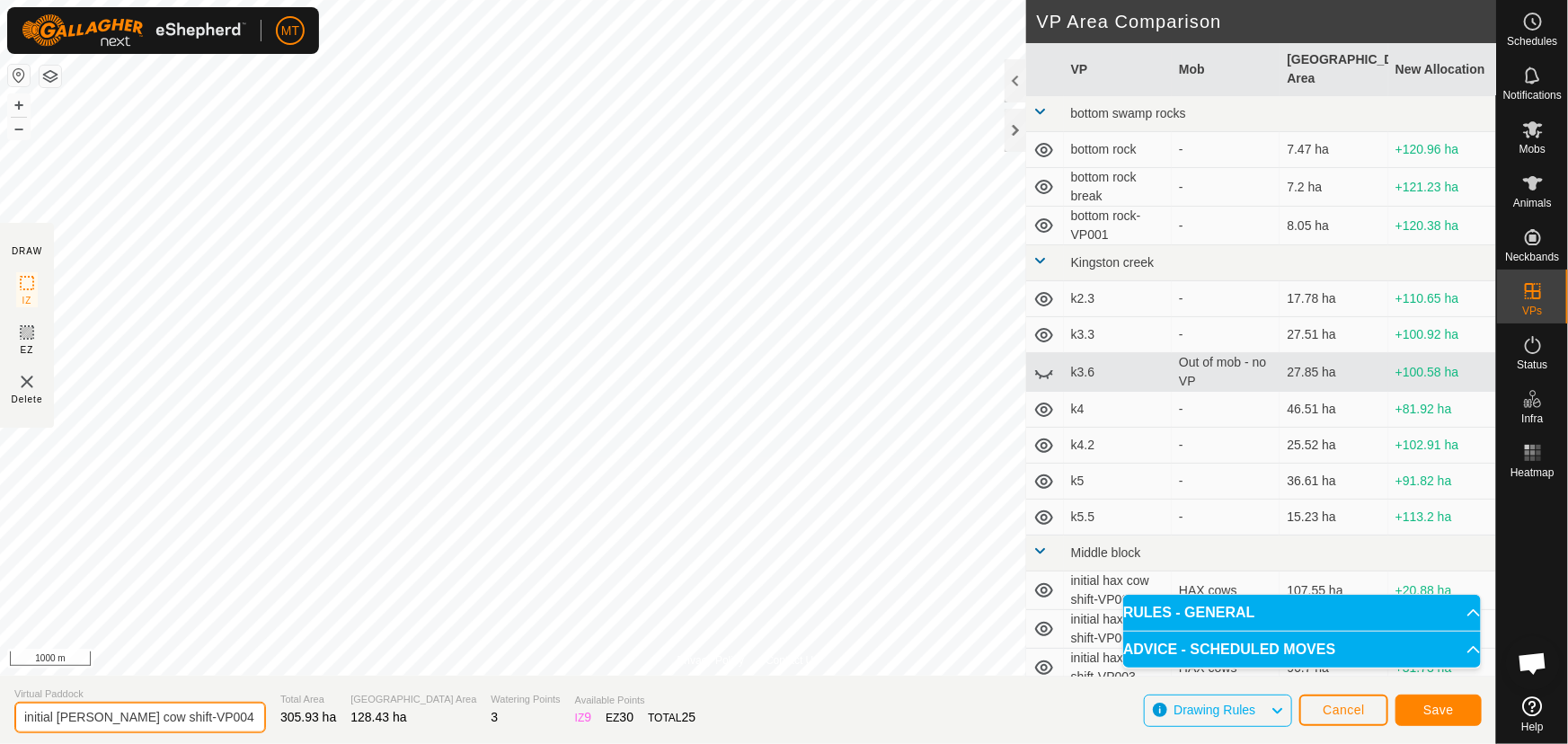
drag, startPoint x: 232, startPoint y: 718, endPoint x: 95, endPoint y: 724, distance: 137.1
click at [95, 724] on input "initial angus nelson cow shift-VP004" at bounding box center [140, 718] width 251 height 31
click at [127, 719] on input "initial angus nelson cow shift-VP004" at bounding box center [140, 718] width 251 height 31
click at [22, 714] on input "initial angus nelson cow shift-VP004" at bounding box center [140, 718] width 251 height 31
click at [197, 718] on input "kingston creek initial angus nelson cow shift-VP004" at bounding box center [140, 718] width 251 height 31
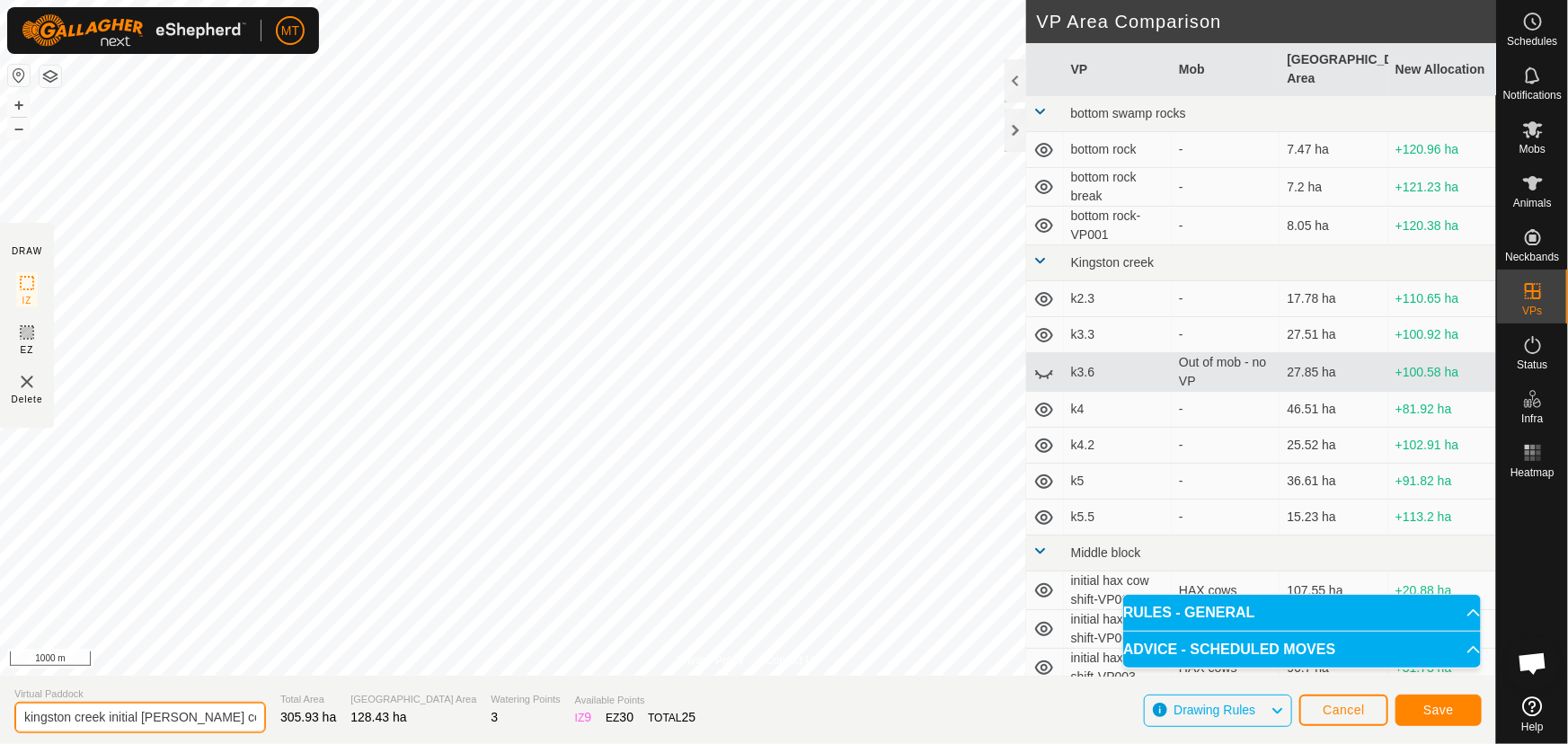
click at [197, 718] on input "kingston creek initial angus nelson cow shift-VP004" at bounding box center [140, 718] width 251 height 31
drag, startPoint x: 234, startPoint y: 719, endPoint x: 276, endPoint y: 709, distance: 43.2
click at [276, 709] on section "Virtual Paddock kingston creek initial angus cow shift-VP004 Total Area 305.93 …" at bounding box center [748, 710] width 1496 height 68
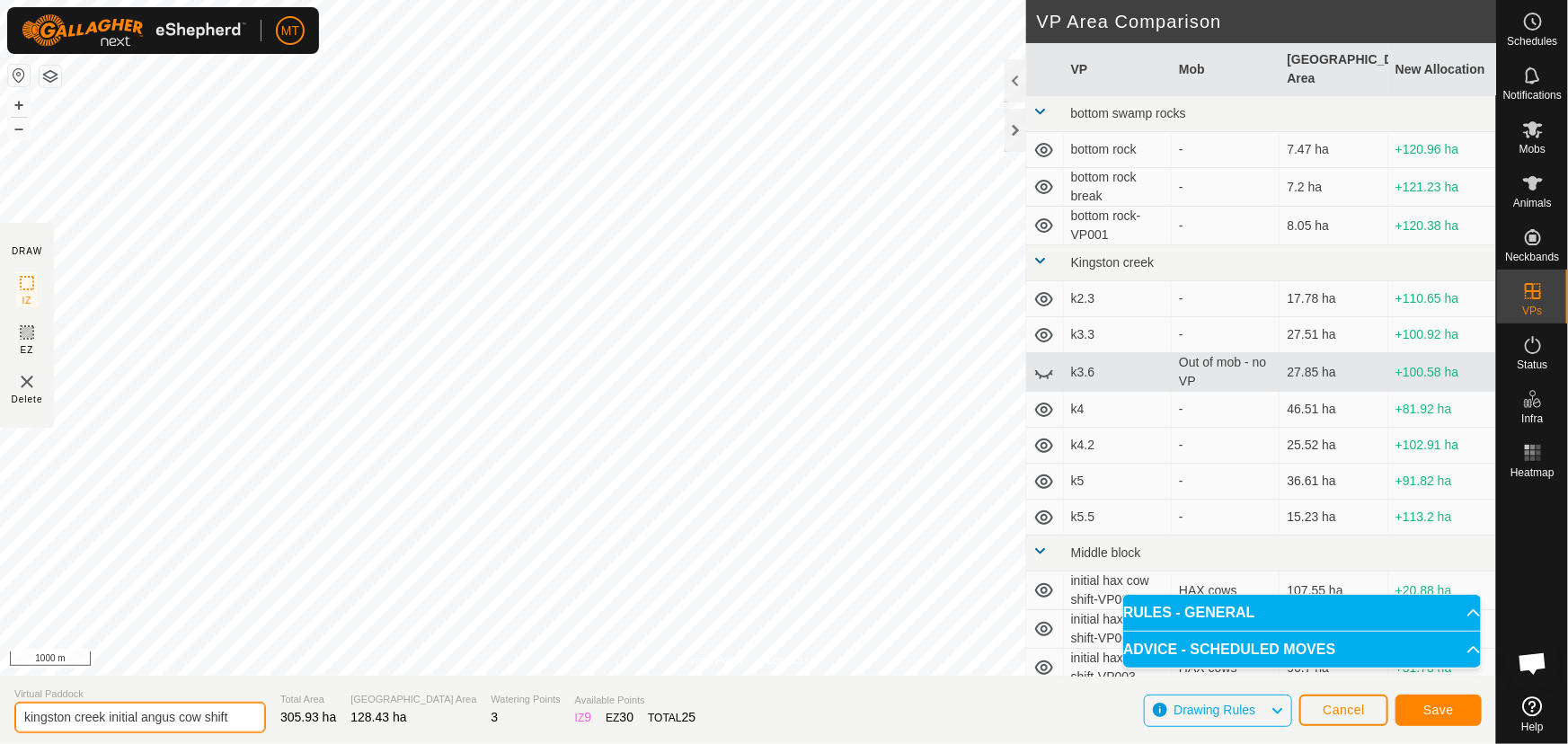
type input "kingston creek initial angus cow shift"
click at [1435, 705] on span "Save" at bounding box center [1437, 710] width 30 height 15
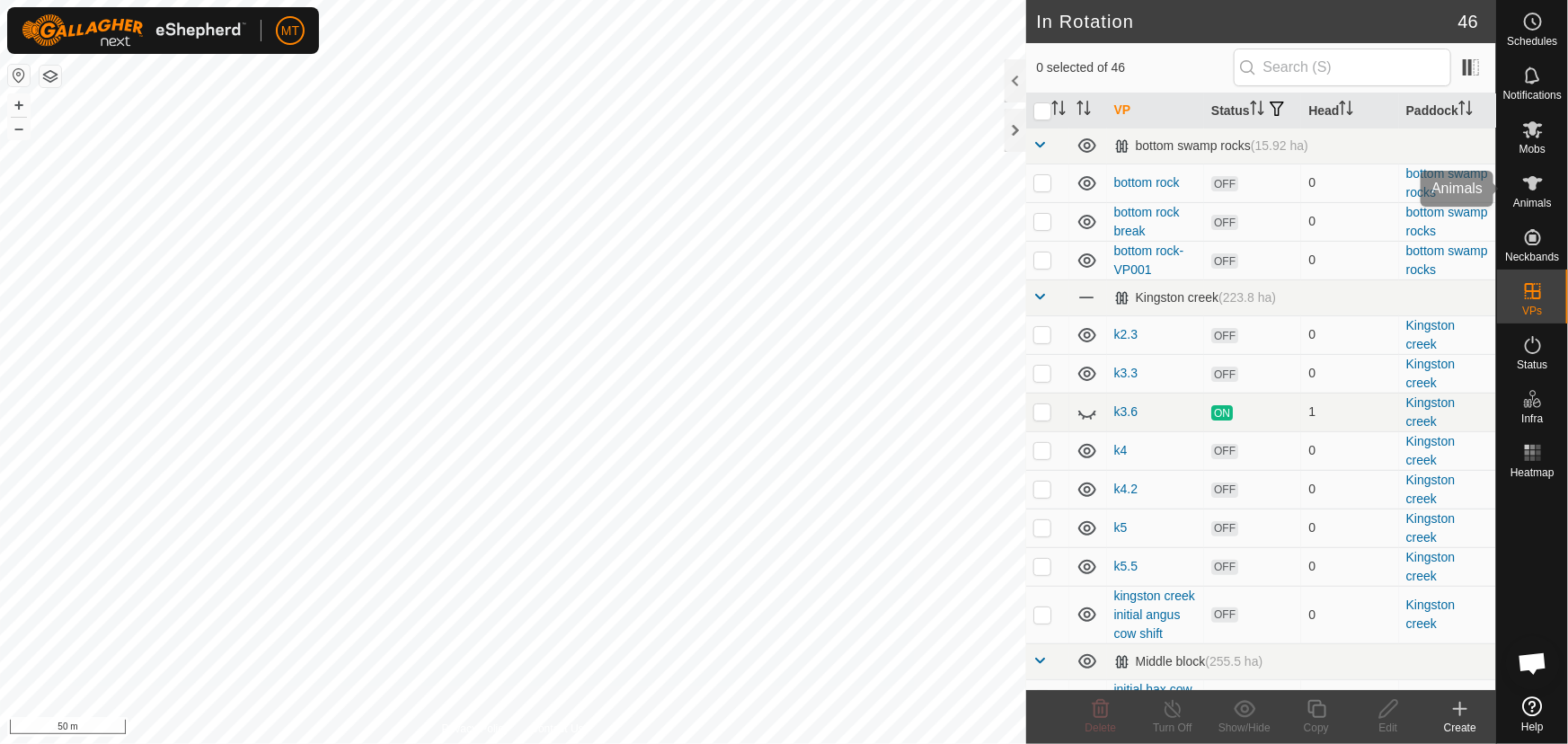
click at [1536, 188] on icon at bounding box center [1533, 183] width 21 height 21
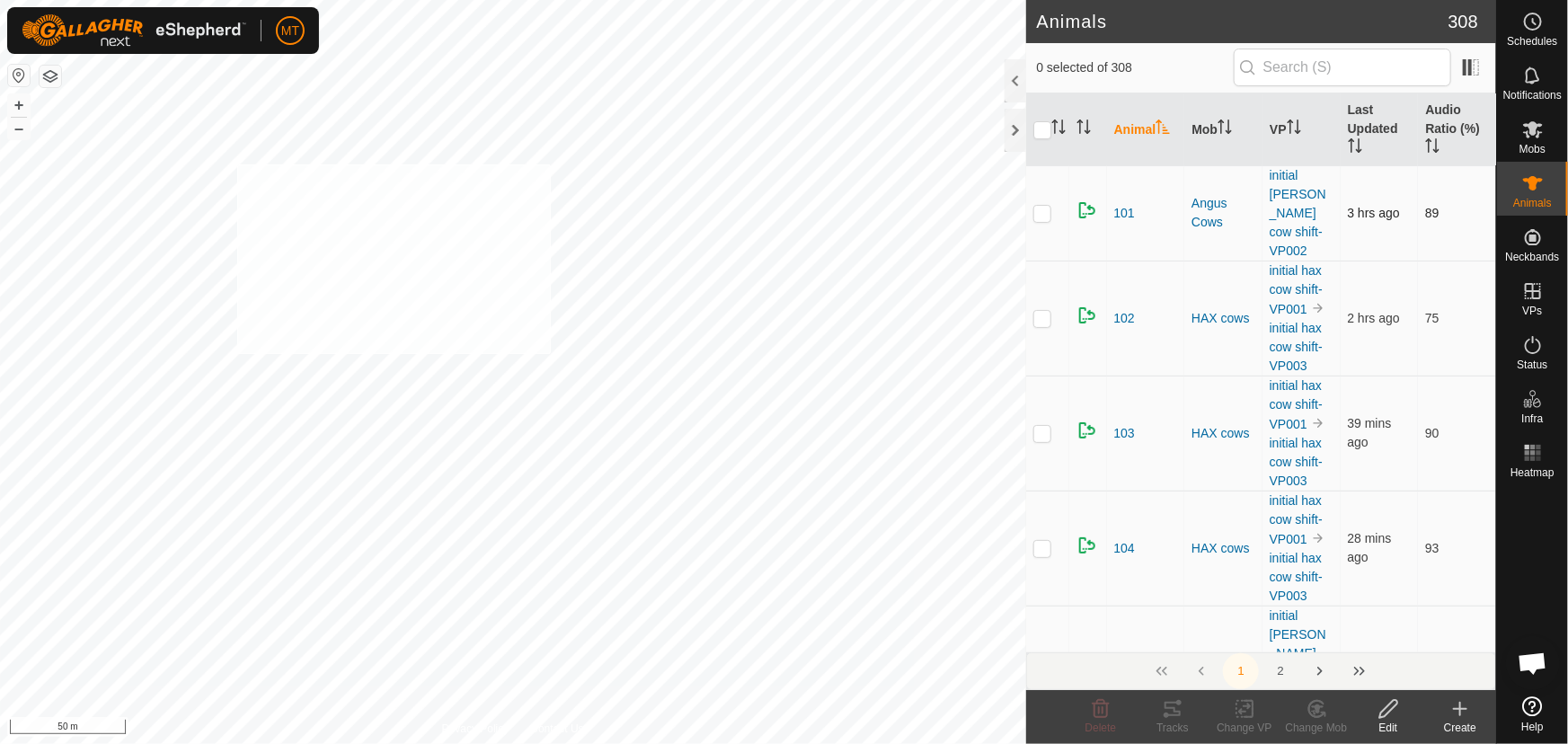
checkbox input "true"
click at [1062, 126] on icon "Activate to sort" at bounding box center [1063, 127] width 2 height 15
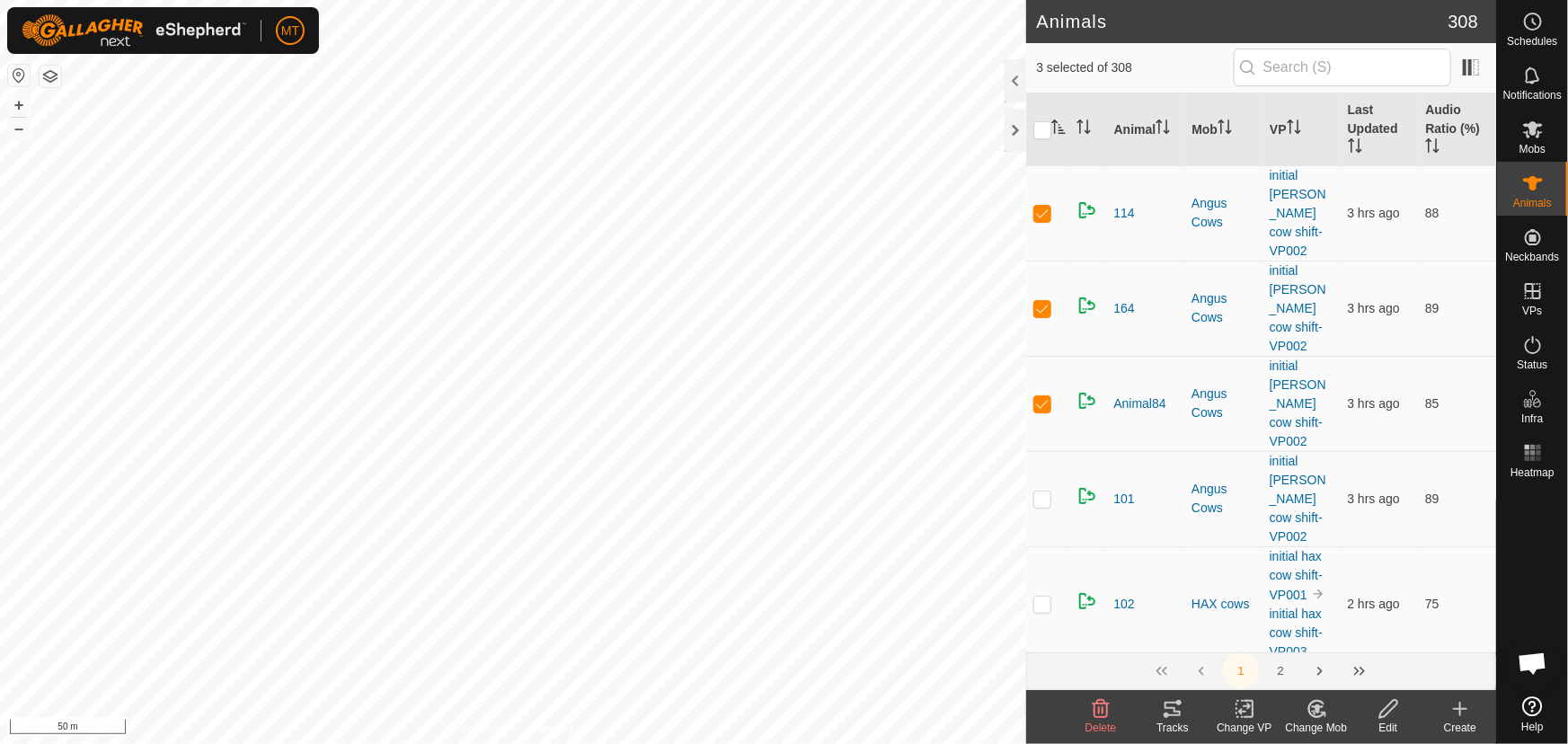
click at [1313, 710] on icon at bounding box center [1317, 709] width 22 height 21
click at [1331, 632] on link "Choose Mob..." at bounding box center [1370, 631] width 178 height 36
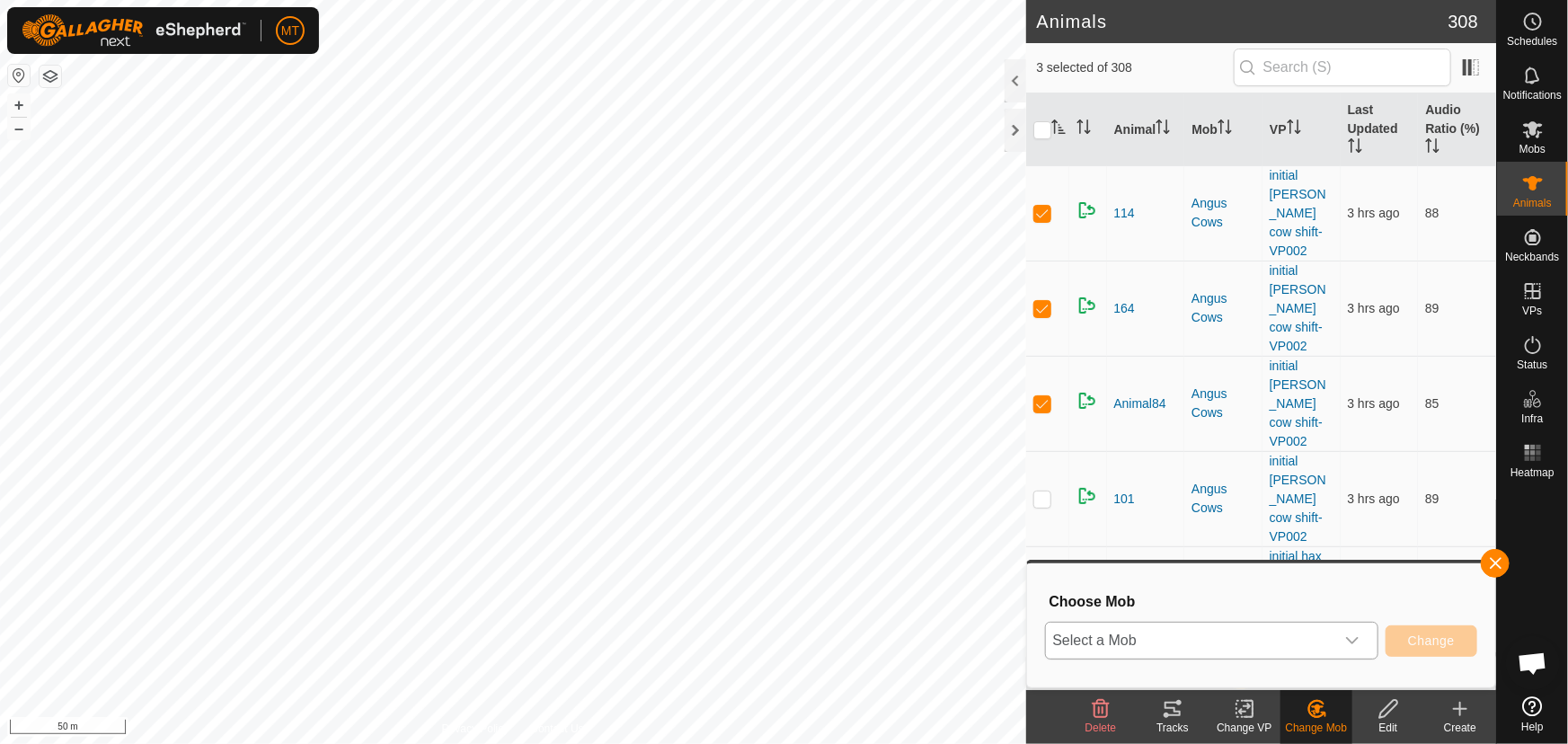
click at [1248, 635] on span "Select a Mob" at bounding box center [1190, 640] width 288 height 36
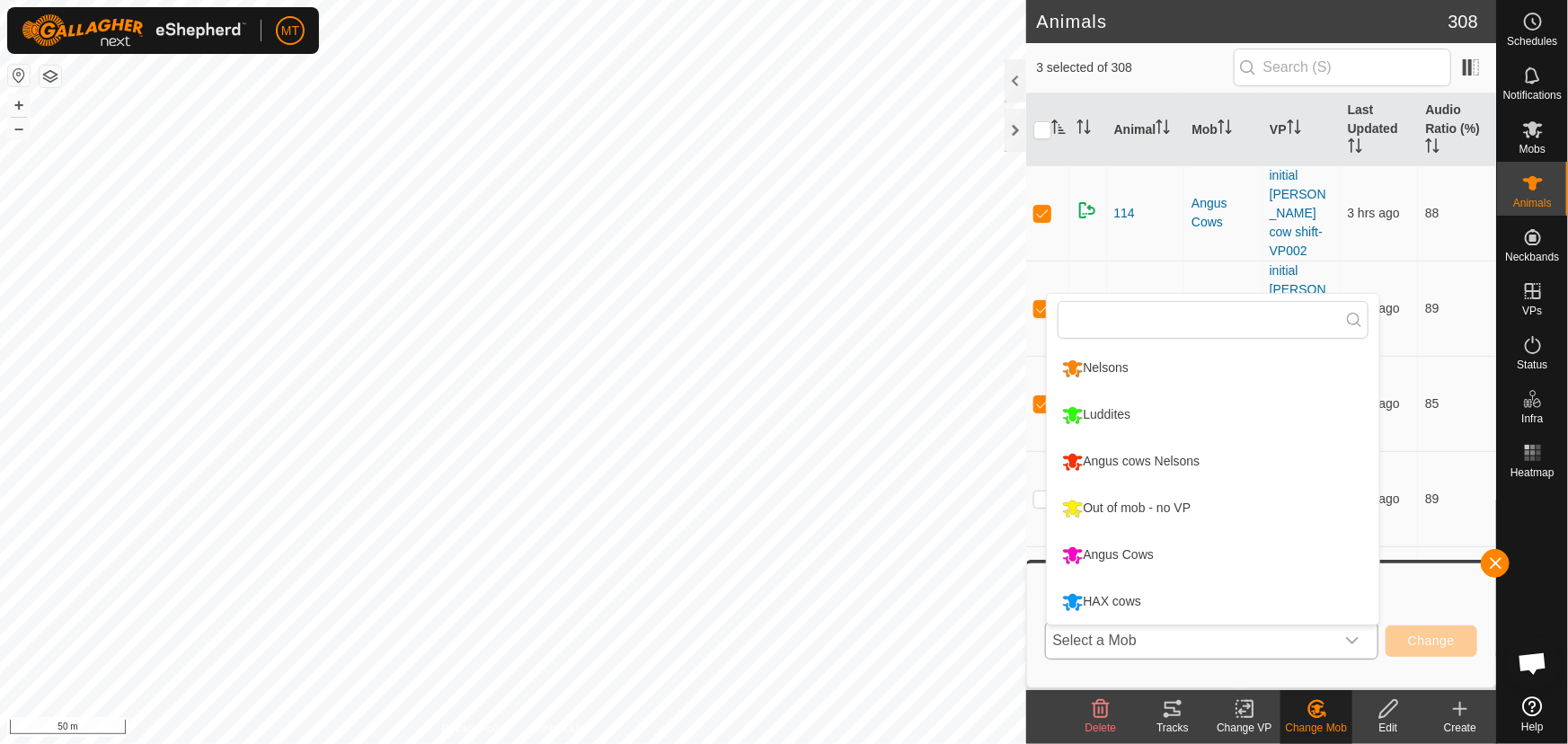
click at [1150, 465] on li "Angus cows Nelsons" at bounding box center [1213, 462] width 332 height 45
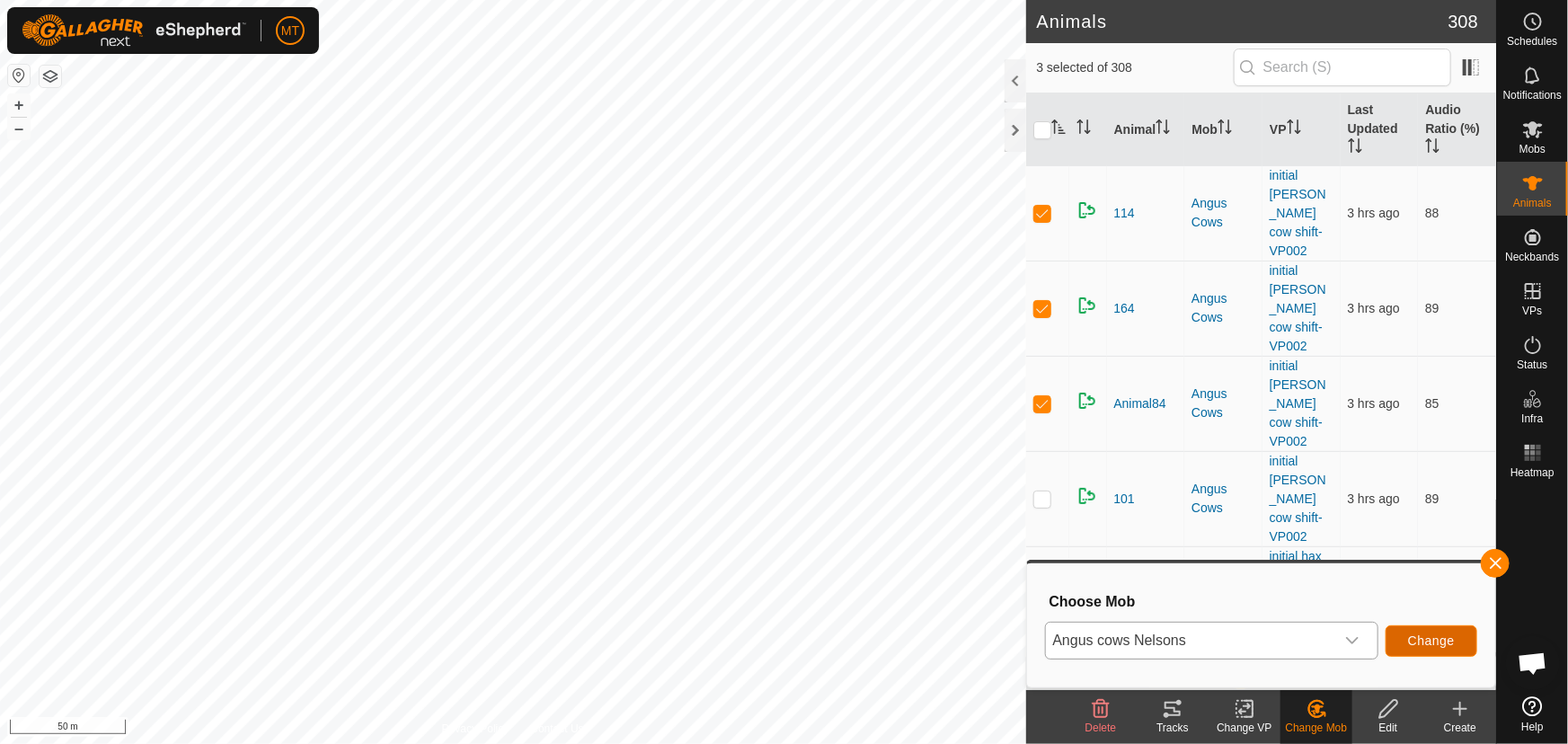
click at [1440, 635] on span "Change" at bounding box center [1432, 640] width 47 height 15
checkbox input "false"
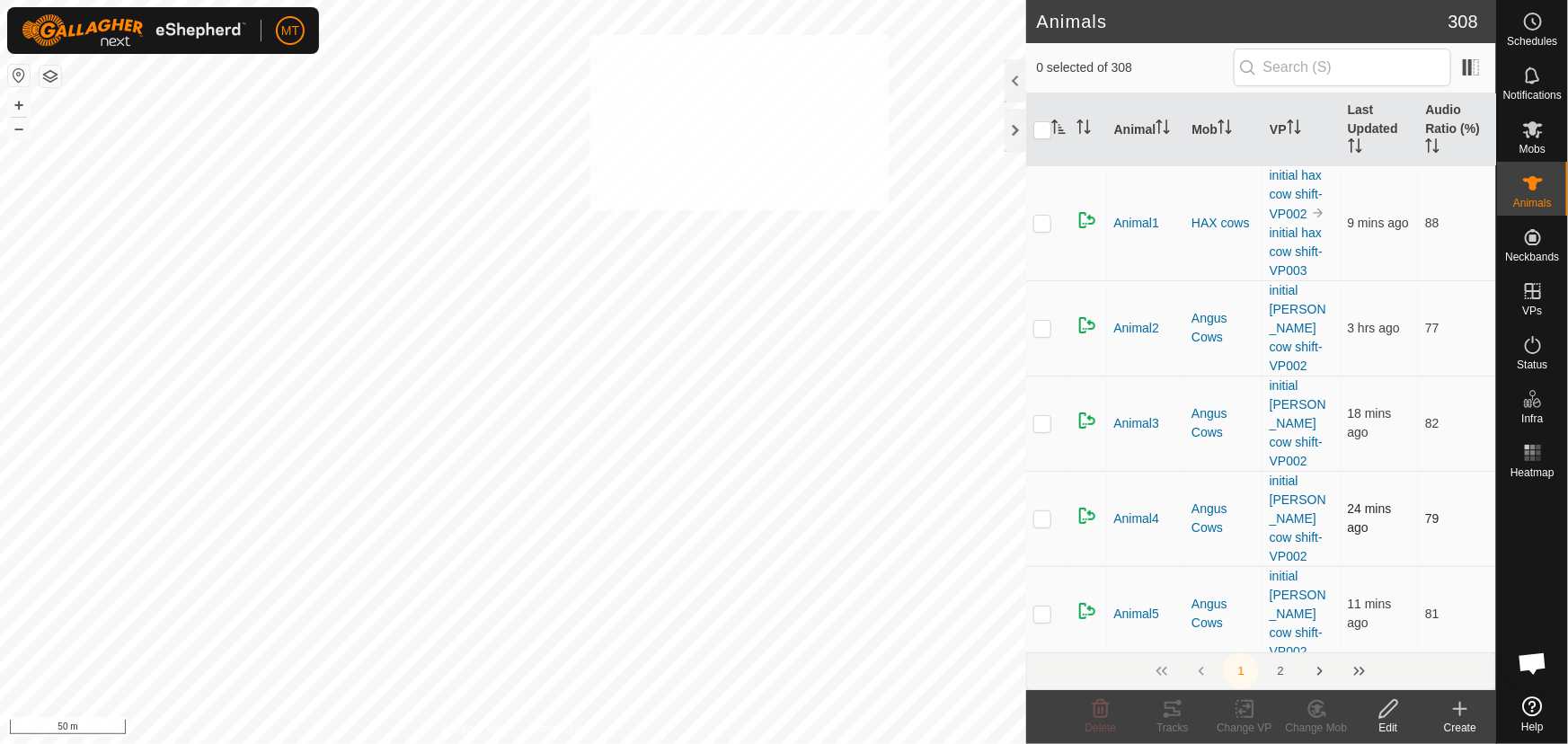
checkbox input "true"
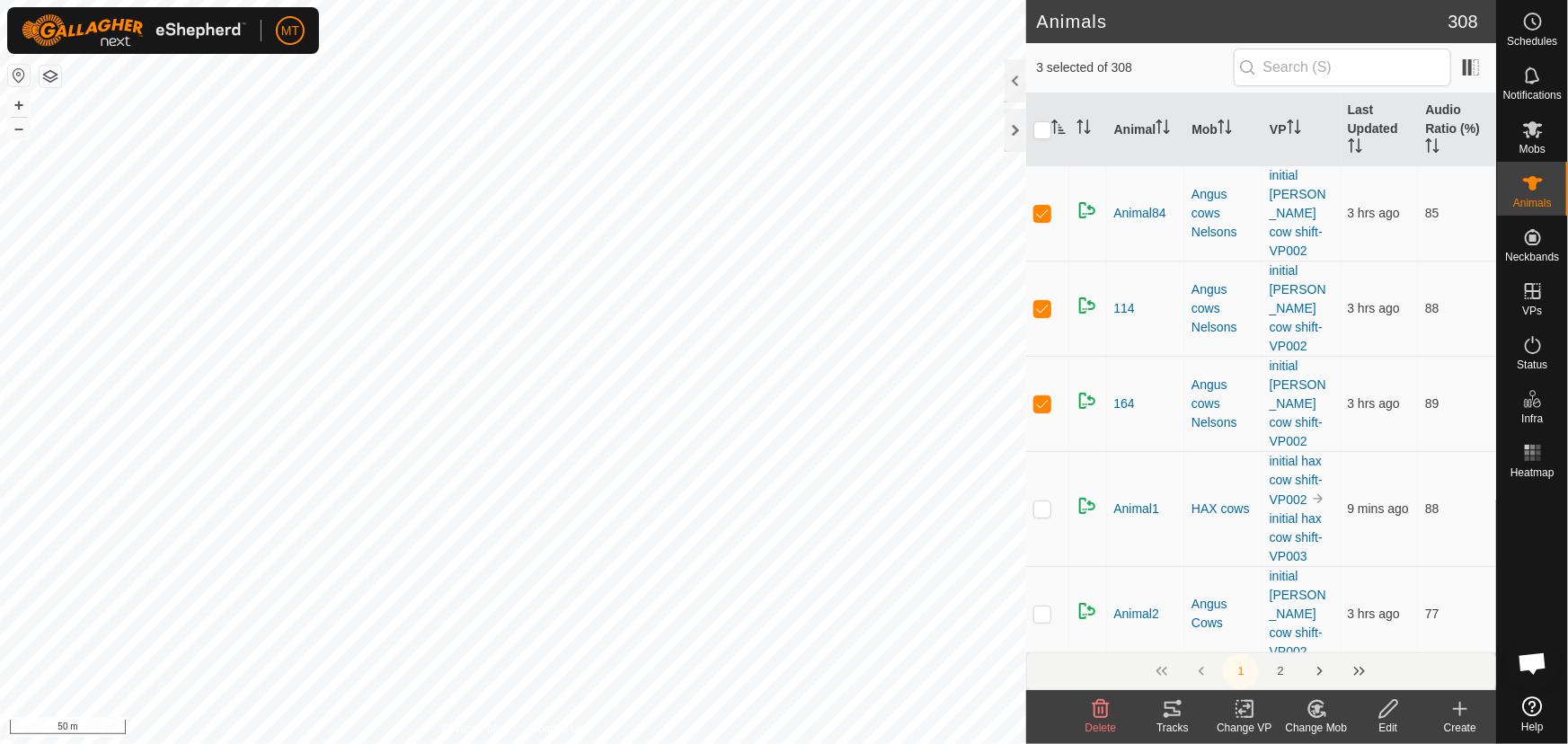
click at [1242, 706] on icon at bounding box center [1245, 709] width 22 height 21
click at [1258, 632] on link "Choose VP..." at bounding box center [1298, 631] width 178 height 36
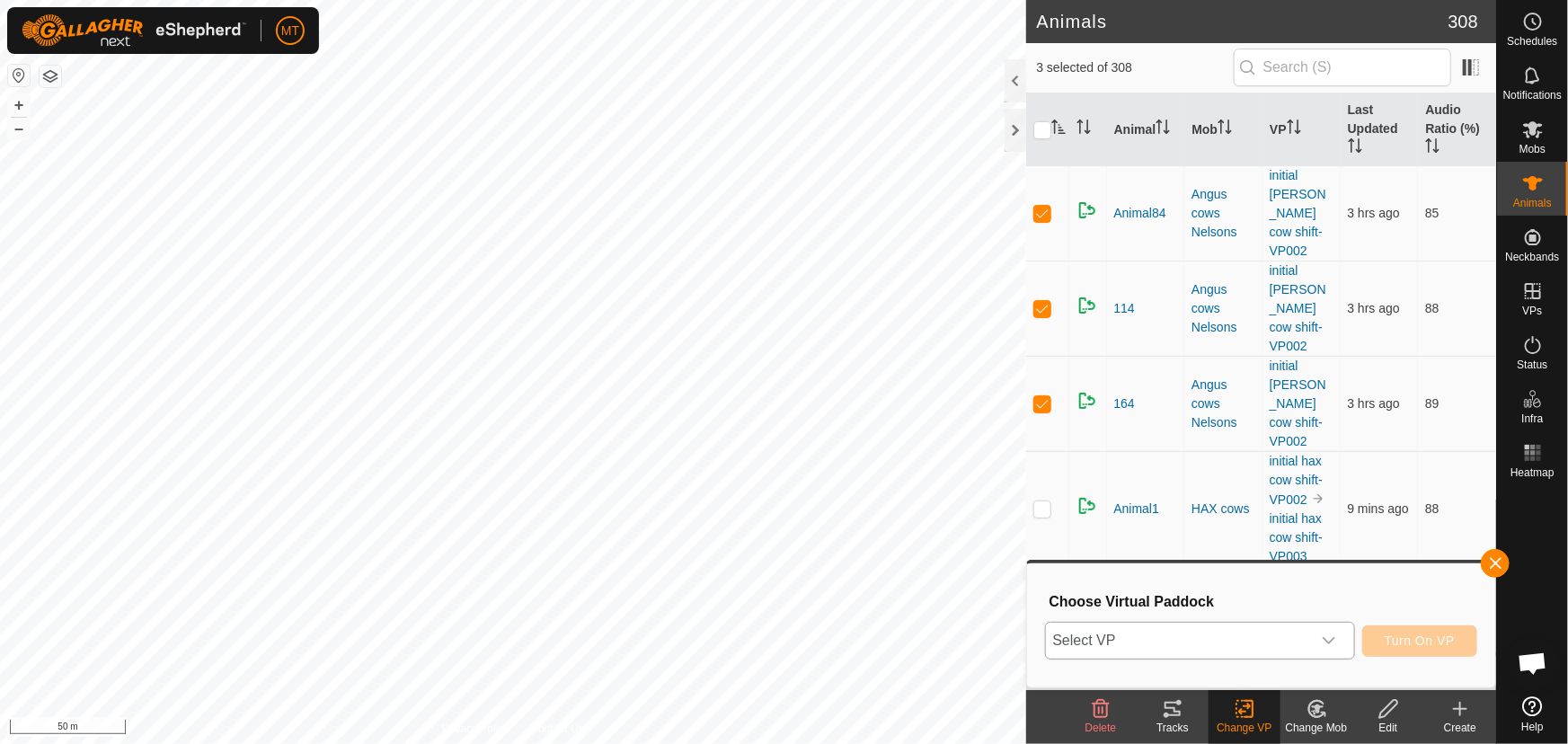
click at [1213, 634] on span "Select VP" at bounding box center [1178, 640] width 265 height 36
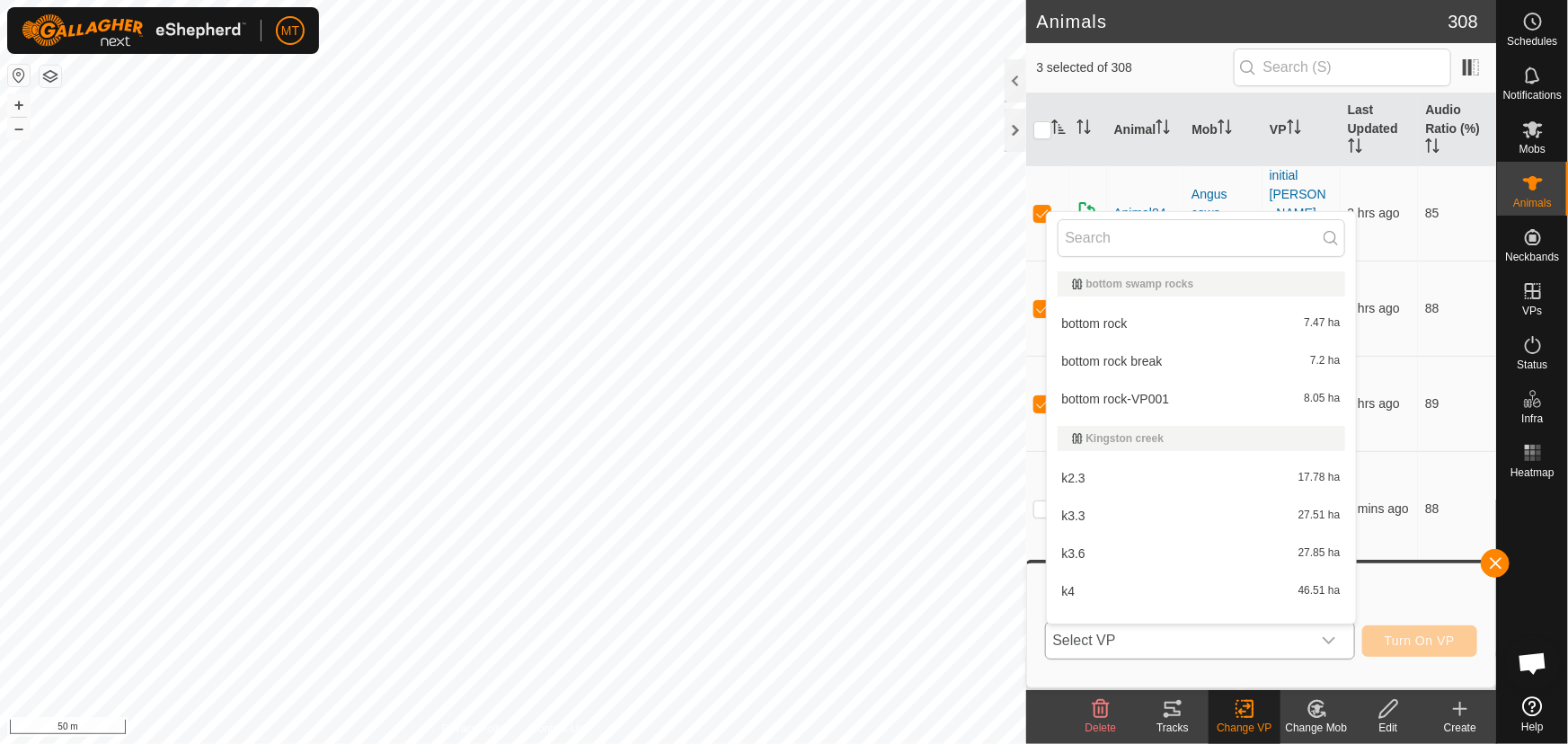
scroll to position [22, 0]
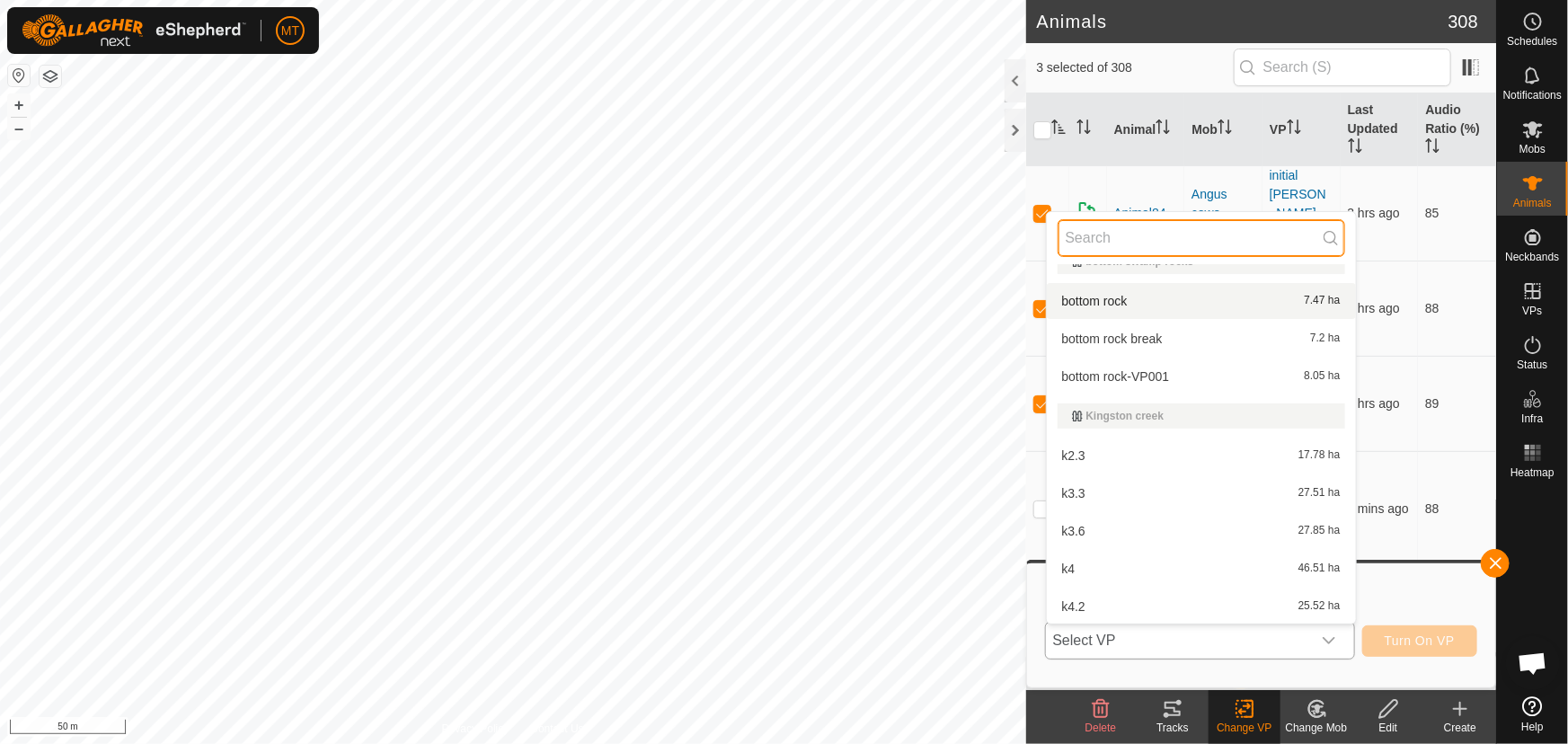
click at [1182, 244] on input "text" at bounding box center [1201, 238] width 287 height 38
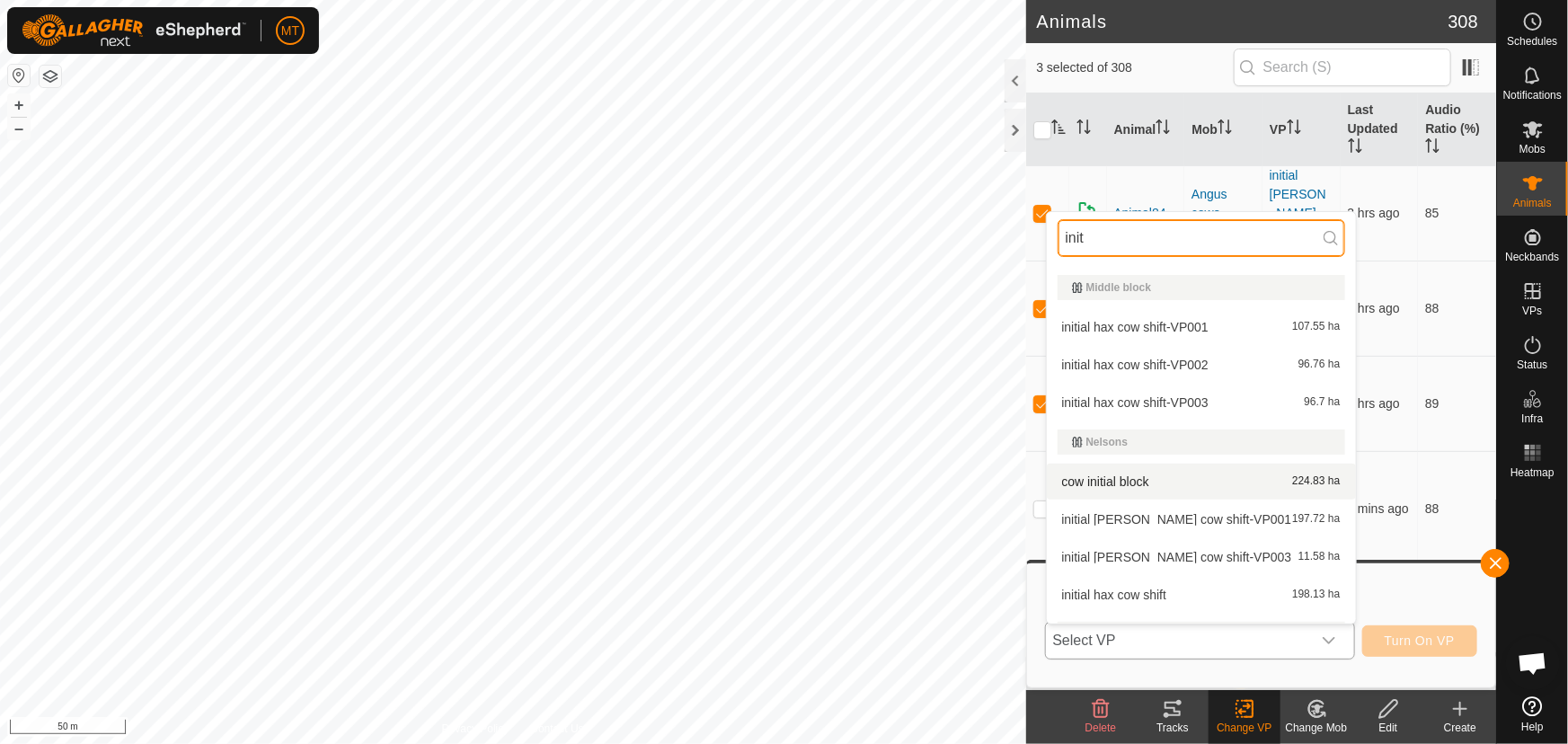
scroll to position [104, 0]
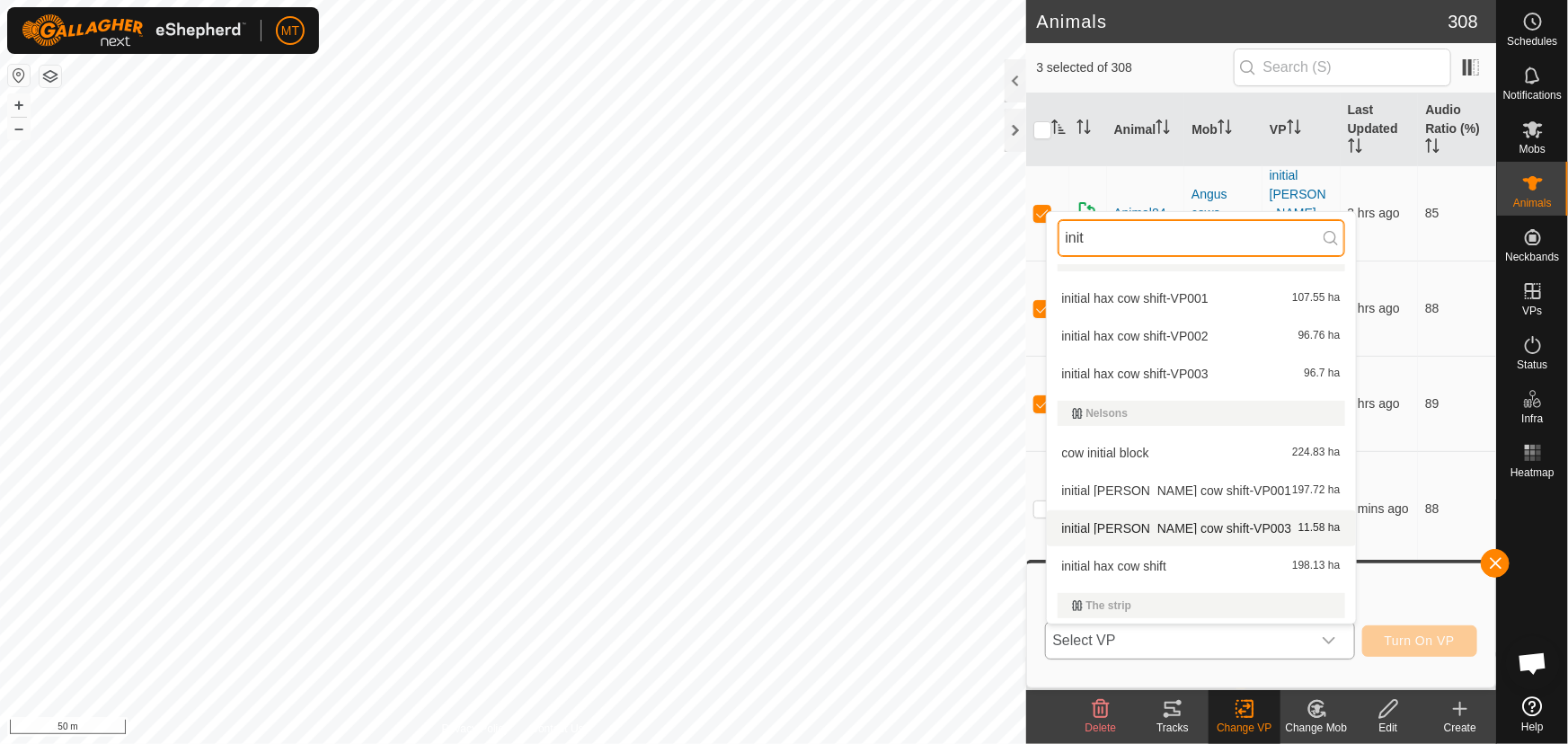
type input "init"
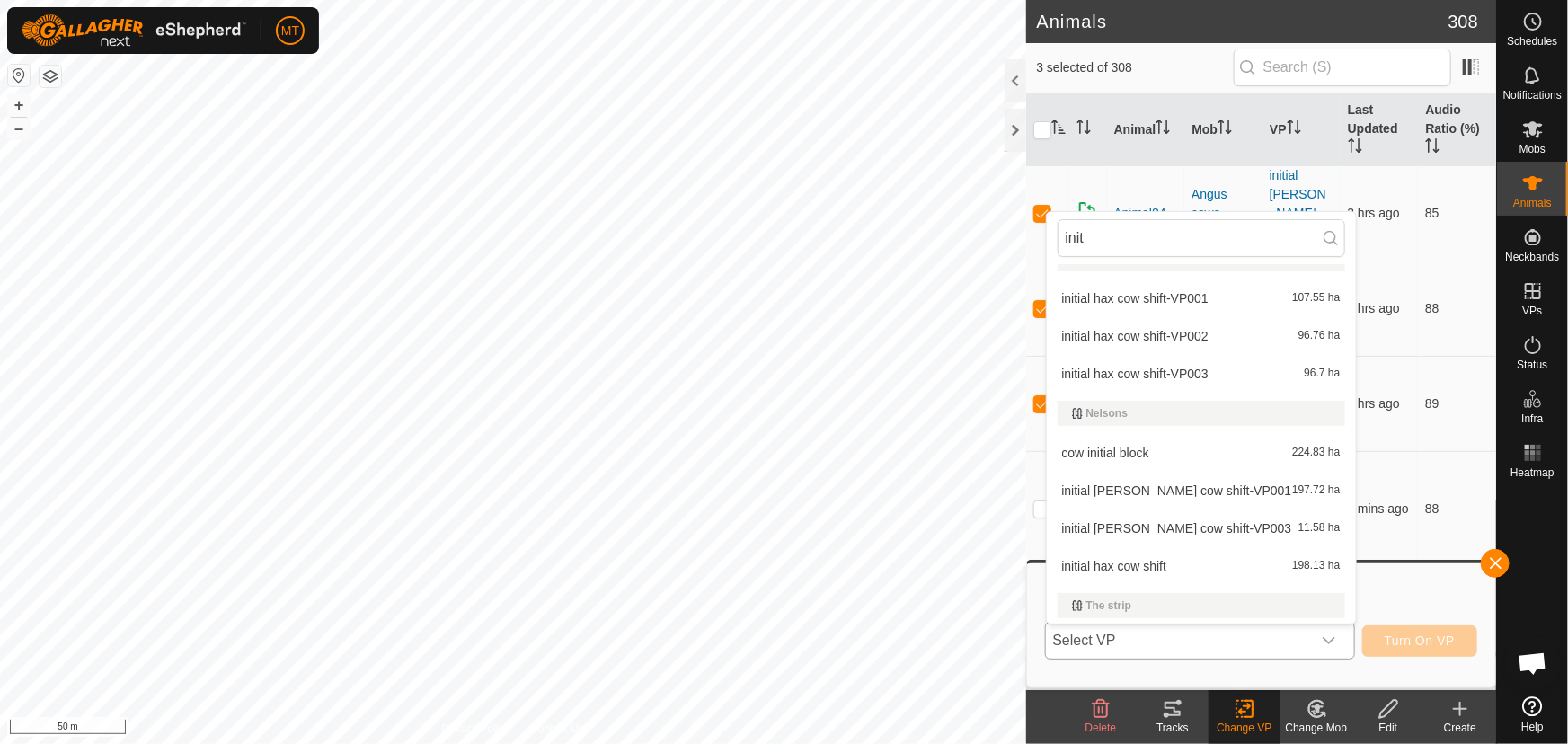
click at [1234, 521] on li "initial angus nelson cow shift-VP003 11.58 ha" at bounding box center [1201, 528] width 309 height 36
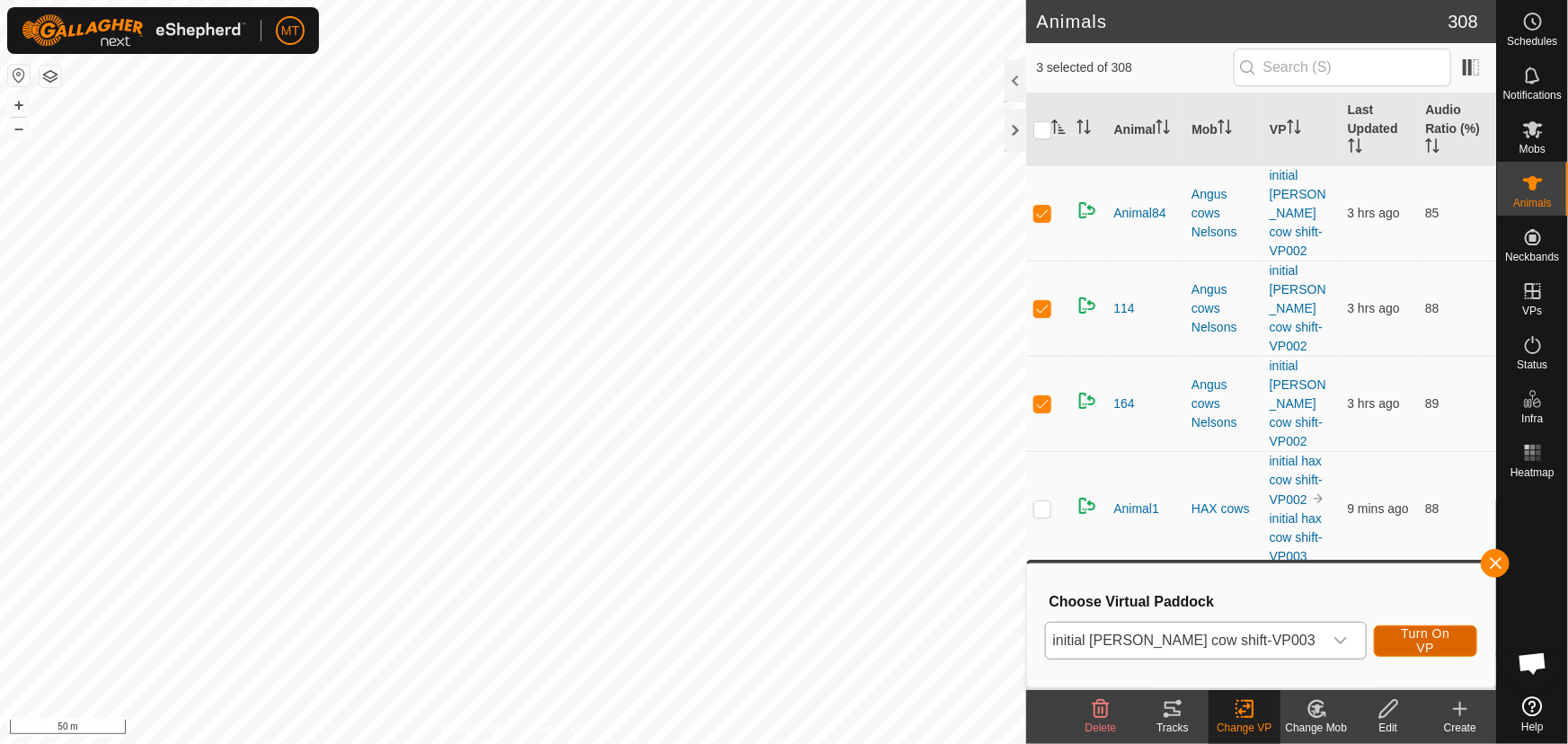
click at [1403, 639] on span "Turn On VP" at bounding box center [1426, 641] width 58 height 29
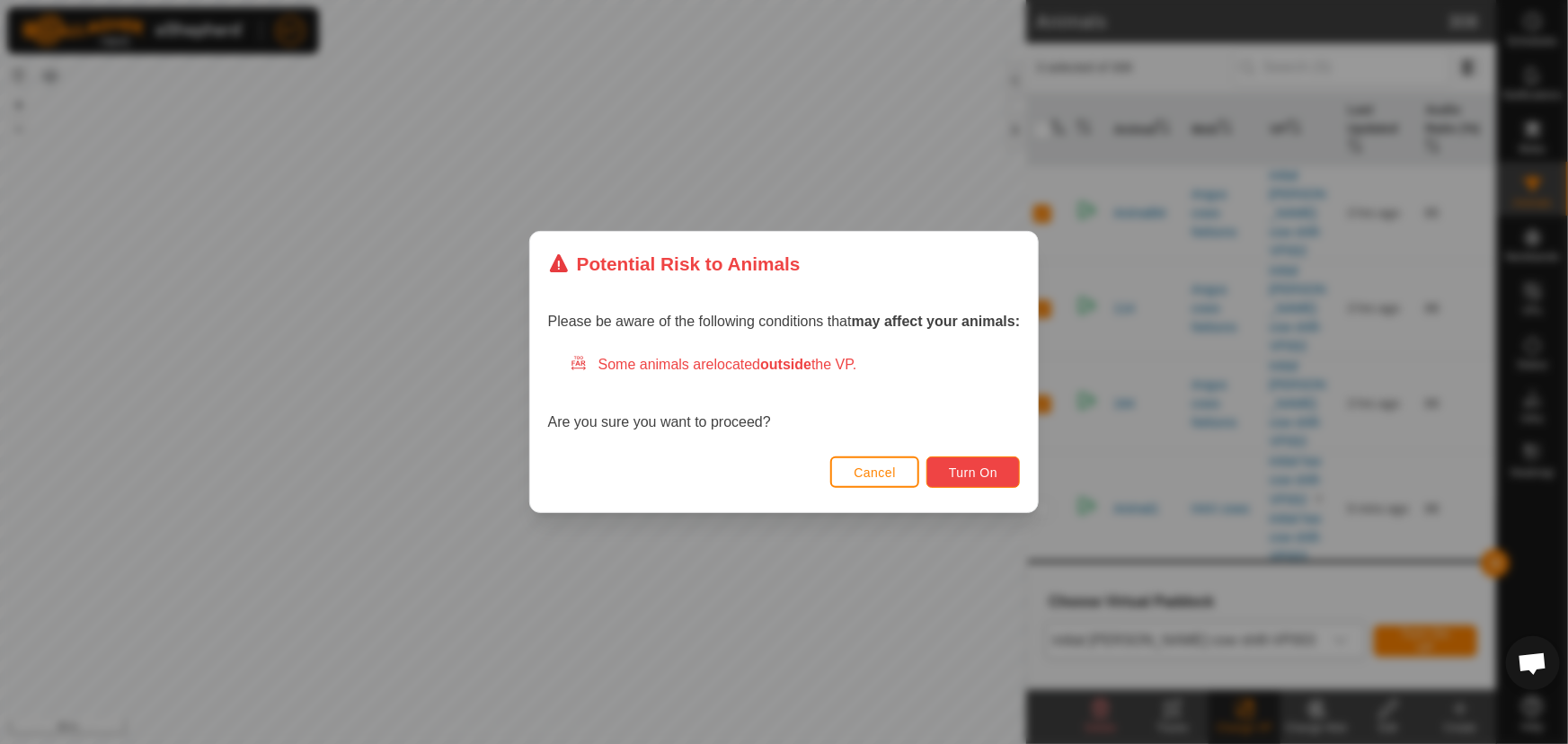
click at [992, 469] on span "Turn On" at bounding box center [973, 472] width 49 height 15
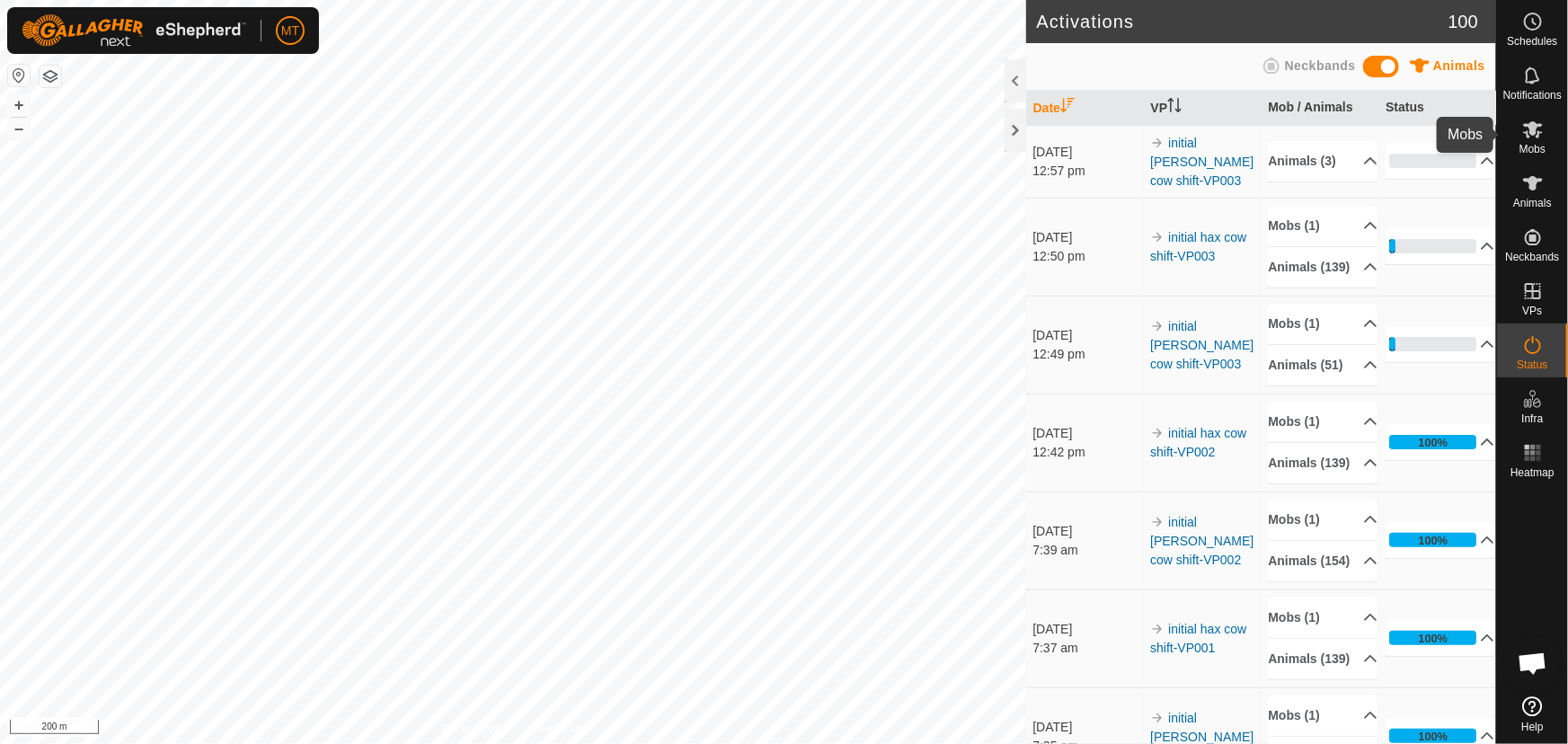
click at [1530, 138] on icon at bounding box center [1533, 130] width 21 height 21
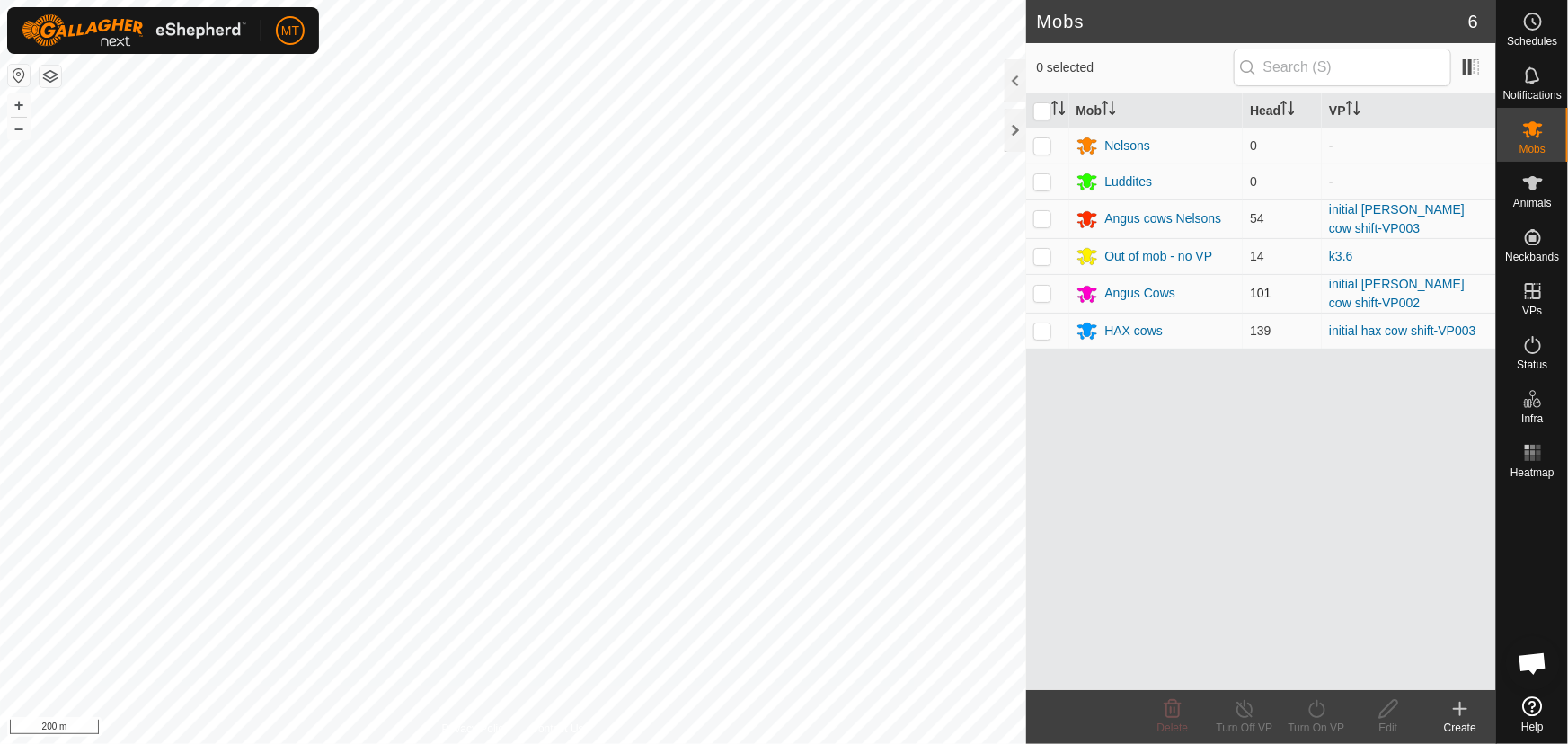
click at [1042, 292] on p-checkbox at bounding box center [1042, 292] width 18 height 15
checkbox input "true"
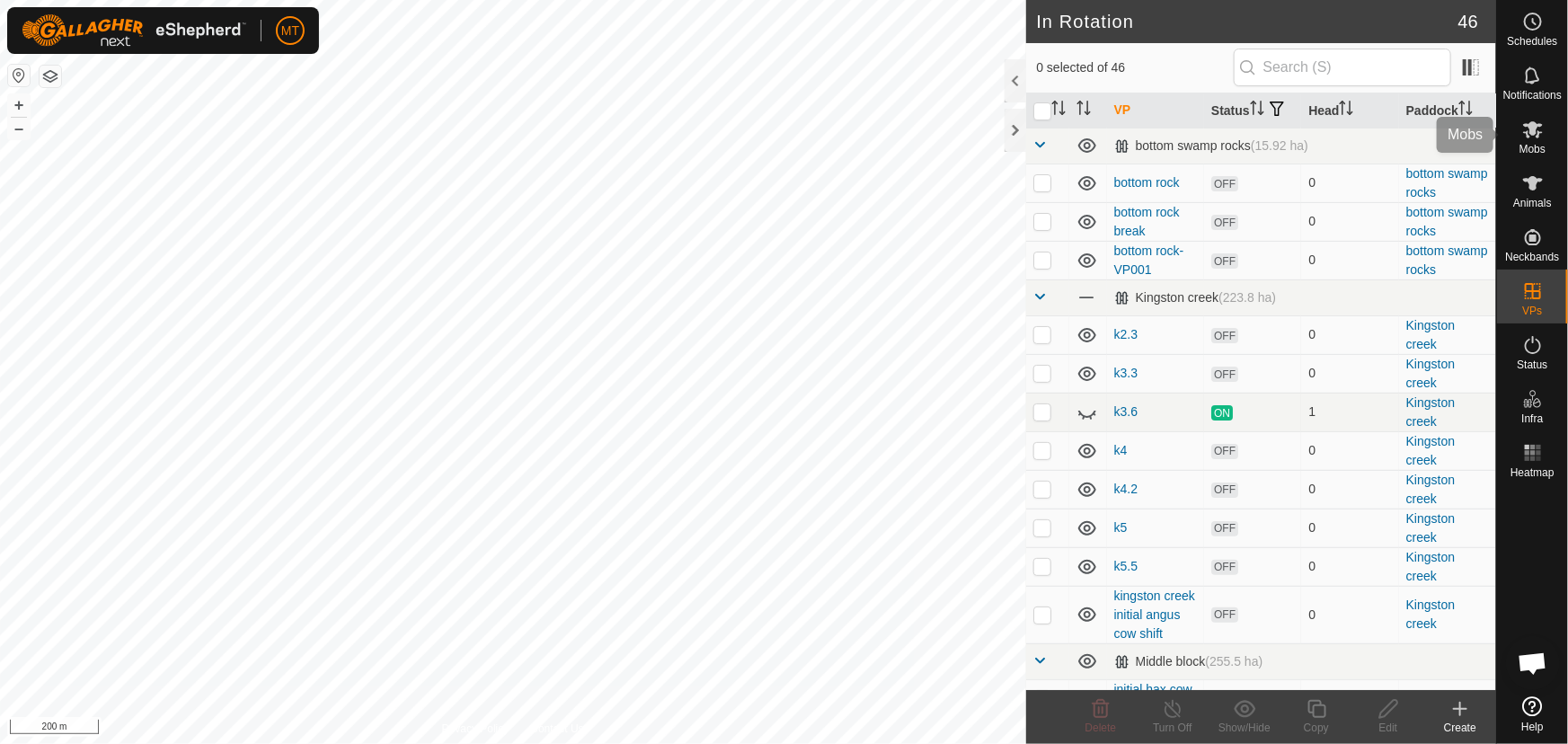
click at [1527, 145] on span "Mobs" at bounding box center [1532, 149] width 26 height 11
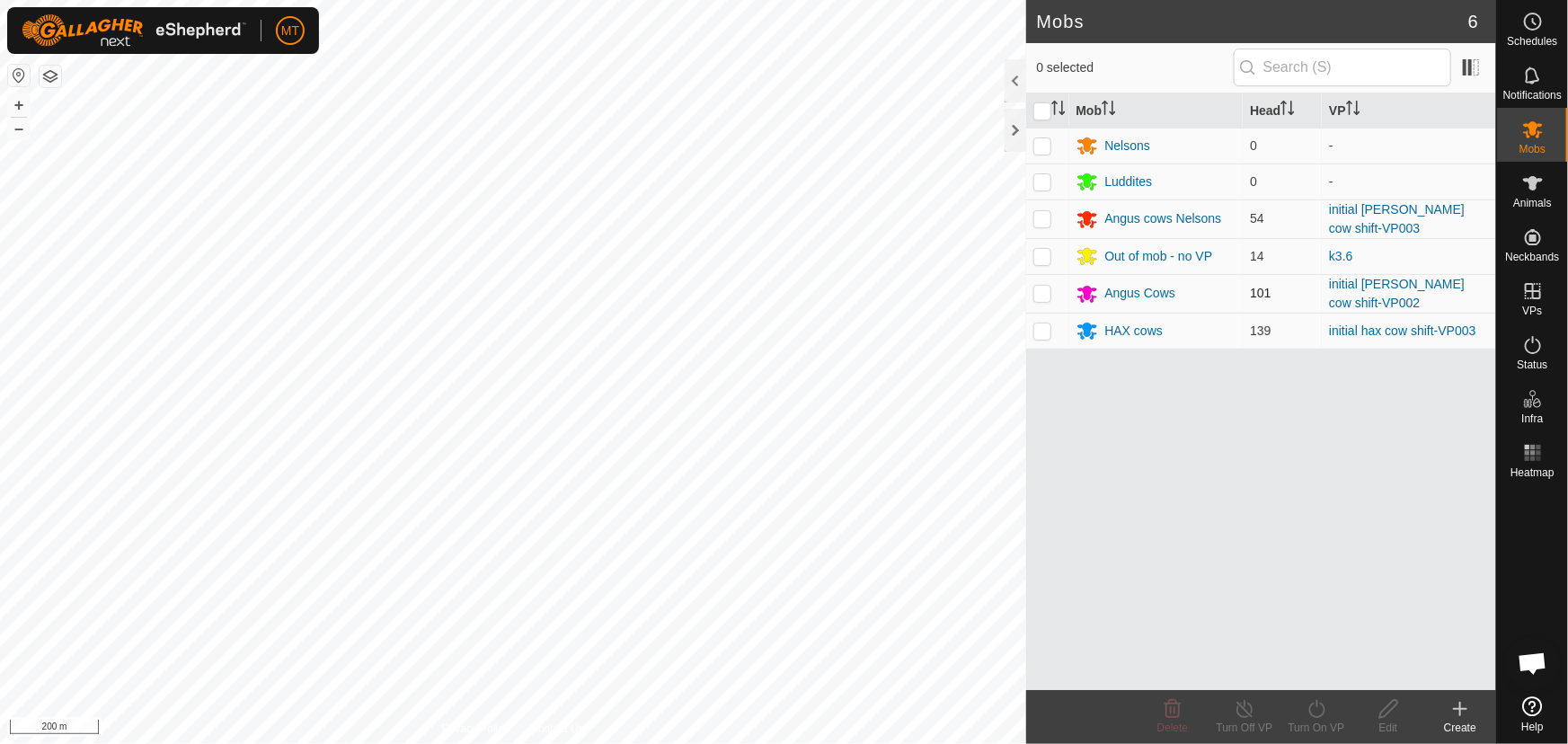
click at [1042, 296] on p-checkbox at bounding box center [1042, 292] width 18 height 15
checkbox input "true"
click at [1321, 704] on icon at bounding box center [1317, 709] width 22 height 21
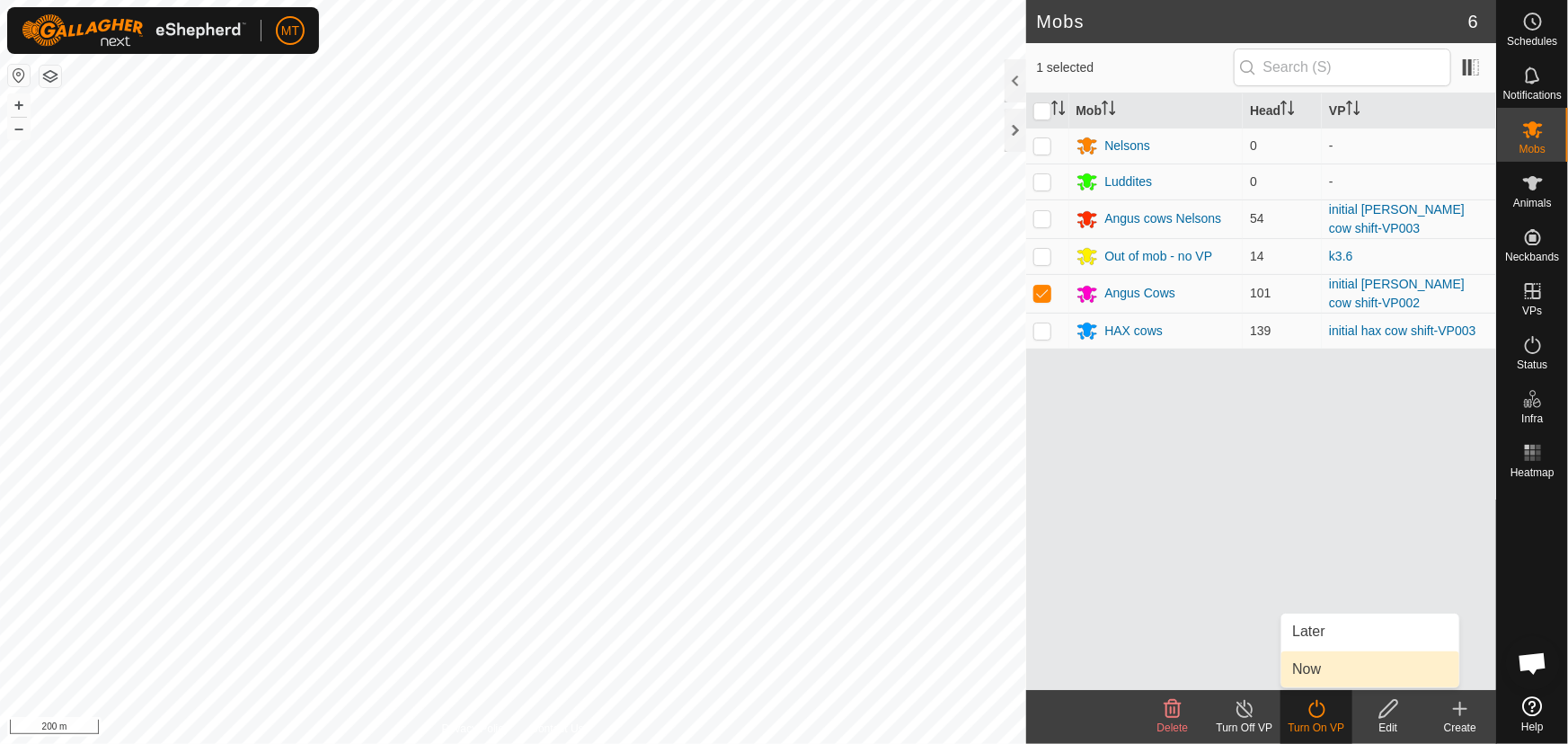
click at [1330, 655] on link "Now" at bounding box center [1370, 669] width 178 height 36
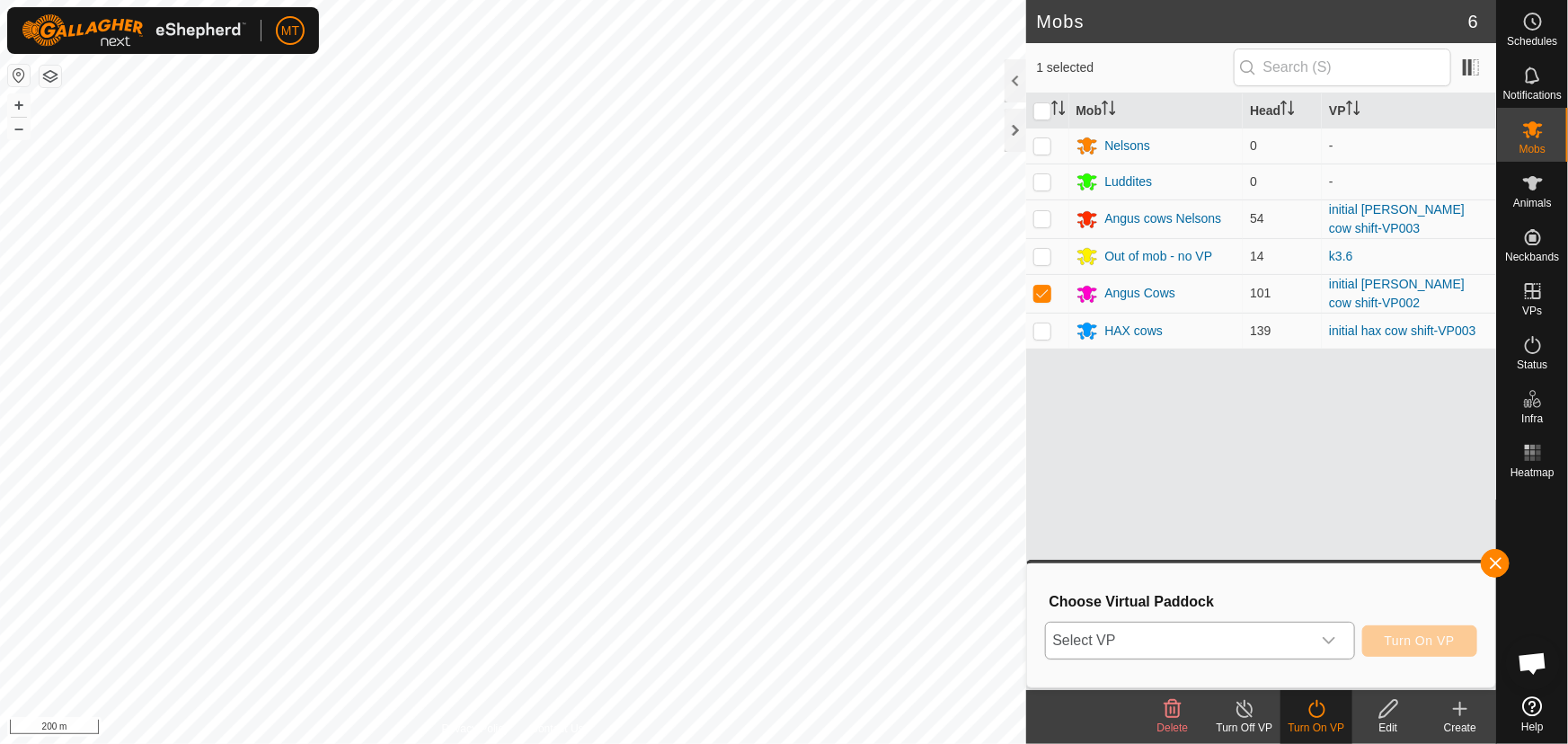
click at [1185, 645] on span "Select VP" at bounding box center [1178, 640] width 265 height 36
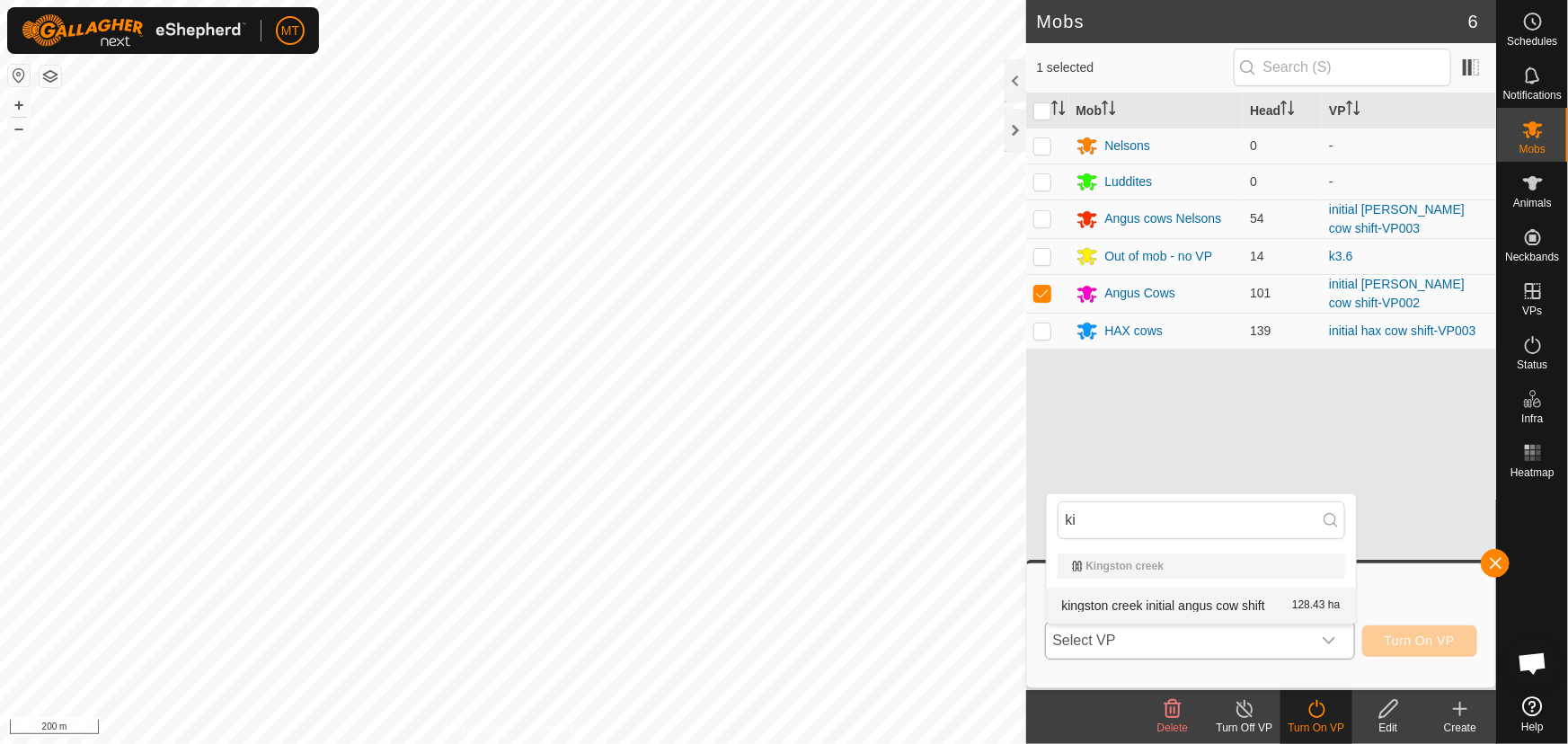
type input "ki"
click at [1139, 601] on li "kingston creek initial angus cow shift 128.43 ha" at bounding box center [1201, 605] width 309 height 36
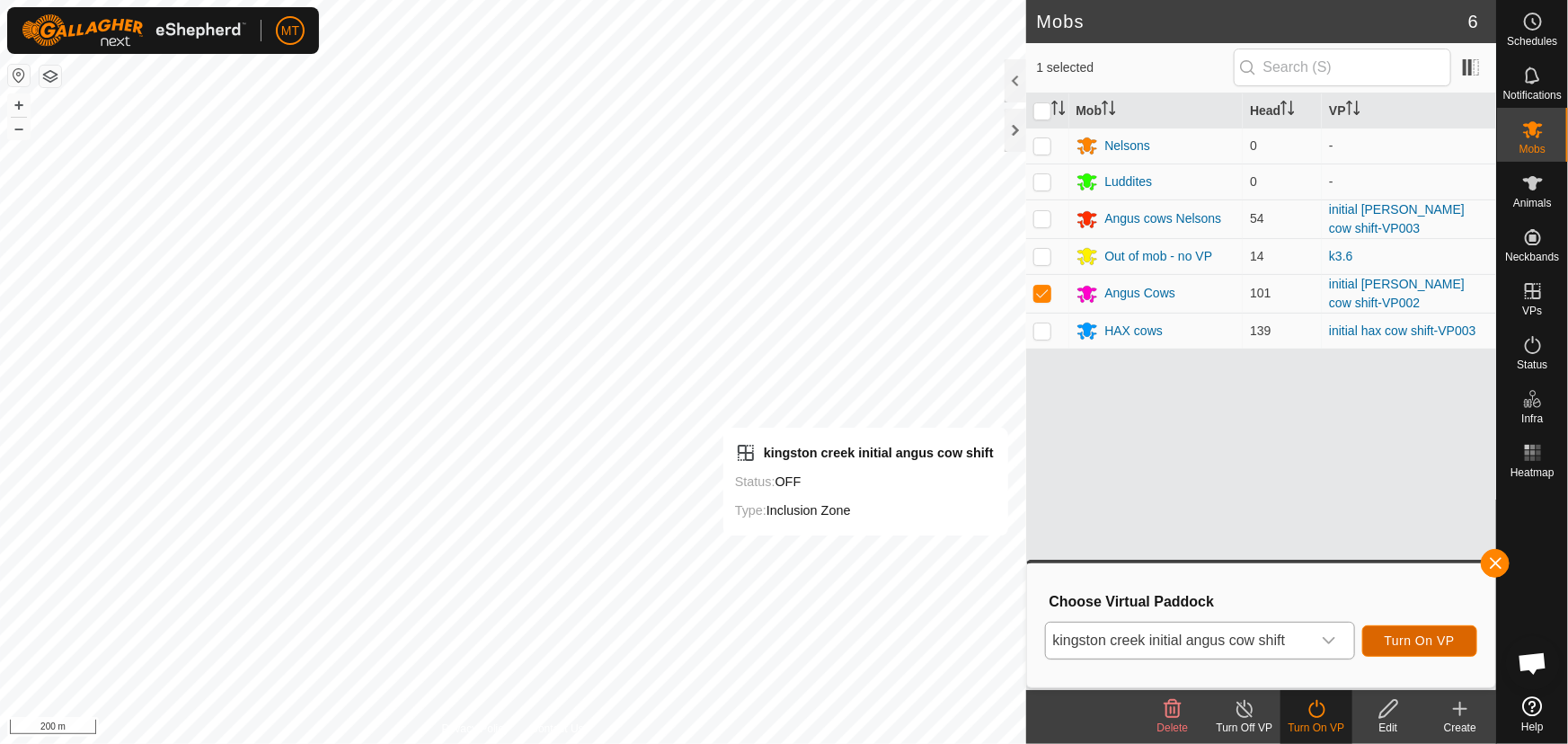
click at [1448, 636] on span "Turn On VP" at bounding box center [1420, 640] width 70 height 15
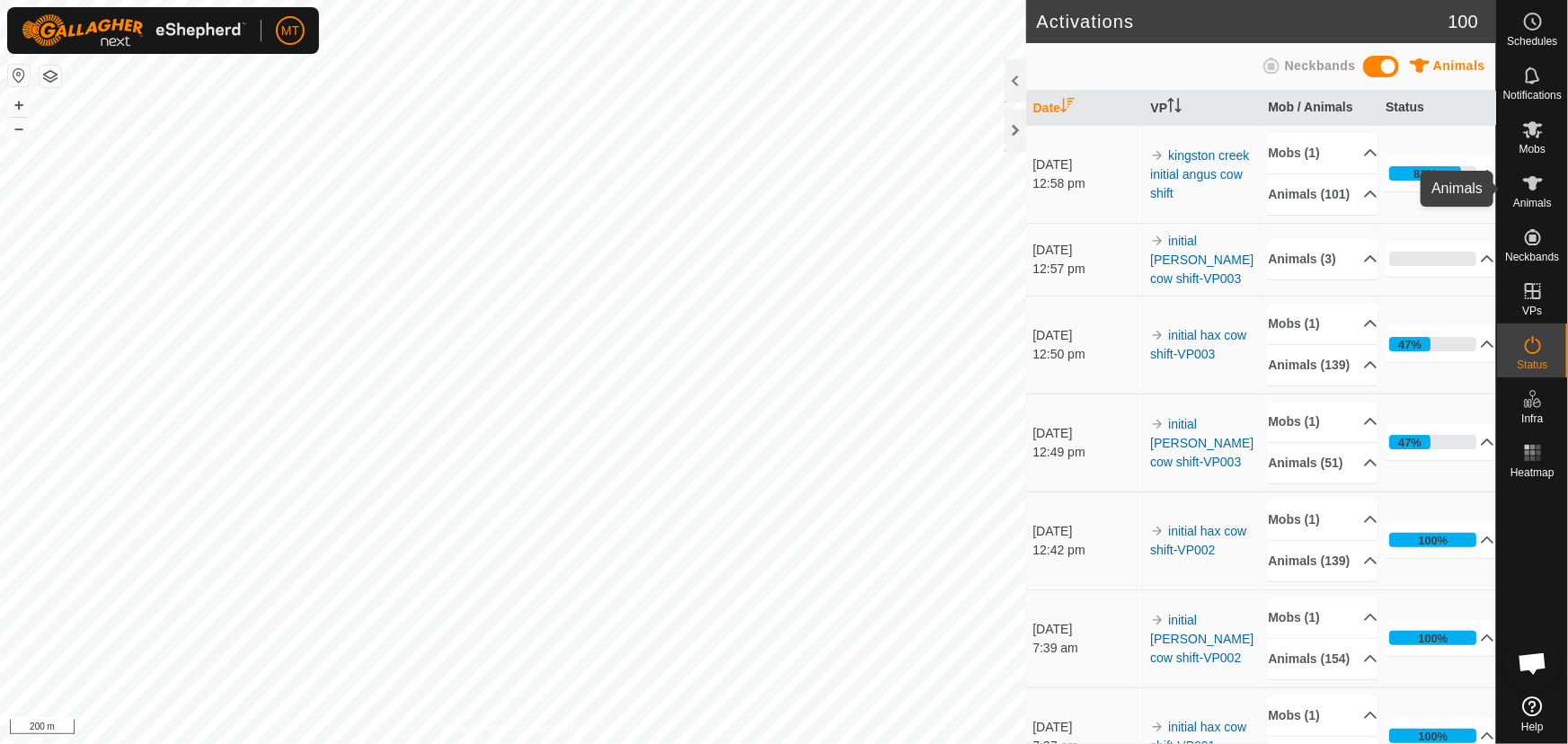
click at [1531, 180] on icon at bounding box center [1533, 183] width 19 height 15
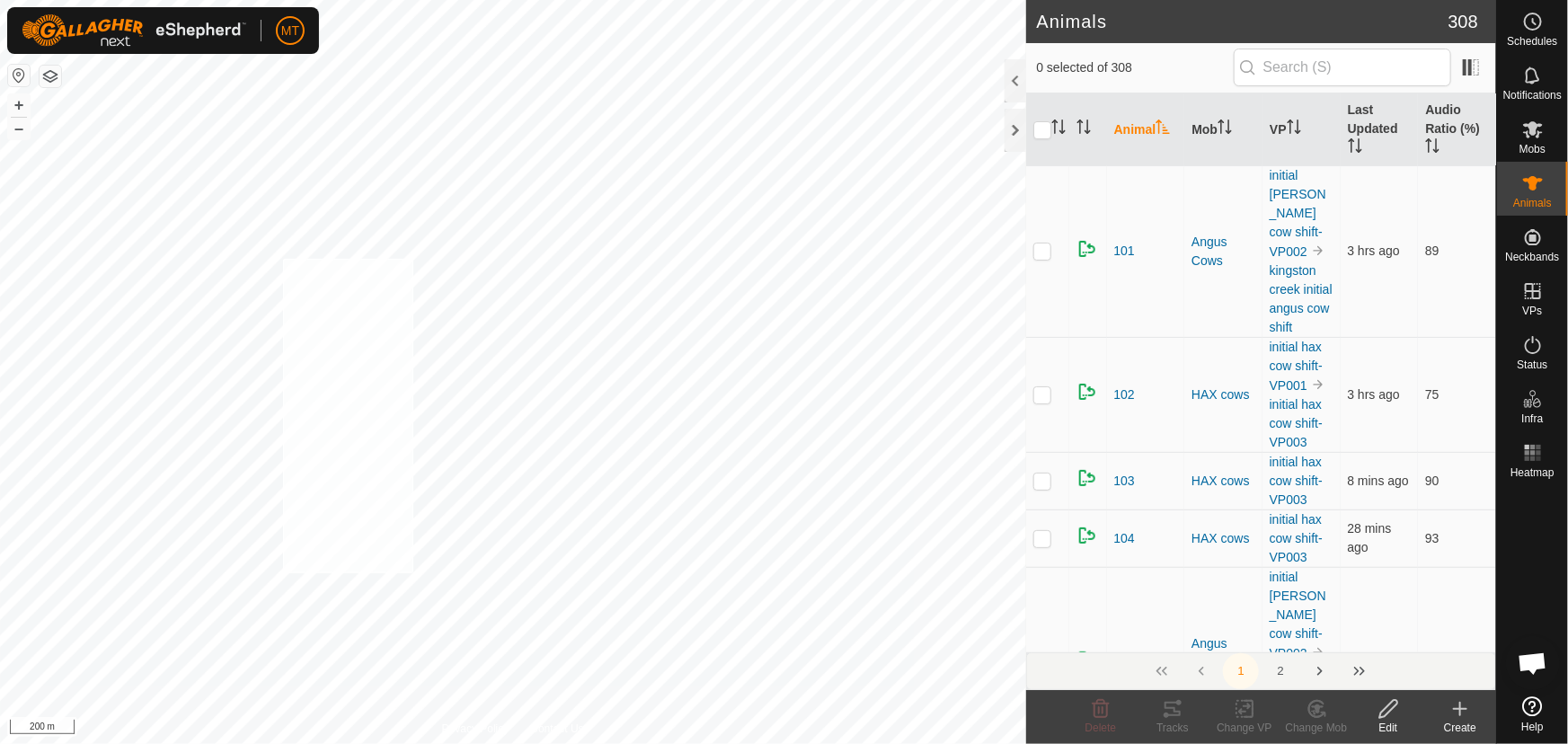
checkbox input "true"
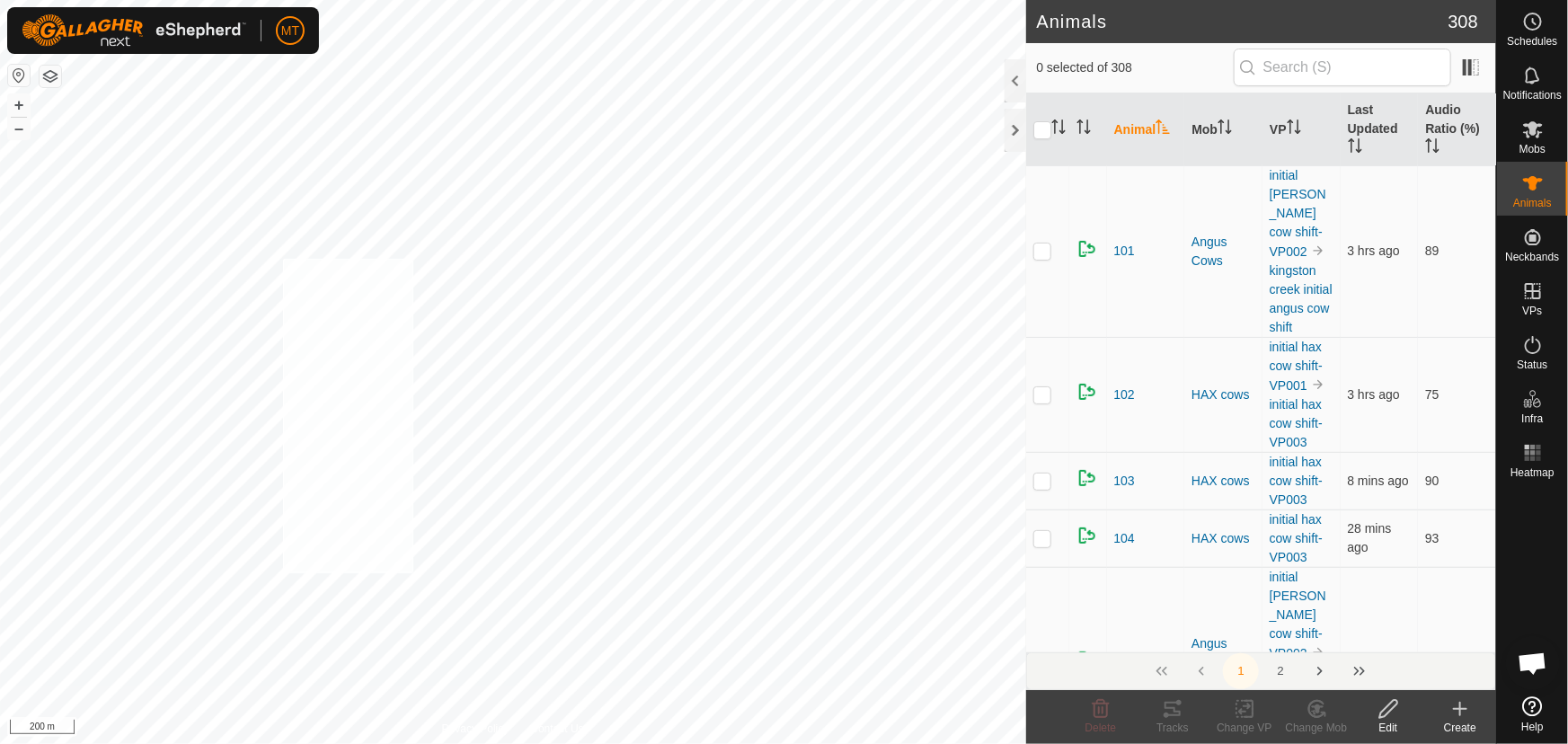
checkbox input "true"
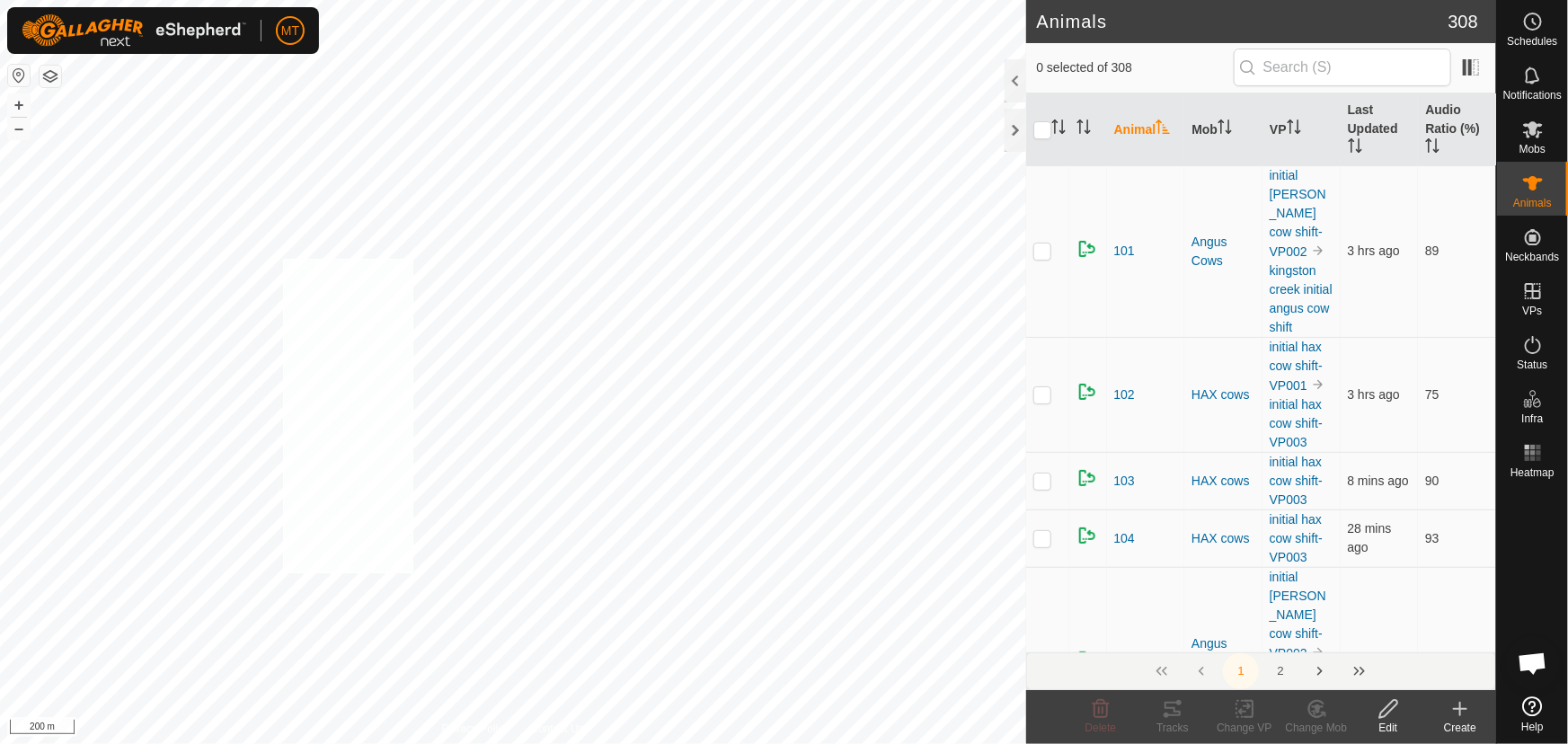
checkbox input "true"
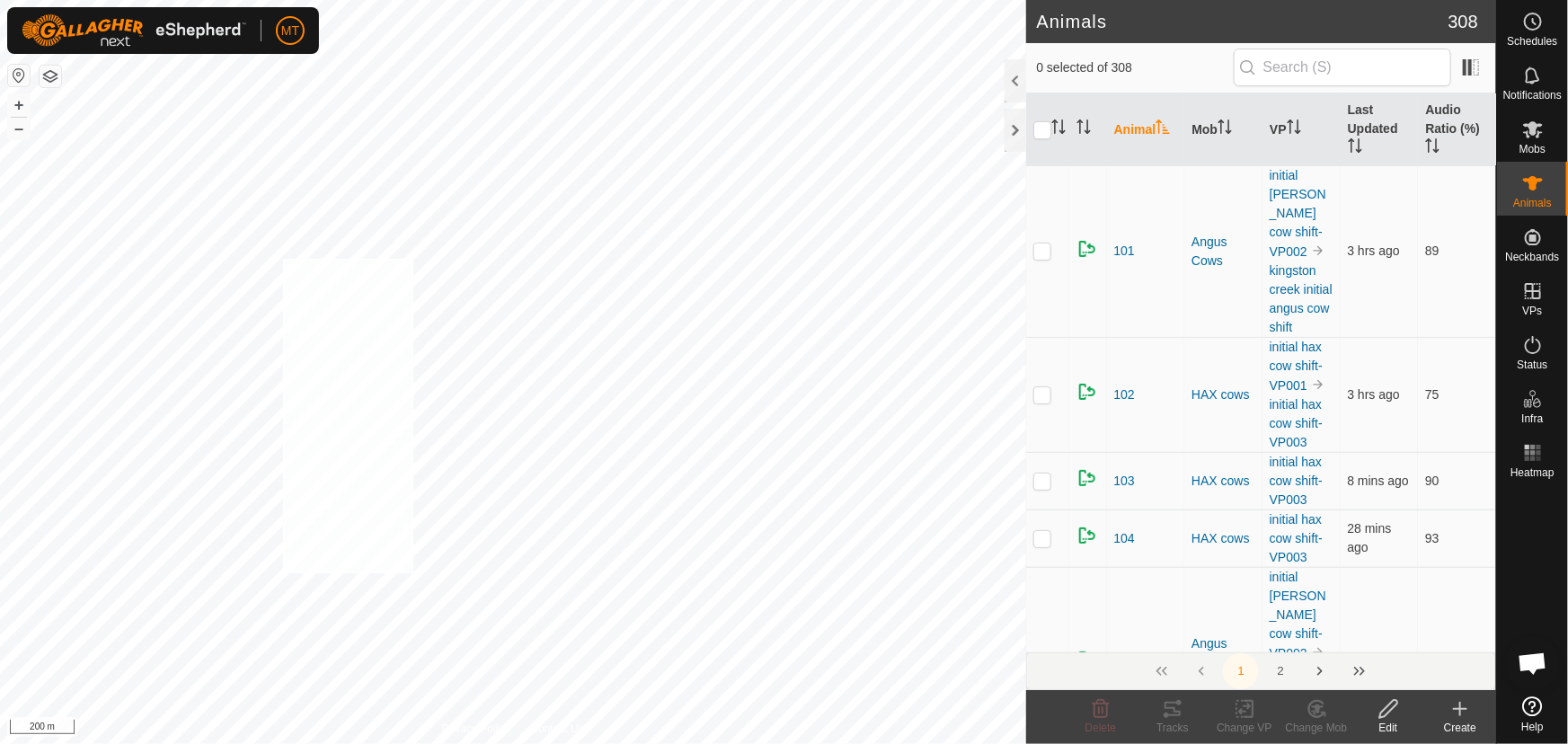
checkbox input "true"
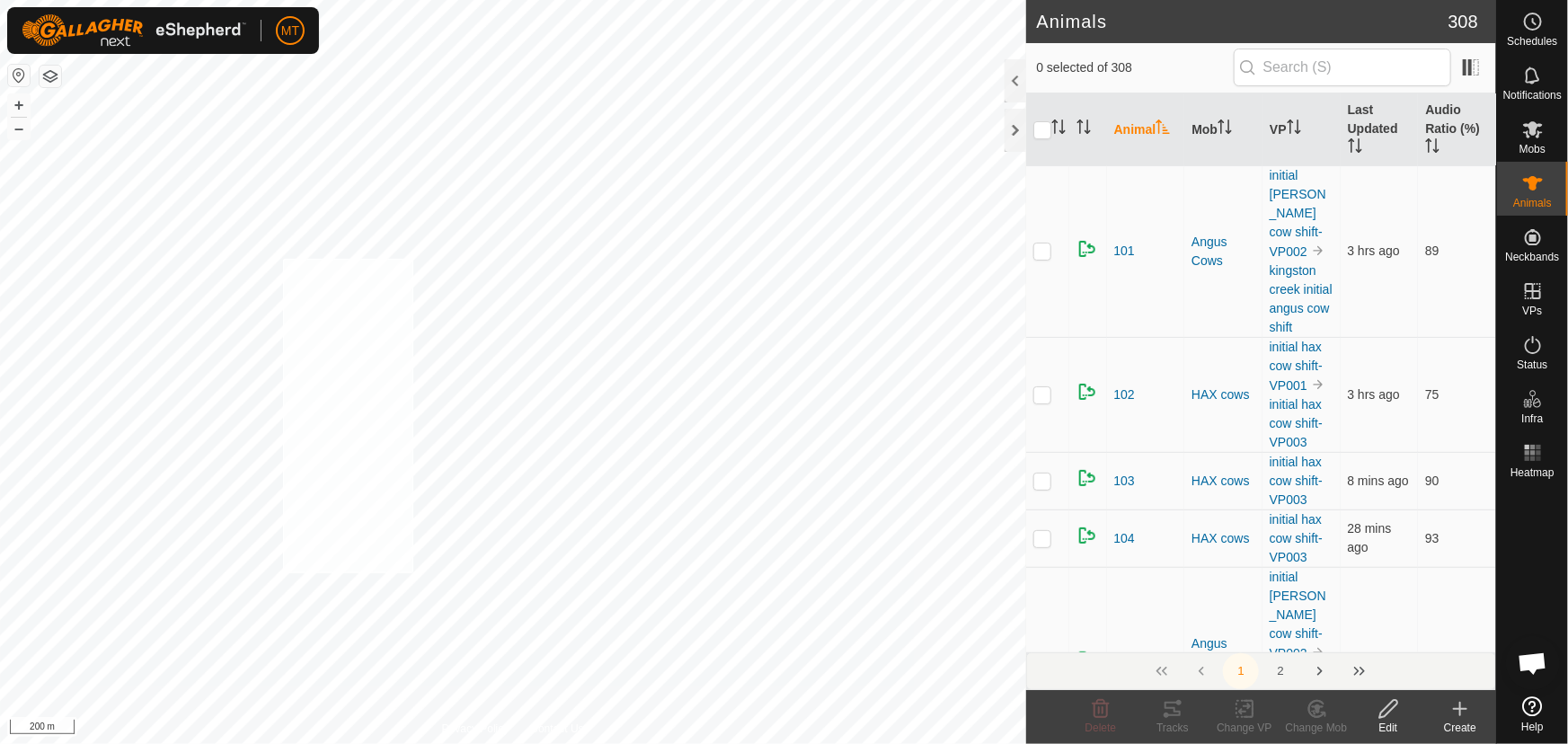
checkbox input "true"
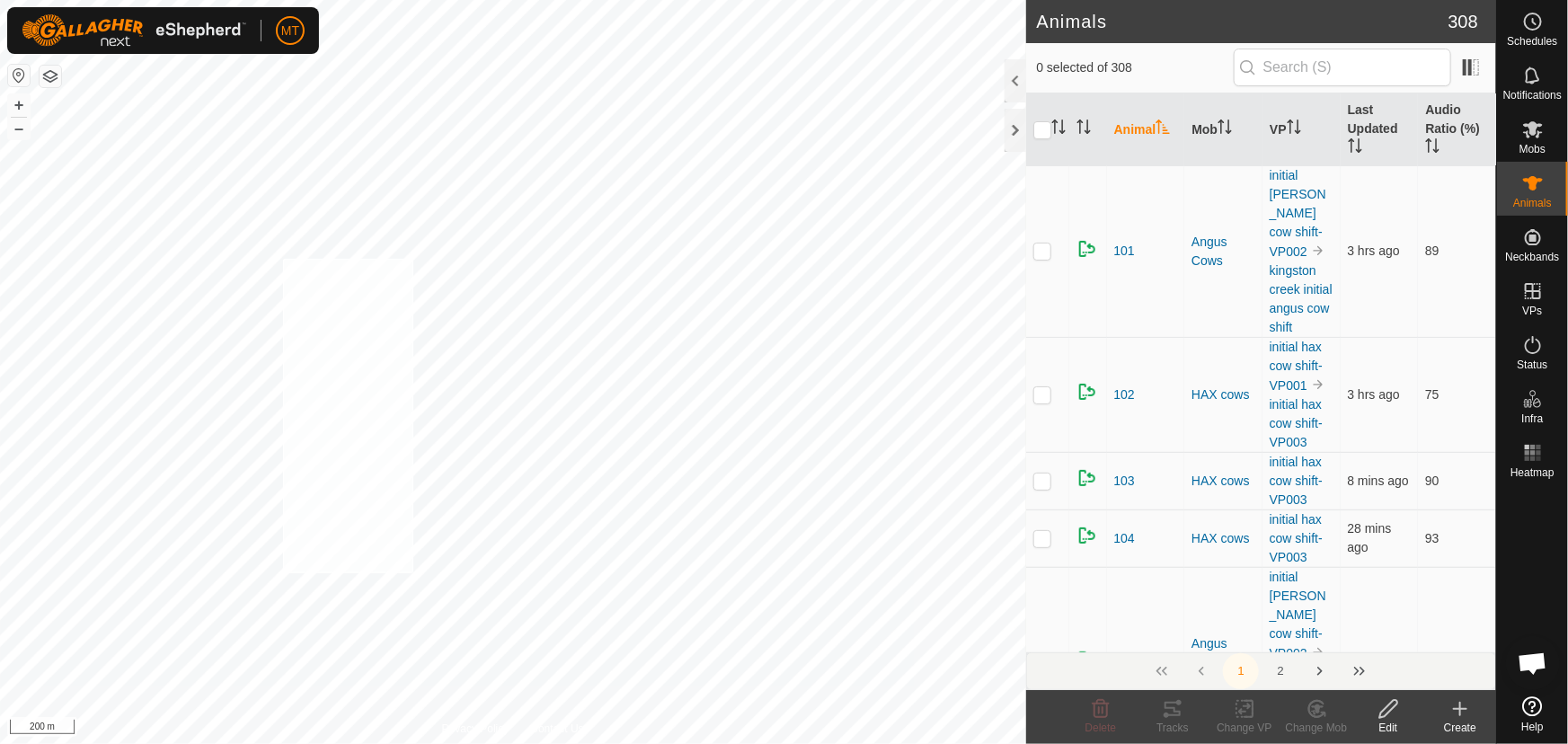
checkbox input "true"
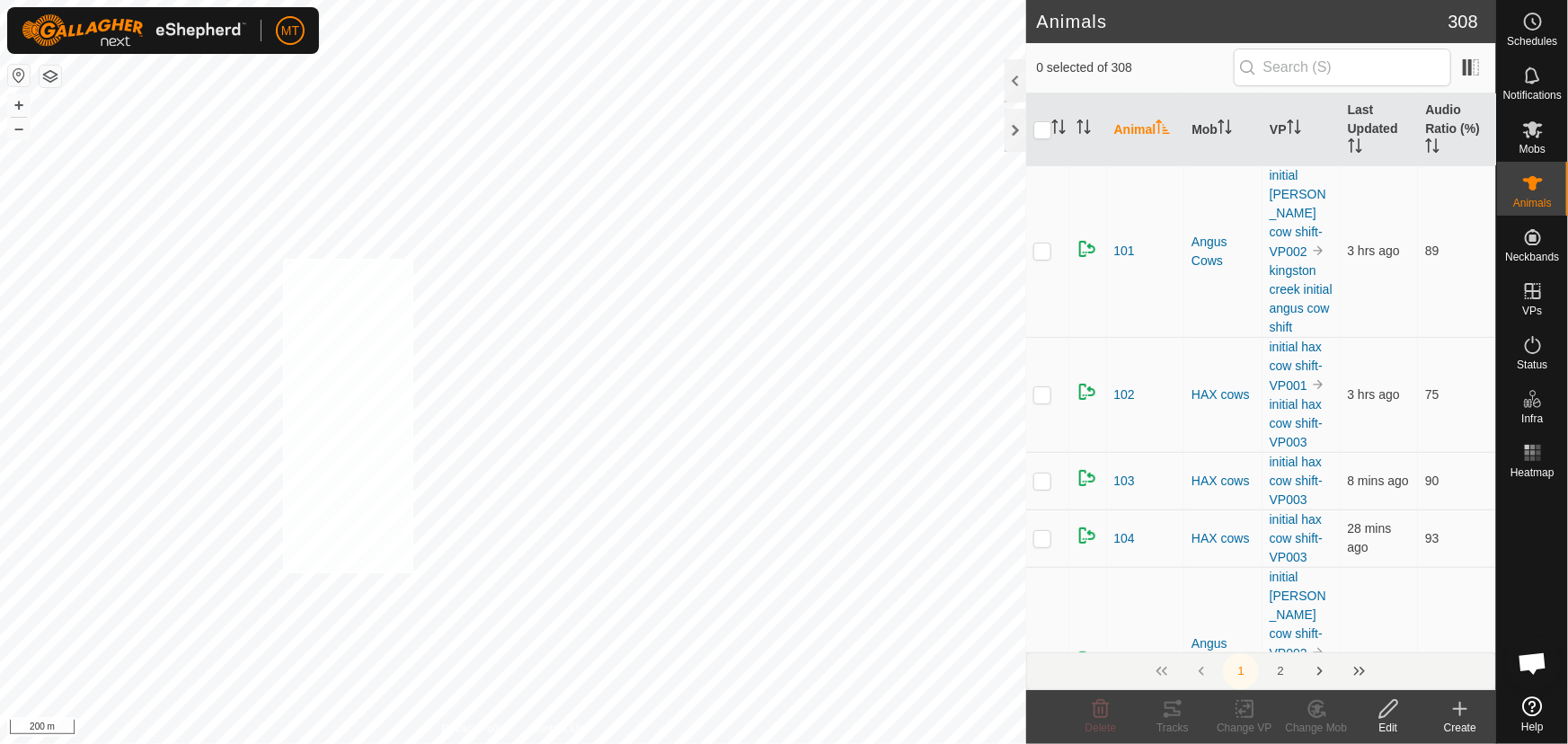
checkbox input "true"
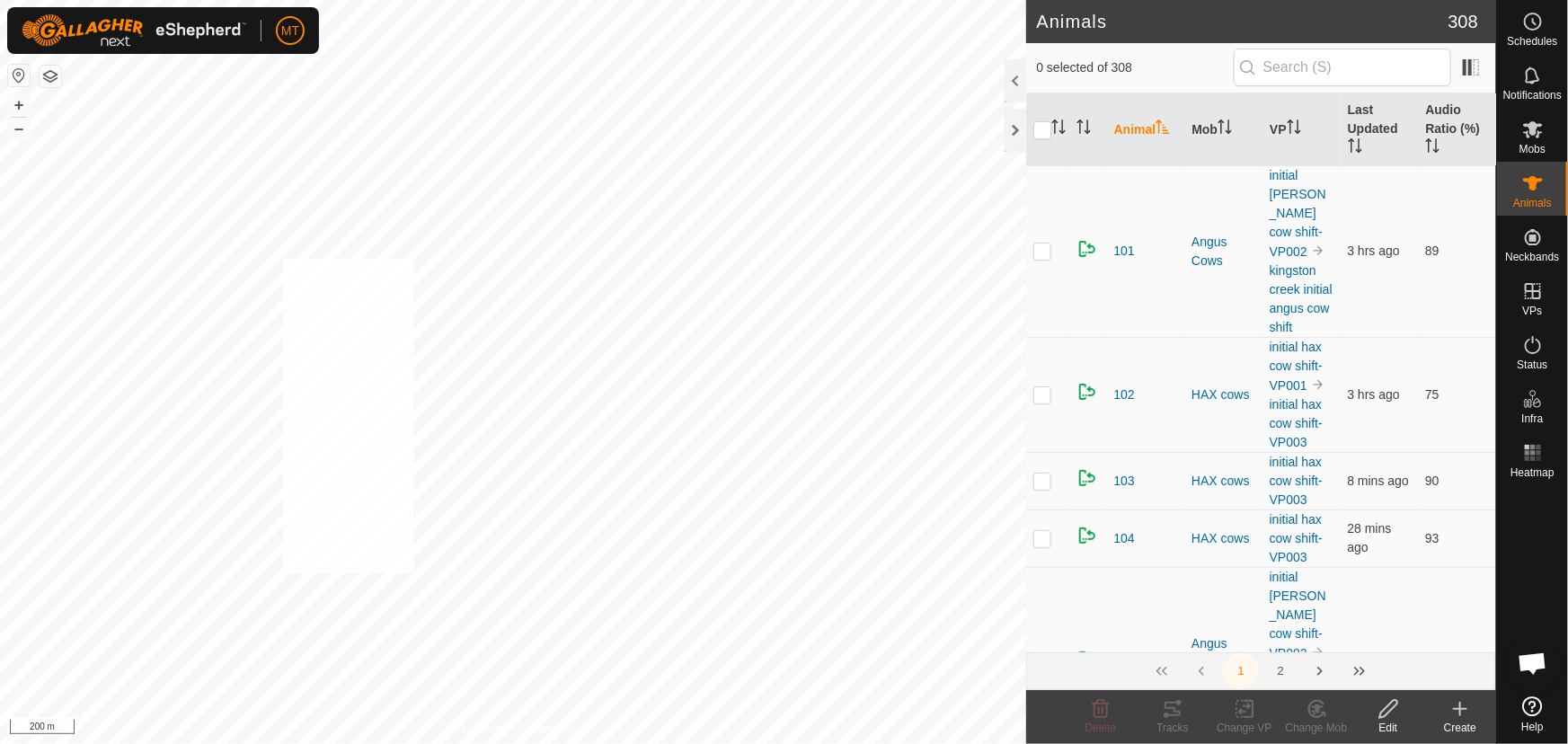
checkbox input "true"
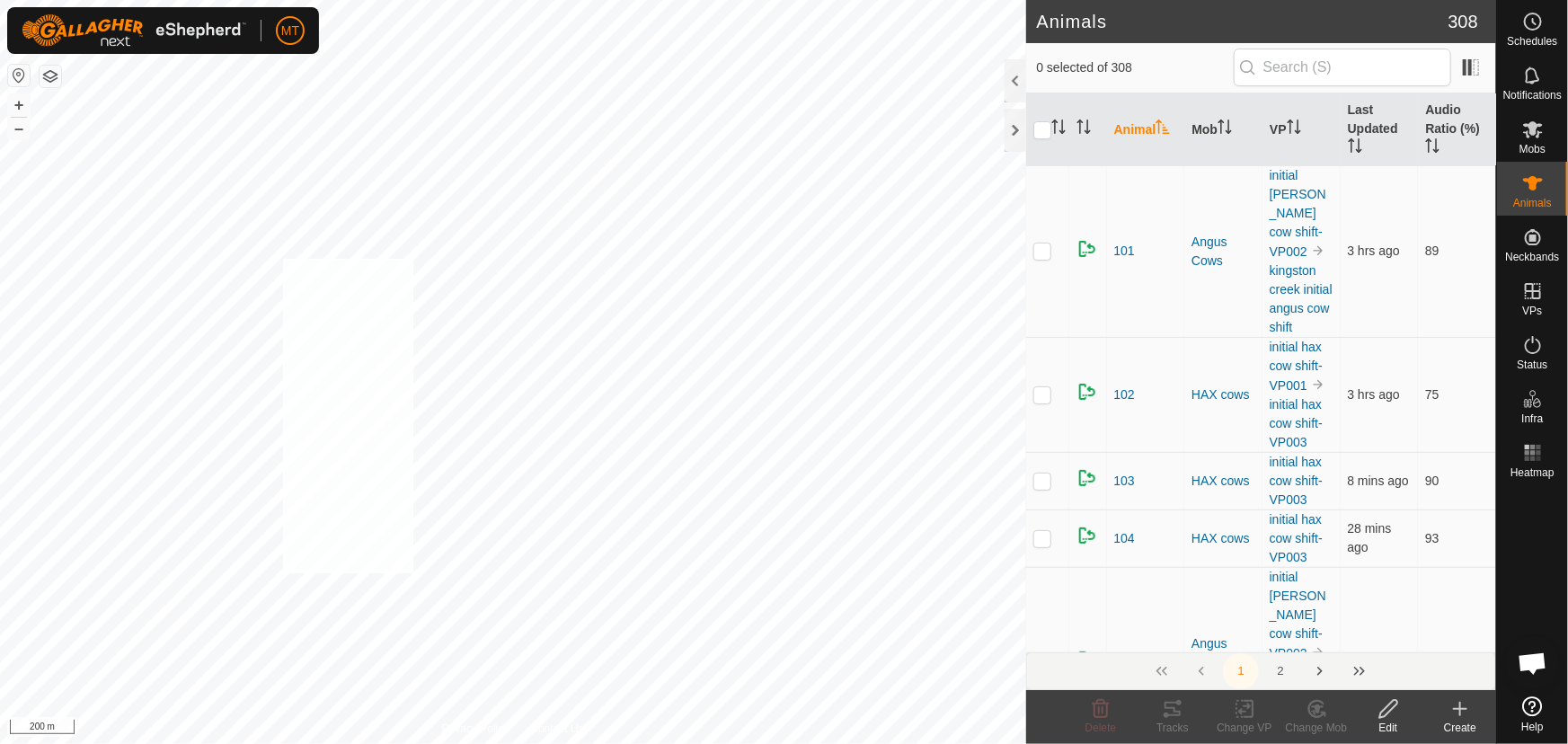
checkbox input "true"
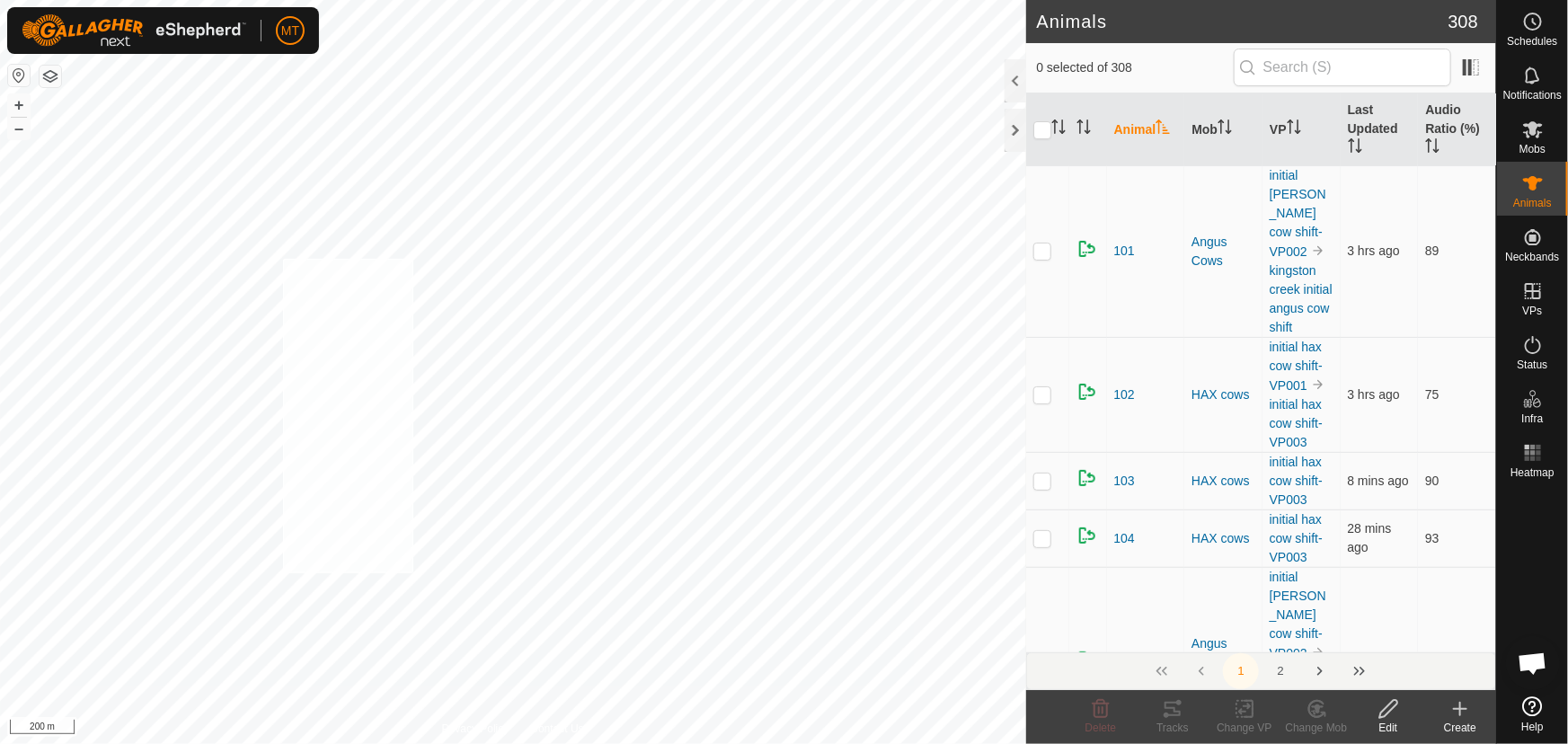
checkbox input "true"
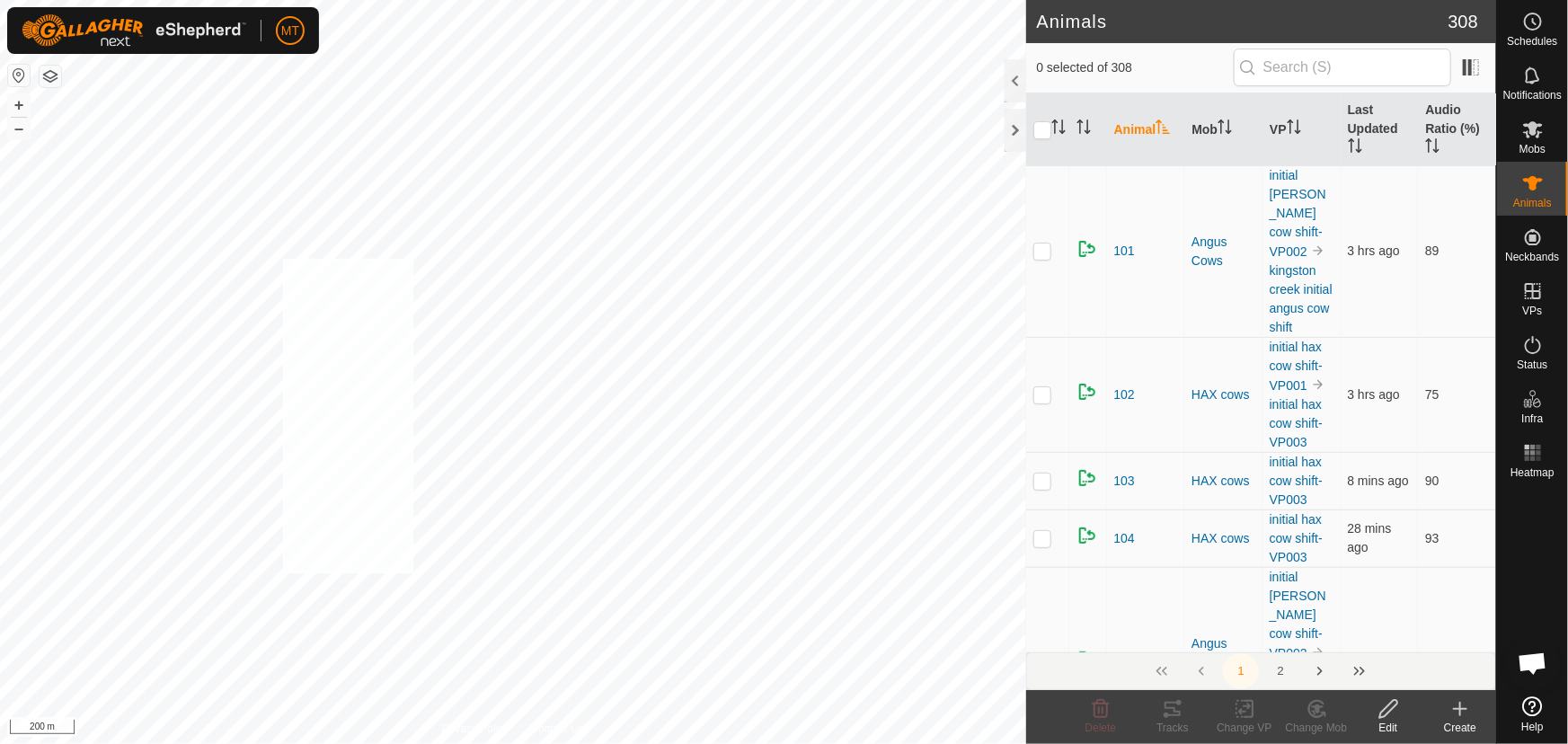
checkbox input "true"
click at [293, 293] on div "Animal28 0284180715 Angus Cows kingston creek initial angus cow shift + – ⇧ i 2…" at bounding box center [513, 372] width 1027 height 744
checkbox input "true"
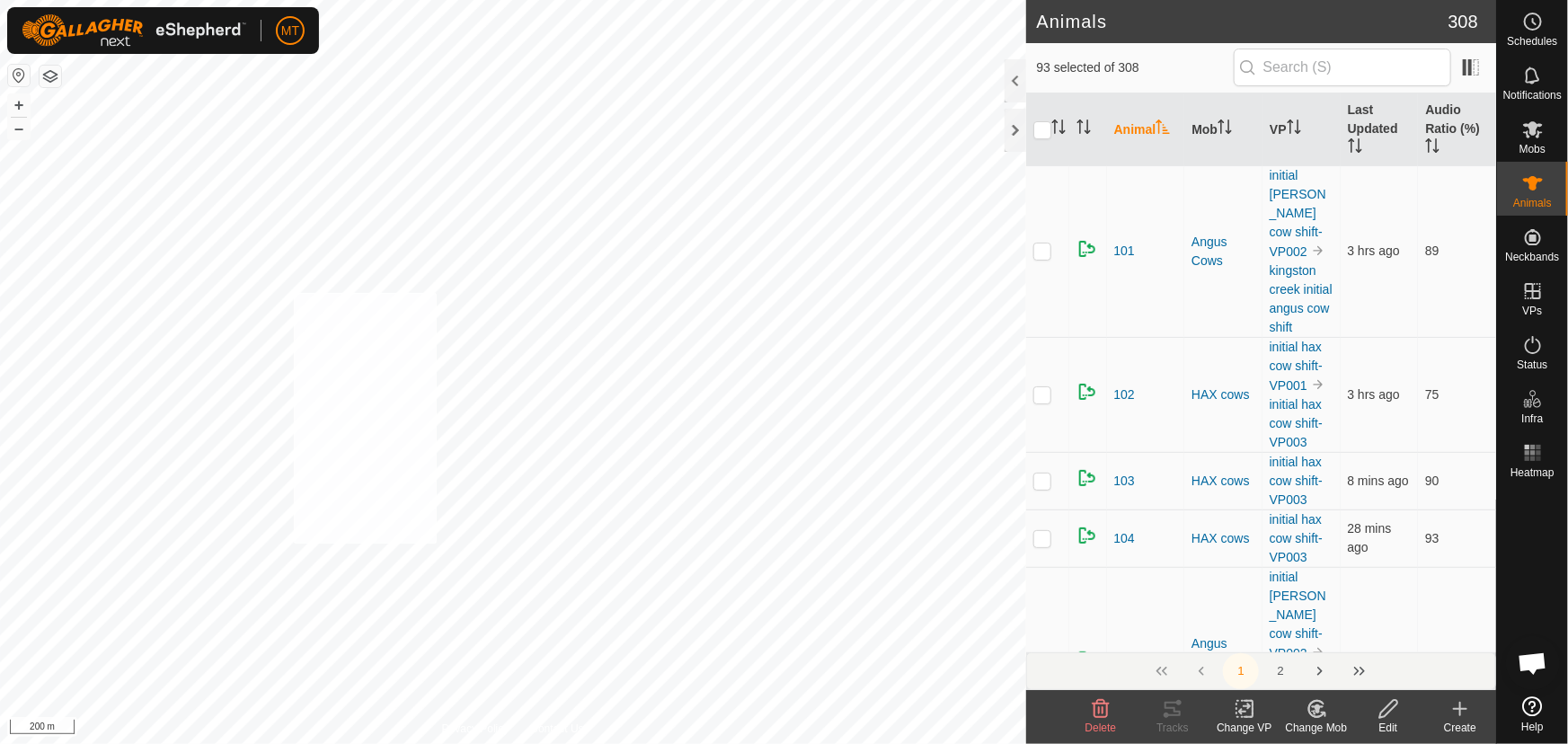
checkbox input "true"
click at [1060, 129] on icon "Activate to sort" at bounding box center [1058, 127] width 15 height 15
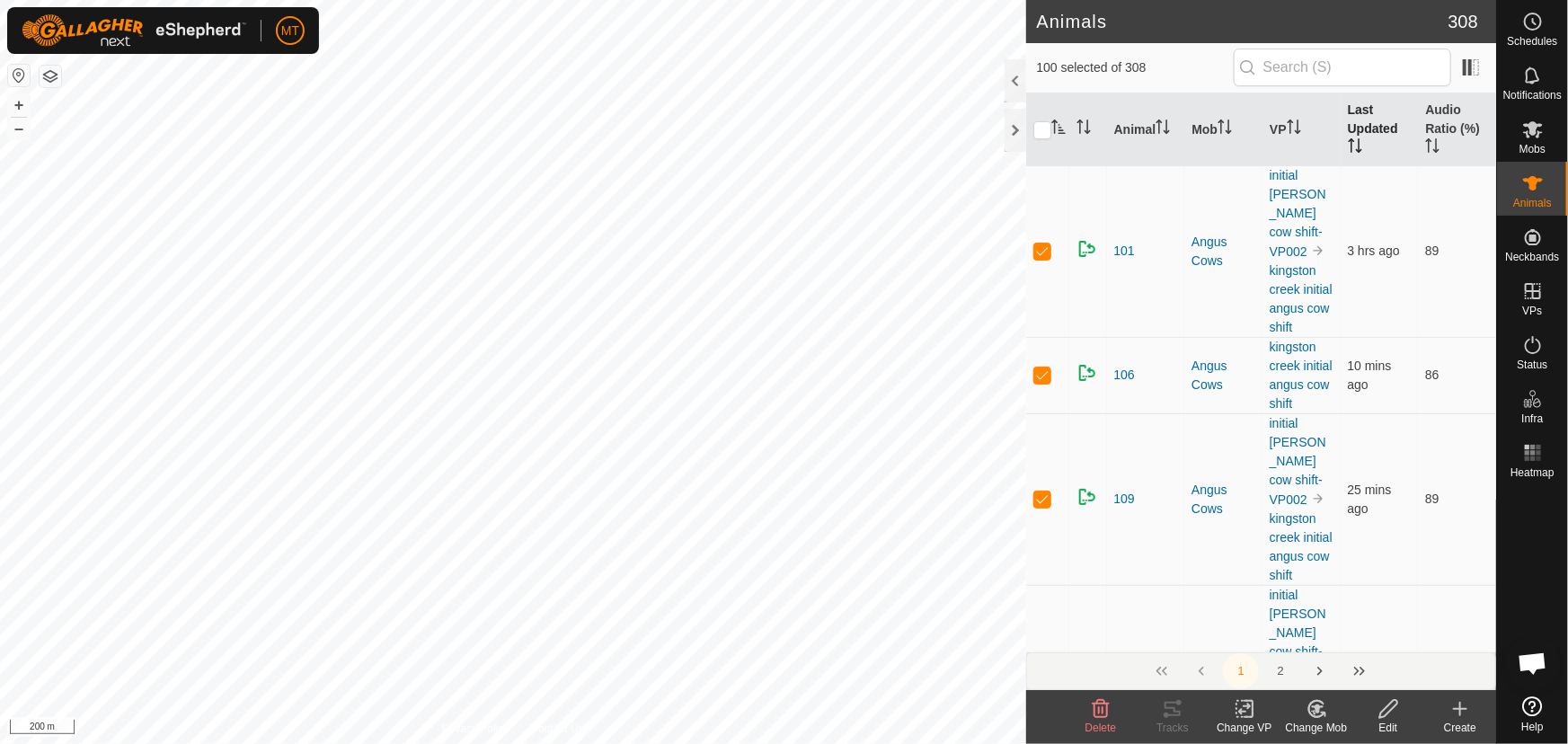
click at [1349, 138] on icon "Activate to sort" at bounding box center [1355, 145] width 15 height 15
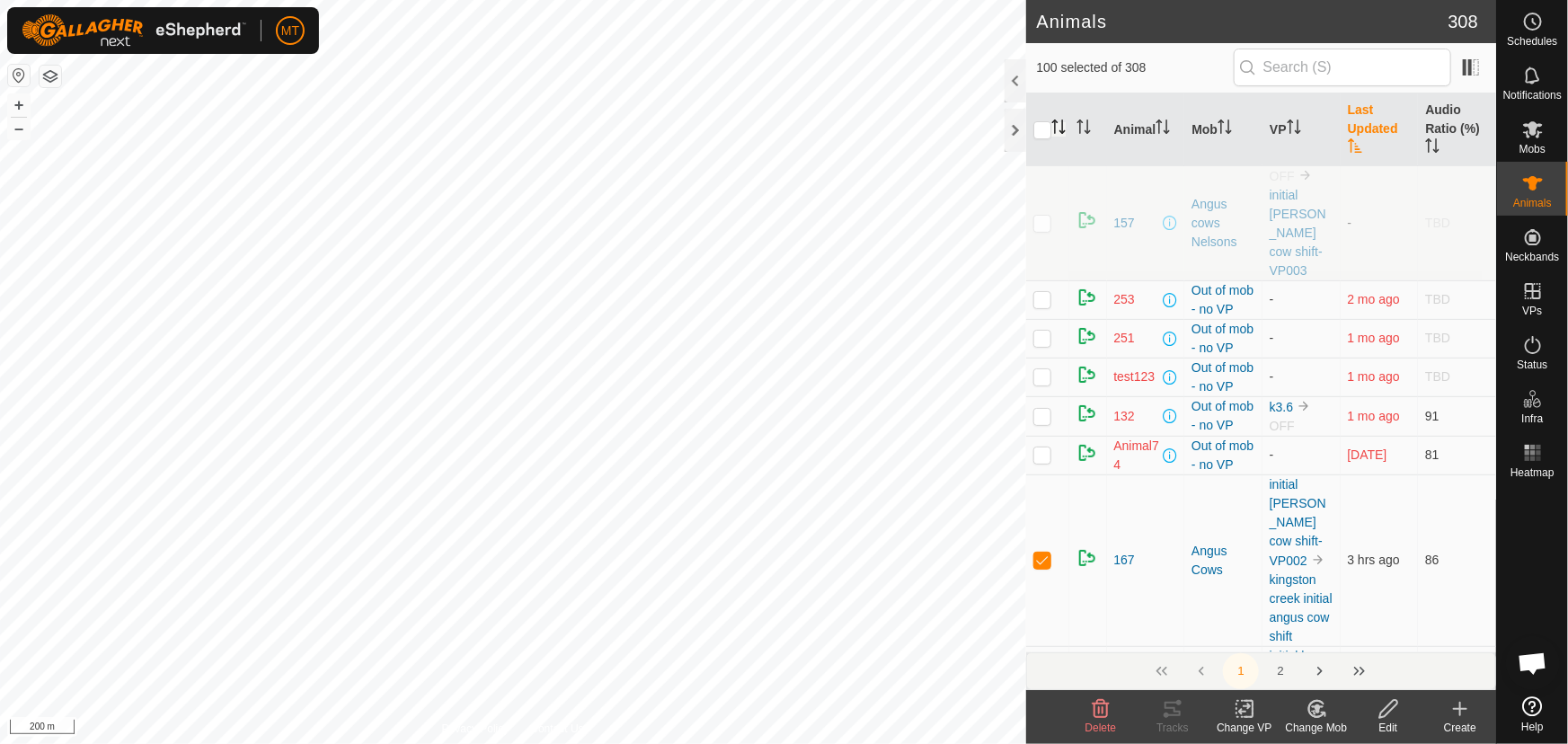
click at [1348, 141] on icon "Activate to sort" at bounding box center [1355, 145] width 15 height 15
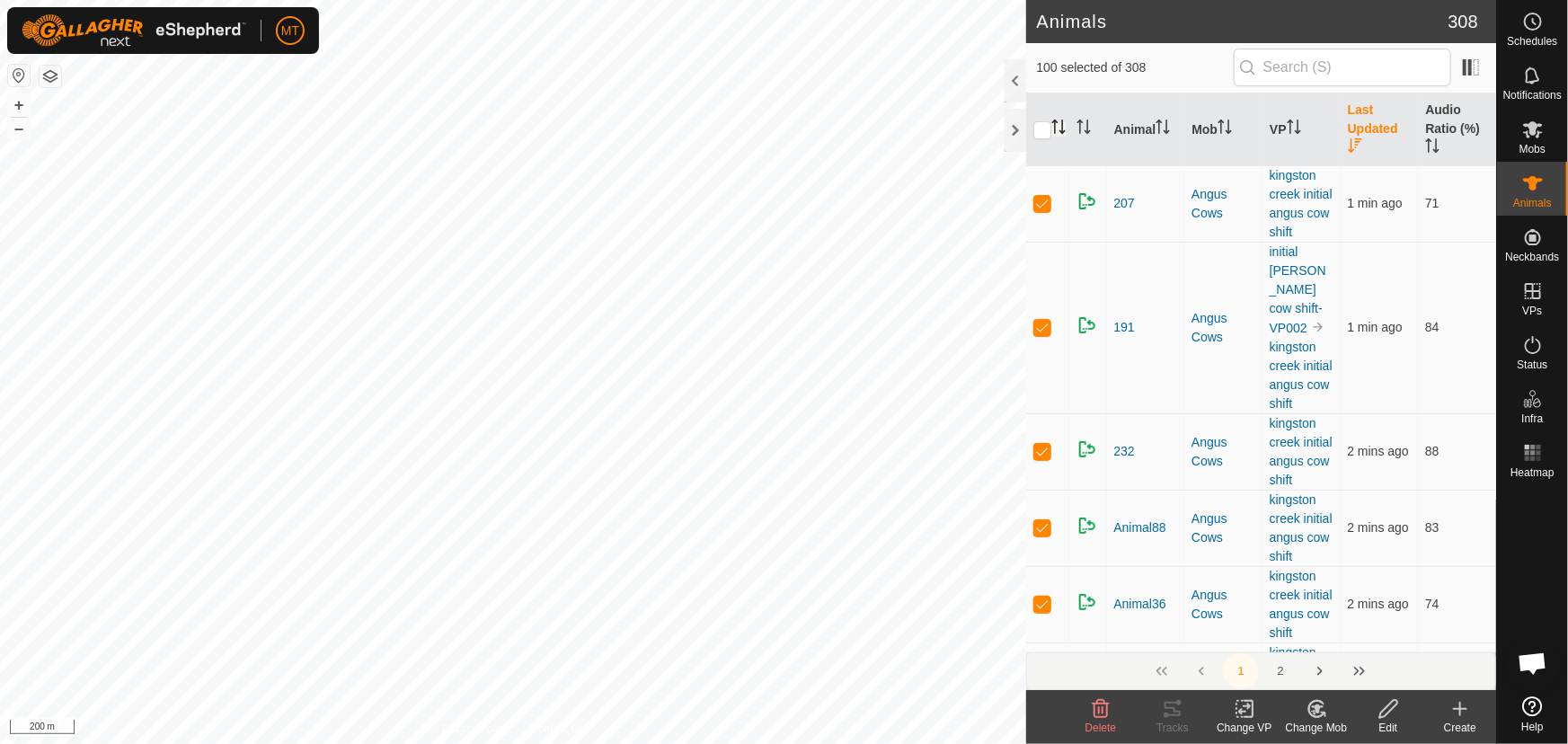
click at [1348, 141] on icon "Activate to sort" at bounding box center [1355, 145] width 15 height 15
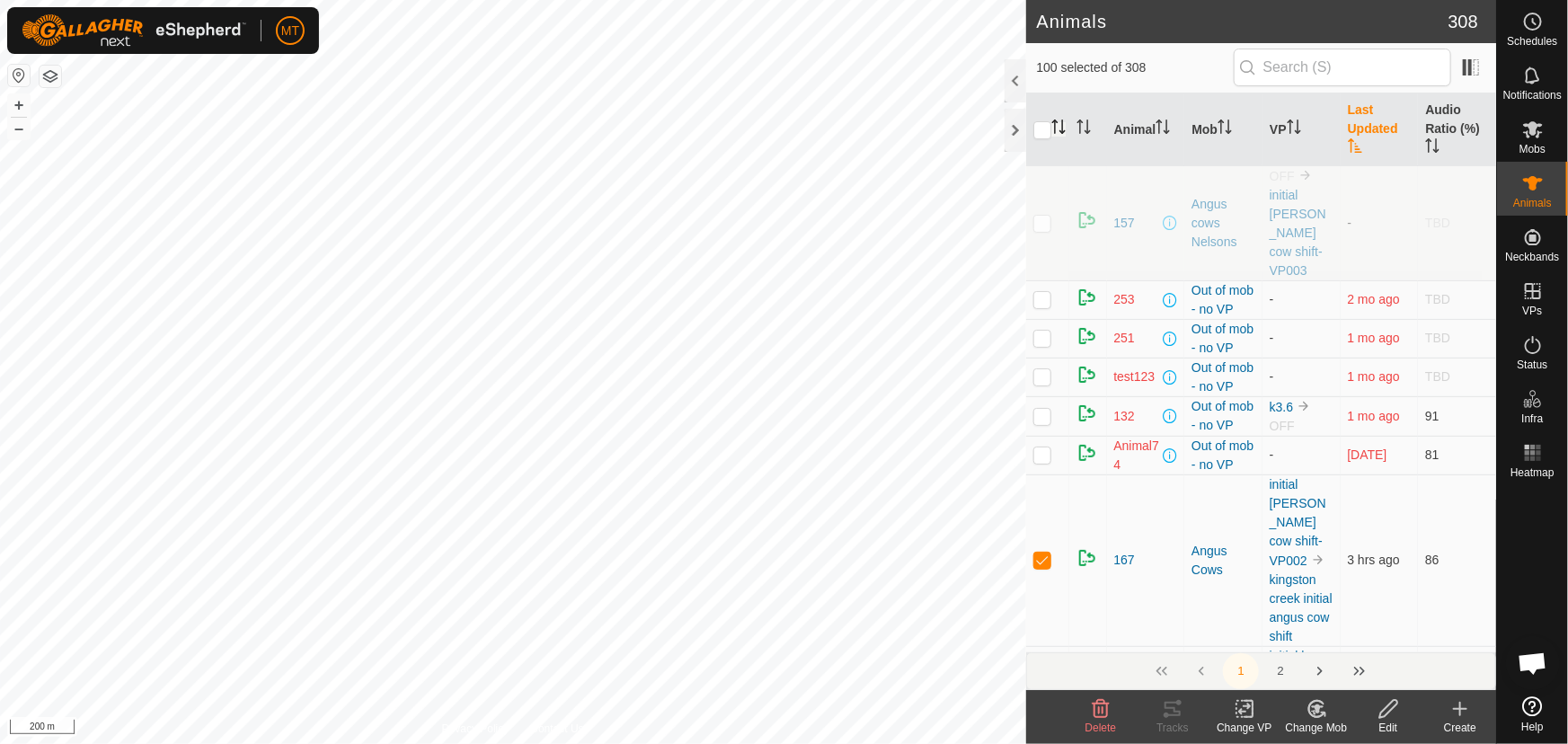
click at [1059, 123] on icon "Activate to sort" at bounding box center [1058, 127] width 15 height 15
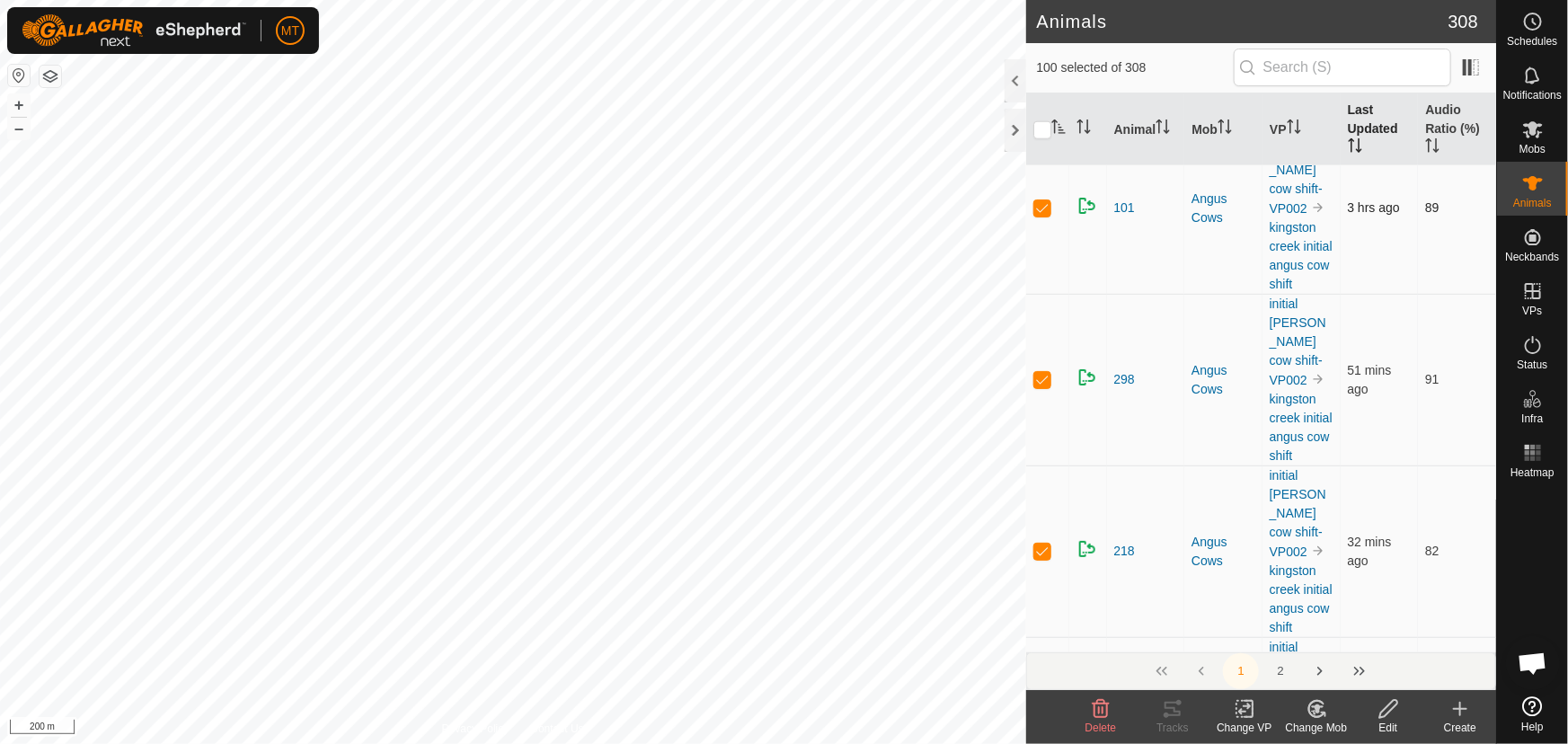
scroll to position [1061, 0]
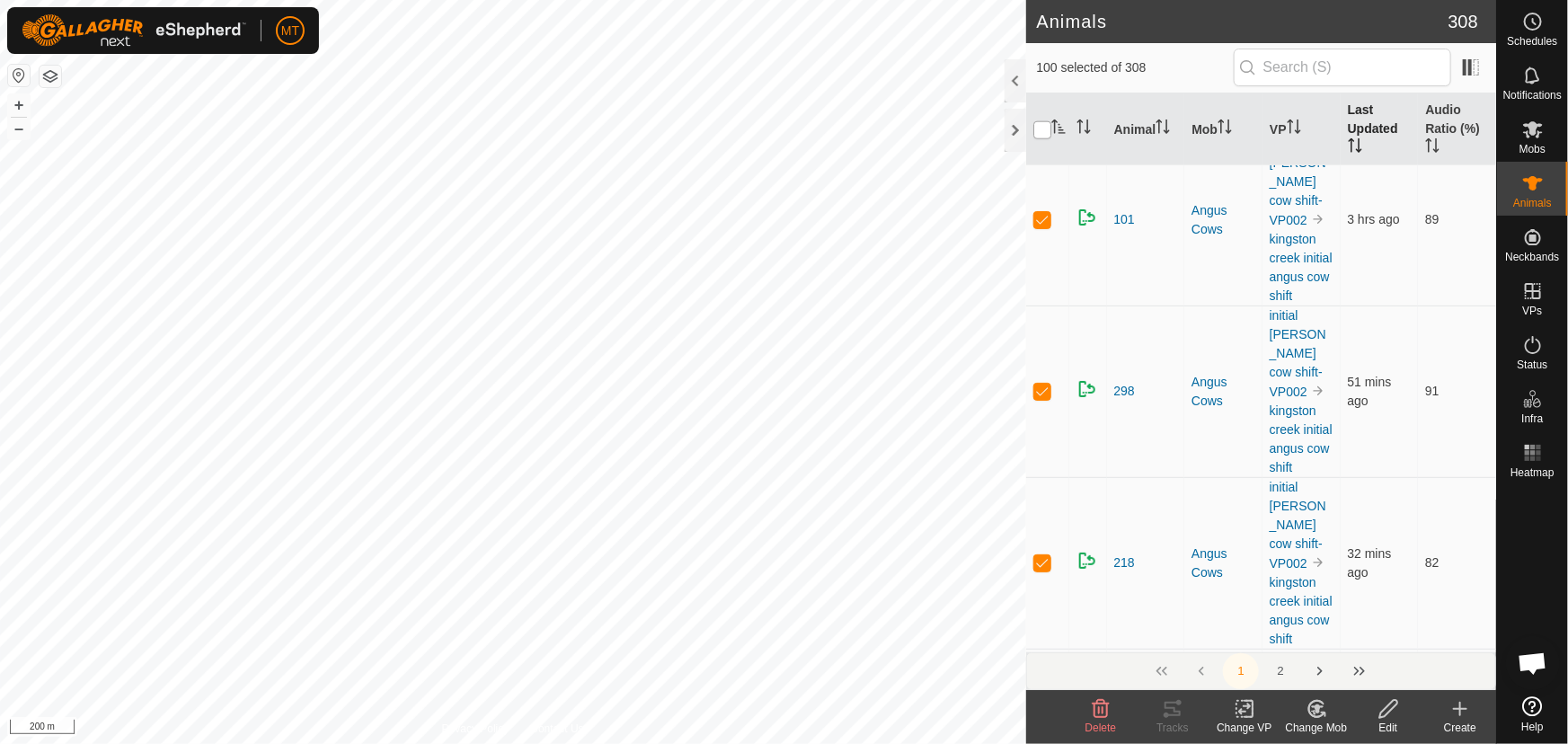
click at [1040, 126] on input "checkbox" at bounding box center [1042, 130] width 18 height 18
checkbox input "true"
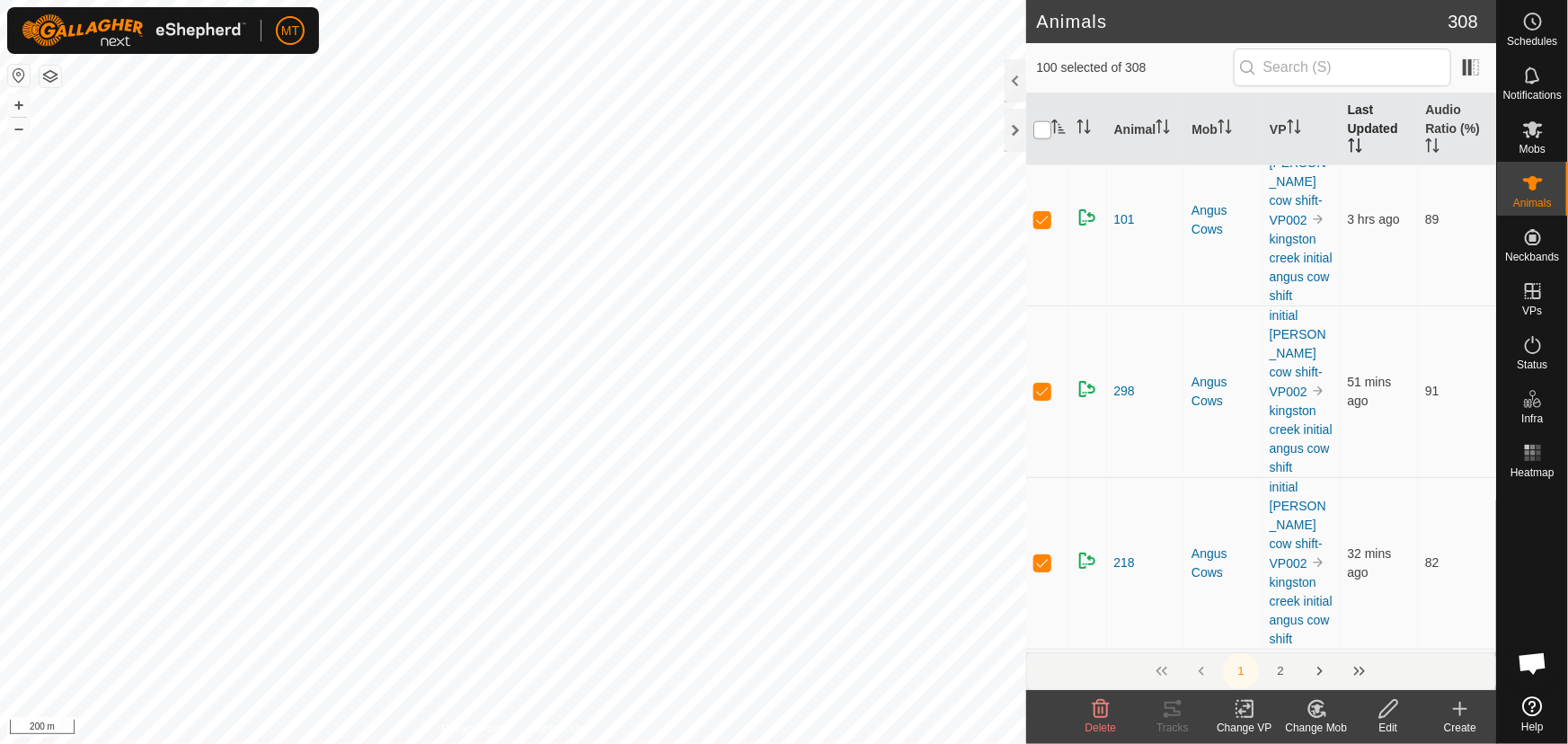
checkbox input "true"
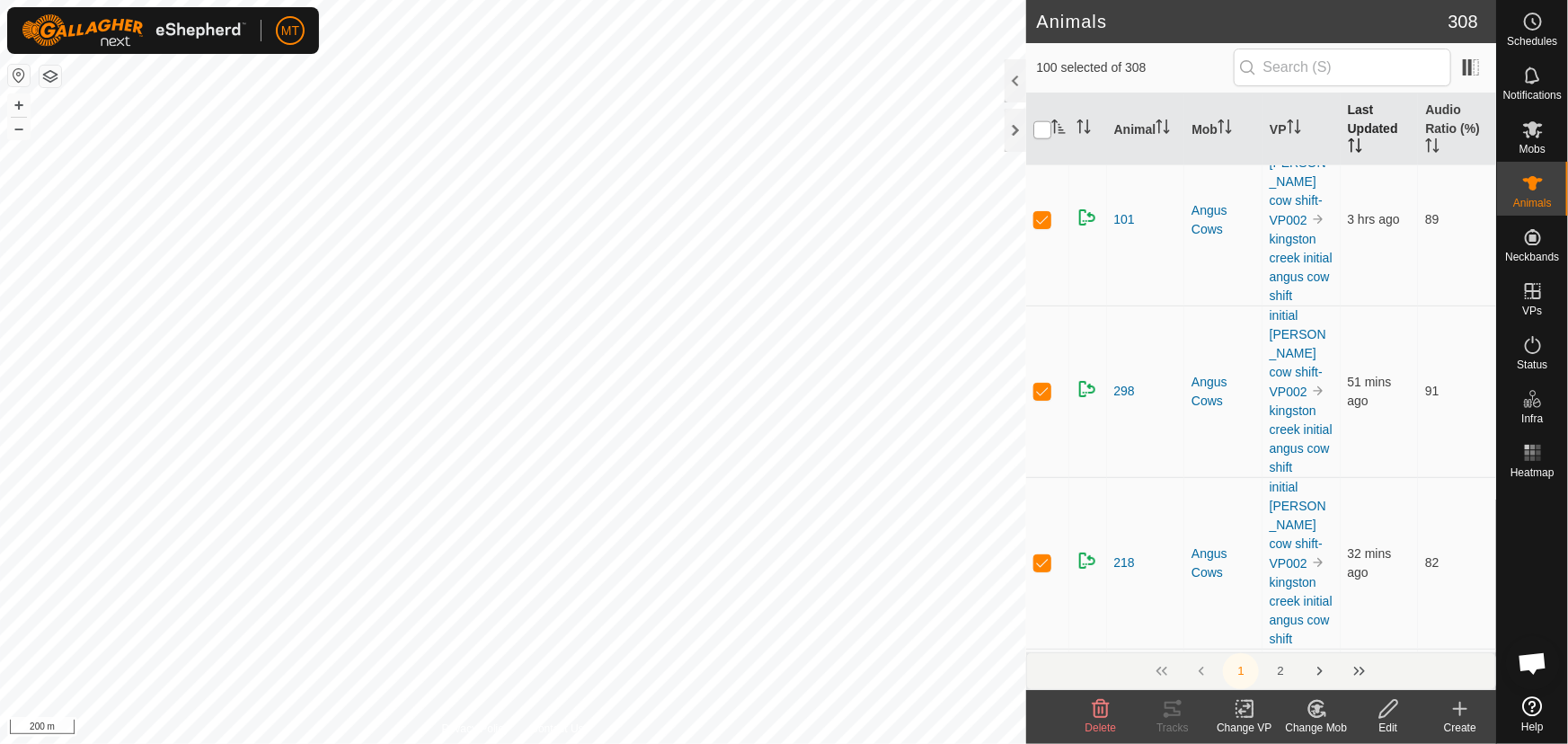
checkbox input "true"
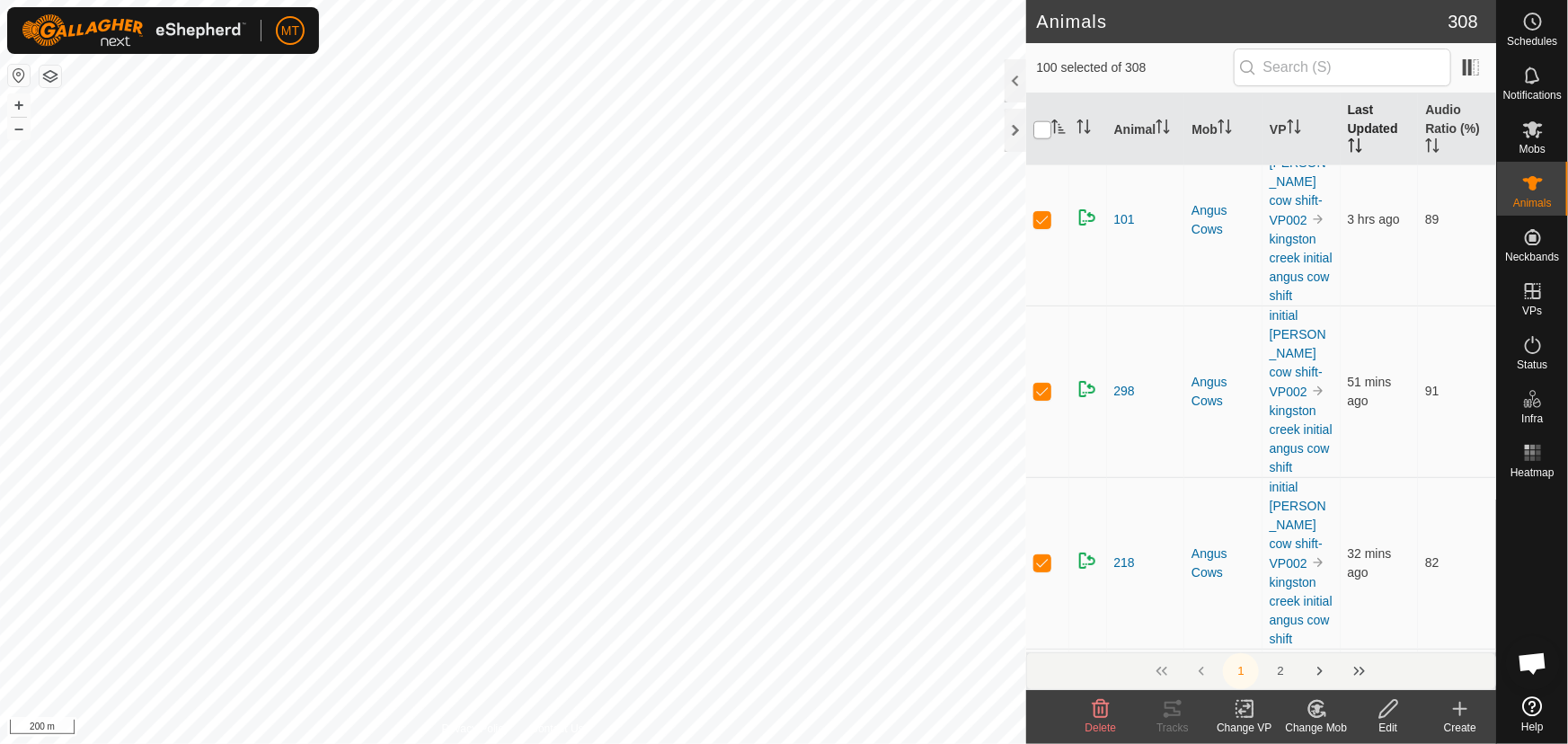
checkbox input "true"
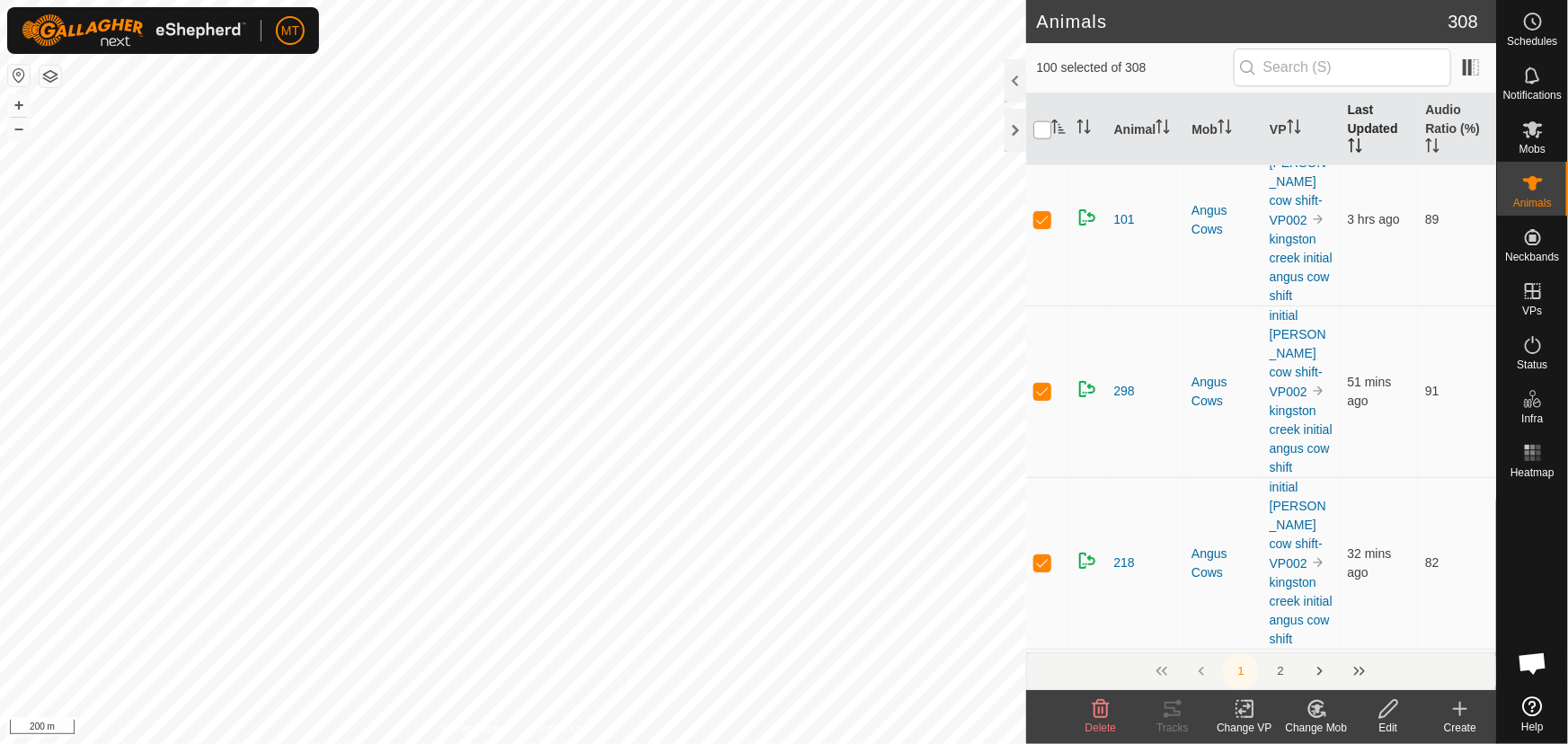
checkbox input "true"
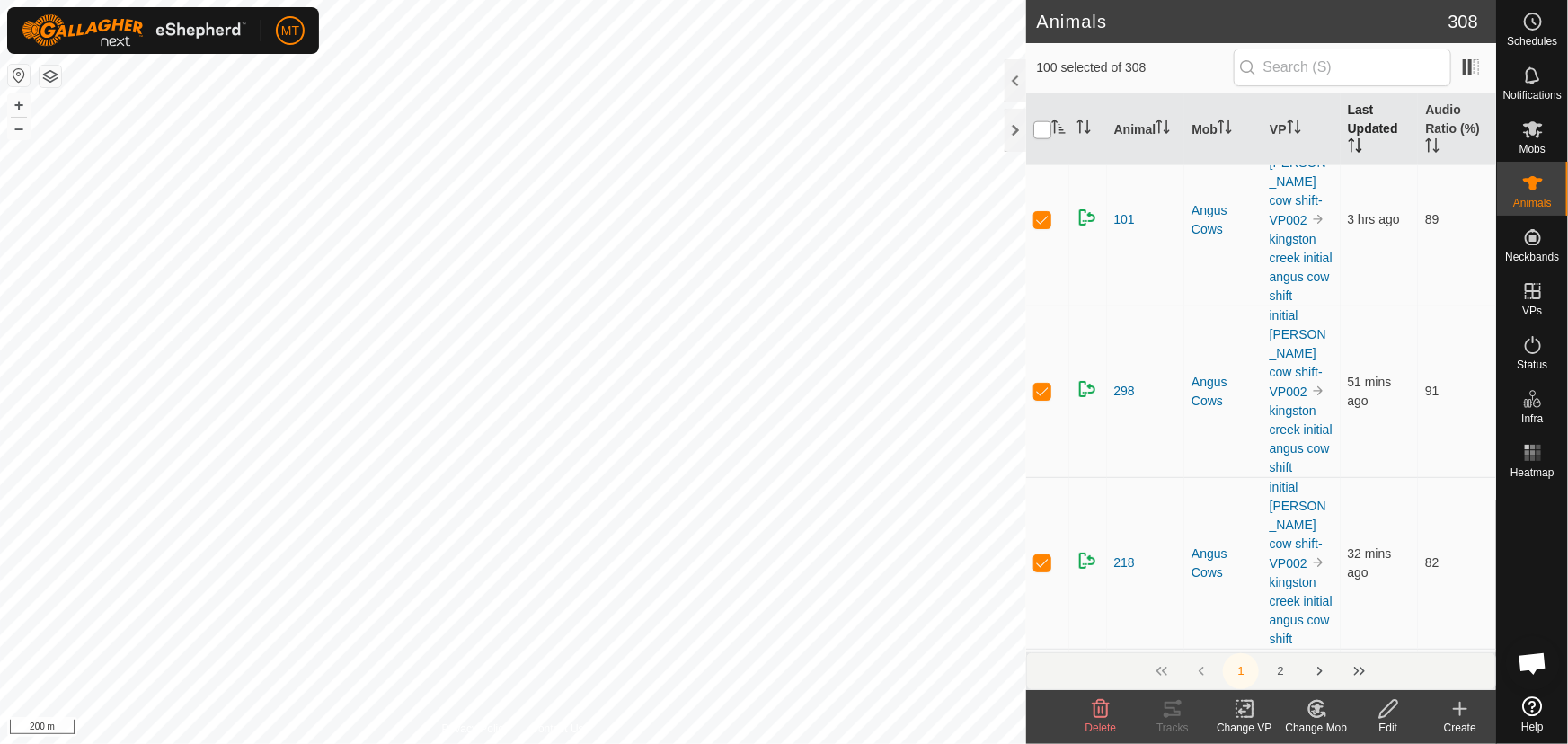
checkbox input "true"
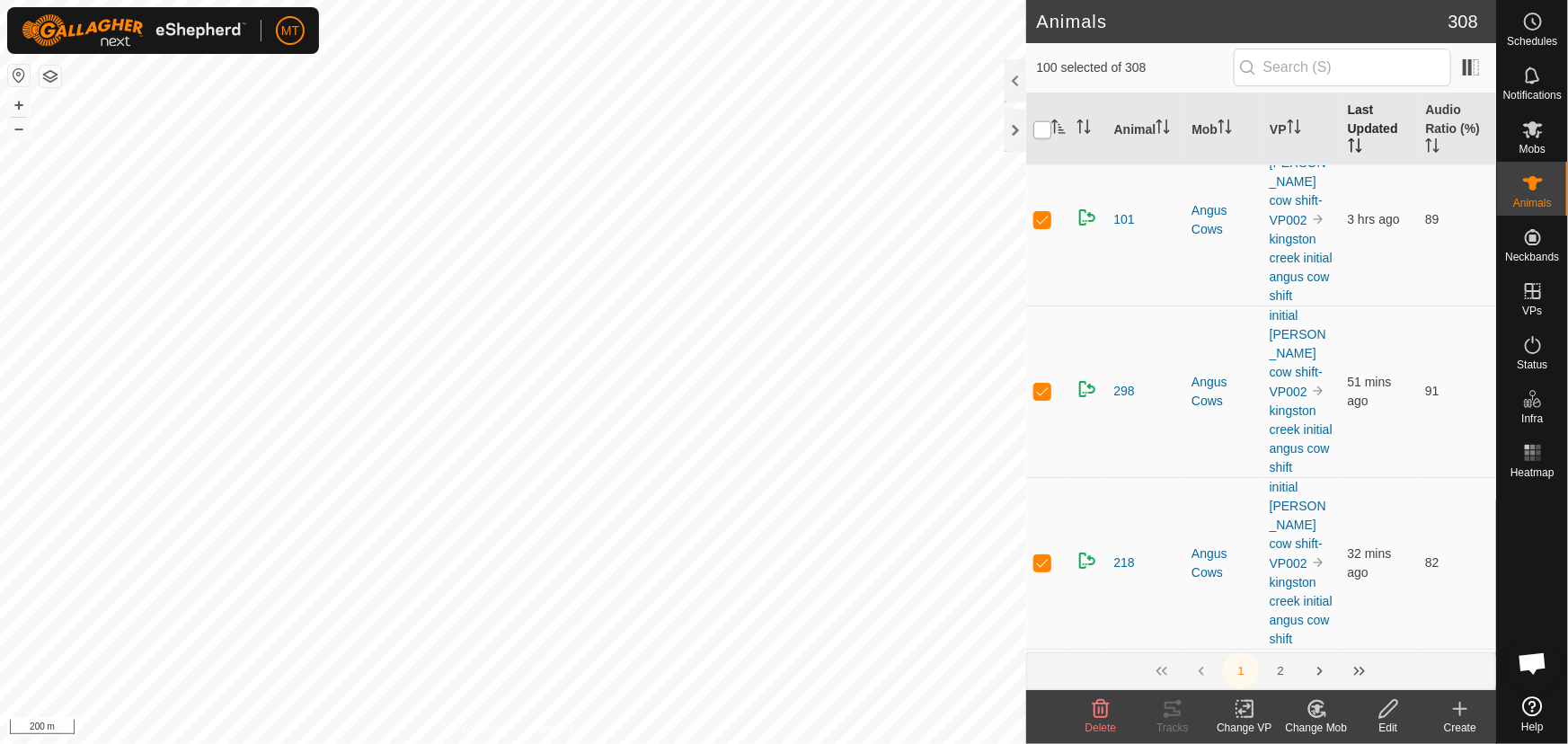
checkbox input "true"
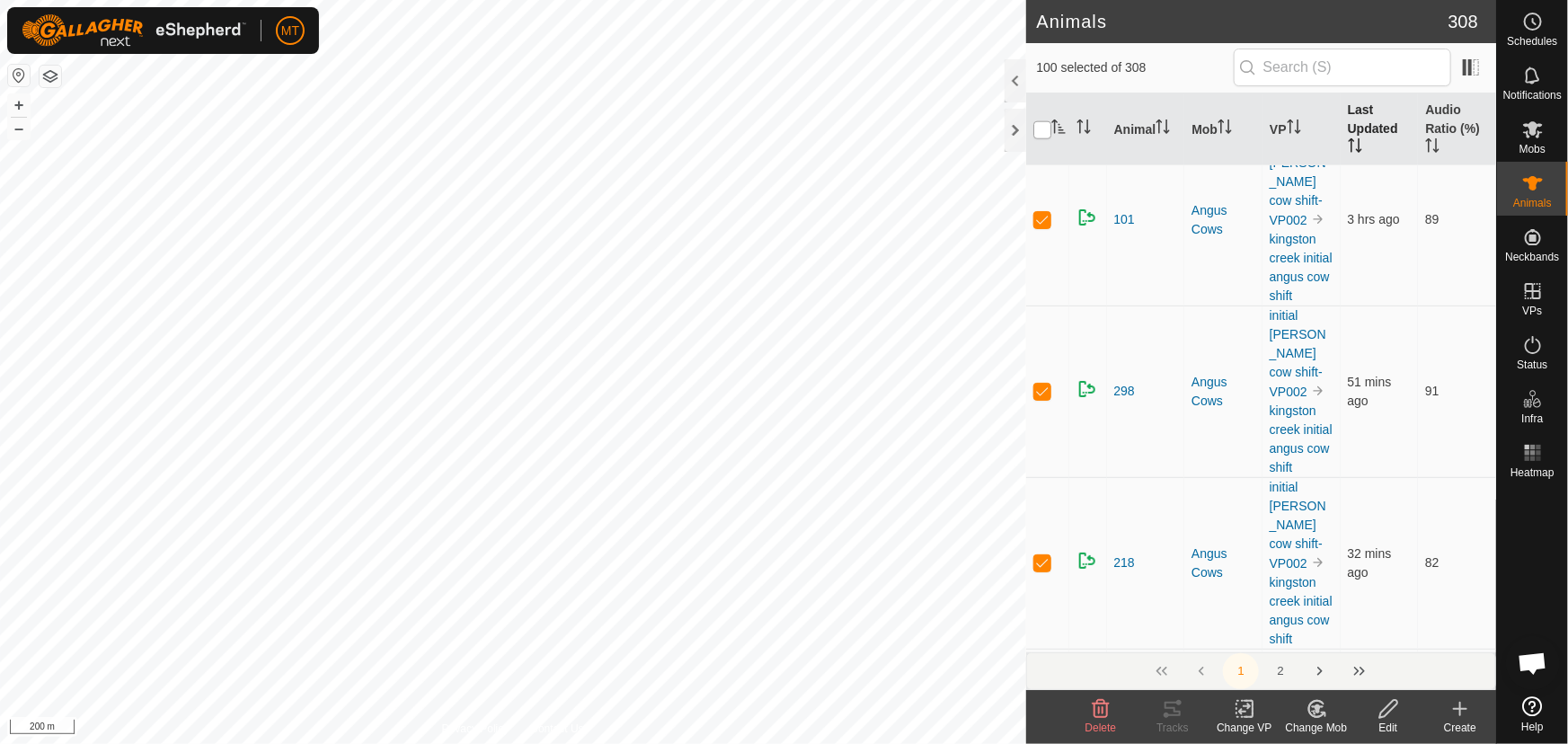
checkbox input "true"
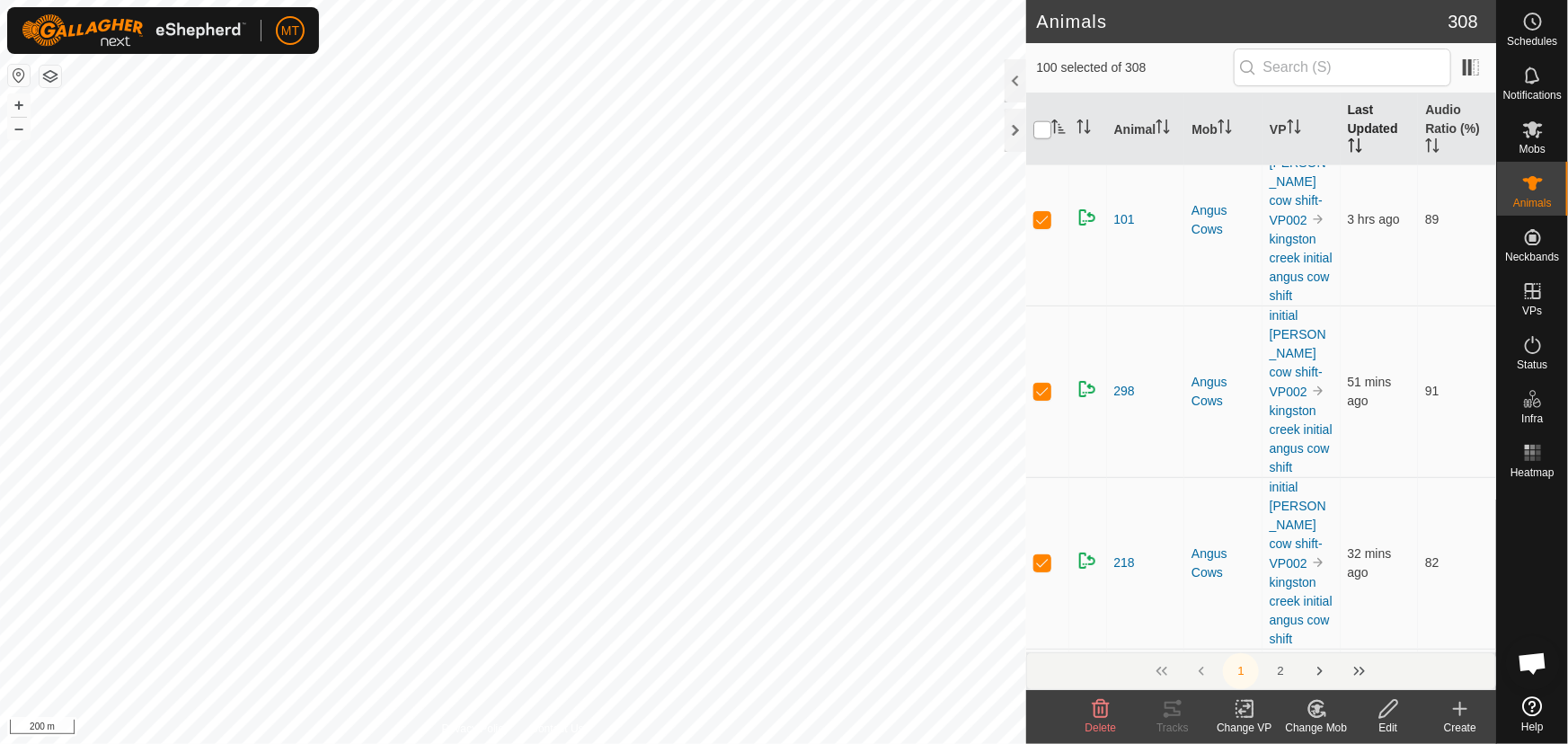
checkbox input "true"
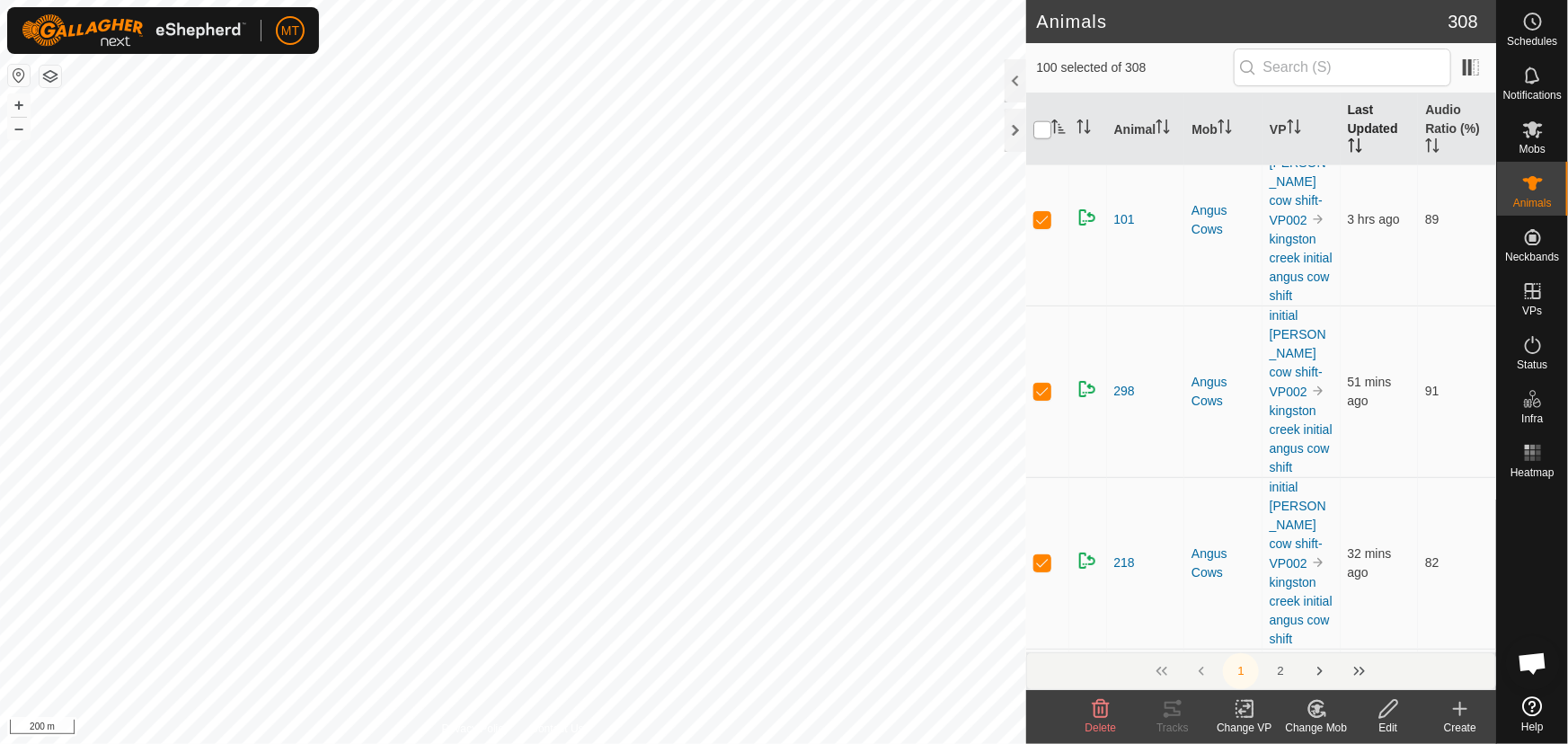
checkbox input "true"
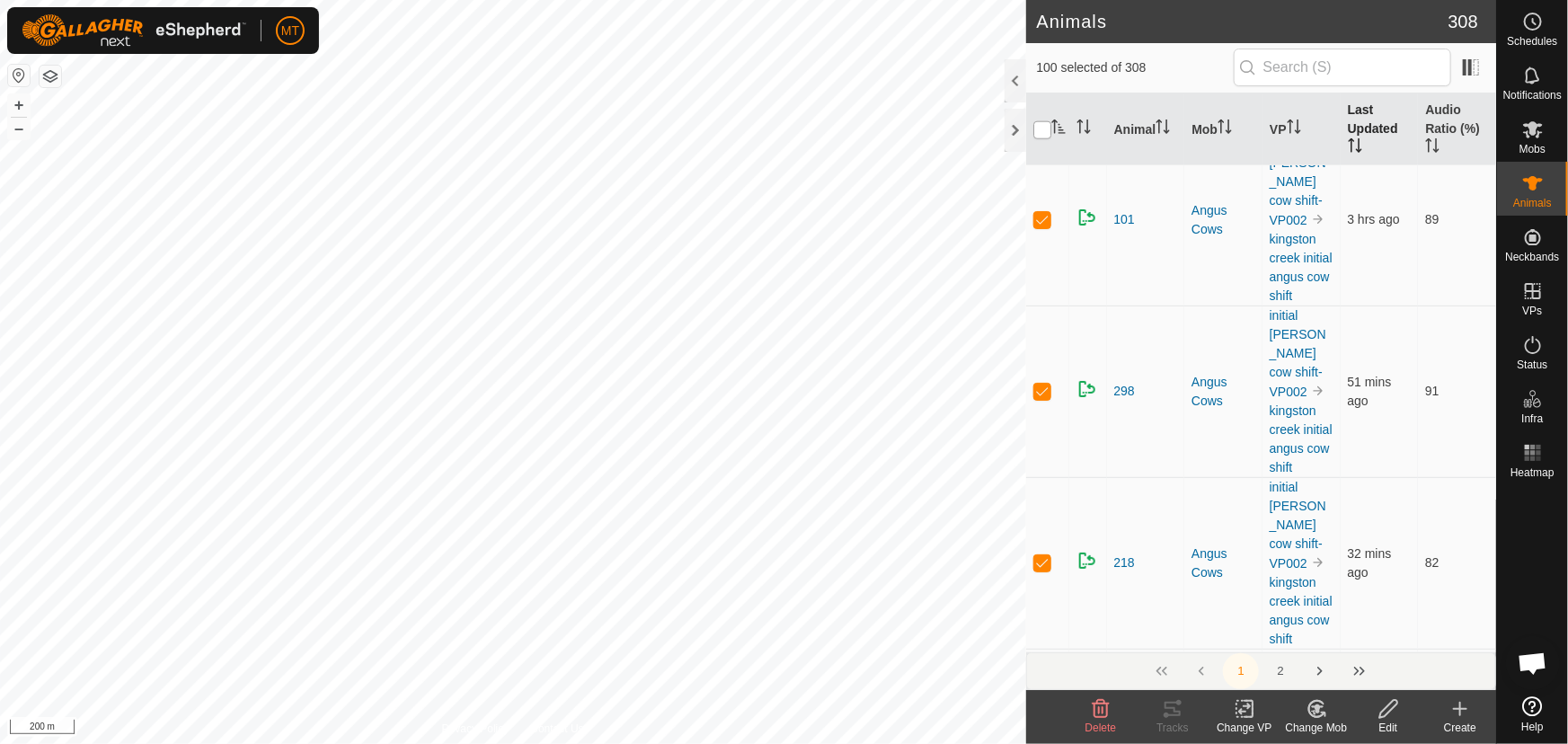
checkbox input "true"
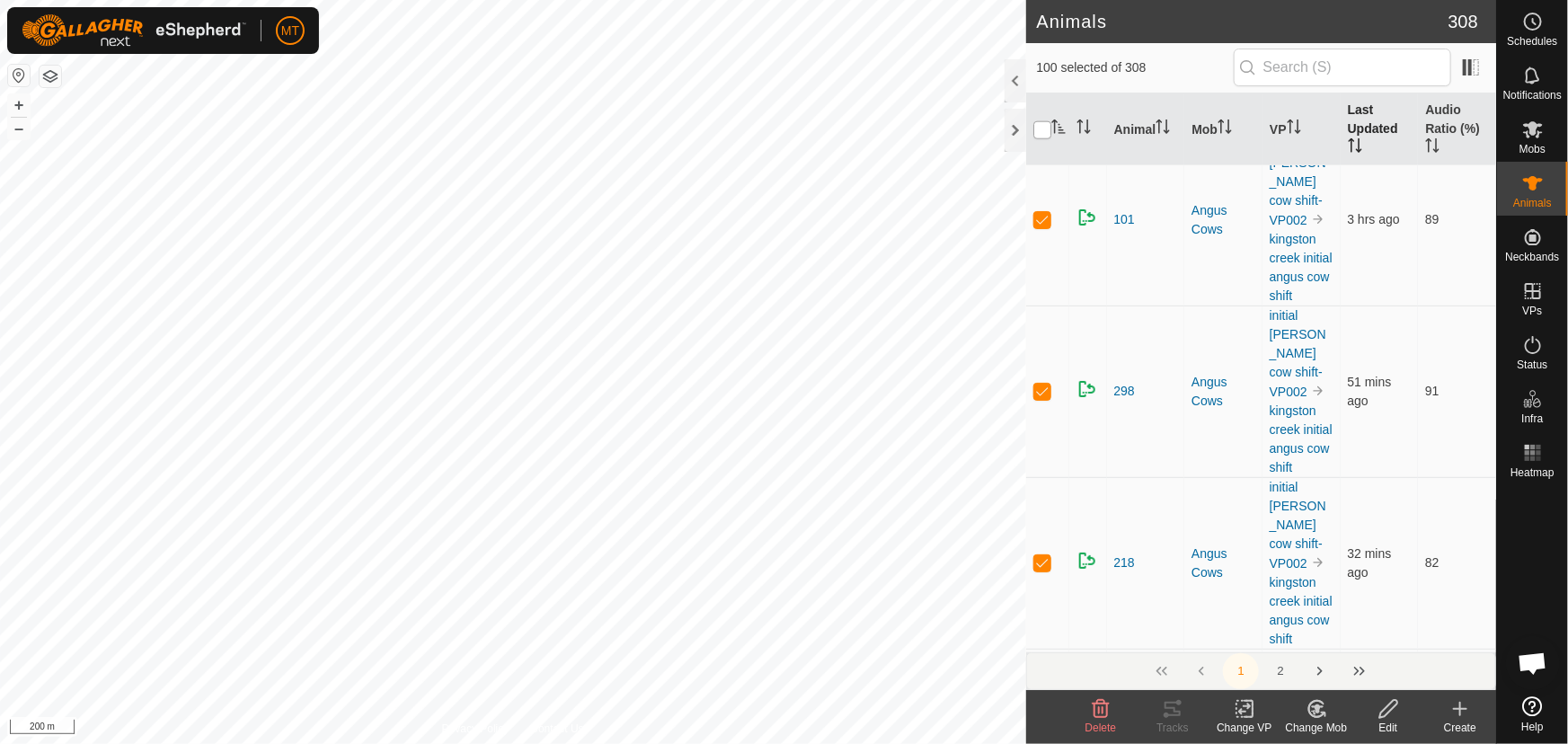
checkbox input "true"
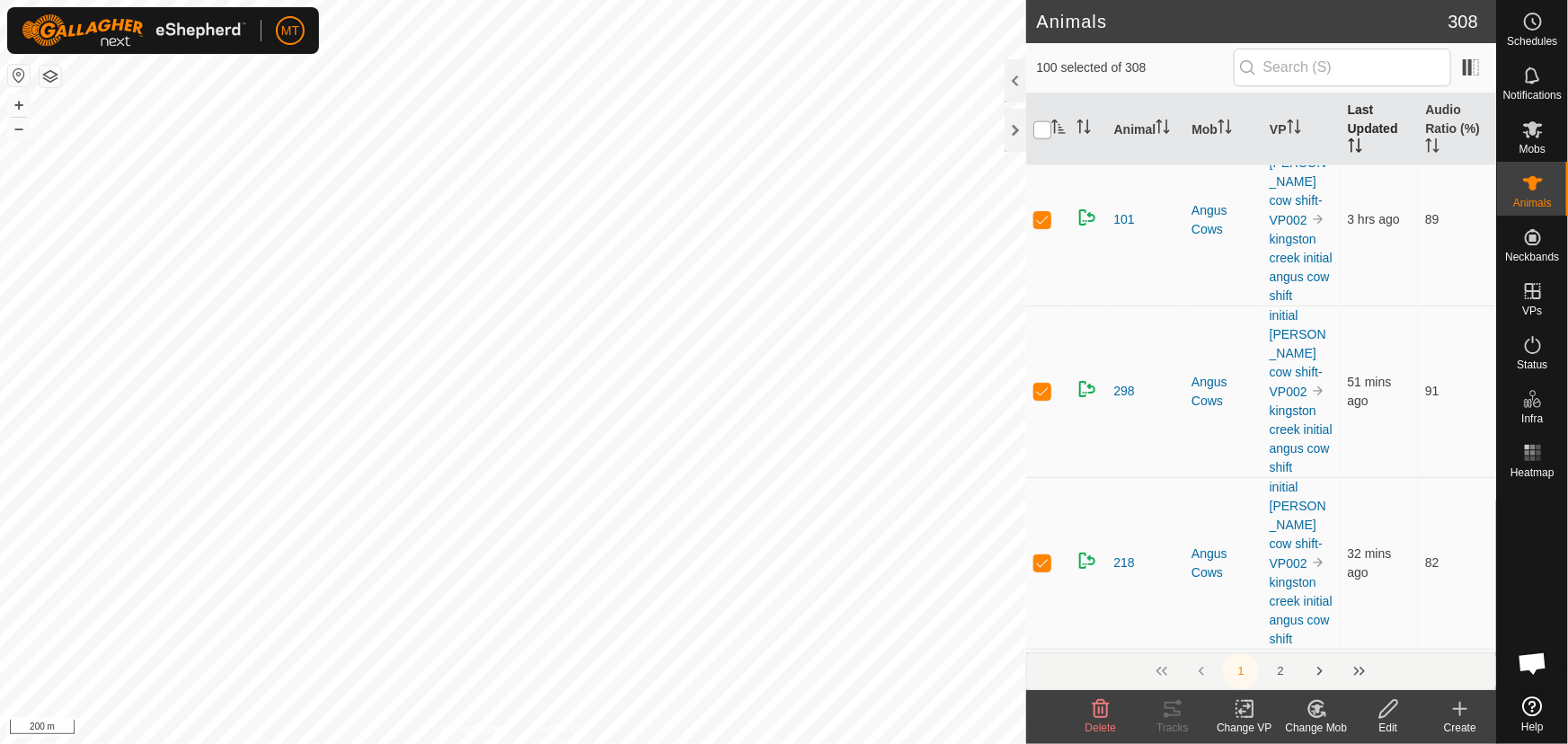
checkbox input "true"
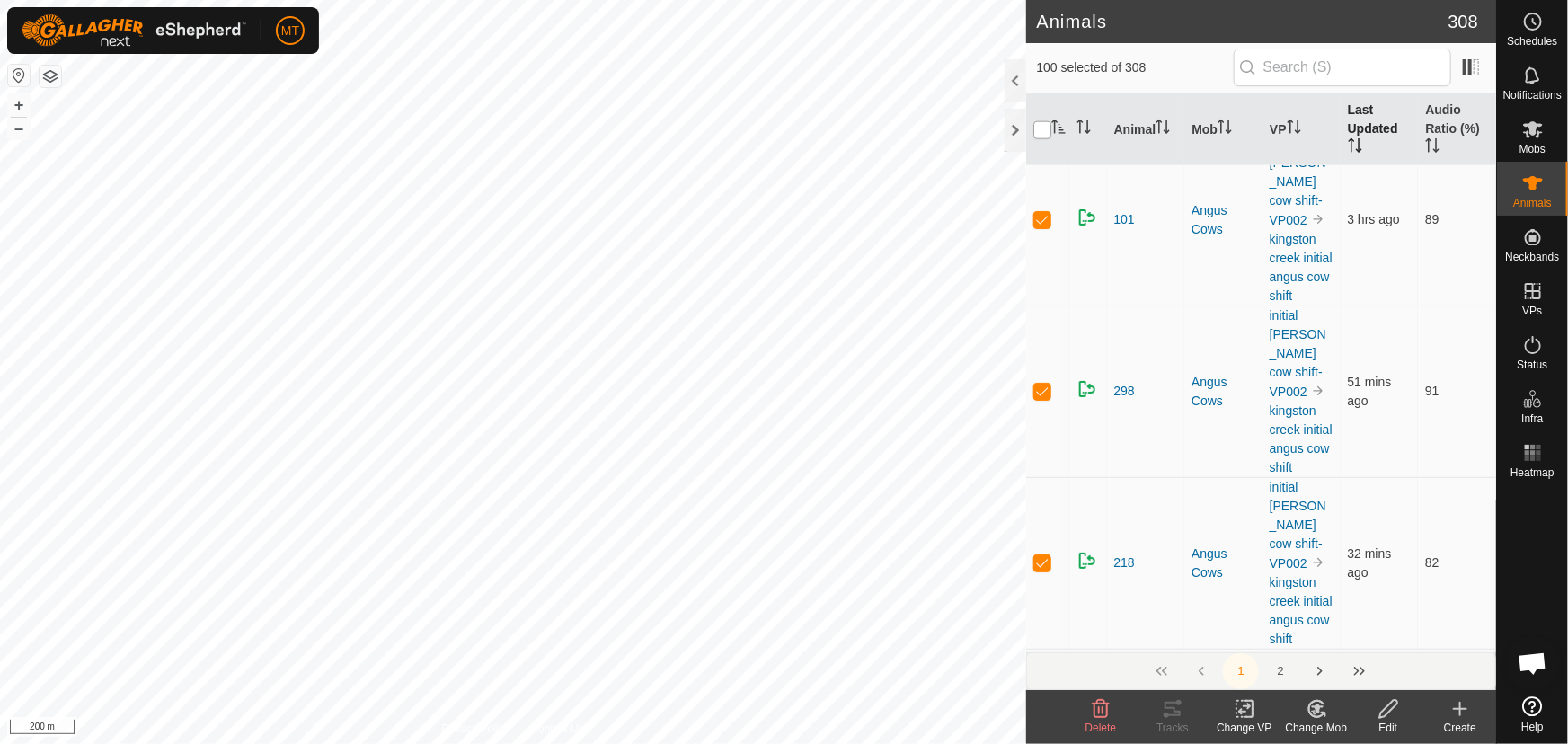
checkbox input "true"
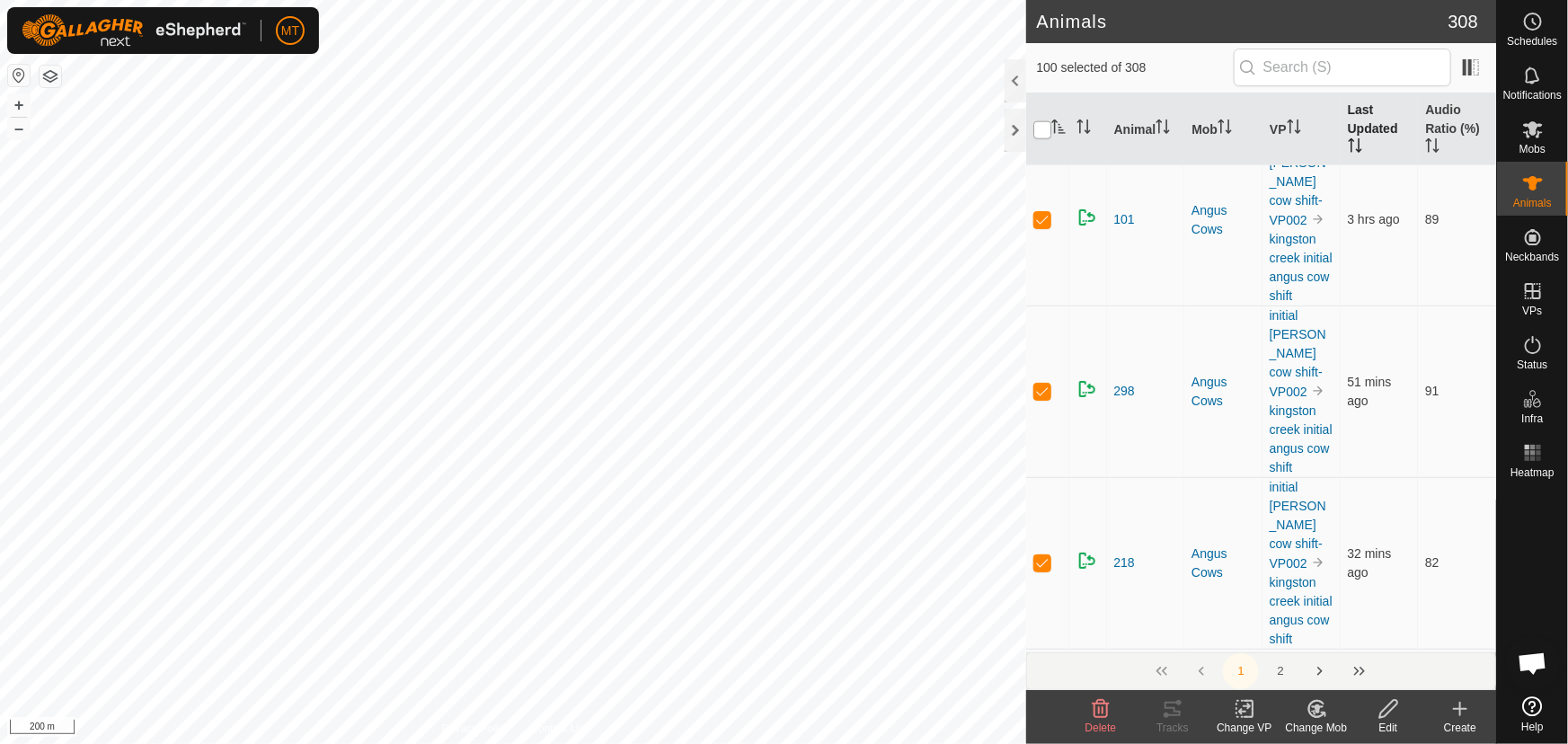
checkbox input "true"
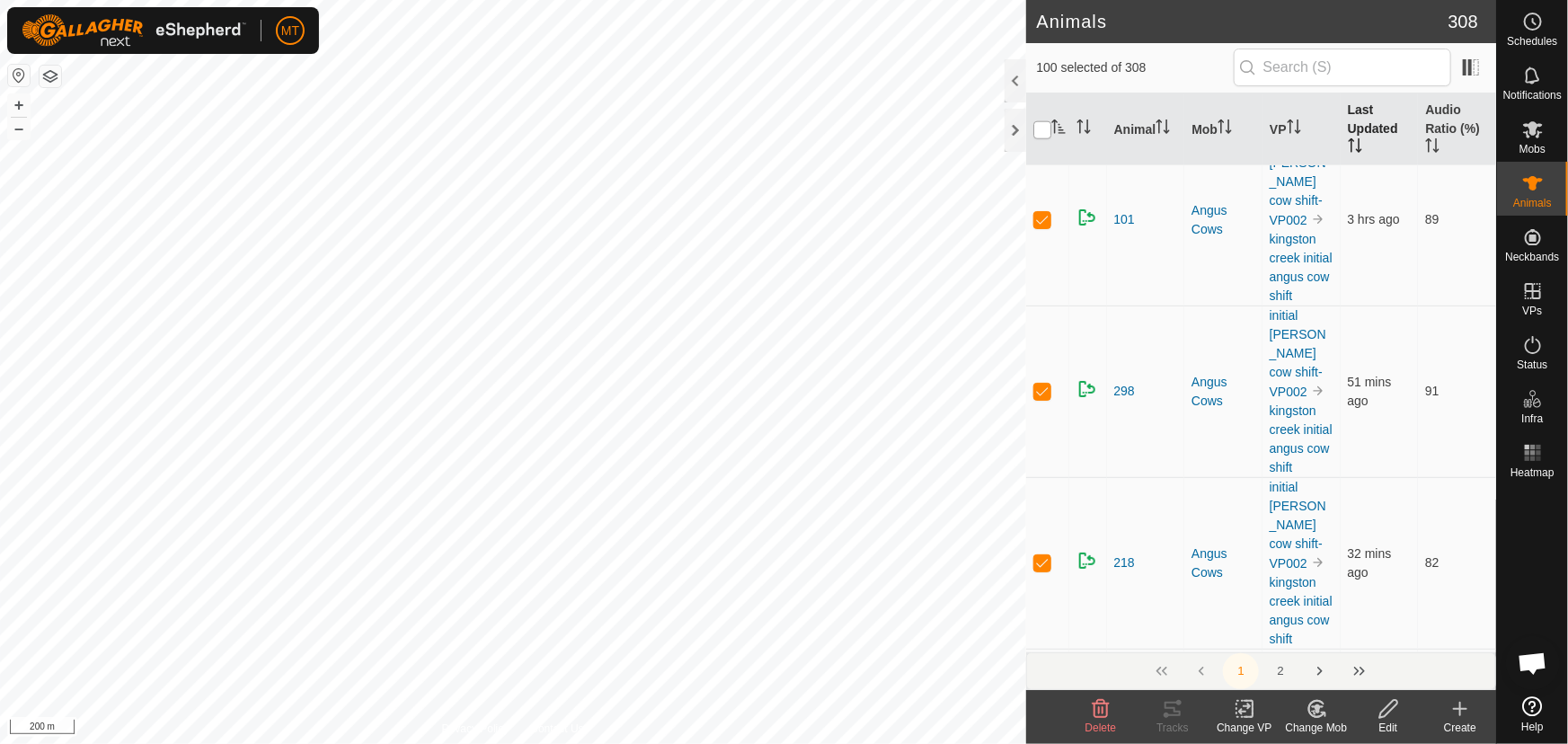
checkbox input "true"
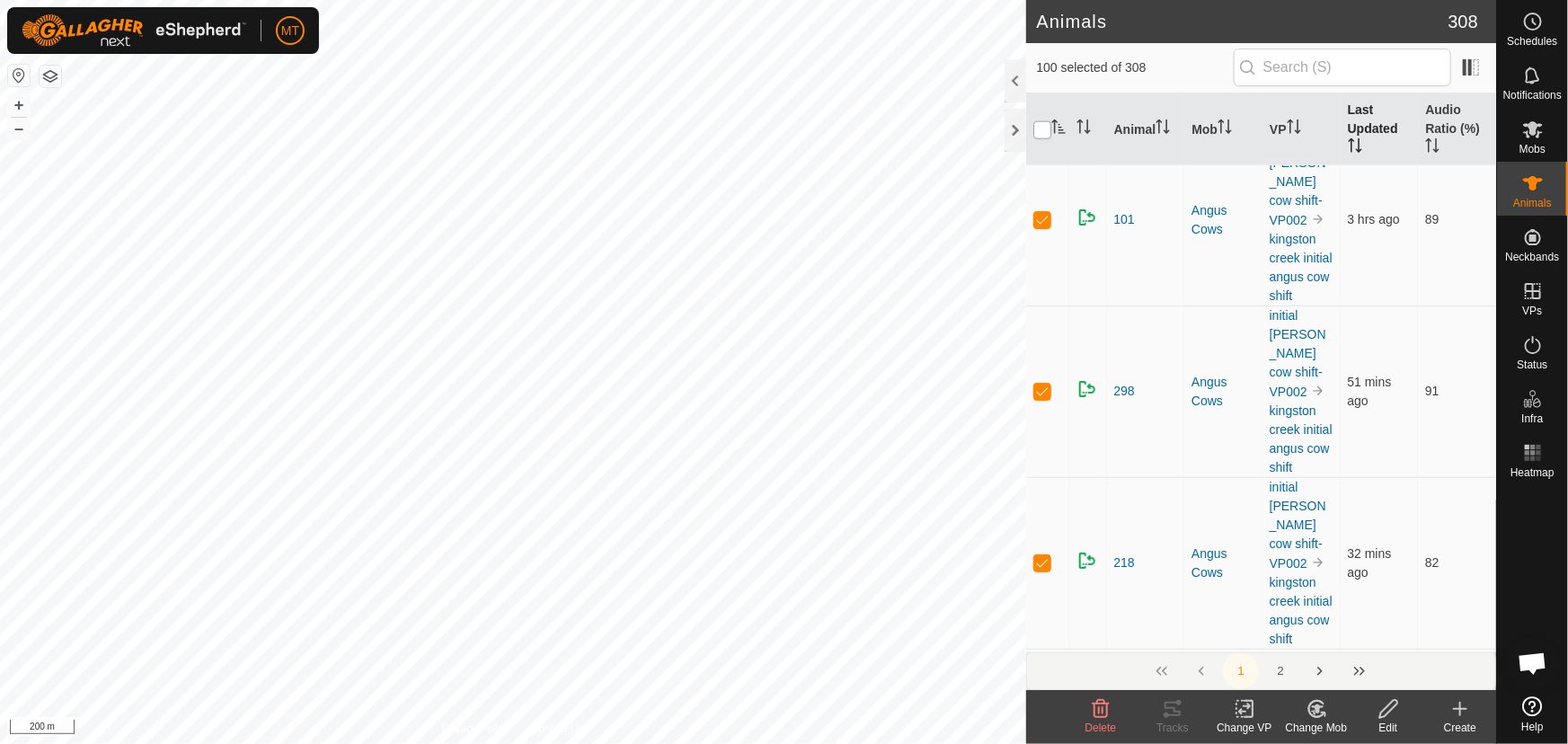
checkbox input "true"
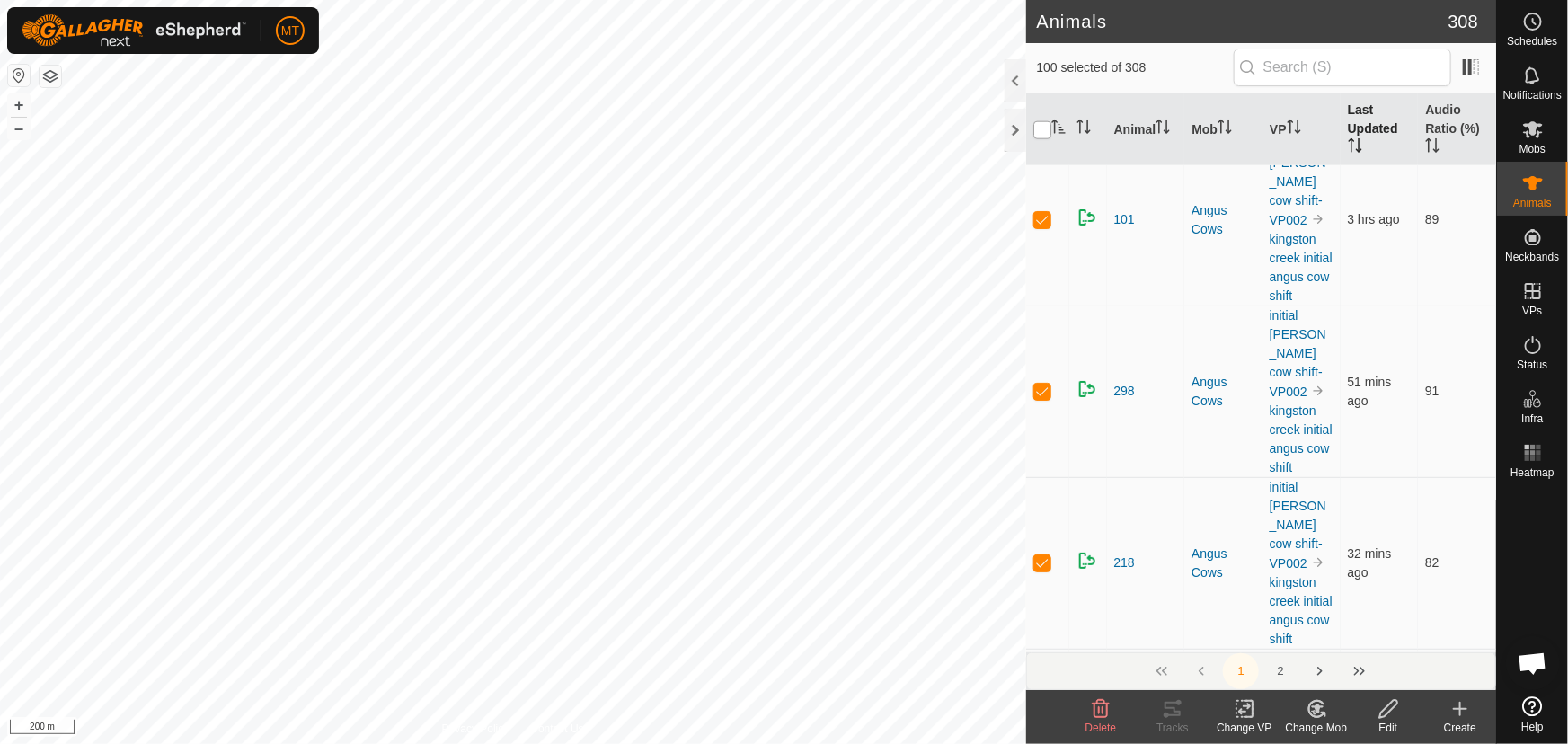
checkbox input "true"
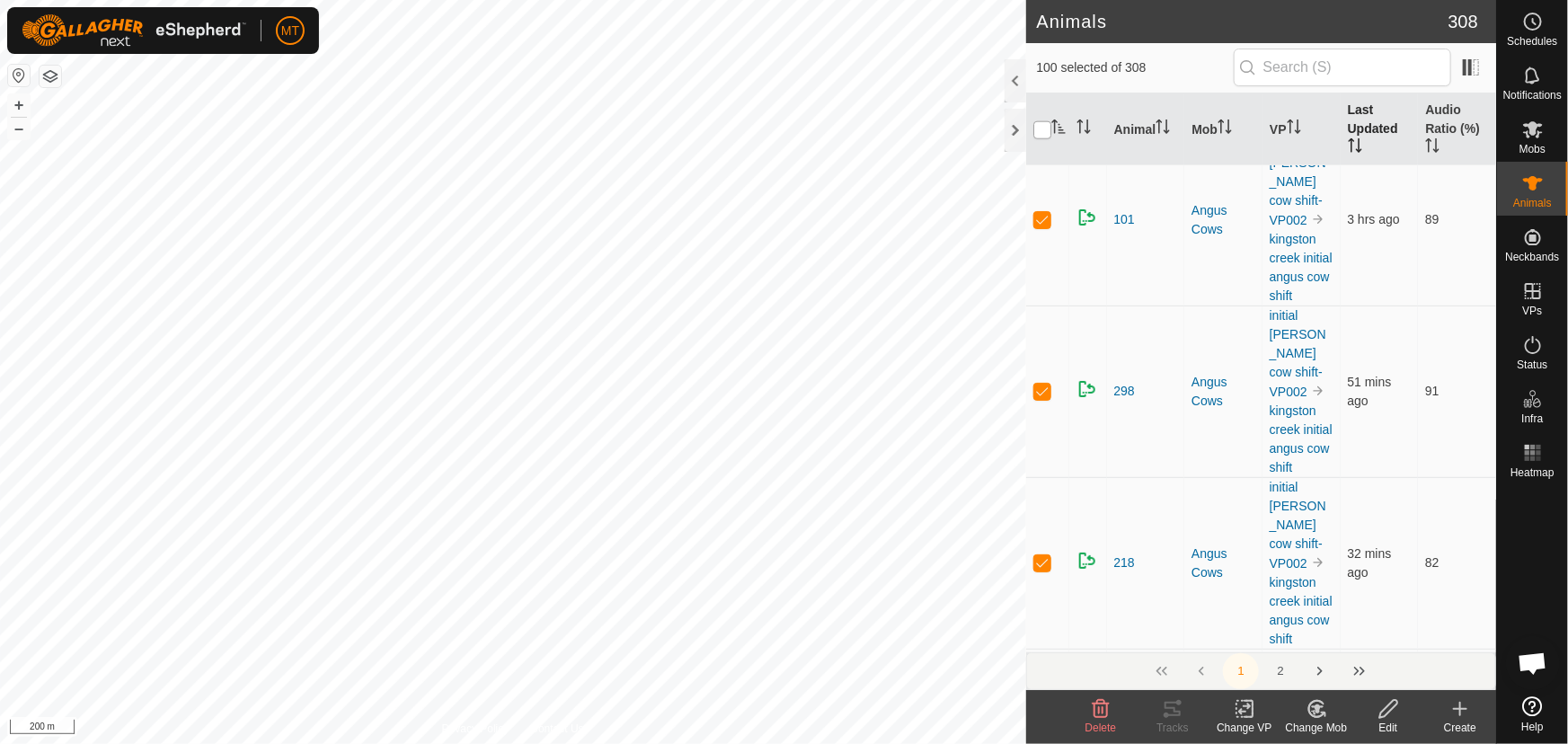
checkbox input "true"
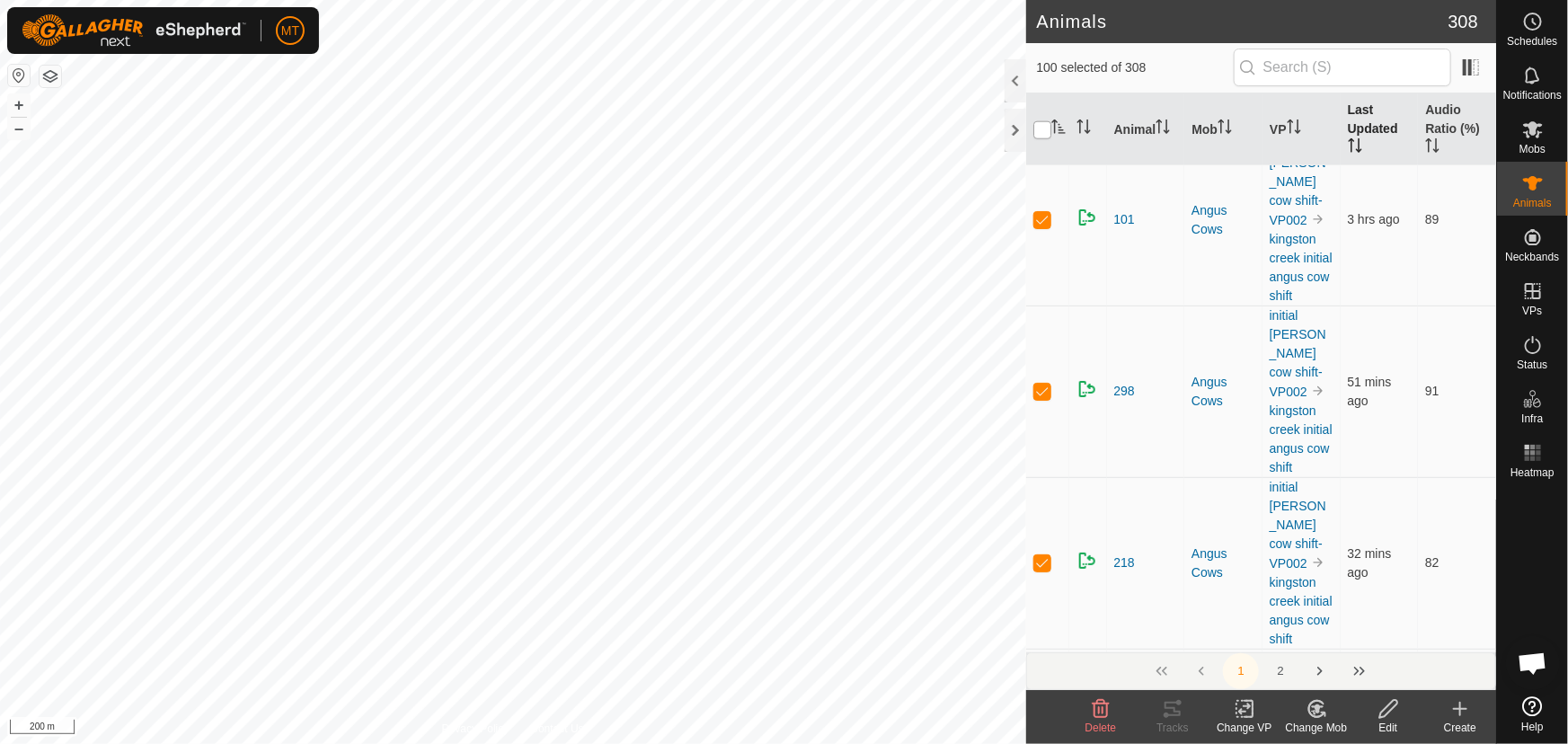
checkbox input "true"
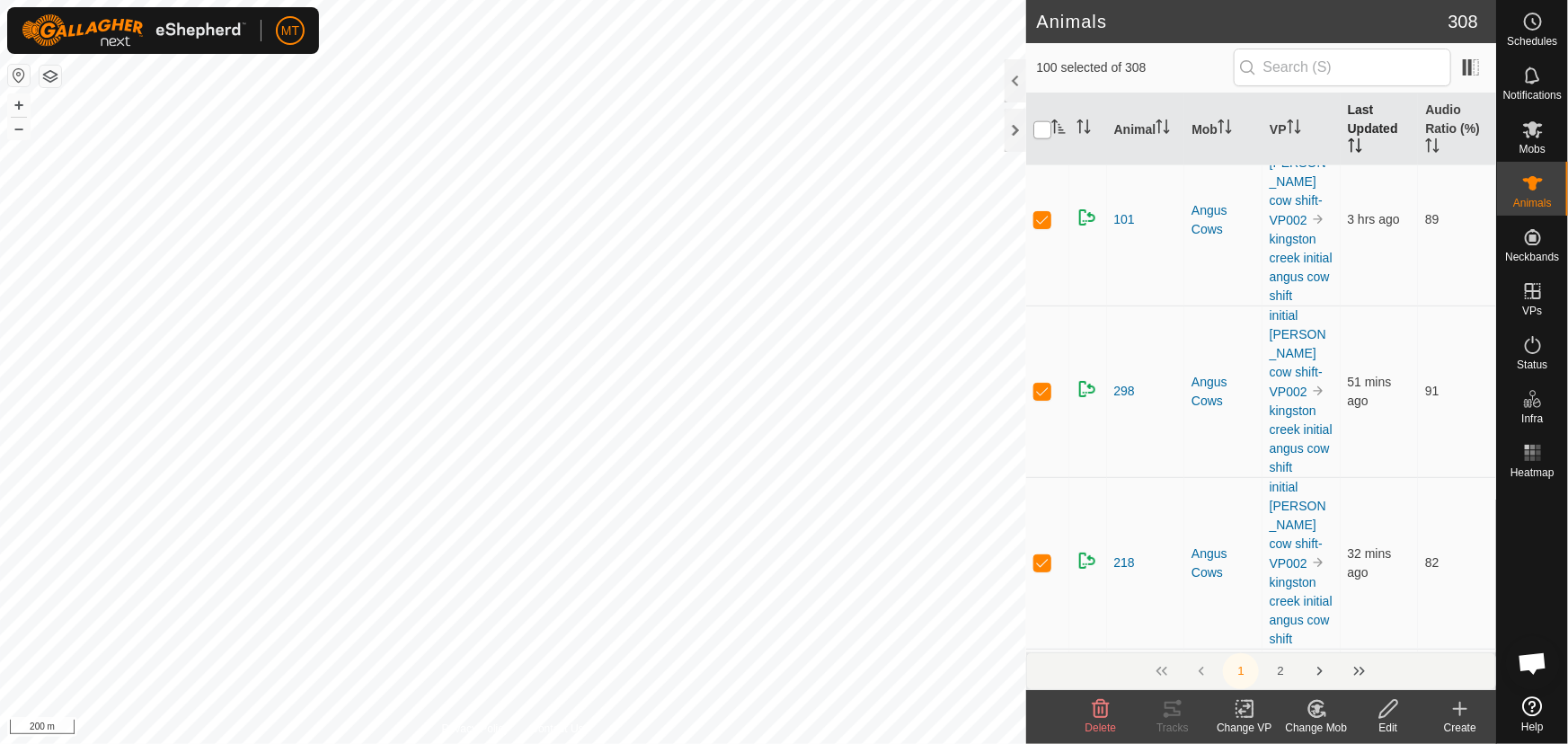
checkbox input "true"
click at [1040, 126] on input "checkbox" at bounding box center [1042, 130] width 18 height 18
checkbox input "false"
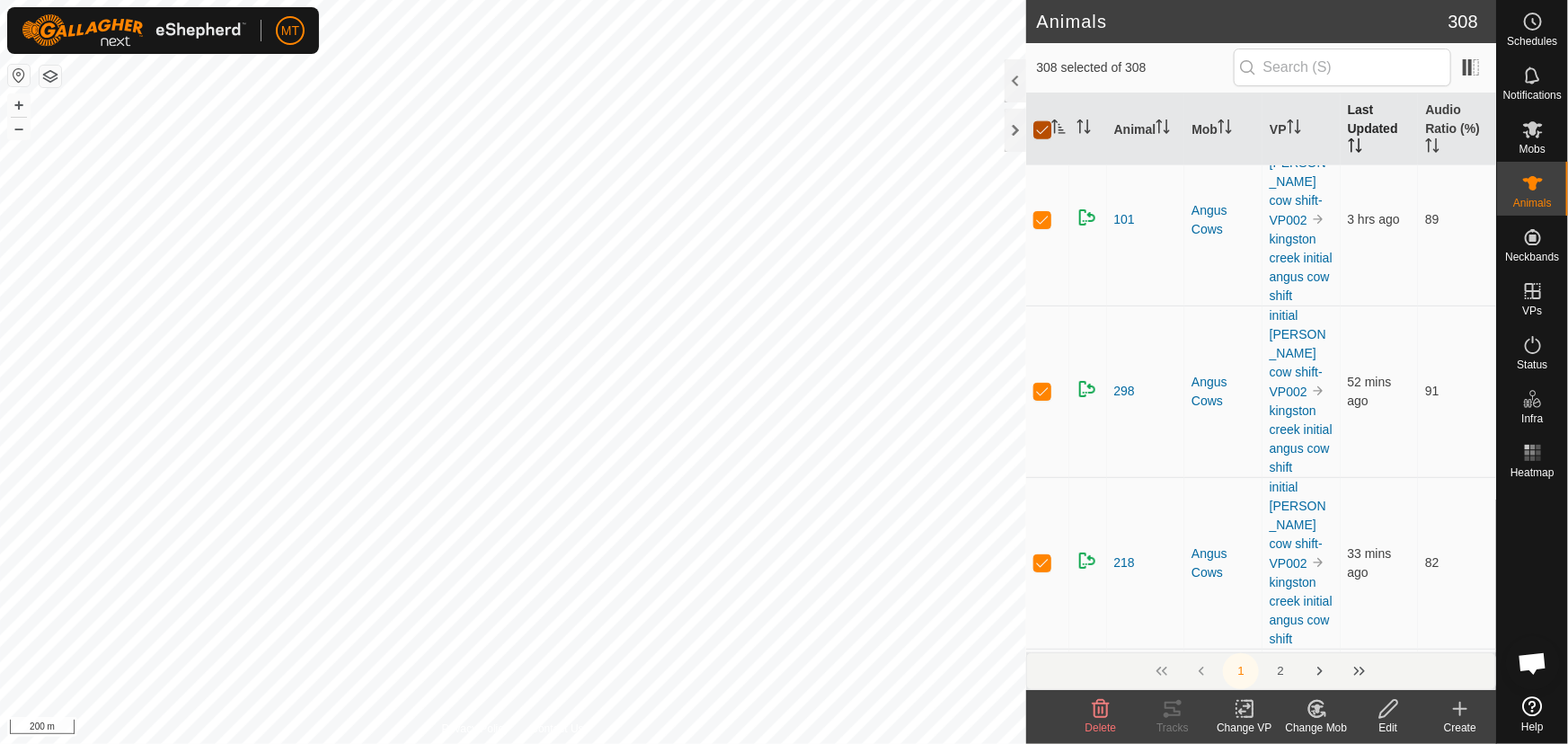
checkbox input "false"
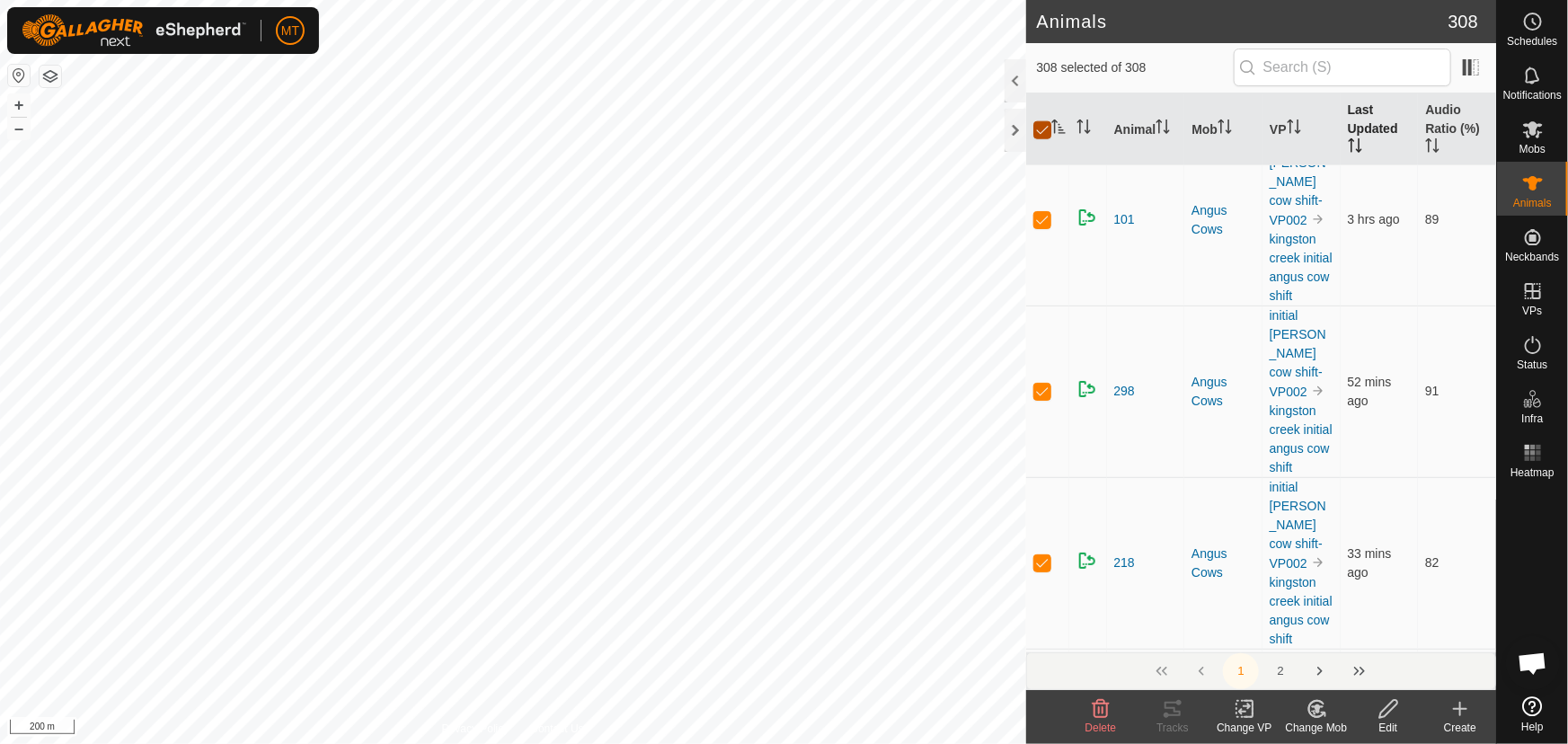
checkbox input "false"
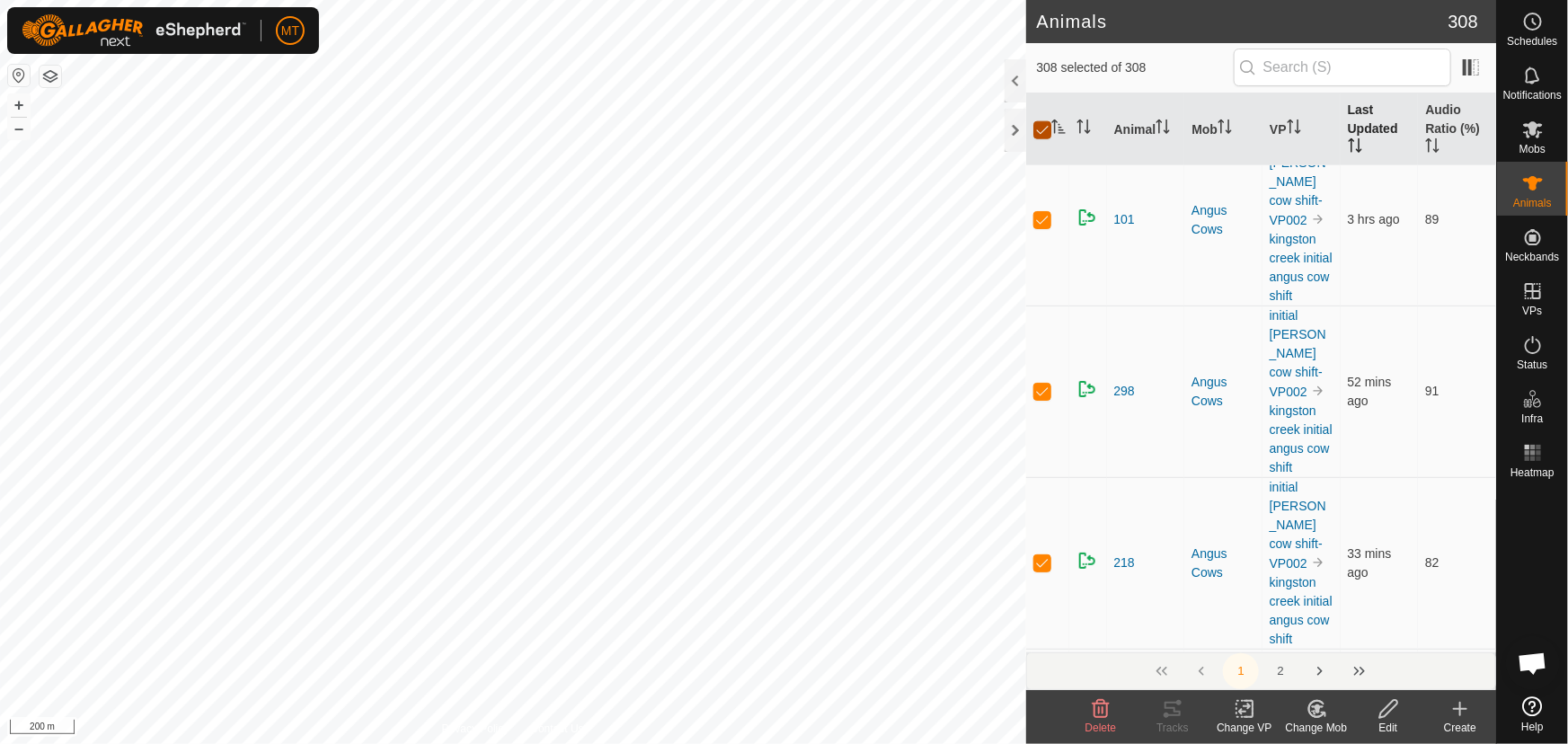
checkbox input "false"
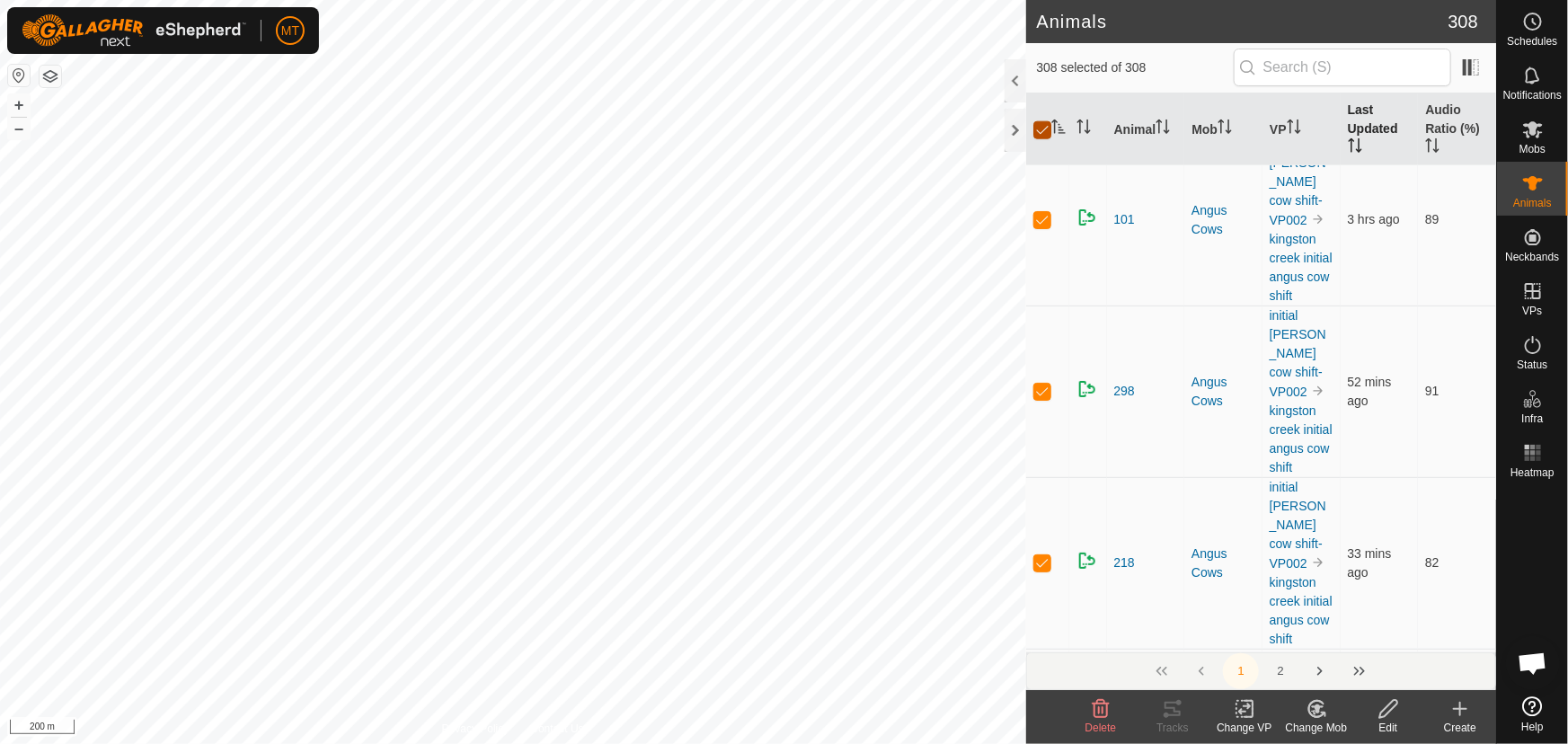
checkbox input "false"
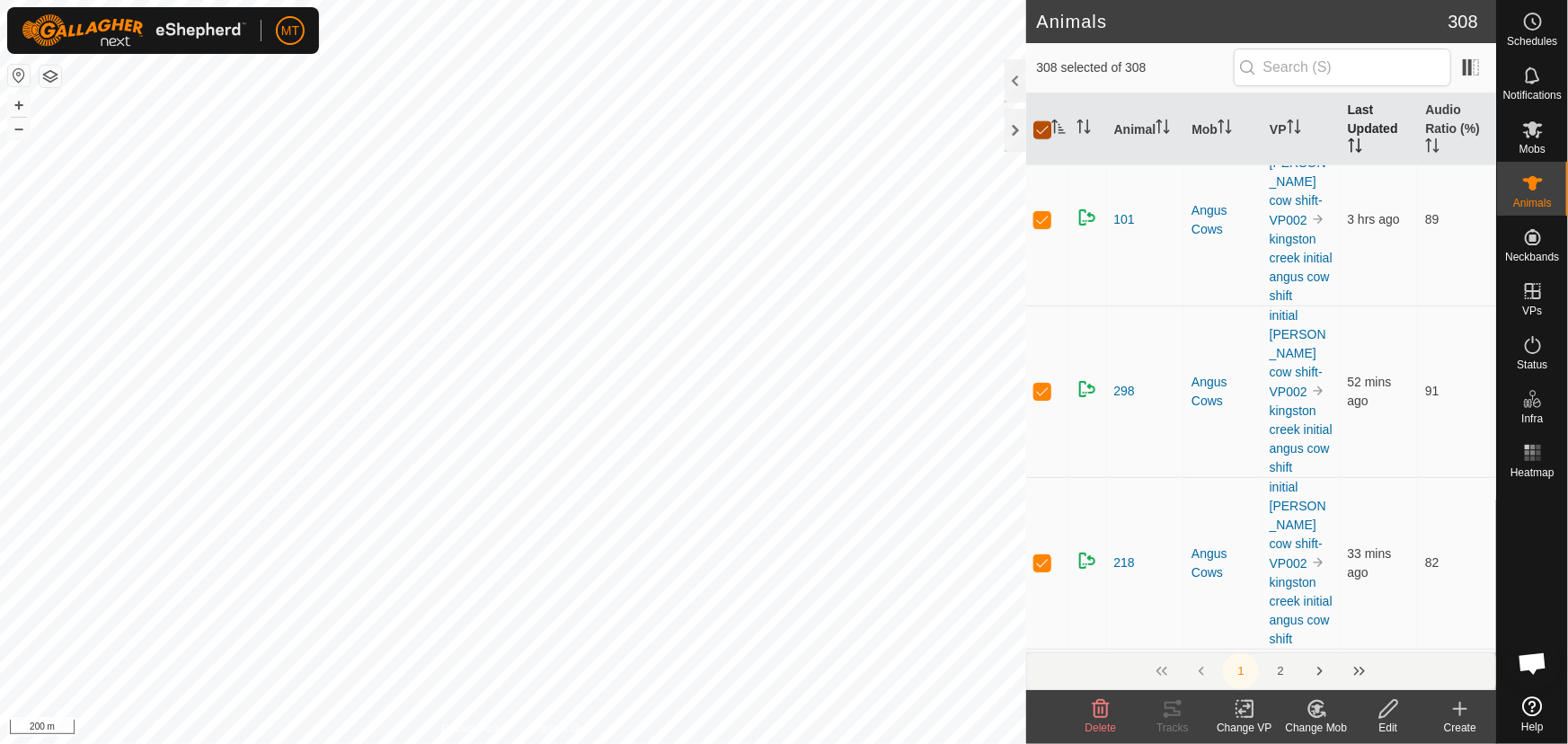
checkbox input "false"
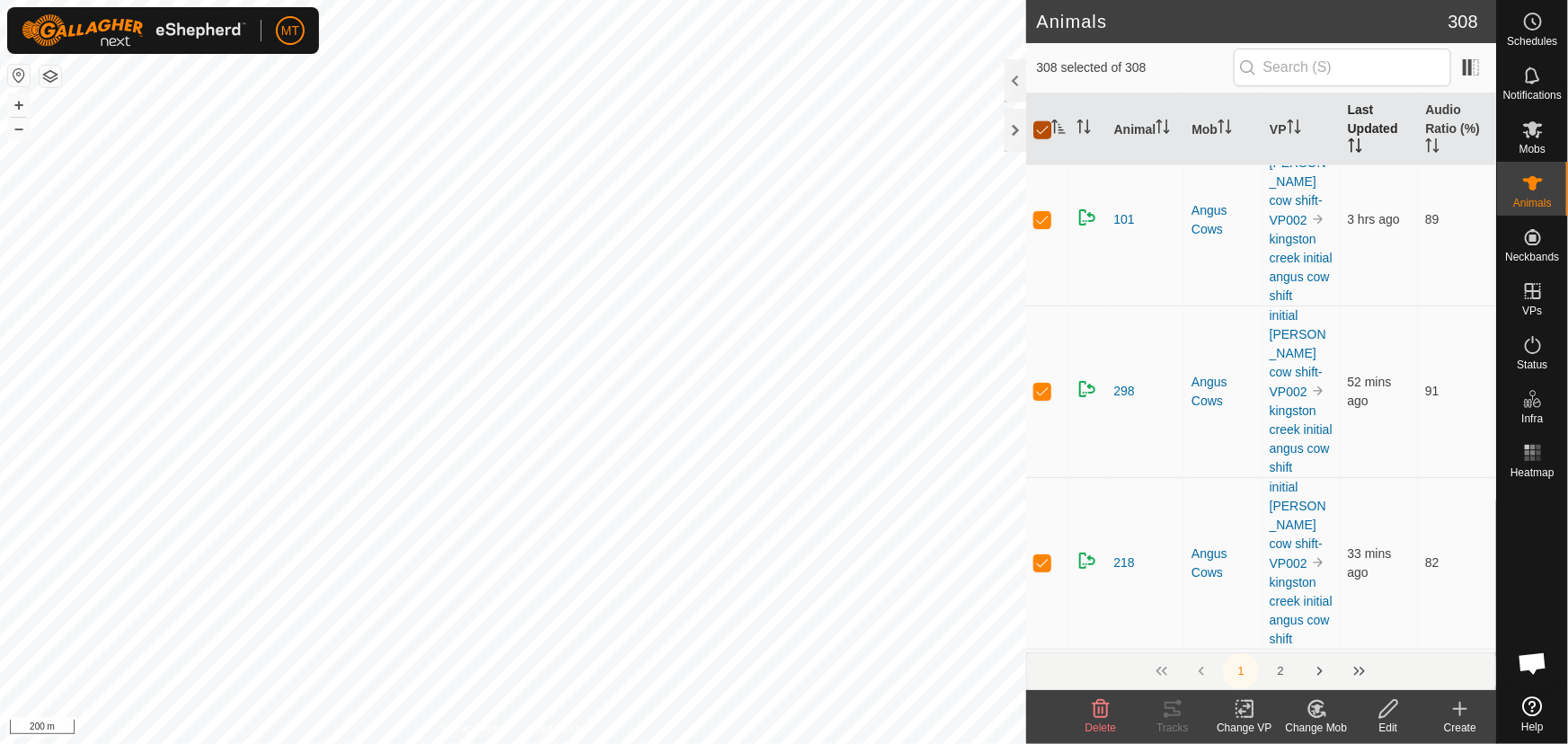
checkbox input "false"
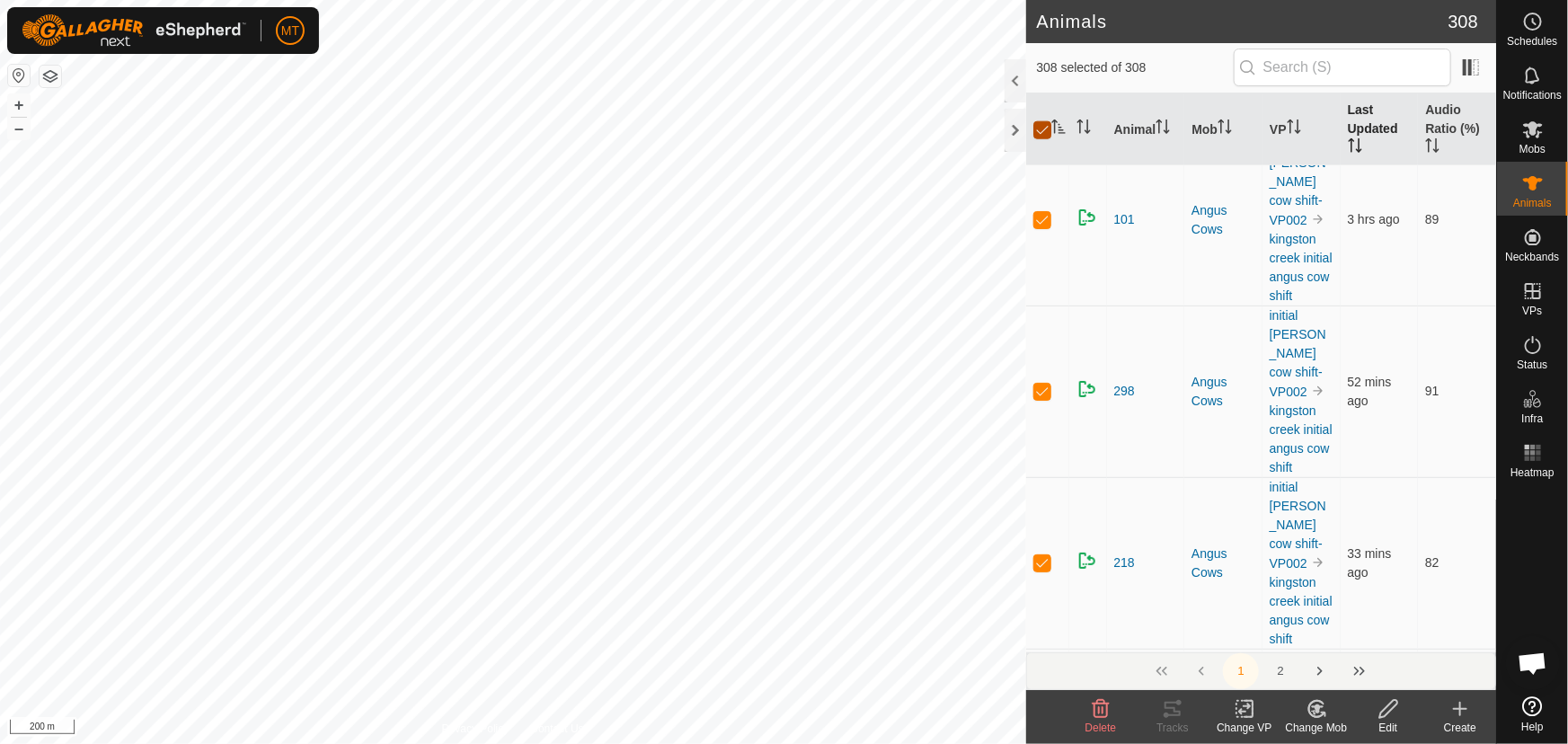
checkbox input "false"
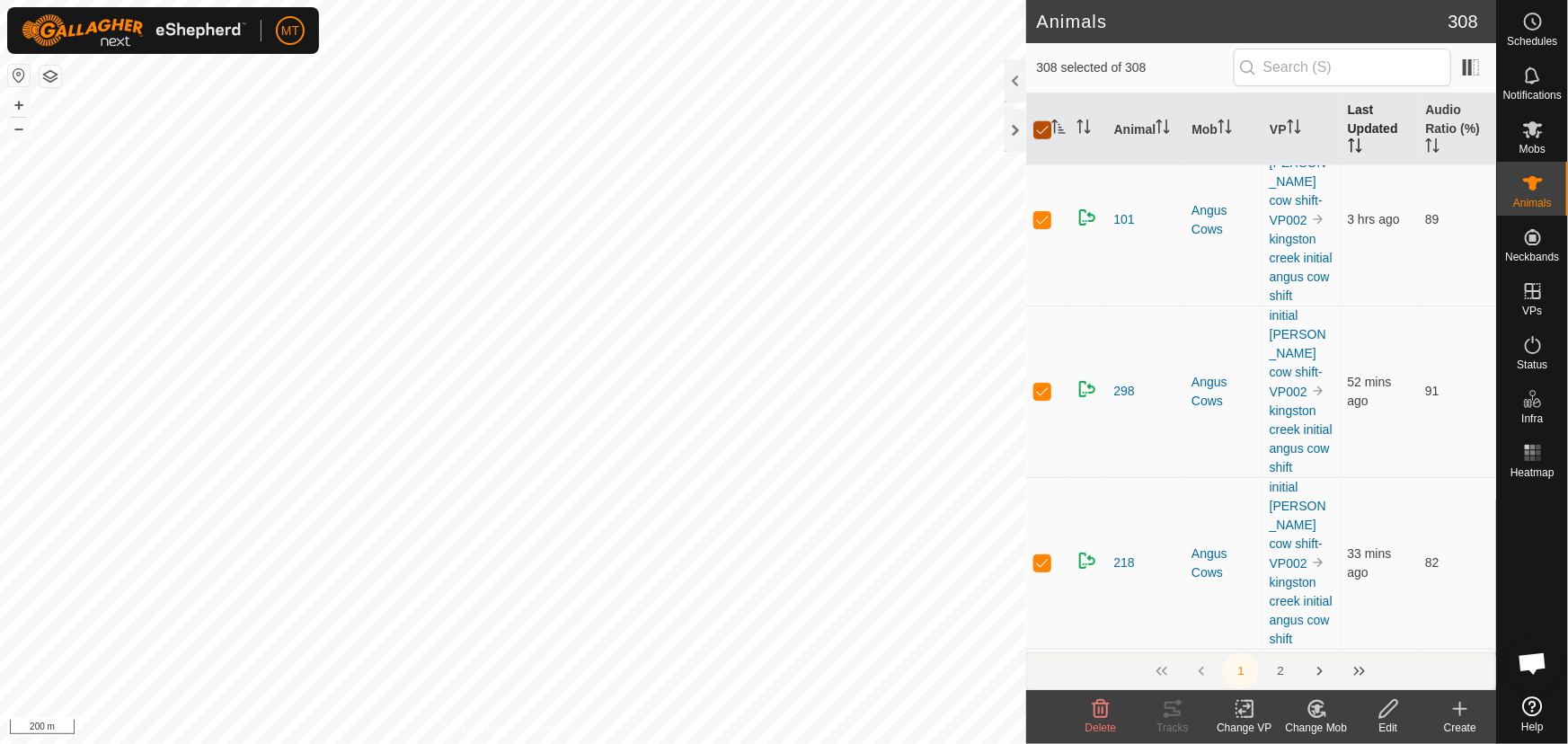
checkbox input "false"
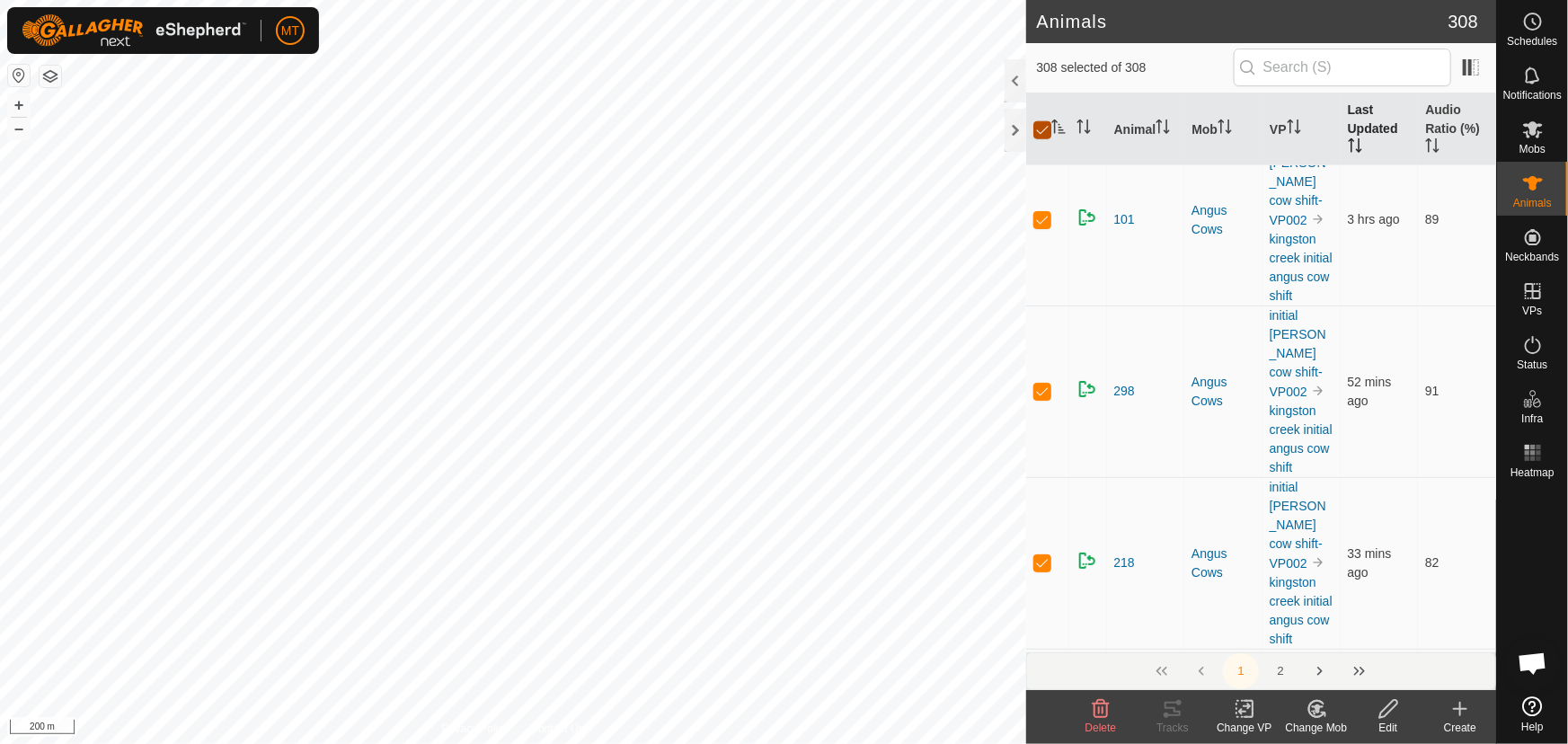
checkbox input "false"
click at [1287, 120] on icon "Activate to sort" at bounding box center [1293, 127] width 15 height 15
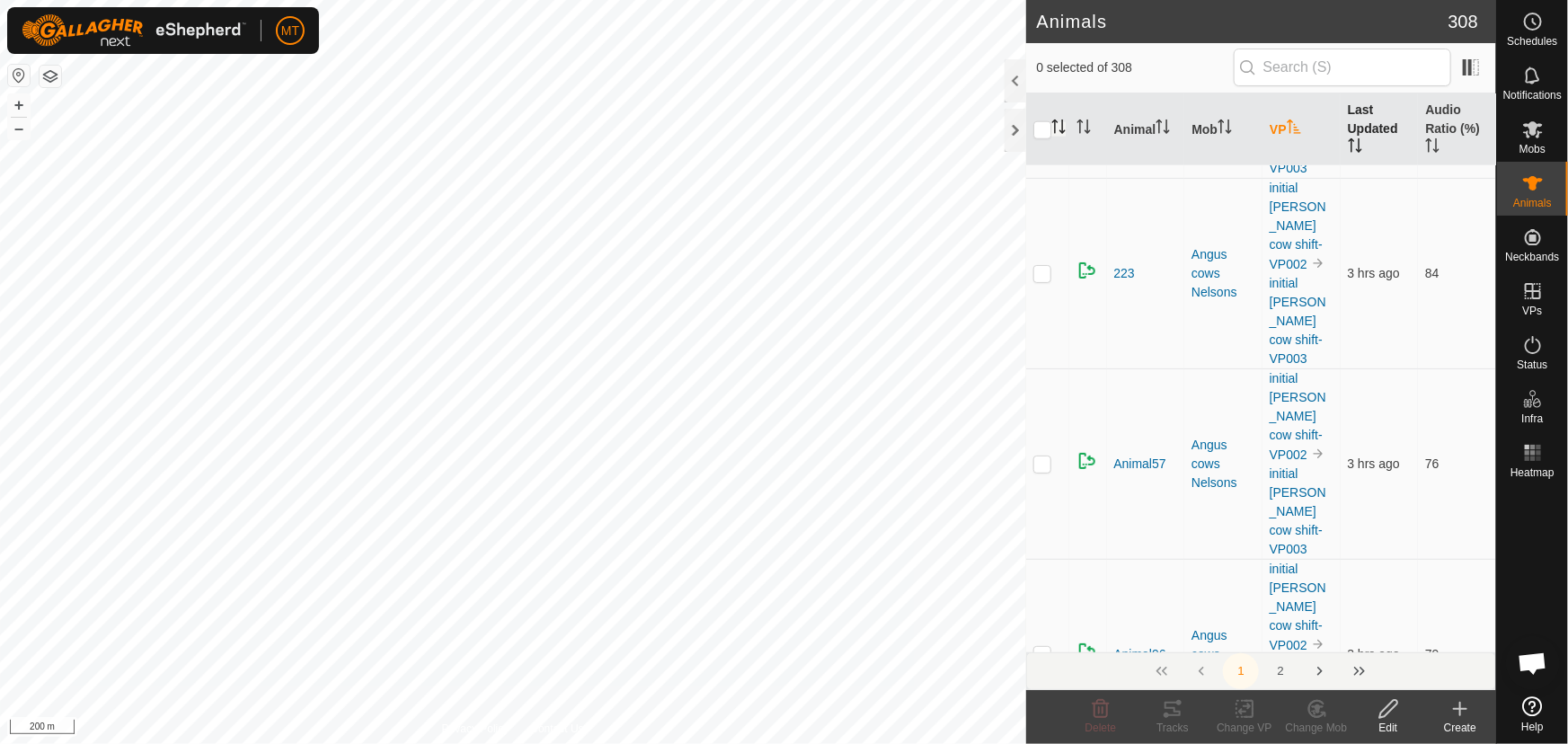
scroll to position [0, 0]
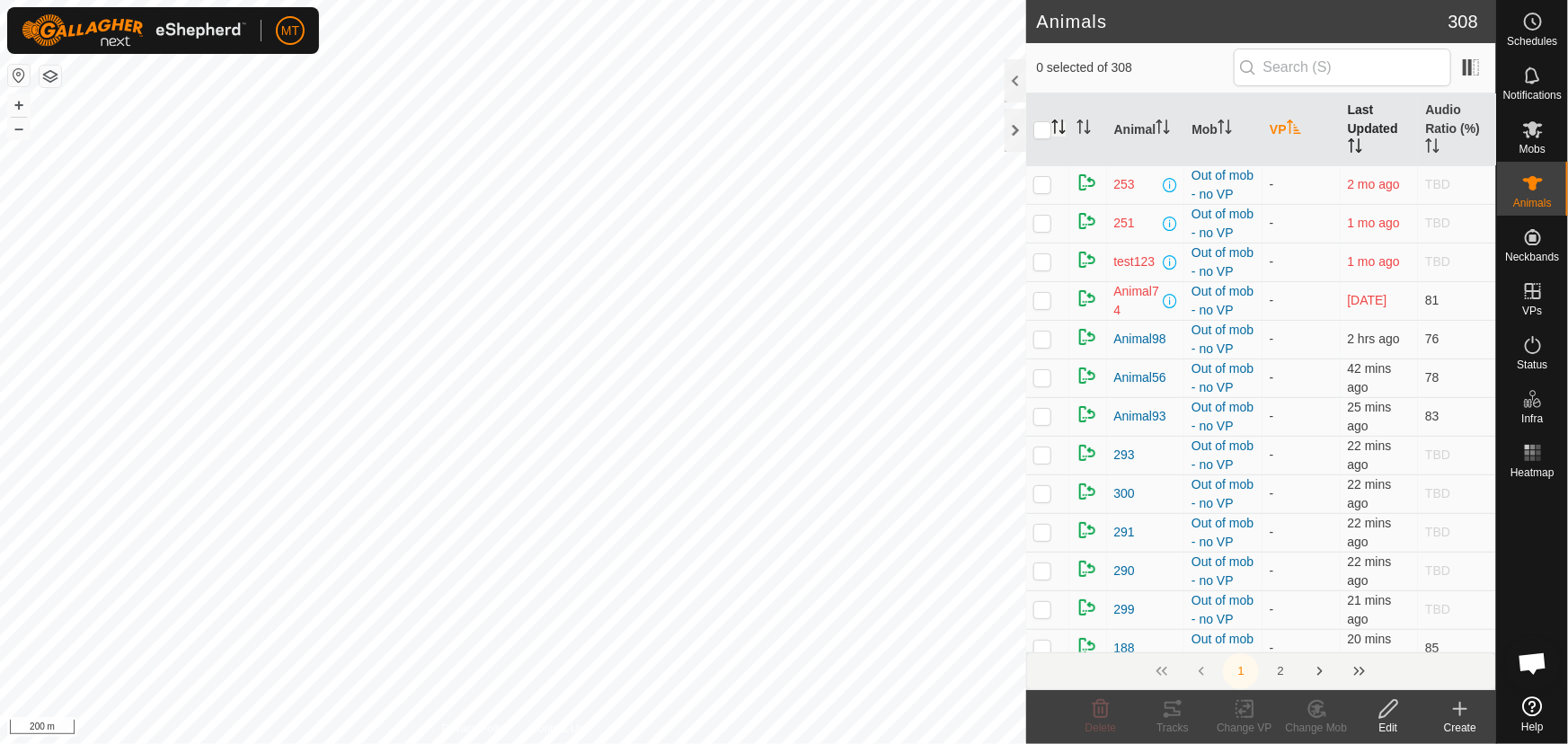
click at [1287, 125] on icon "Activate to sort" at bounding box center [1293, 127] width 15 height 15
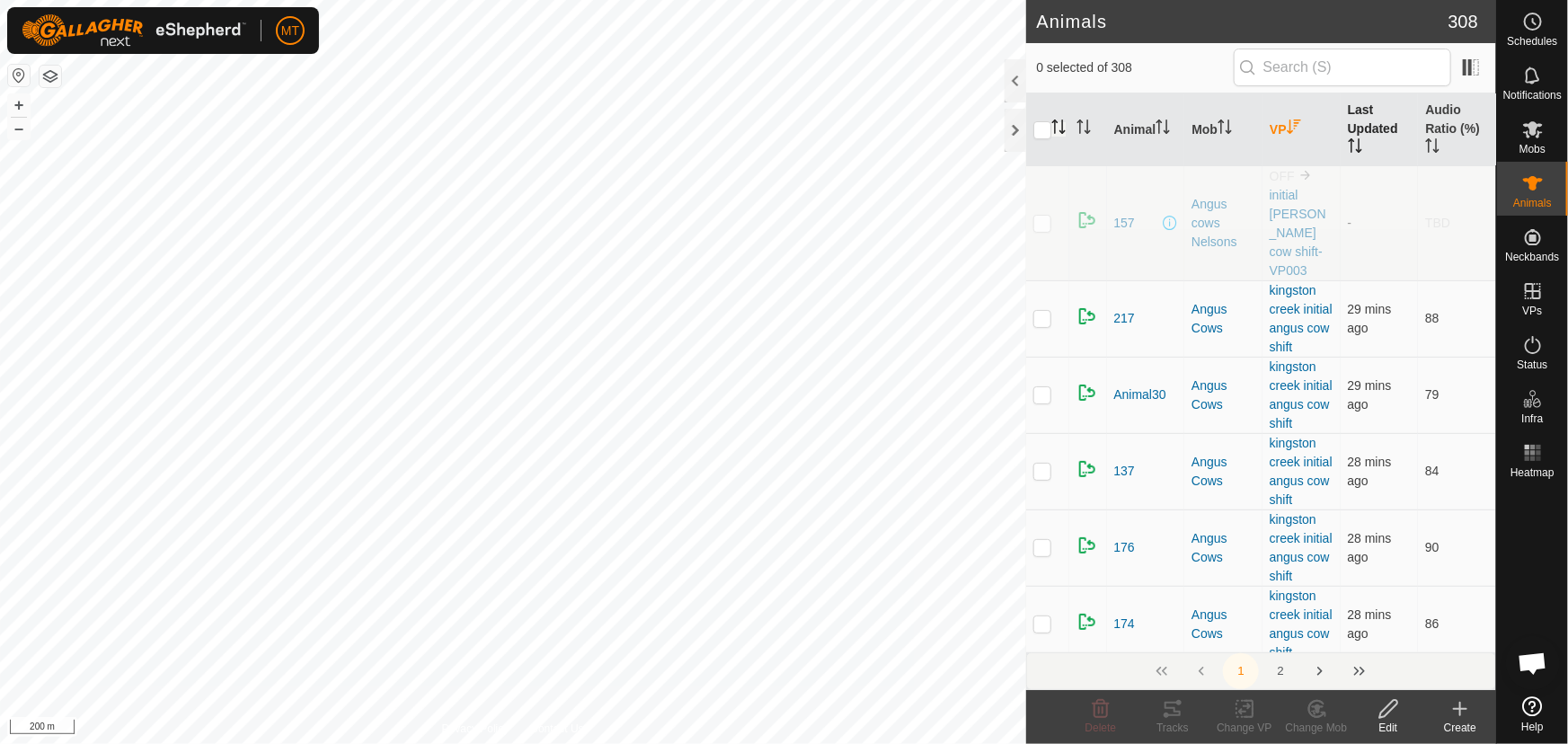
click at [1287, 125] on icon "Activate to sort" at bounding box center [1293, 127] width 15 height 15
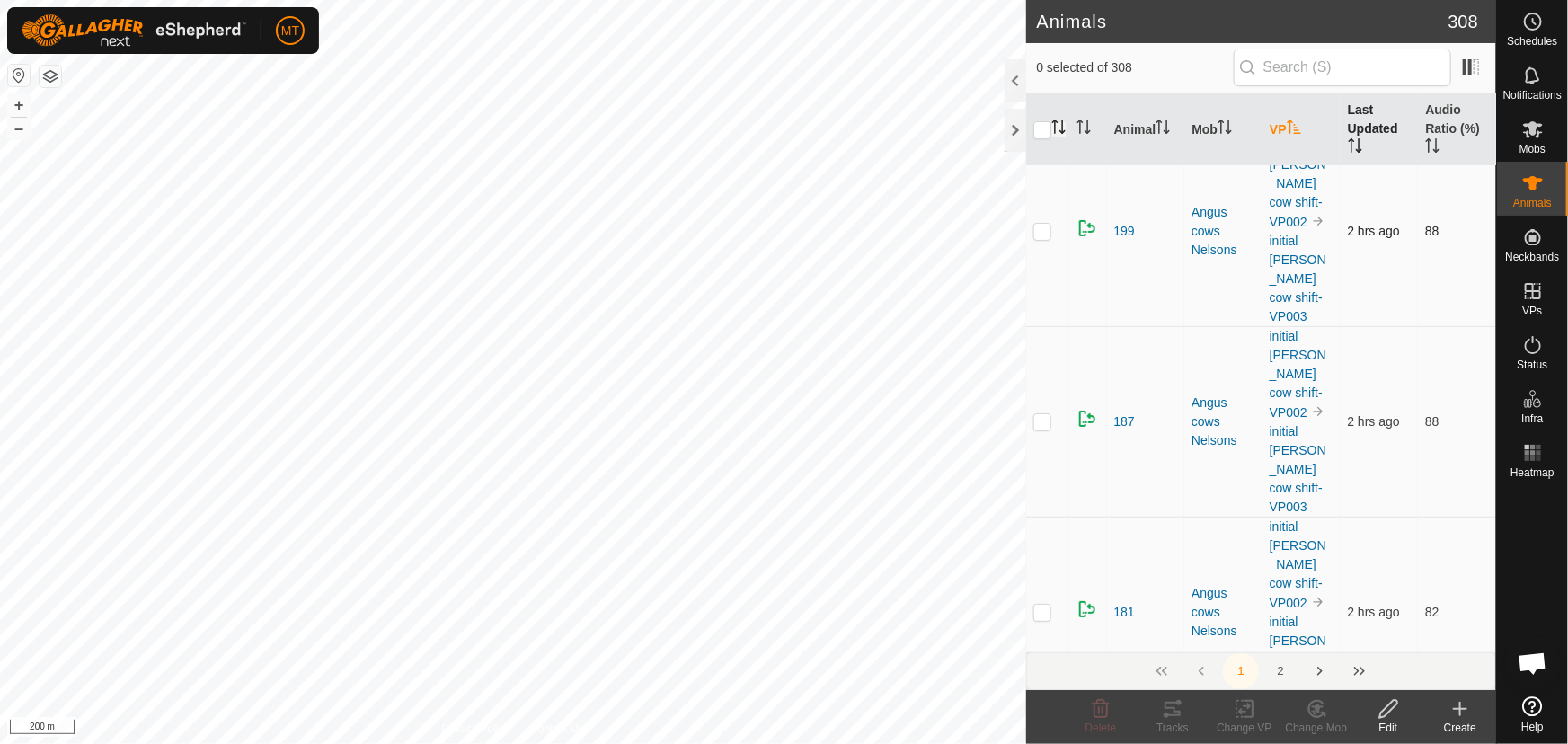
scroll to position [3594, 0]
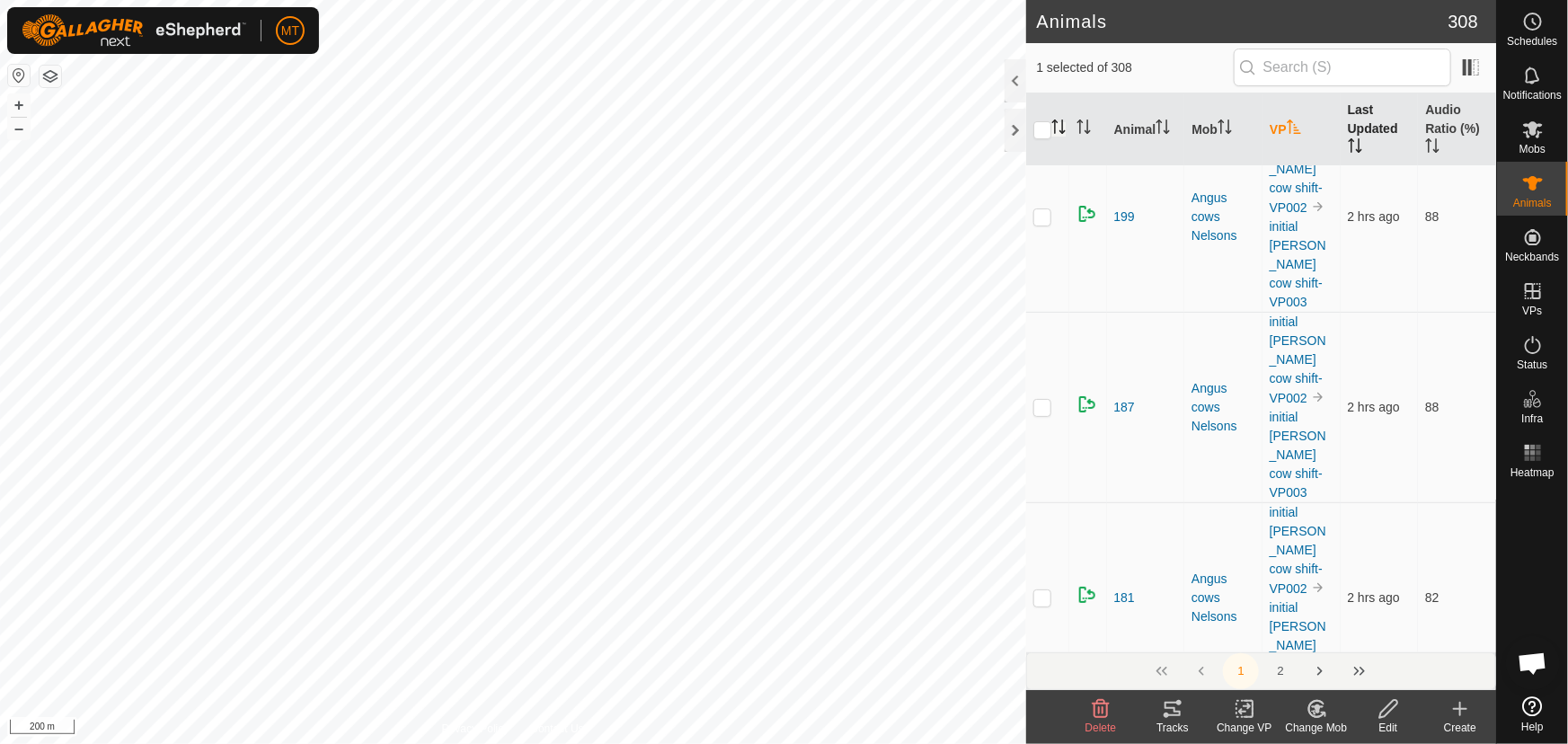
click at [1062, 117] on th at bounding box center [1048, 130] width 43 height 73
click at [1061, 123] on icon "Activate to sort" at bounding box center [1058, 127] width 15 height 15
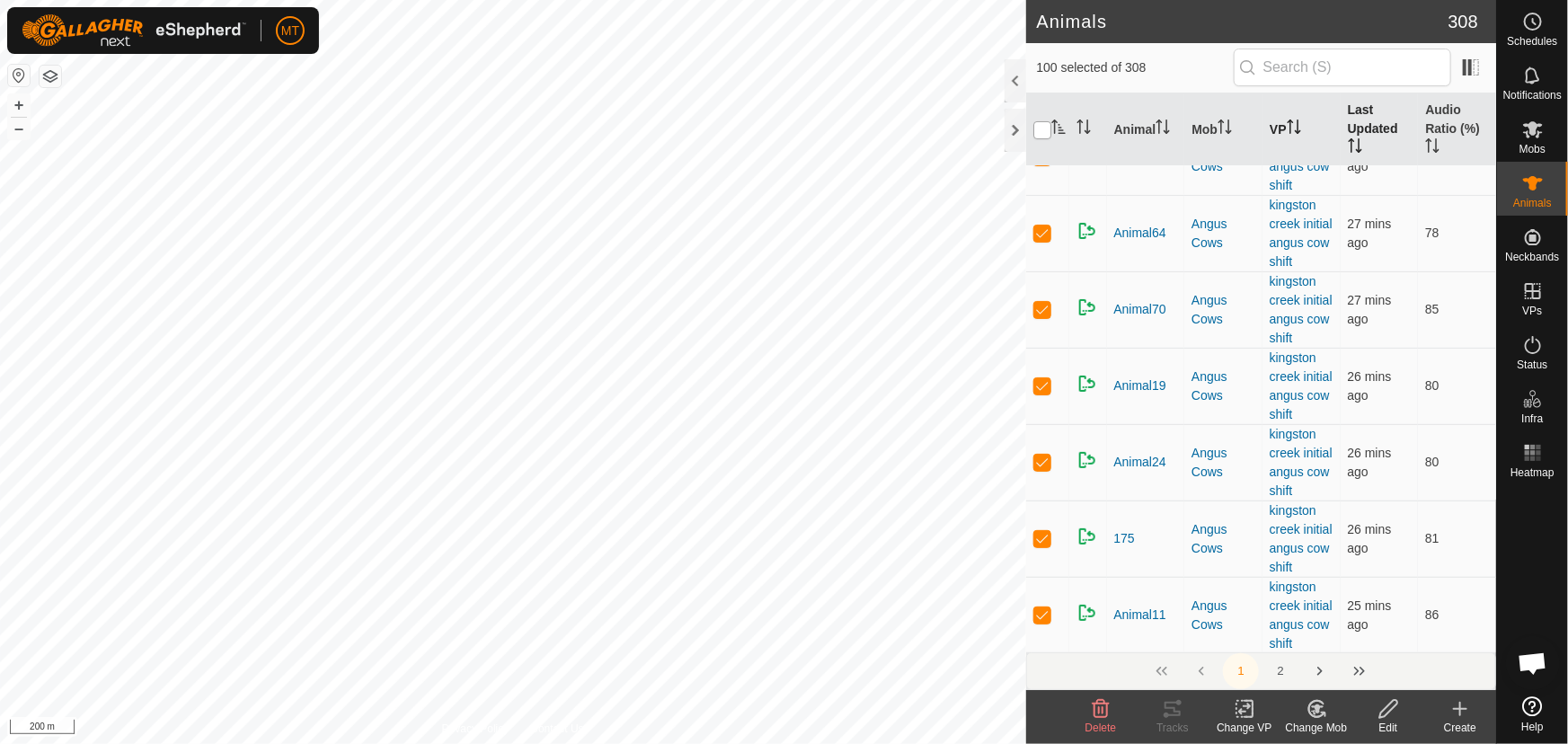
click at [1046, 126] on input "checkbox" at bounding box center [1042, 130] width 18 height 18
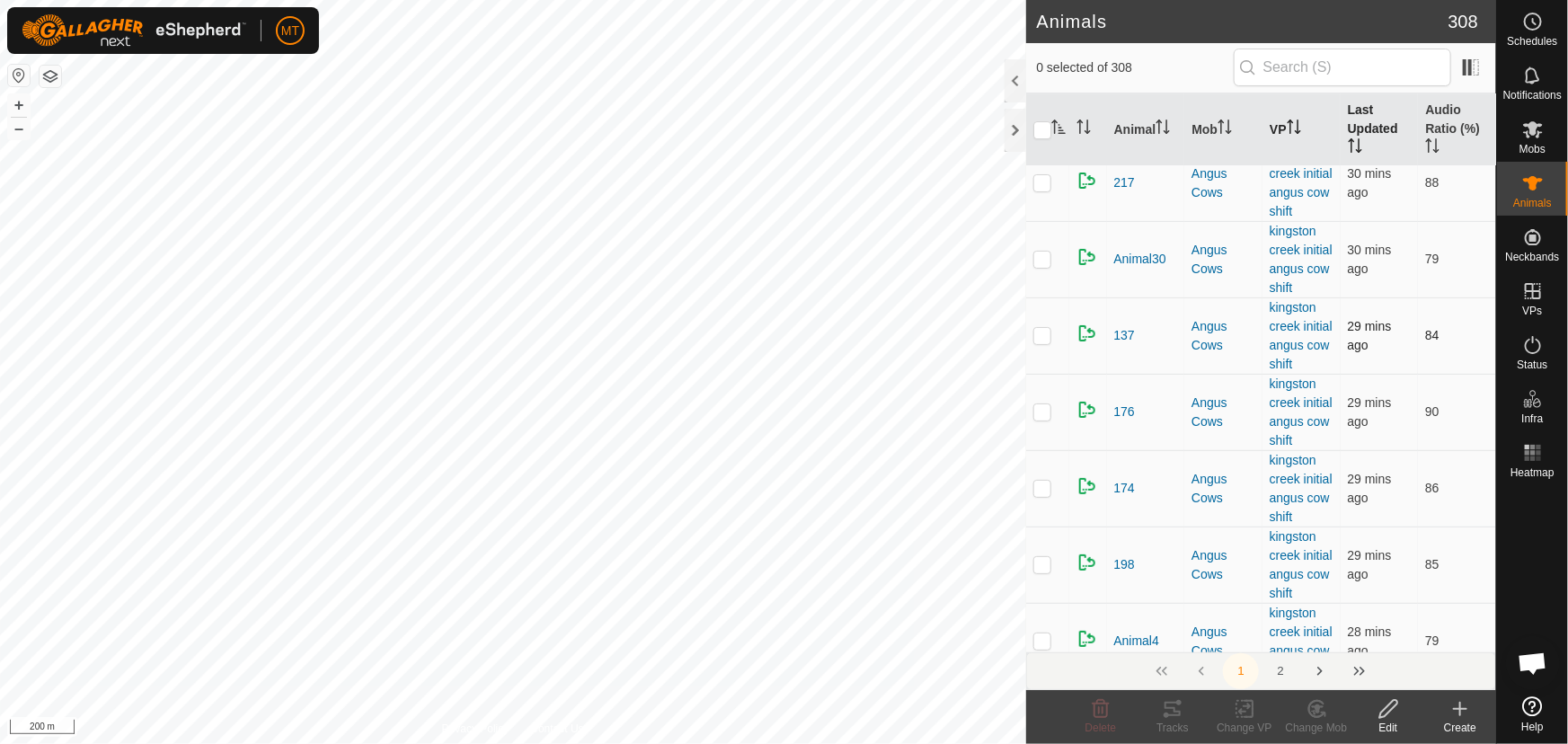
scroll to position [3022, 0]
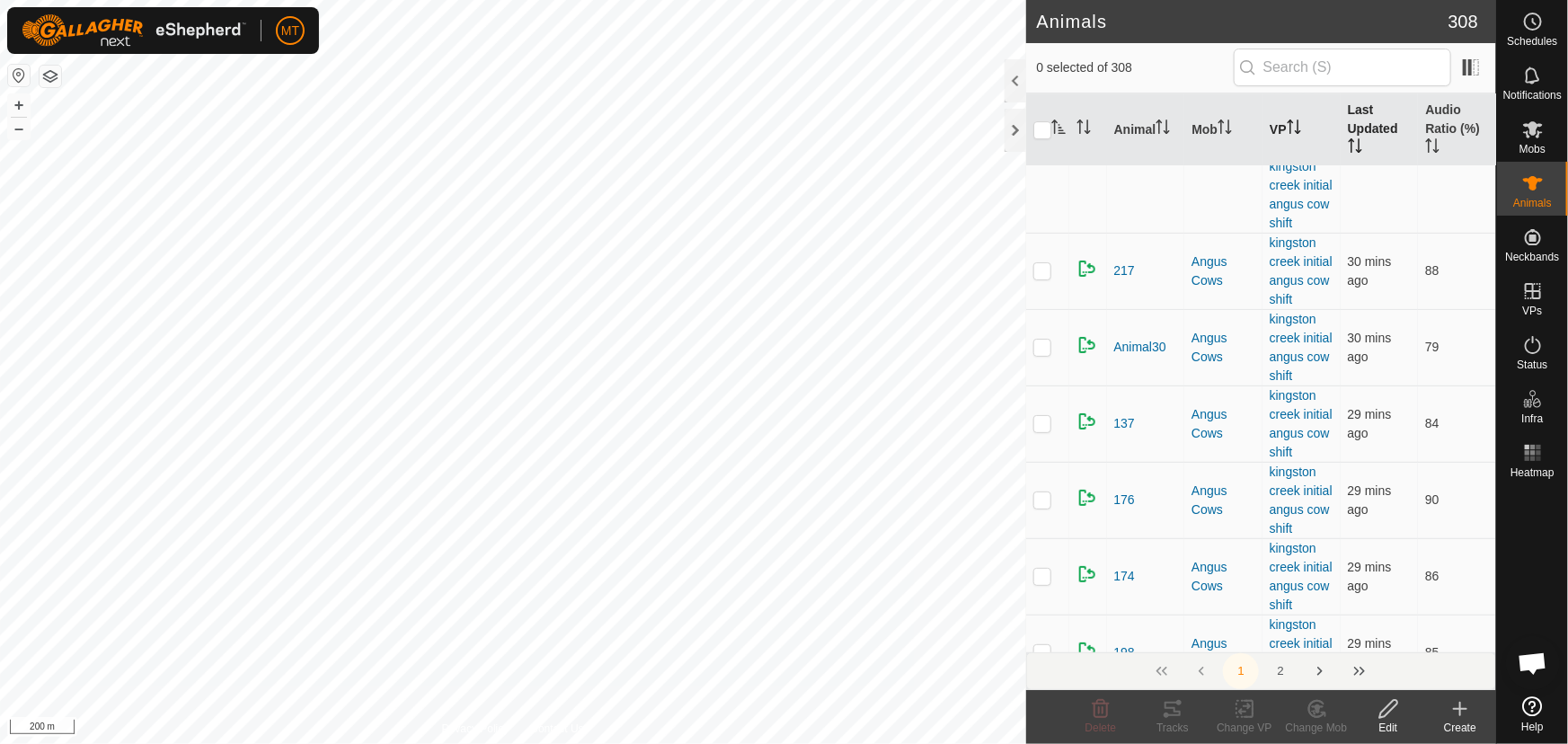
click at [1042, 154] on p-checkbox at bounding box center [1042, 146] width 18 height 15
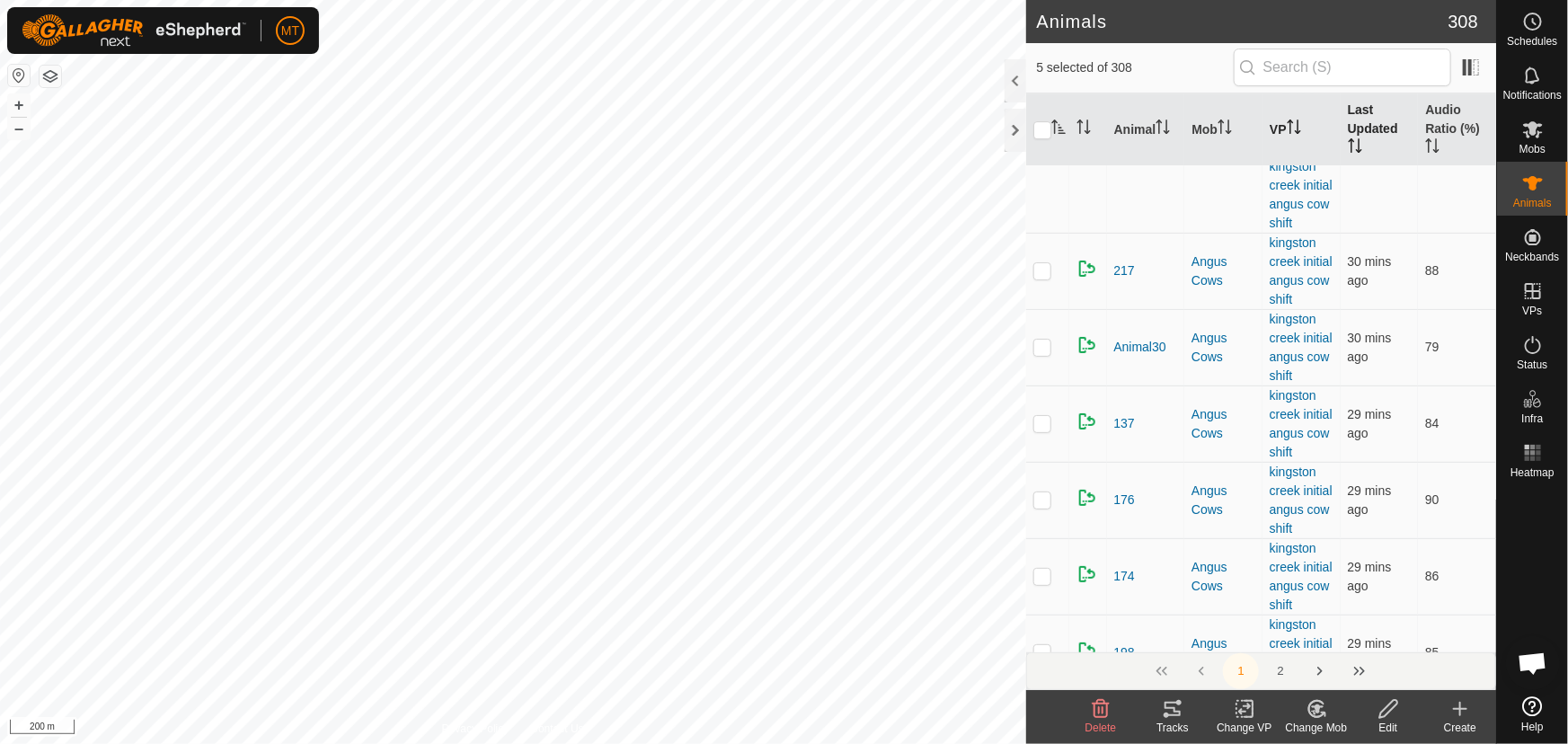
click at [1042, 154] on p-checkbox at bounding box center [1042, 146] width 18 height 15
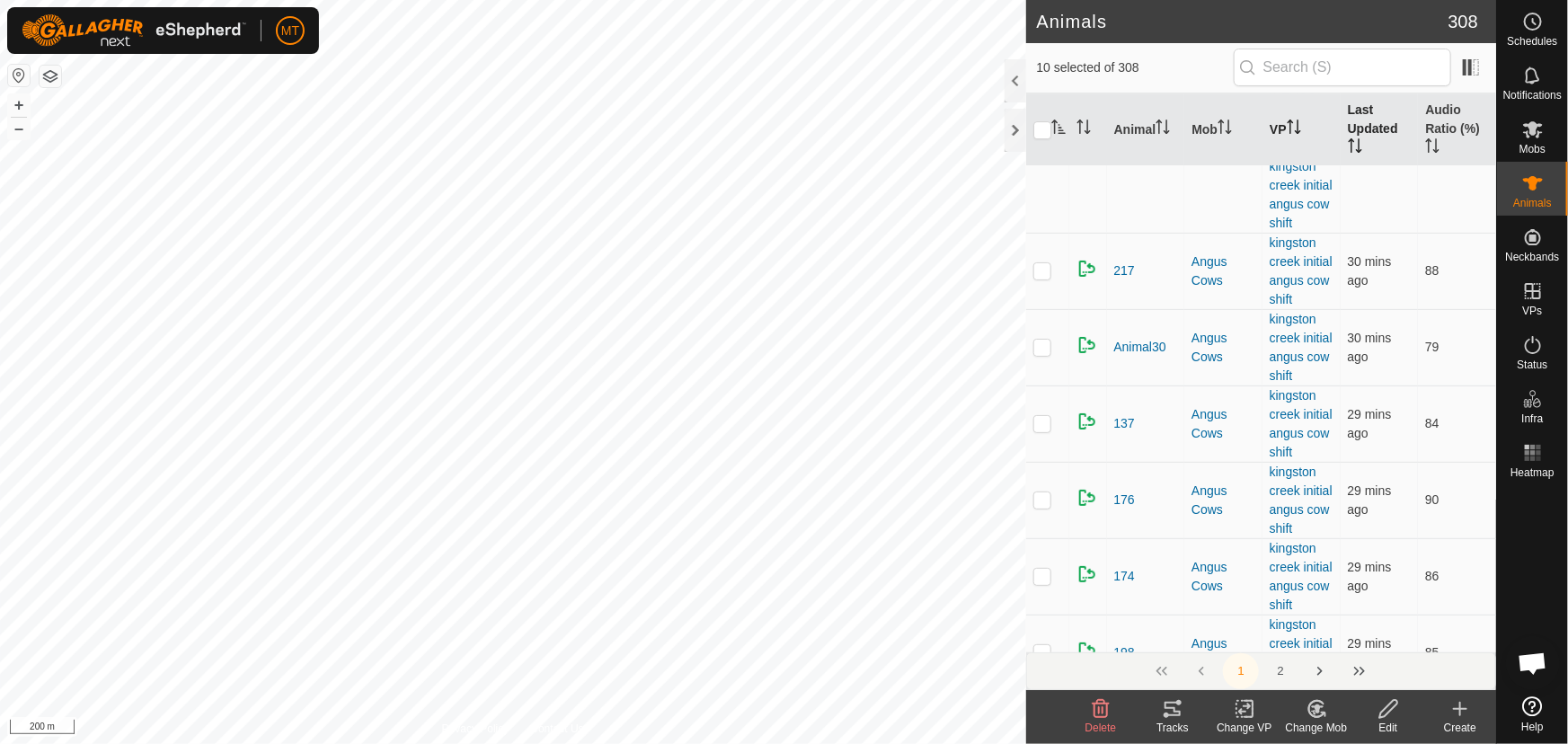
click at [1042, 154] on p-checkbox at bounding box center [1042, 146] width 18 height 15
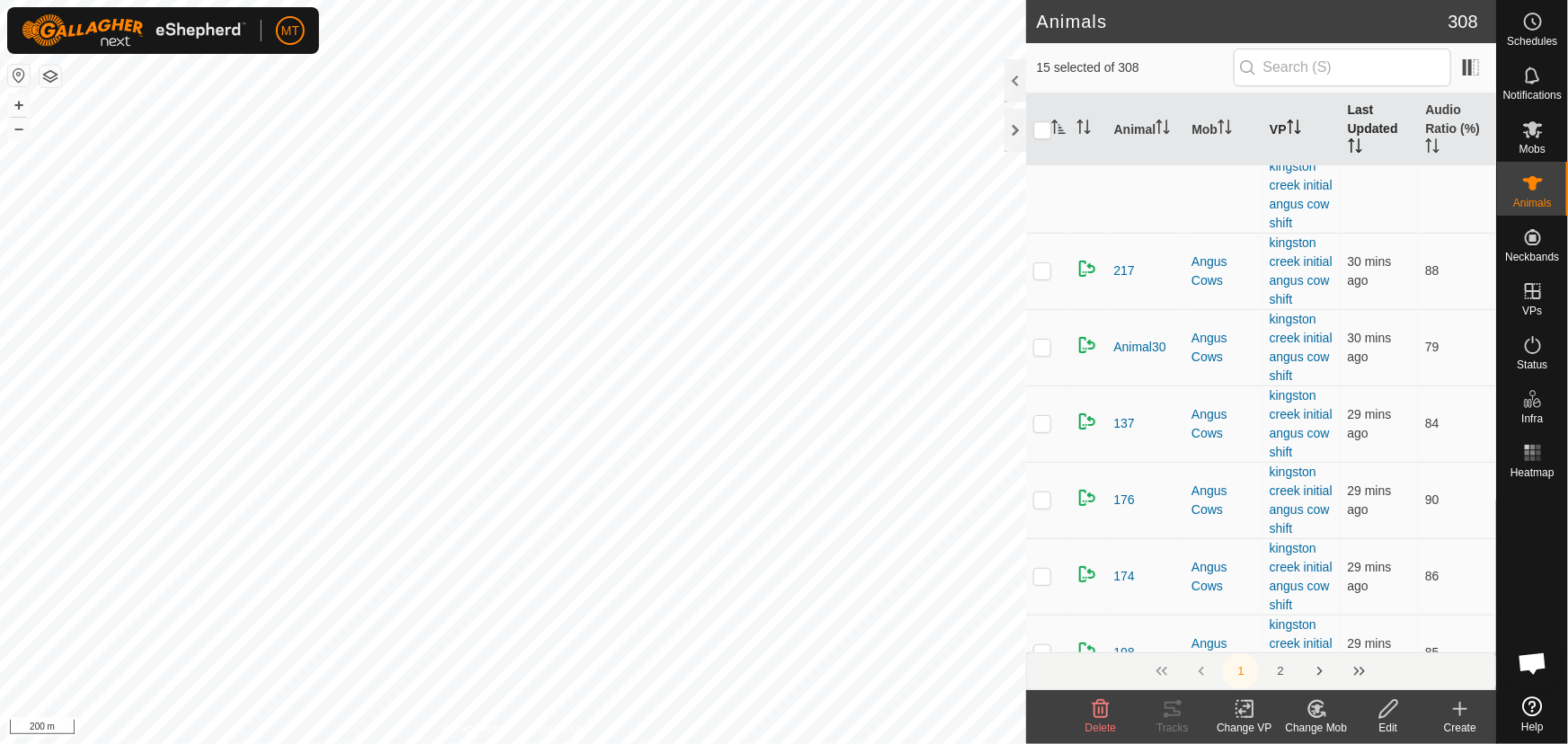
click at [1042, 154] on p-checkbox at bounding box center [1042, 146] width 18 height 15
click at [1039, 154] on p-checkbox at bounding box center [1042, 146] width 18 height 15
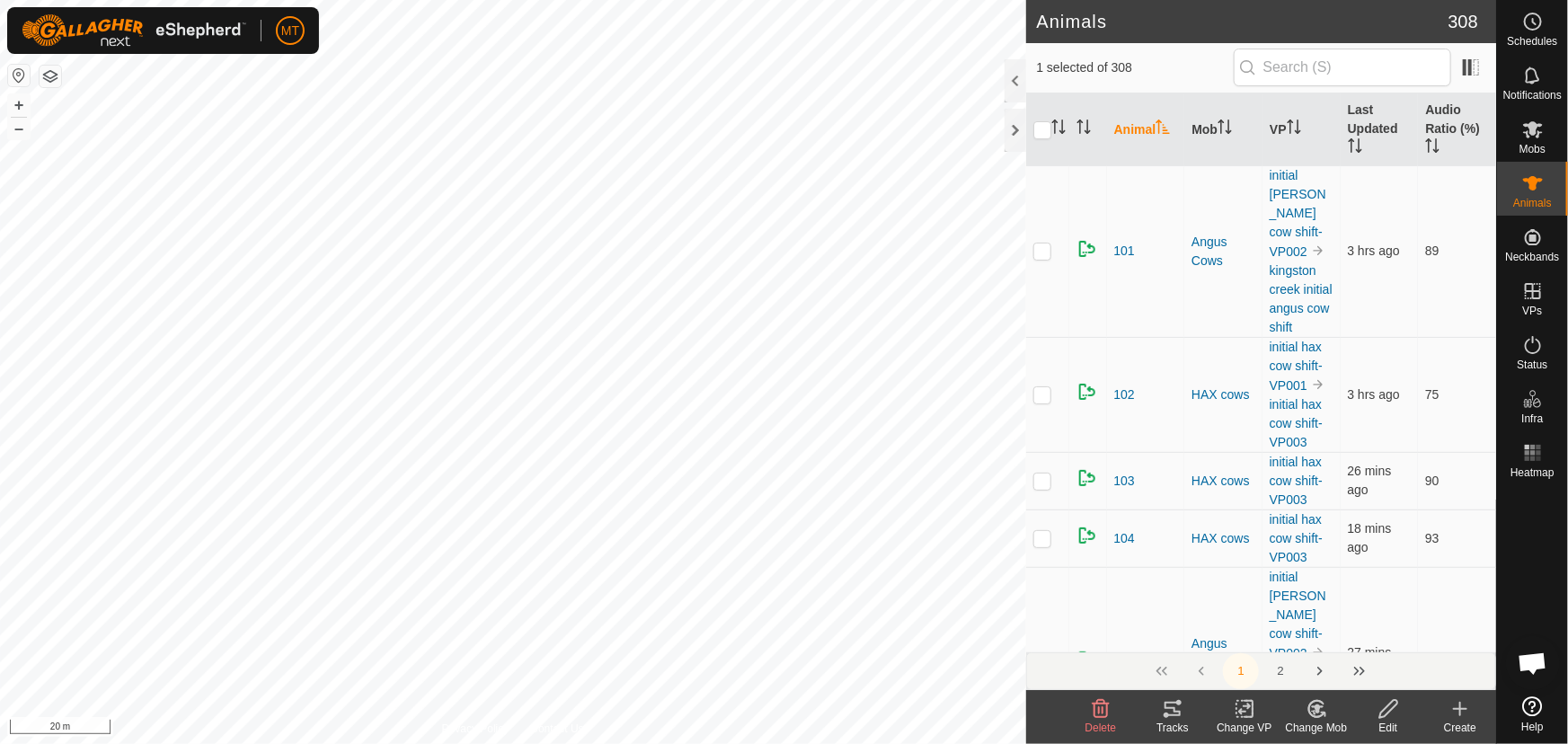
click at [1315, 704] on icon at bounding box center [1317, 709] width 22 height 21
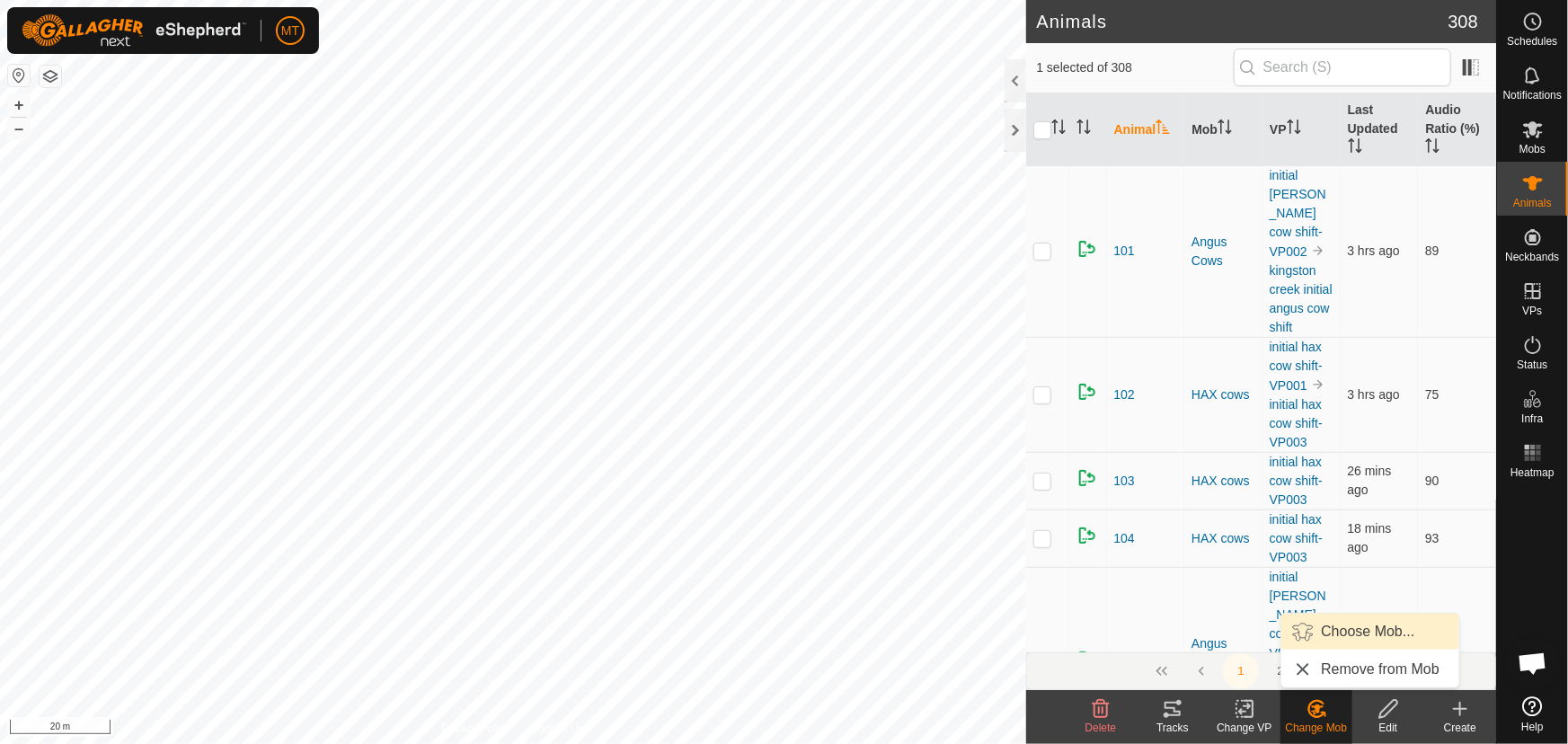
click at [1337, 630] on link "Choose Mob..." at bounding box center [1370, 631] width 178 height 36
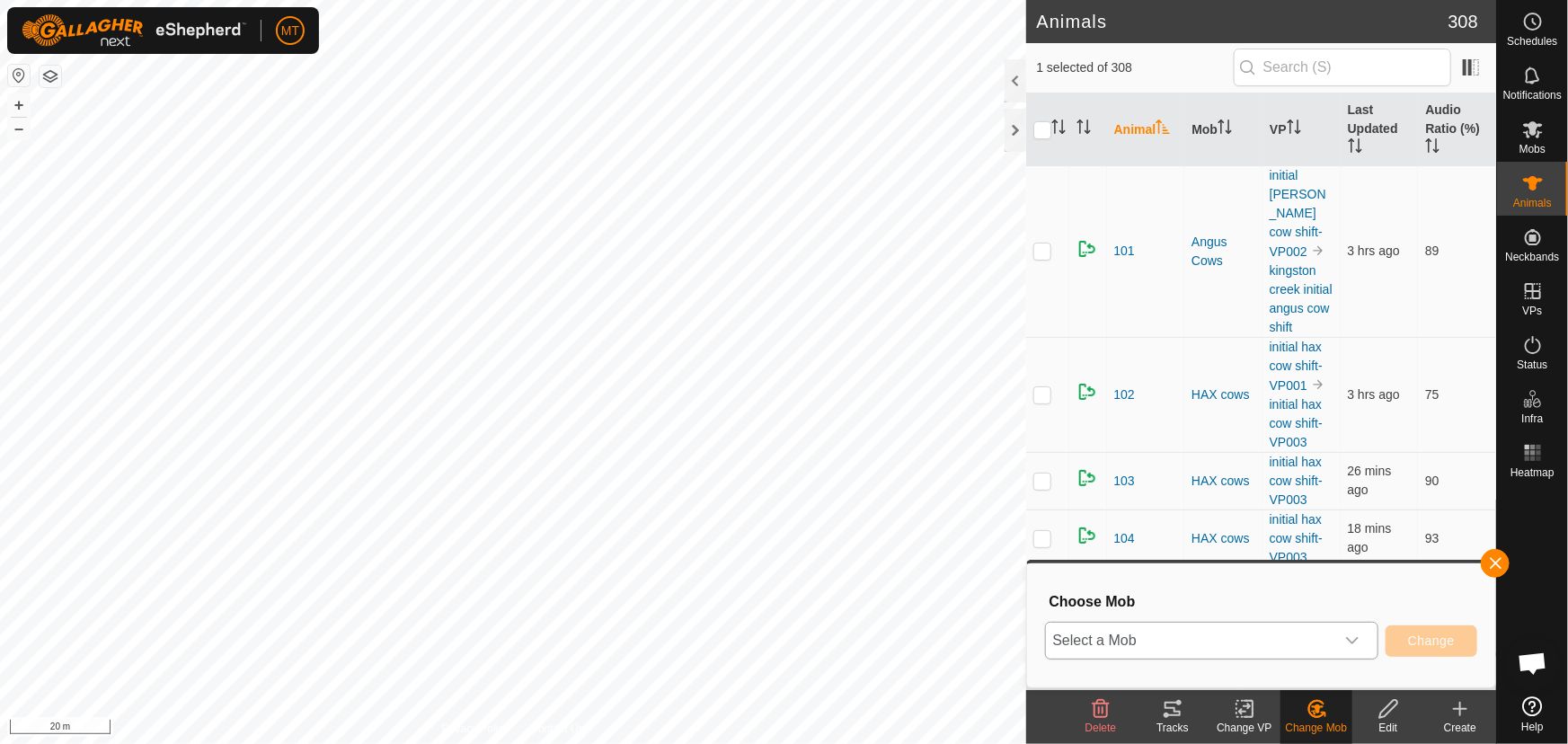
click at [1234, 638] on span "Select a Mob" at bounding box center [1190, 640] width 288 height 36
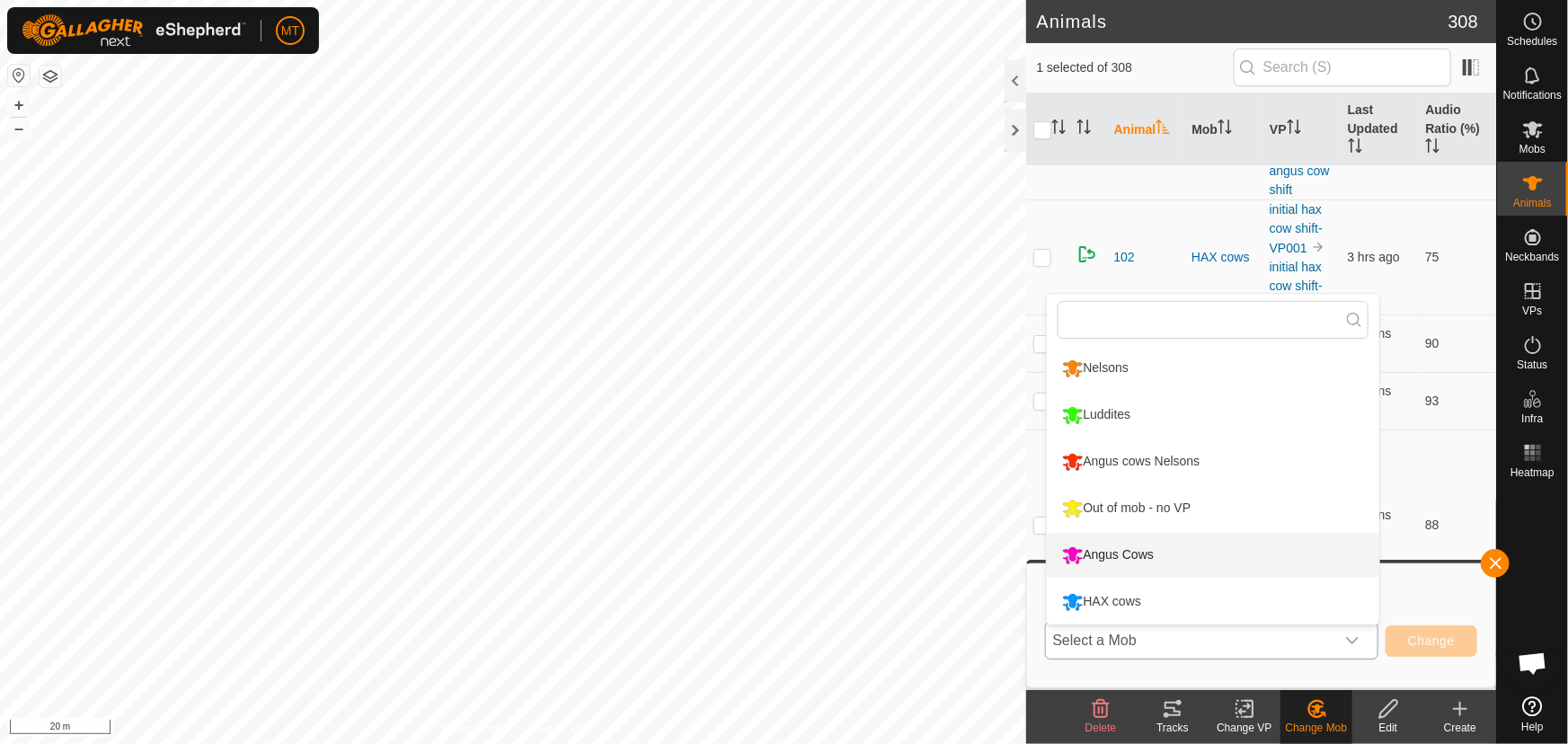
scroll to position [163, 0]
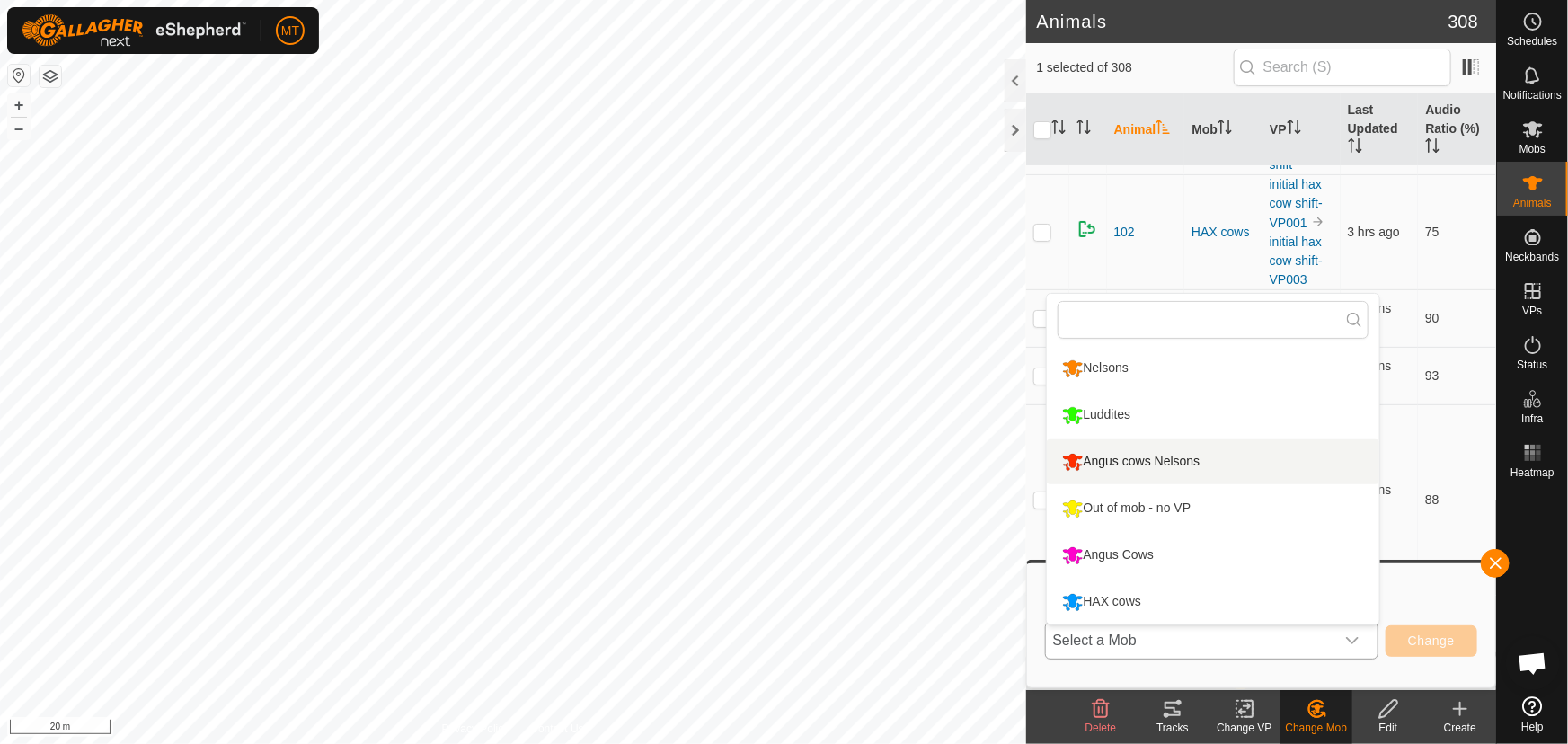
click at [1168, 458] on li "Angus cows Nelsons" at bounding box center [1213, 462] width 332 height 45
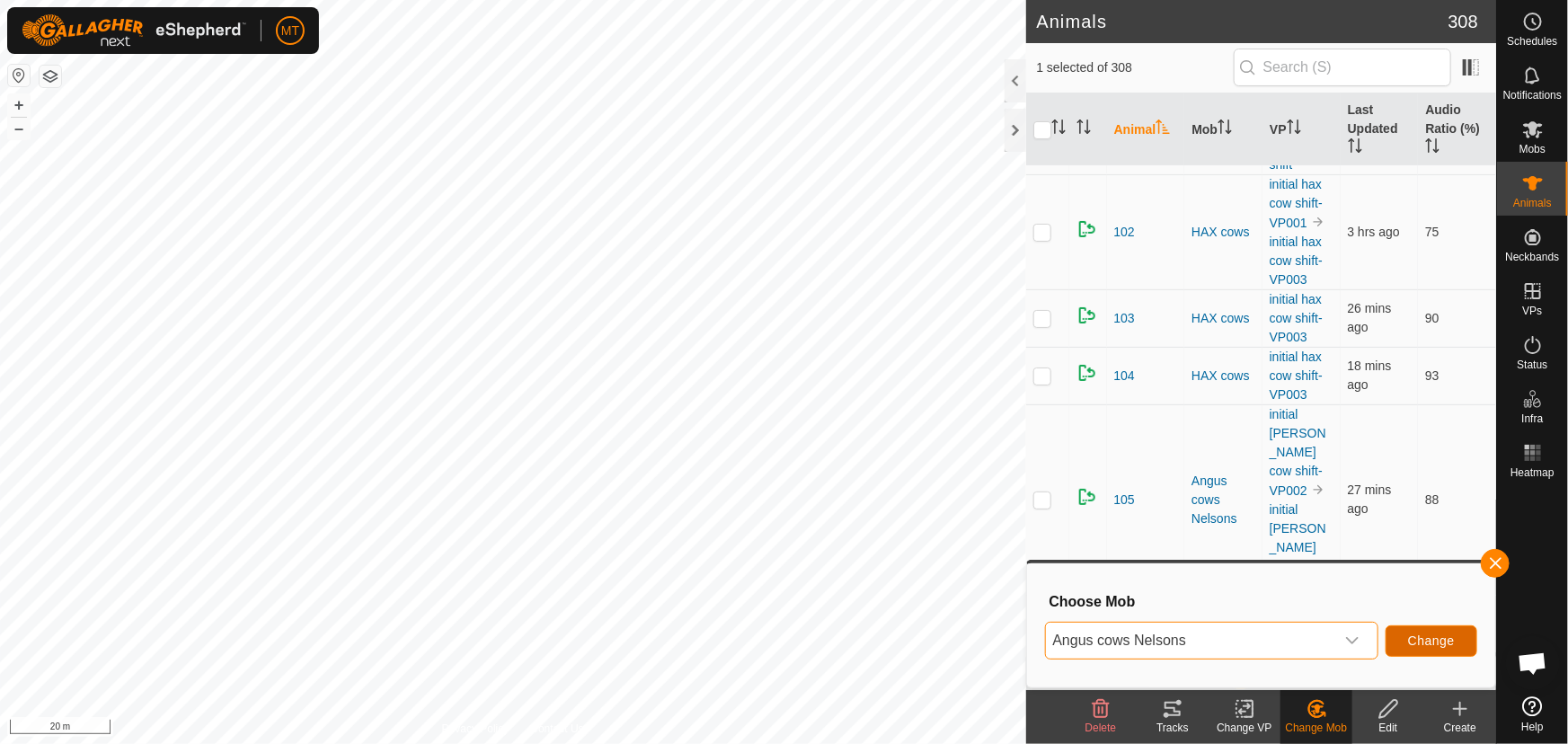
click at [1428, 638] on span "Change" at bounding box center [1432, 640] width 47 height 15
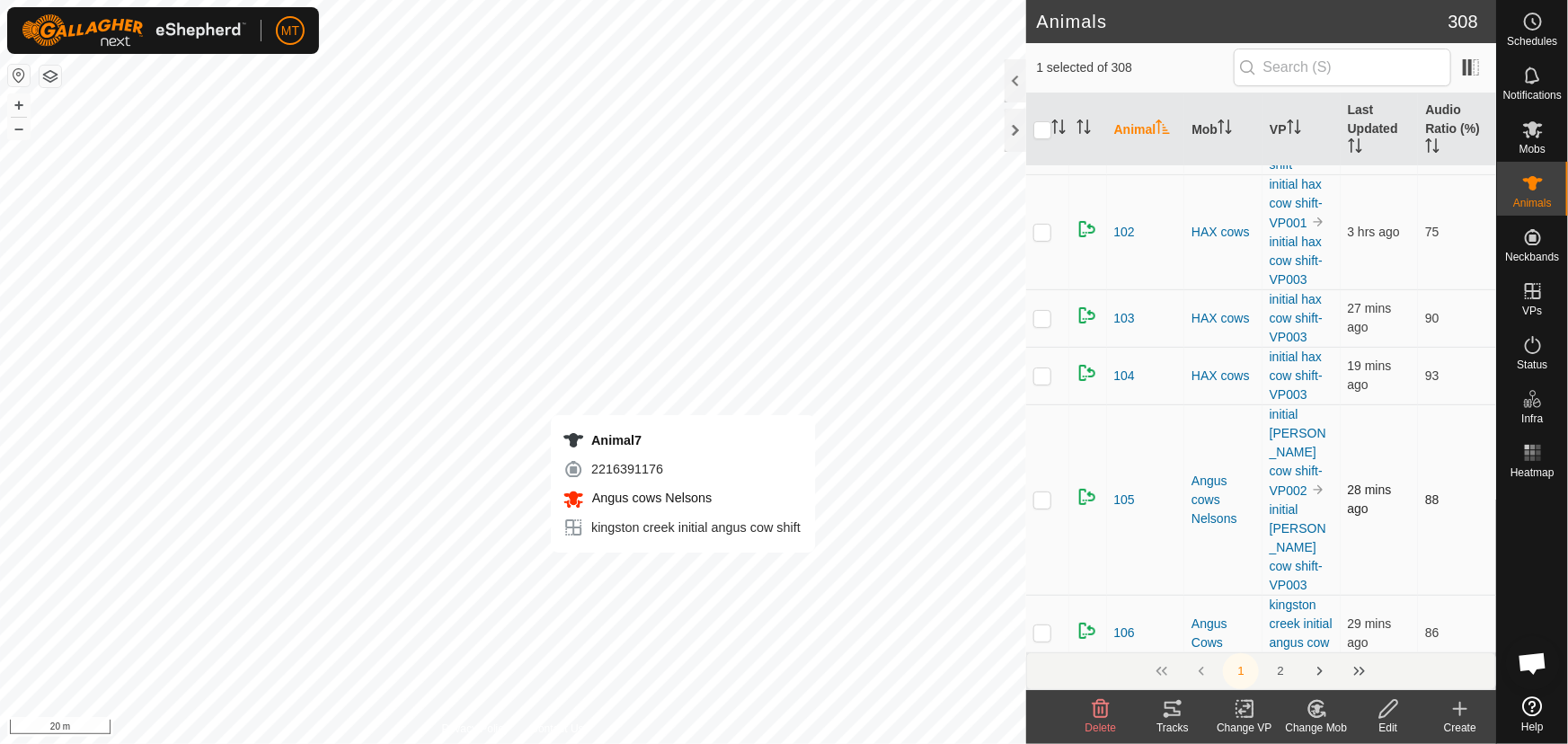
checkbox input "false"
click at [1240, 706] on icon at bounding box center [1245, 709] width 22 height 21
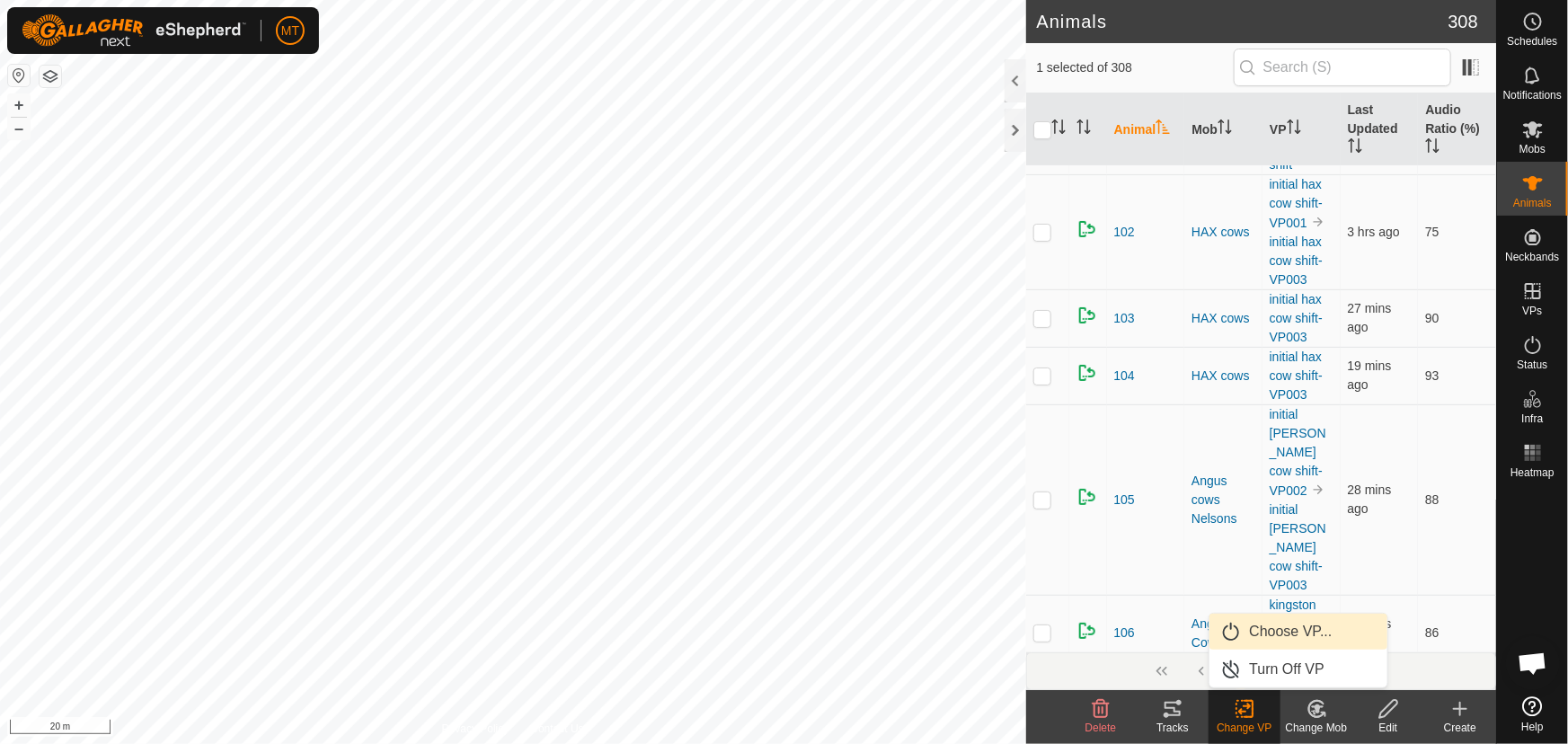
click at [1268, 630] on link "Choose VP..." at bounding box center [1298, 631] width 178 height 36
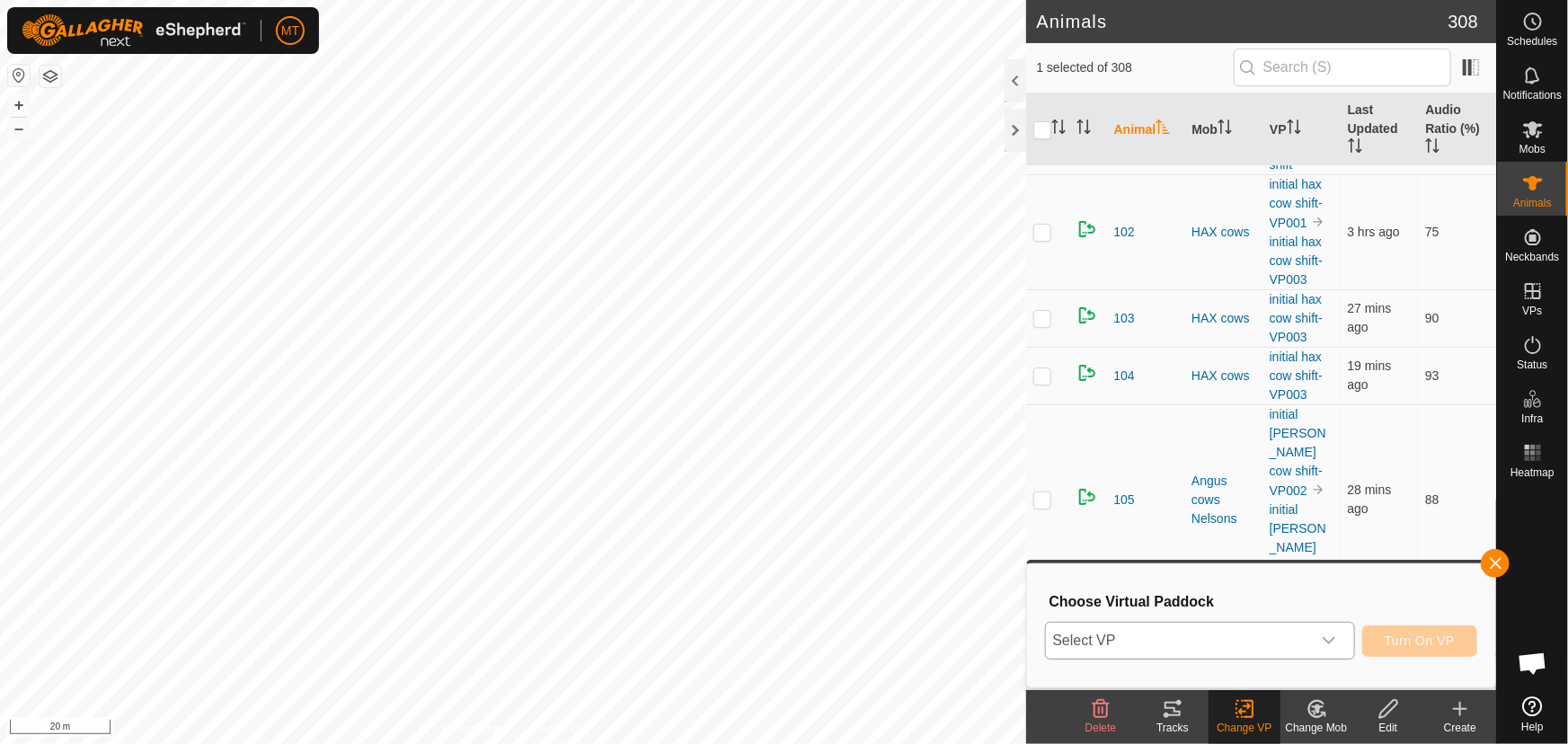
click at [1165, 642] on span "Select VP" at bounding box center [1178, 640] width 265 height 36
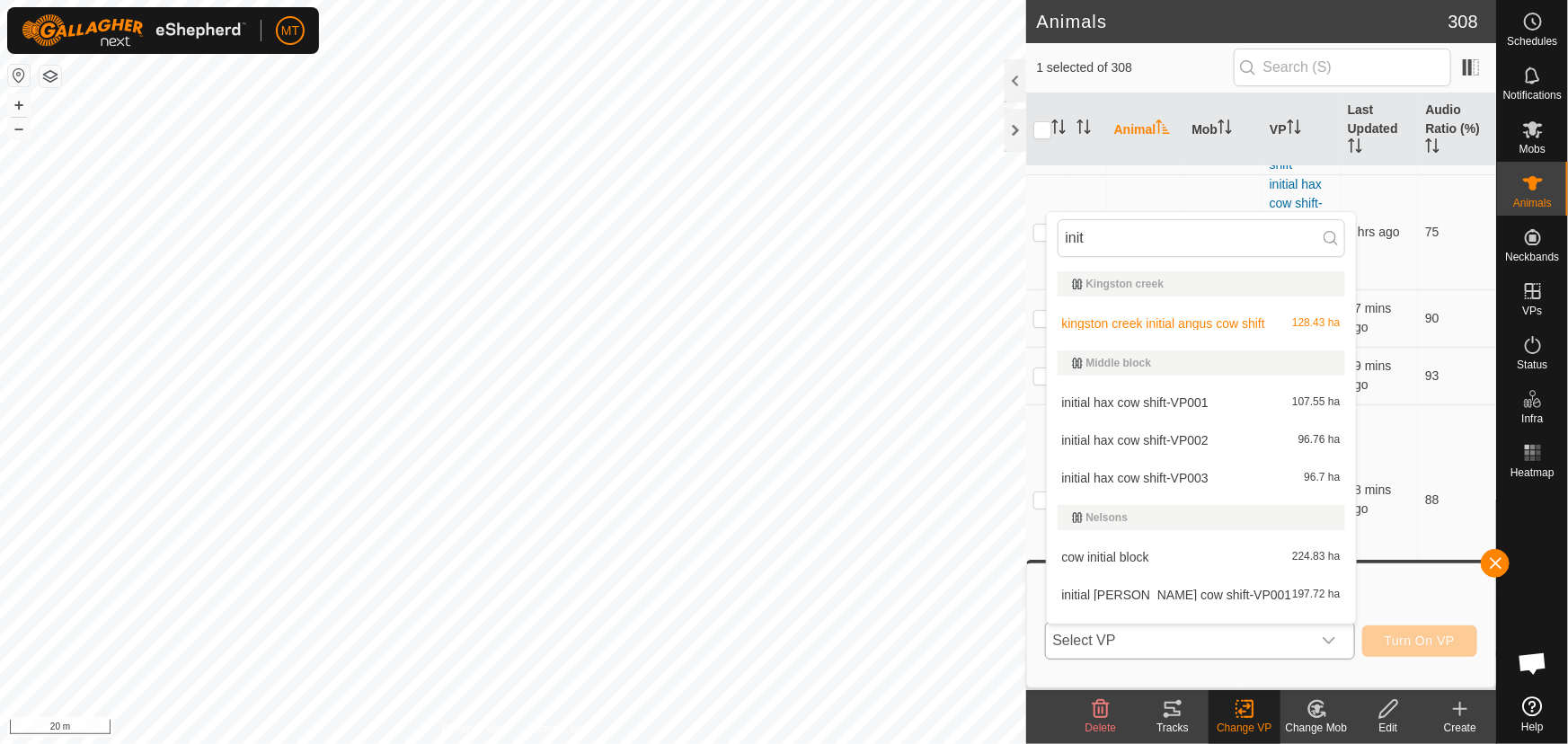
scroll to position [27, 0]
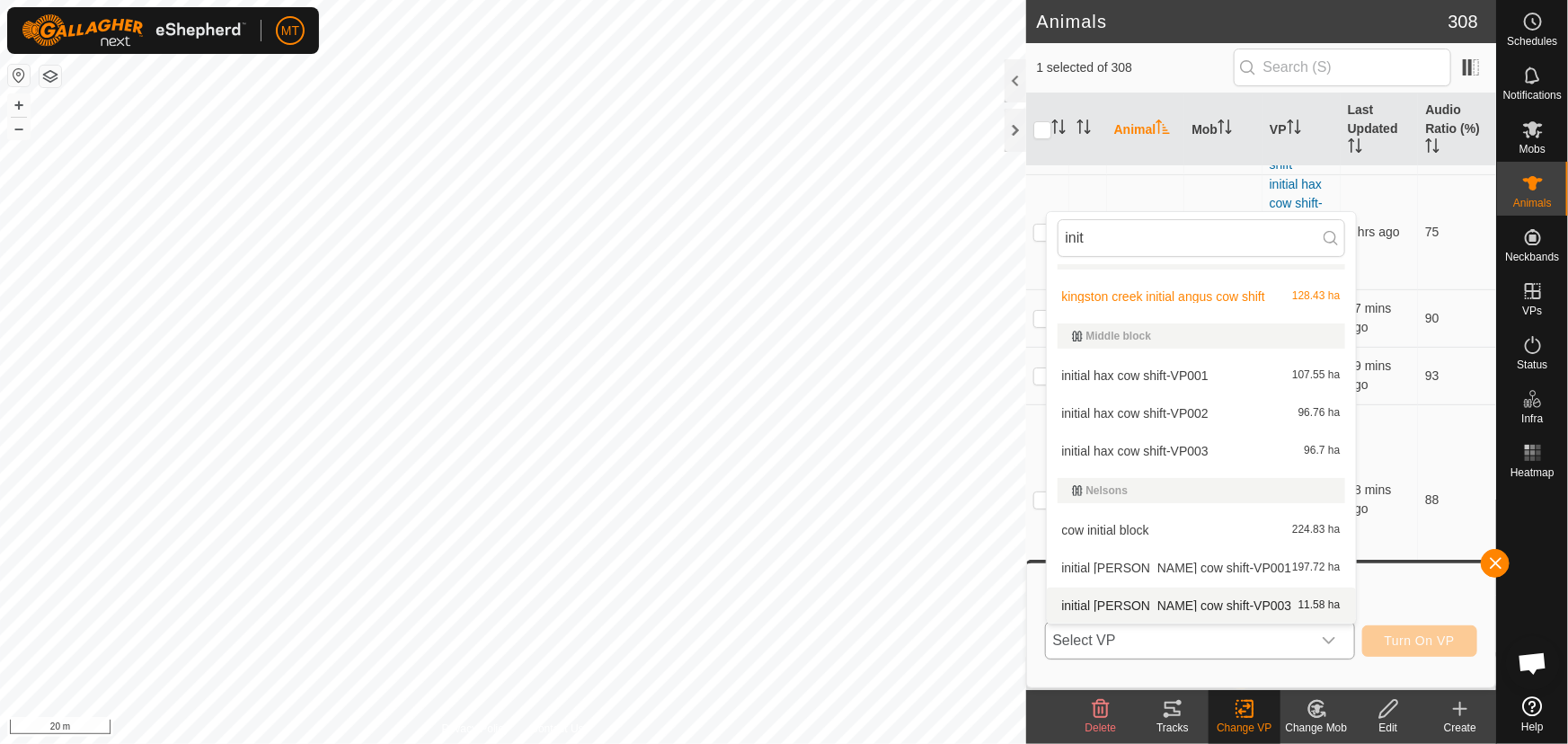
type input "init"
click at [1187, 599] on span "initial [PERSON_NAME] cow shift-VP003" at bounding box center [1177, 605] width 230 height 13
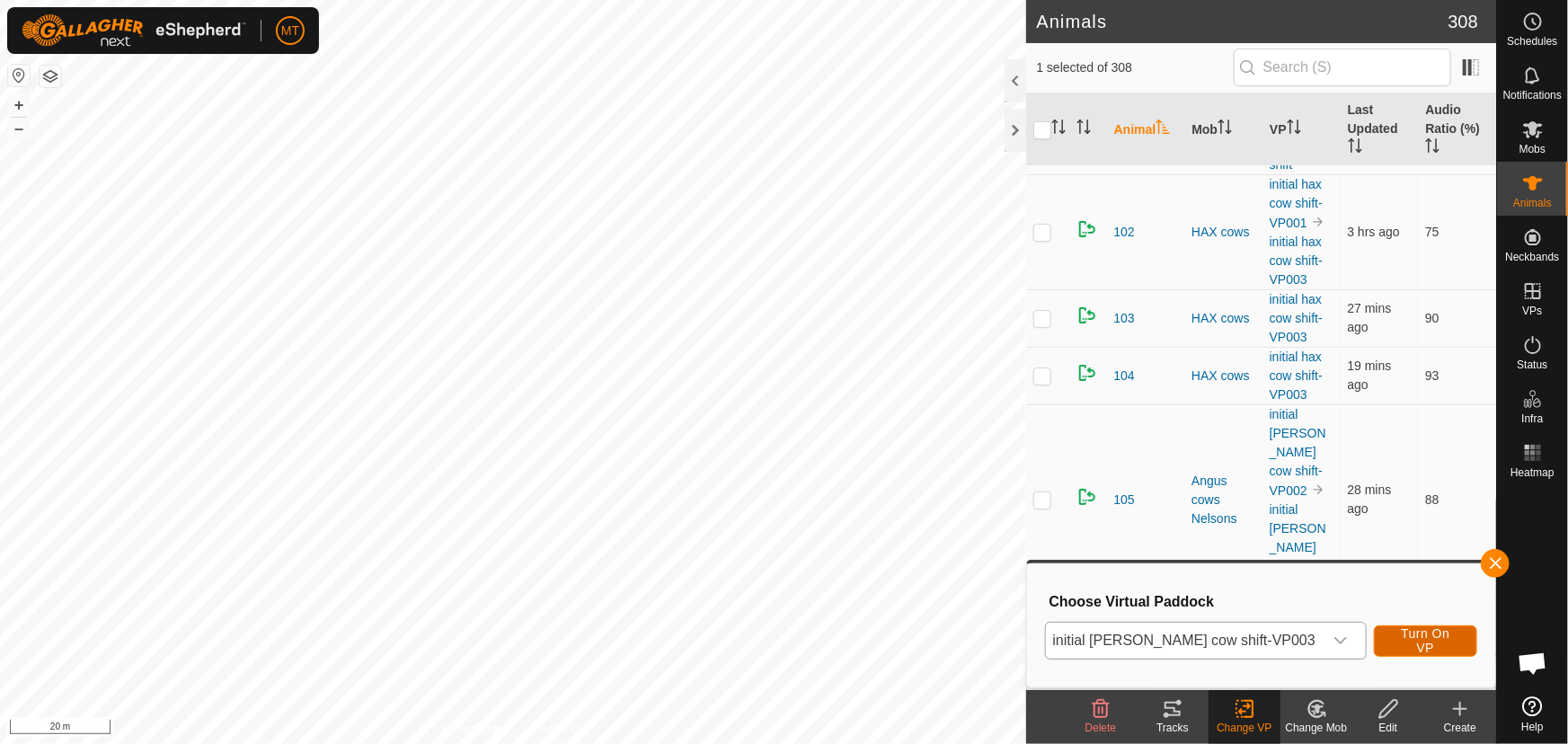
click at [1407, 640] on span "Turn On VP" at bounding box center [1426, 641] width 58 height 29
